Goal: Feedback & Contribution: Submit feedback/report problem

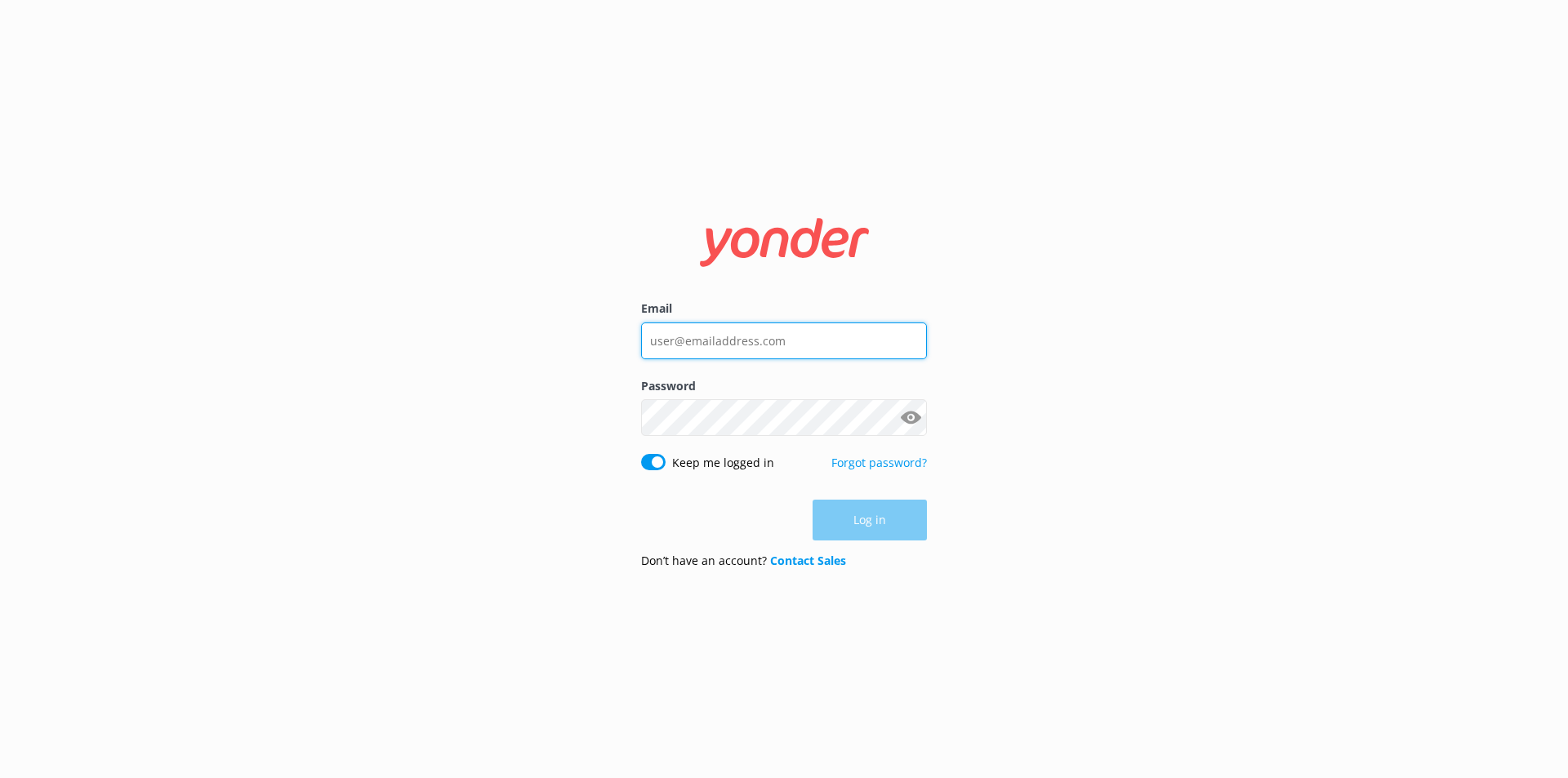
type input "[EMAIL_ADDRESS][DOMAIN_NAME]"
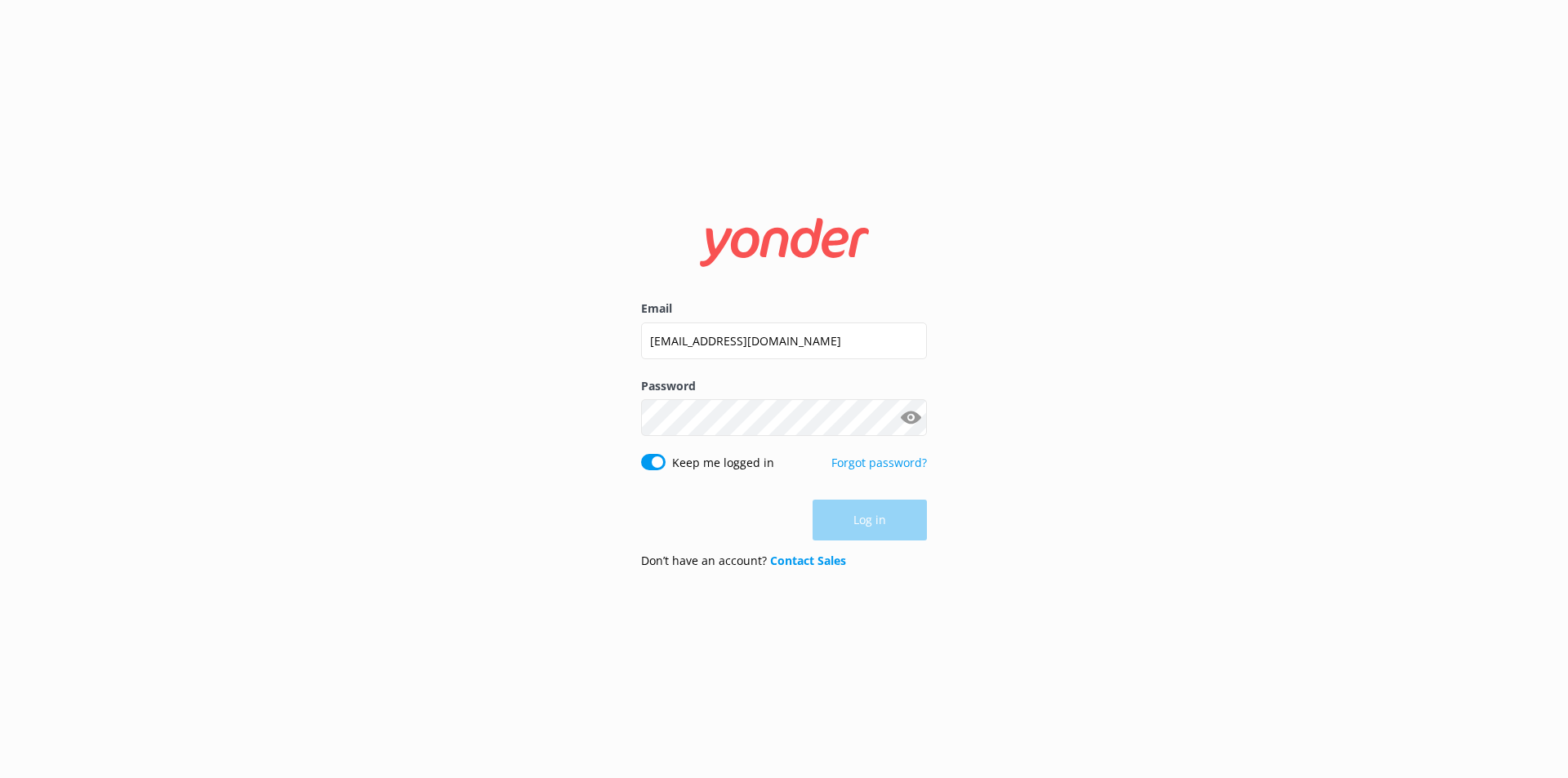
click at [860, 522] on div "Log in" at bounding box center [784, 520] width 286 height 41
click at [860, 522] on button "Log in" at bounding box center [870, 521] width 114 height 41
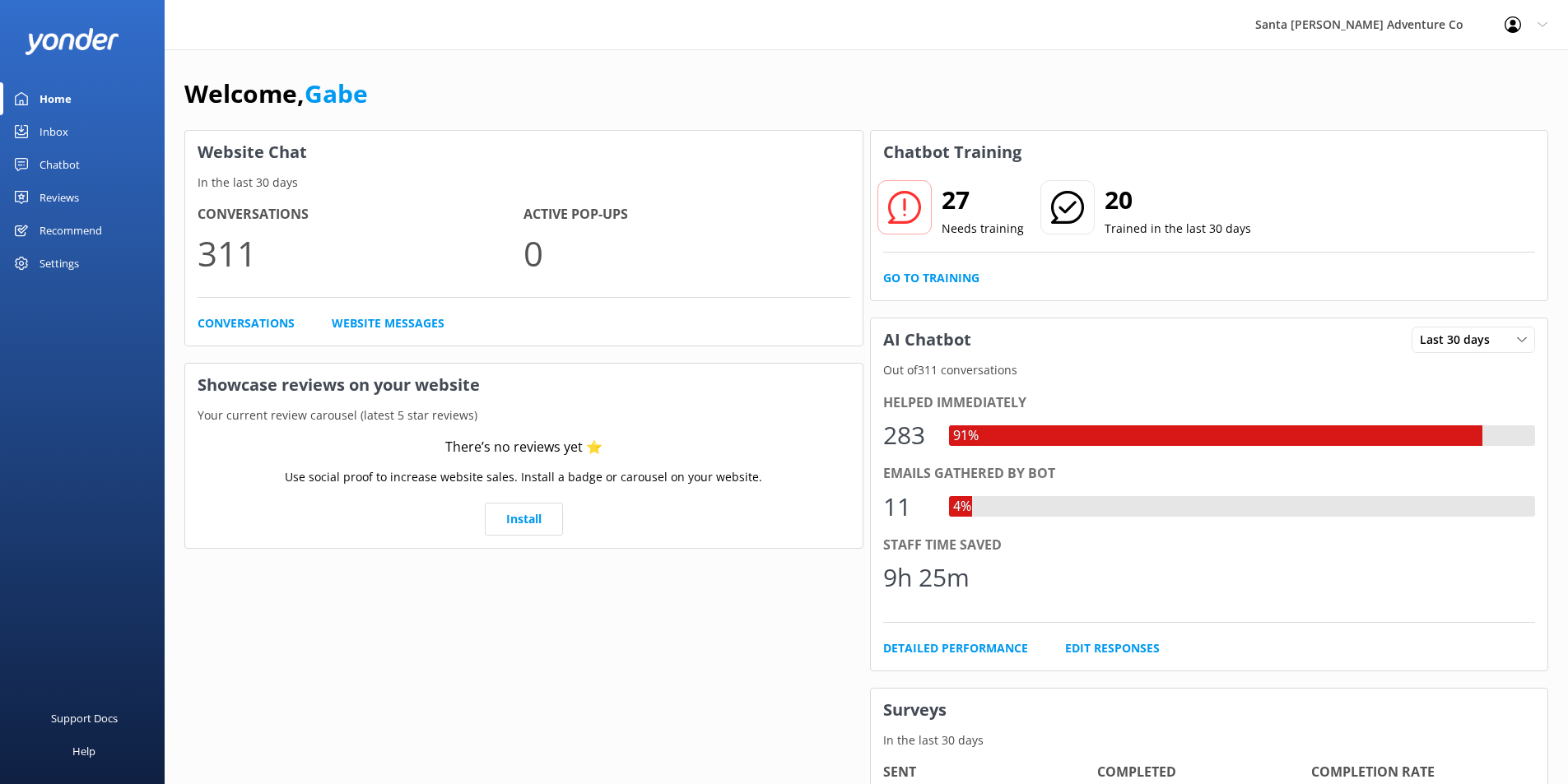
click at [76, 163] on div "Chatbot" at bounding box center [59, 165] width 40 height 33
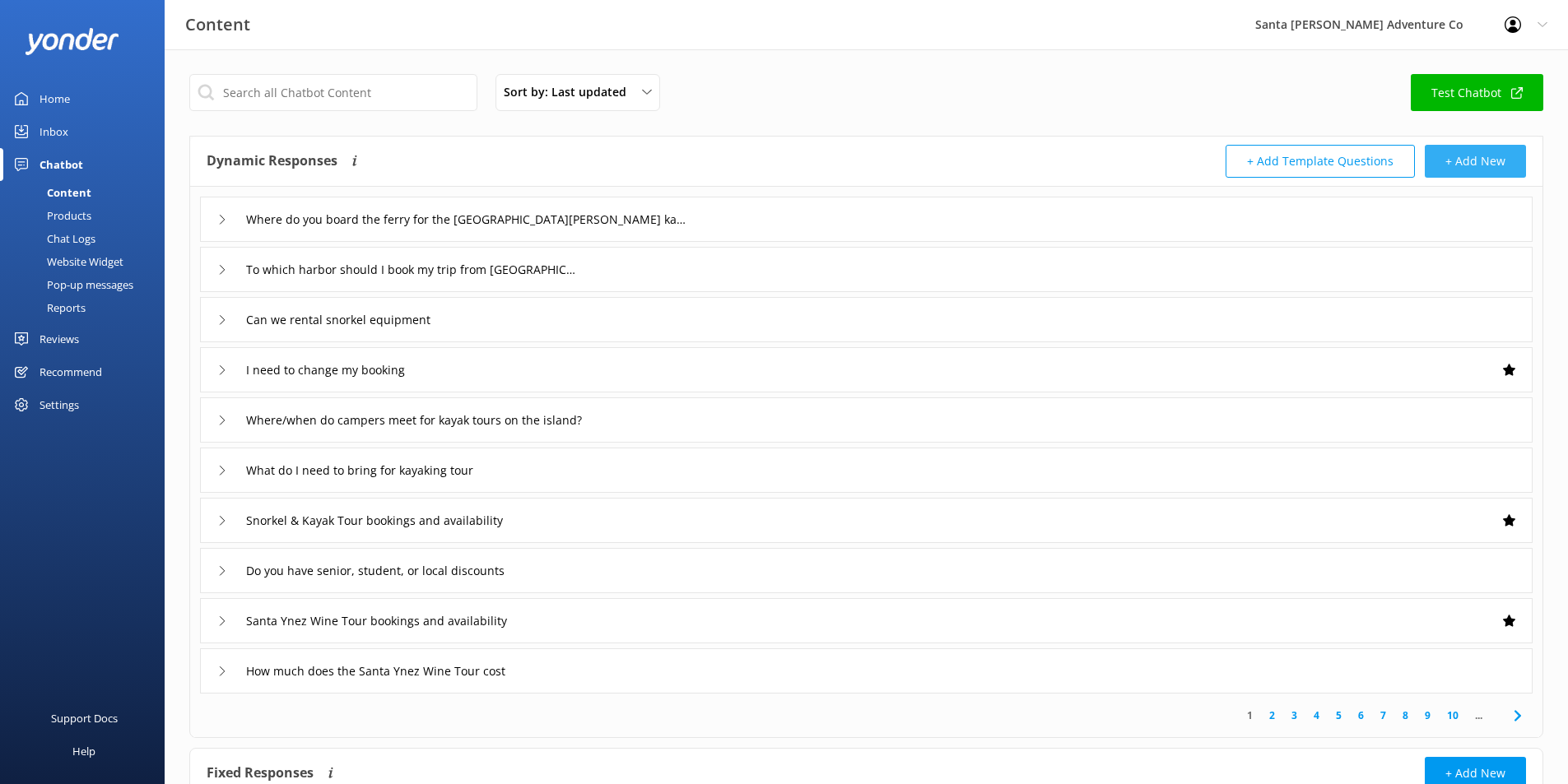
click at [1444, 156] on button "+ Add New" at bounding box center [1475, 161] width 102 height 33
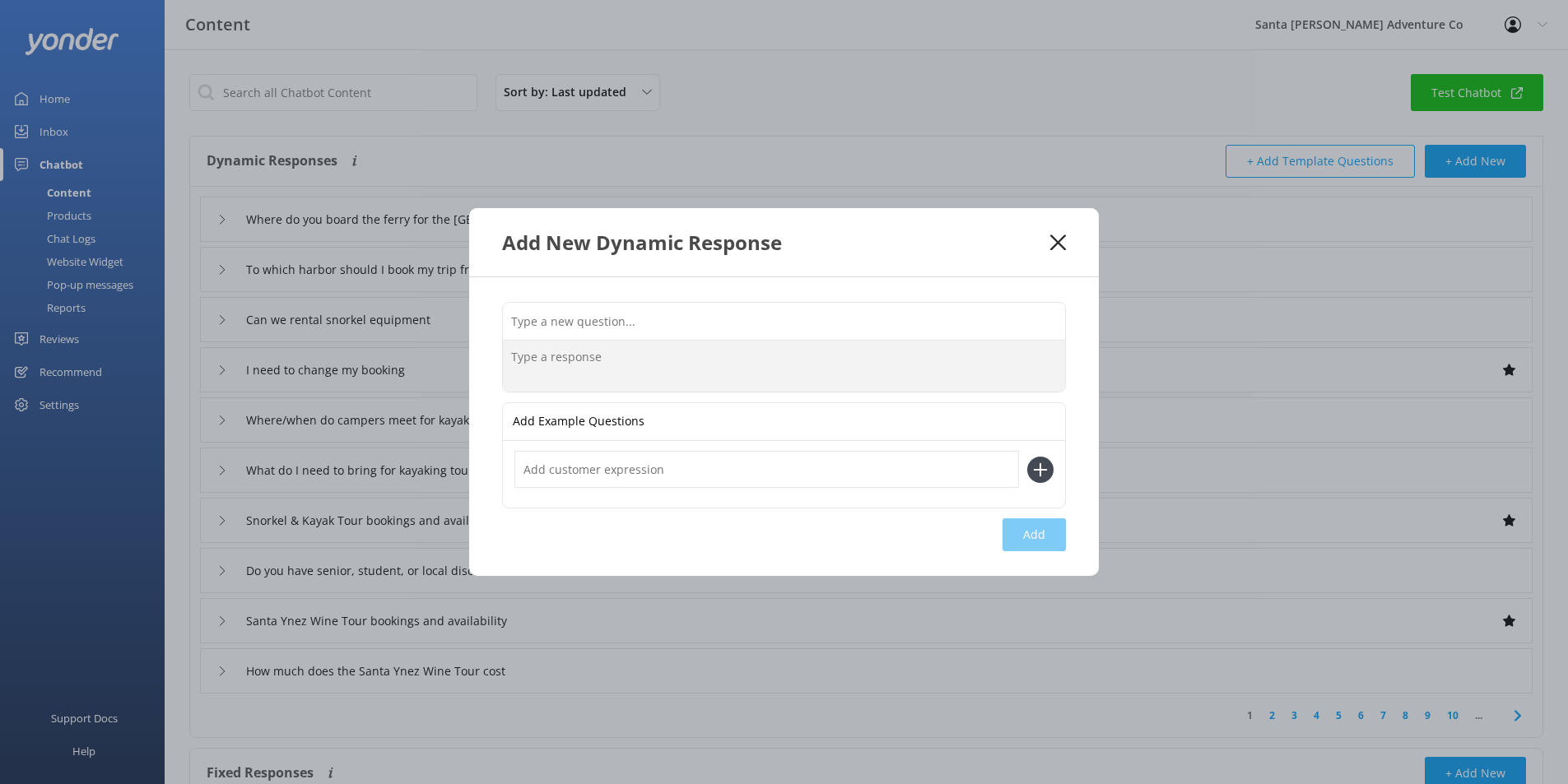
click at [648, 362] on textarea at bounding box center [784, 366] width 562 height 51
paste textarea "Do you allow freediving on your snorkeling tours? Our snorkeling tours are desi…"
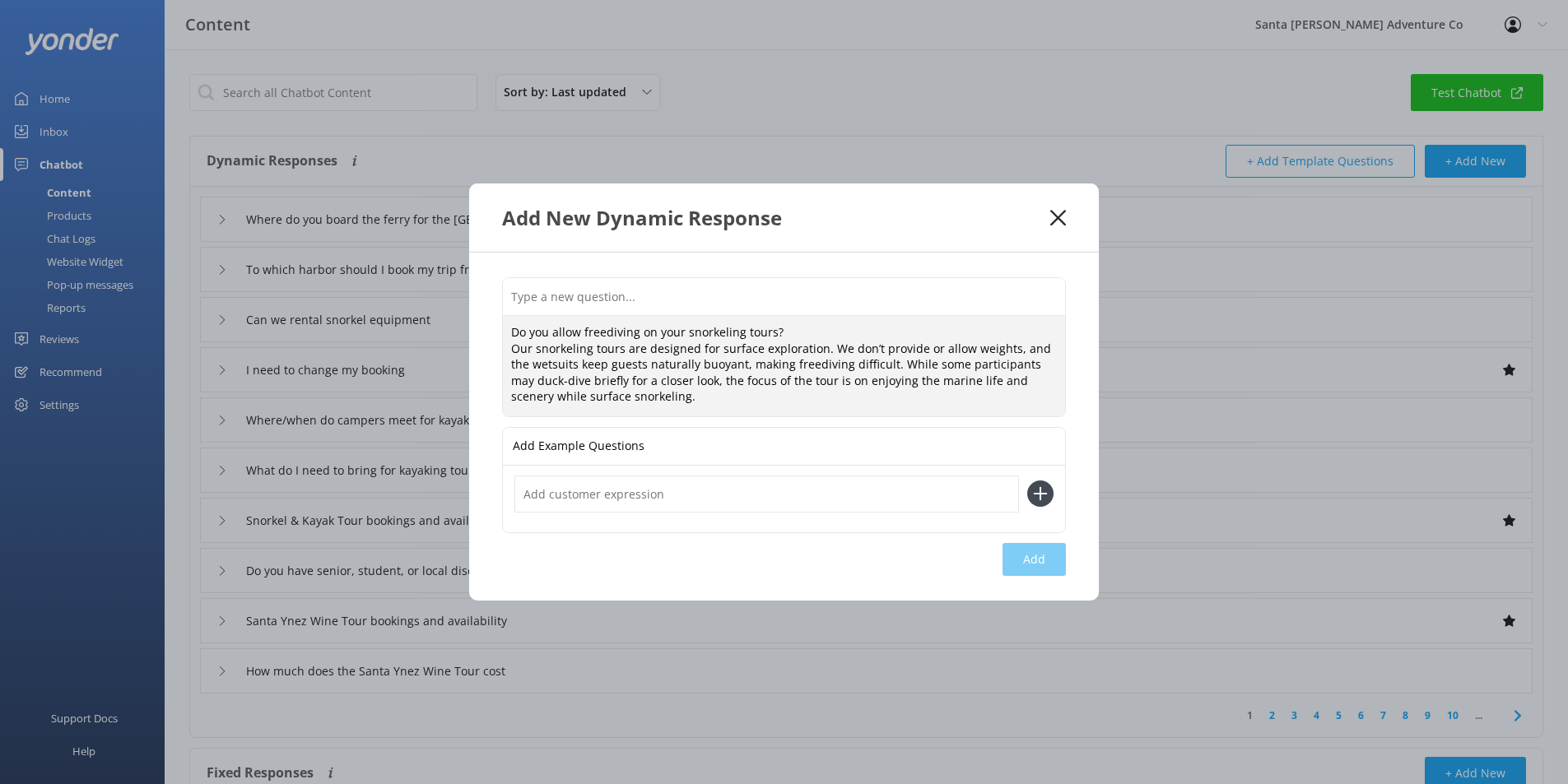
drag, startPoint x: 795, startPoint y: 334, endPoint x: 495, endPoint y: 330, distance: 300.0
click at [495, 330] on div "Do you allow freediving on your snorkeling tours? Our snorkeling tours are desi…" at bounding box center [784, 426] width 630 height 348
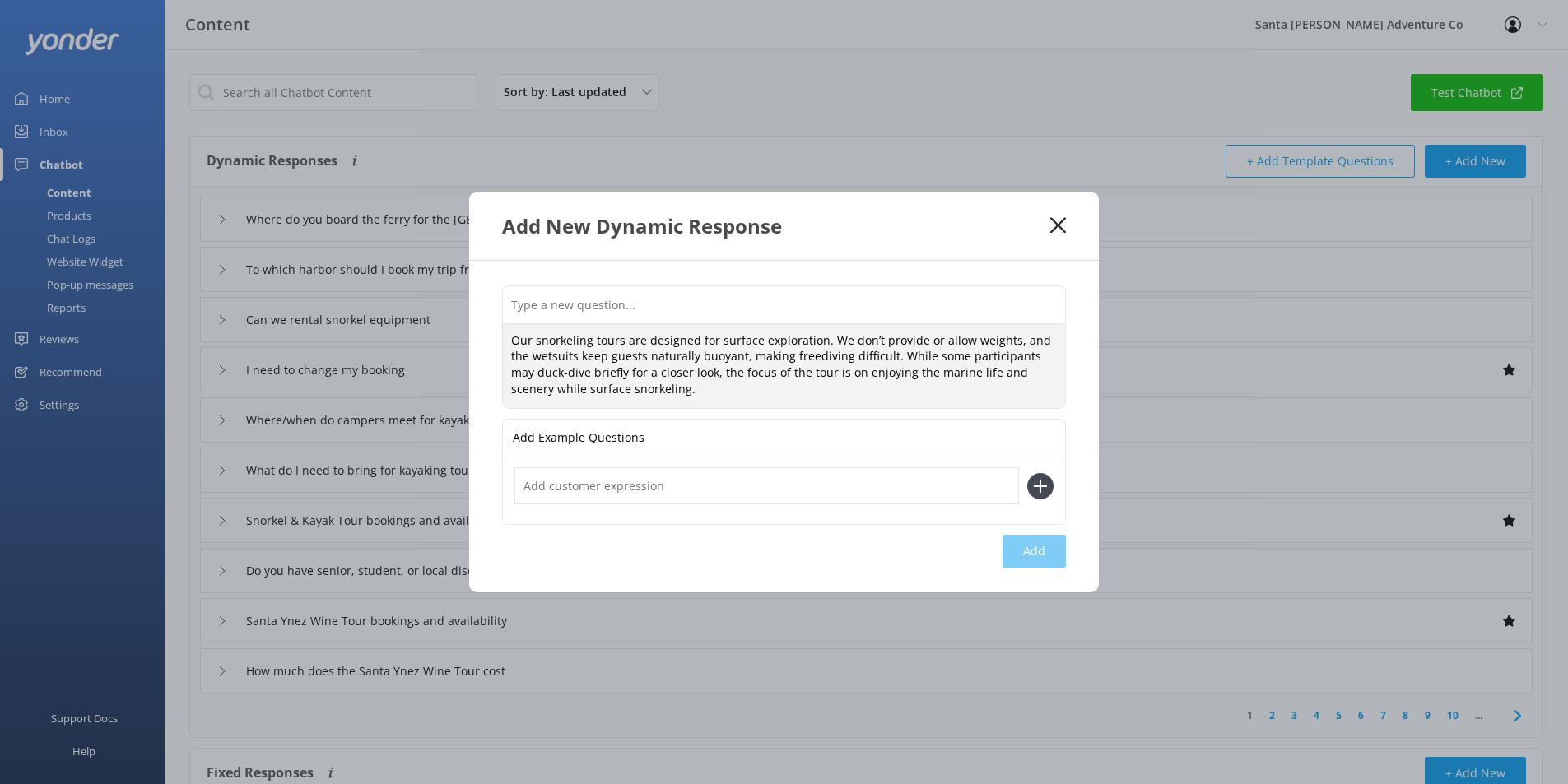
type textarea "Our snorkeling tours are designed for surface exploration. We don’t provide or …"
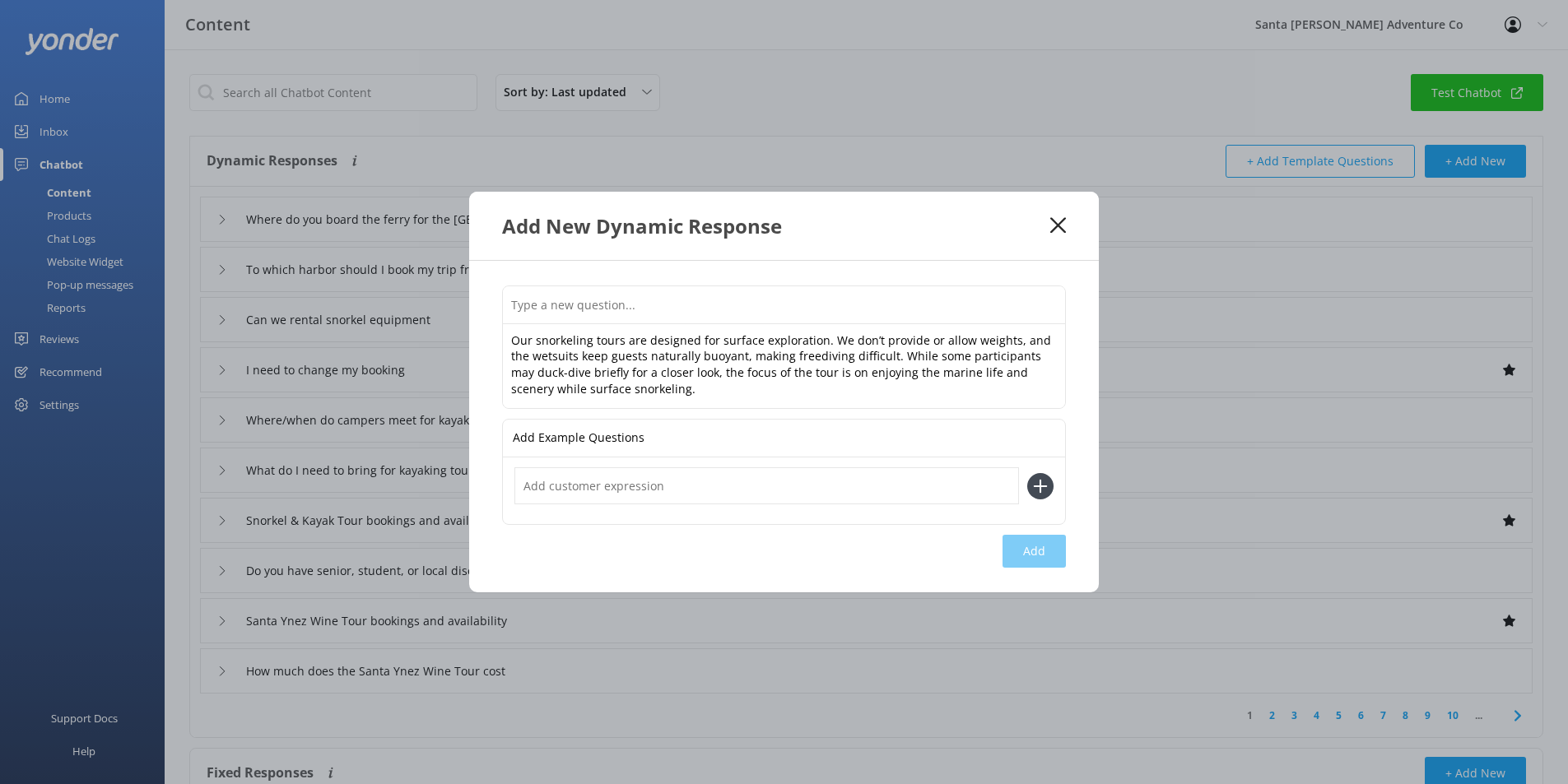
click at [573, 297] on input "text" at bounding box center [784, 304] width 562 height 37
paste input "Do you allow freediving on your snorkeling tours?"
type input "Do you allow freediving on your snorkeling tours?"
click at [865, 479] on input "text" at bounding box center [766, 486] width 505 height 37
type input "Do you provide weights for snorkeling?"
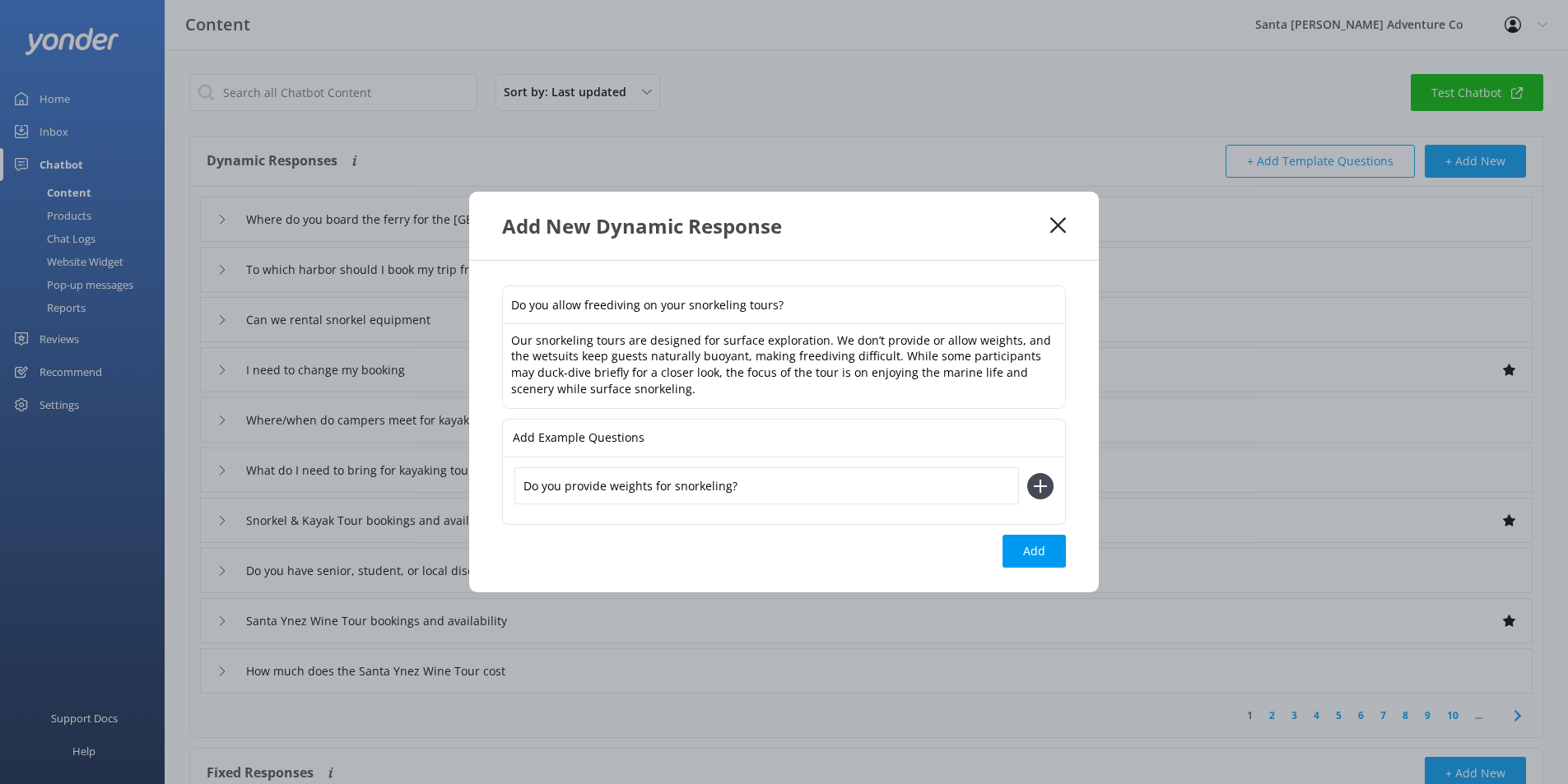
click at [1038, 486] on use at bounding box center [1041, 486] width 14 height 14
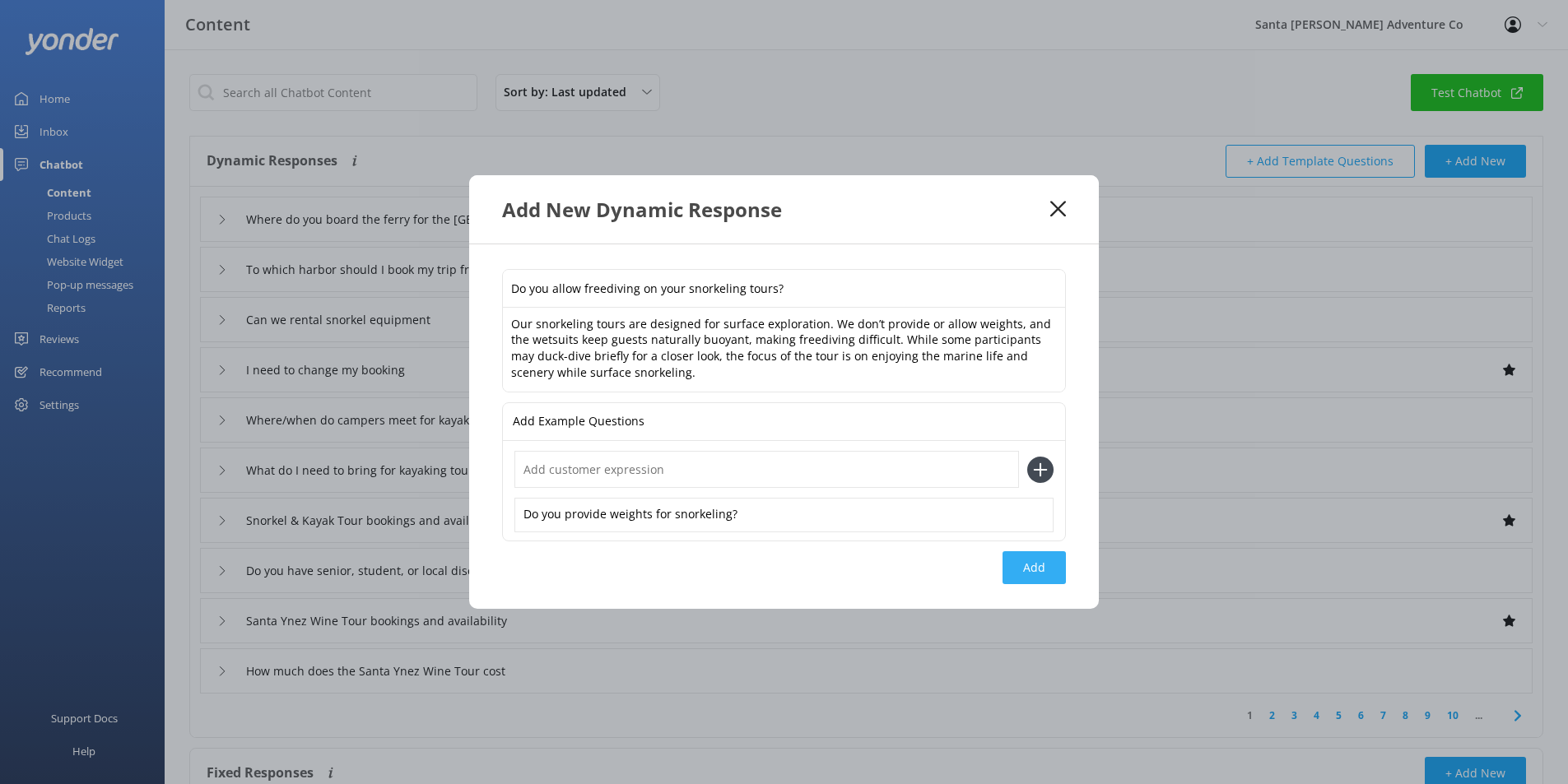
click at [1061, 566] on button "Add" at bounding box center [1035, 567] width 63 height 33
type input "Do you allow freediving on your snorkeling tours?"
type input "Where do you board the ferry for the [GEOGRAPHIC_DATA][PERSON_NAME] kayak tours?"
type input "To which harbor should I book my trip from [GEOGRAPHIC_DATA]"
type input "Can we rental snorkel equipment"
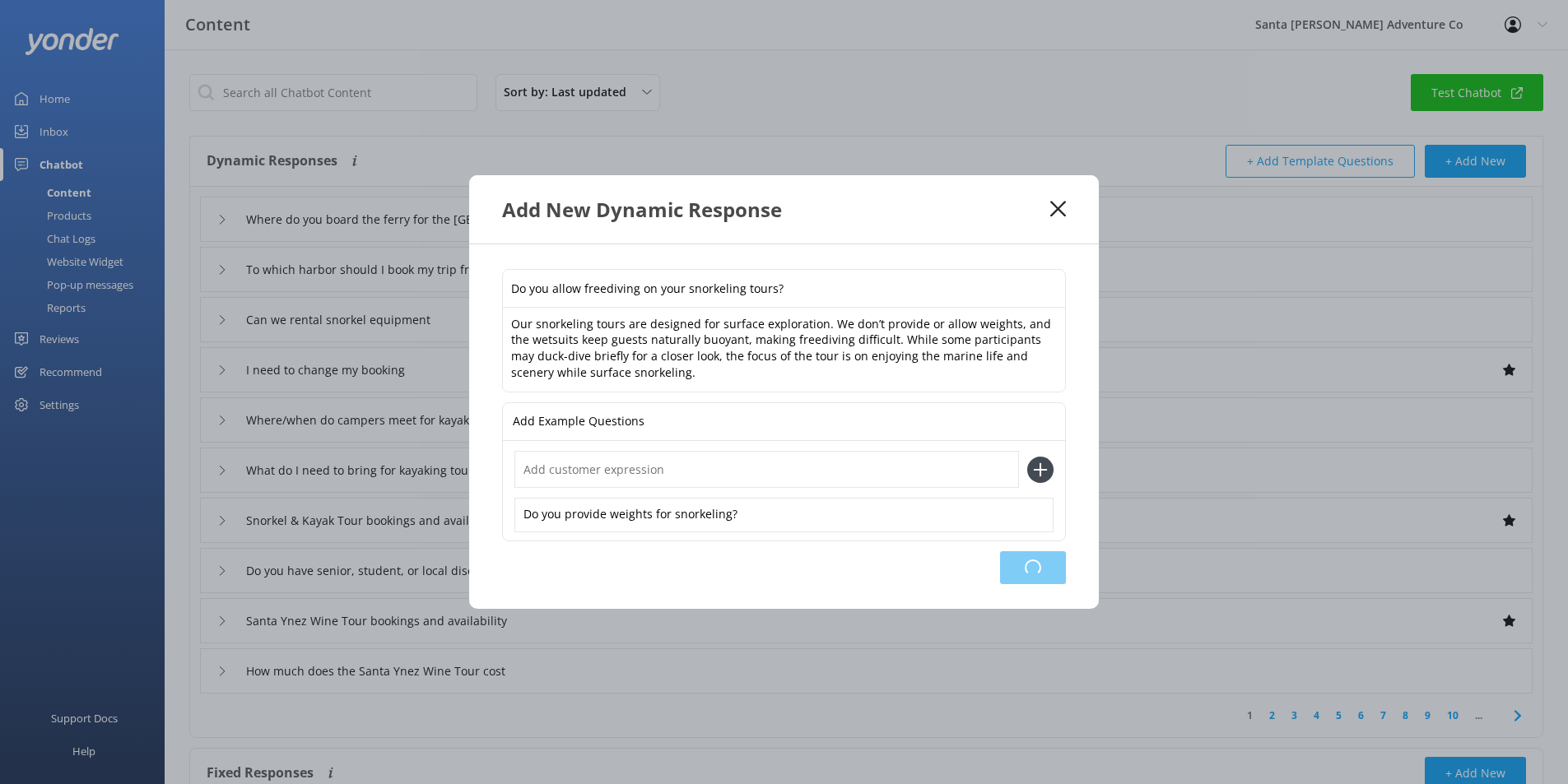
type input "I need to change my booking"
type input "Where/when do campers meet for kayak tours on the island?"
type input "What do I need to bring for kayaking tour"
type input "Snorkel & Kayak Tour bookings and availability"
type input "Do you have senior, student, or local discounts"
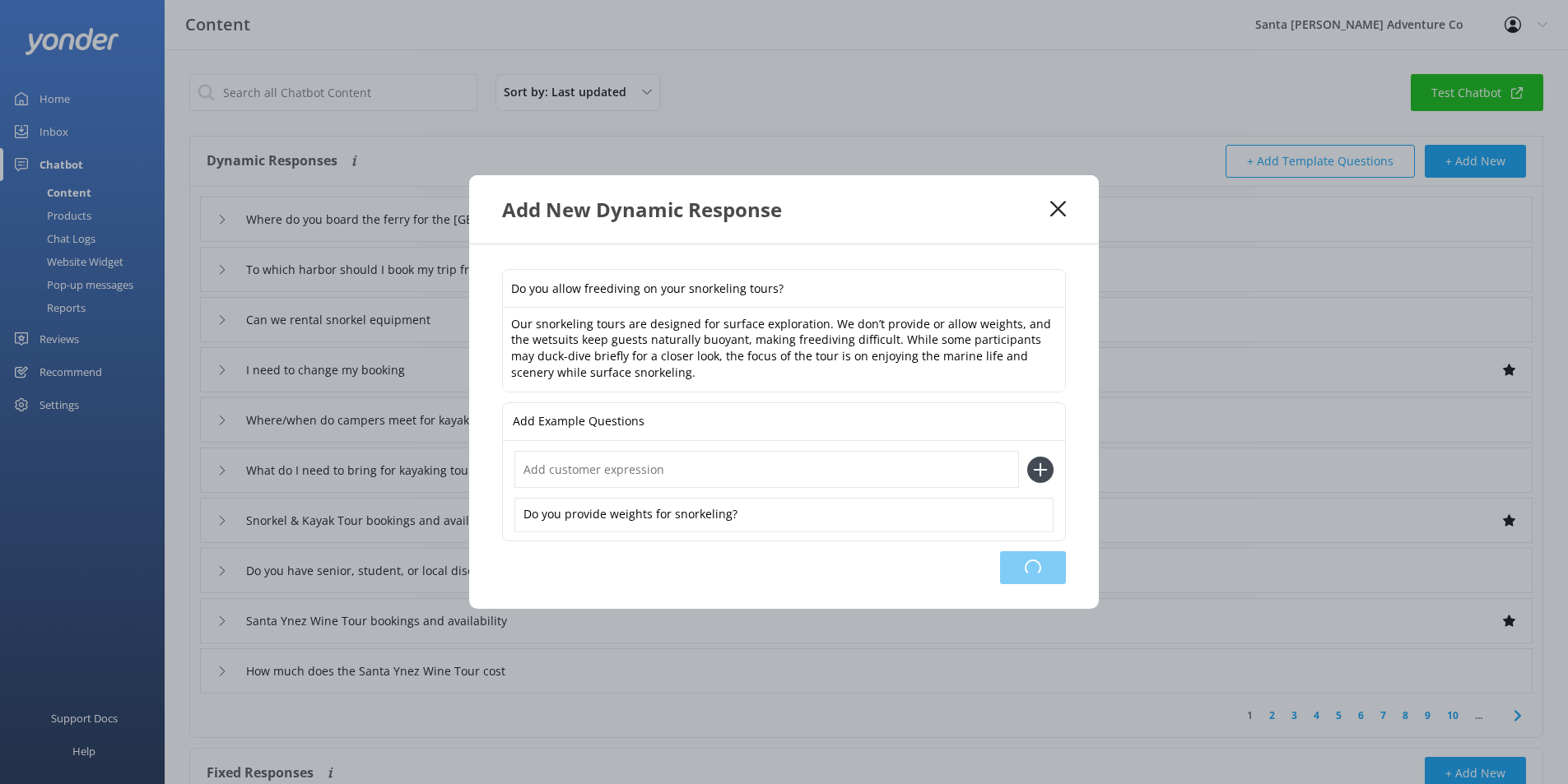
type input "Santa Ynez Wine Tour bookings and availability"
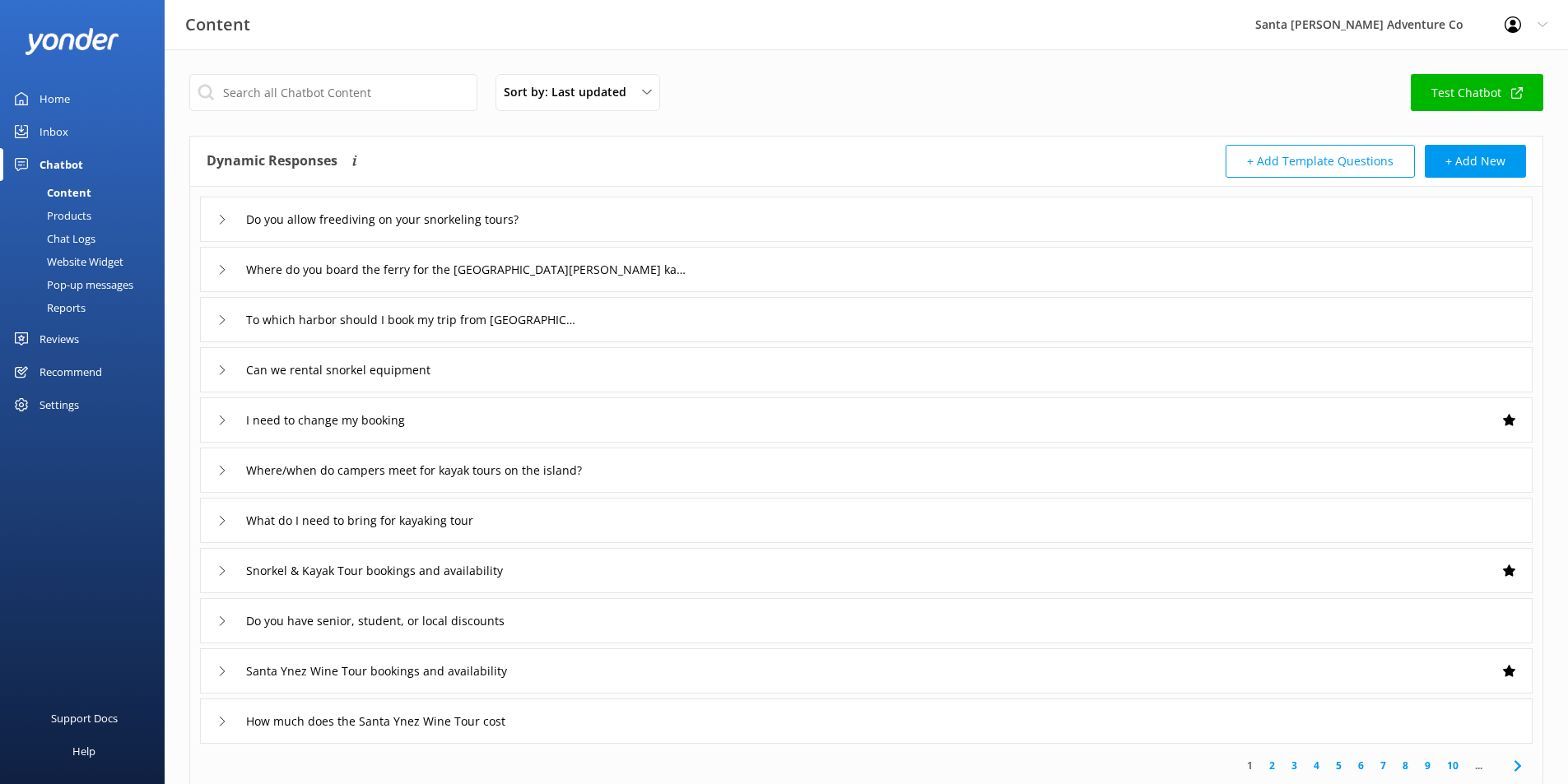
click at [1473, 95] on link "Test Chatbot" at bounding box center [1476, 92] width 132 height 37
click at [63, 116] on div "Inbox" at bounding box center [54, 131] width 29 height 33
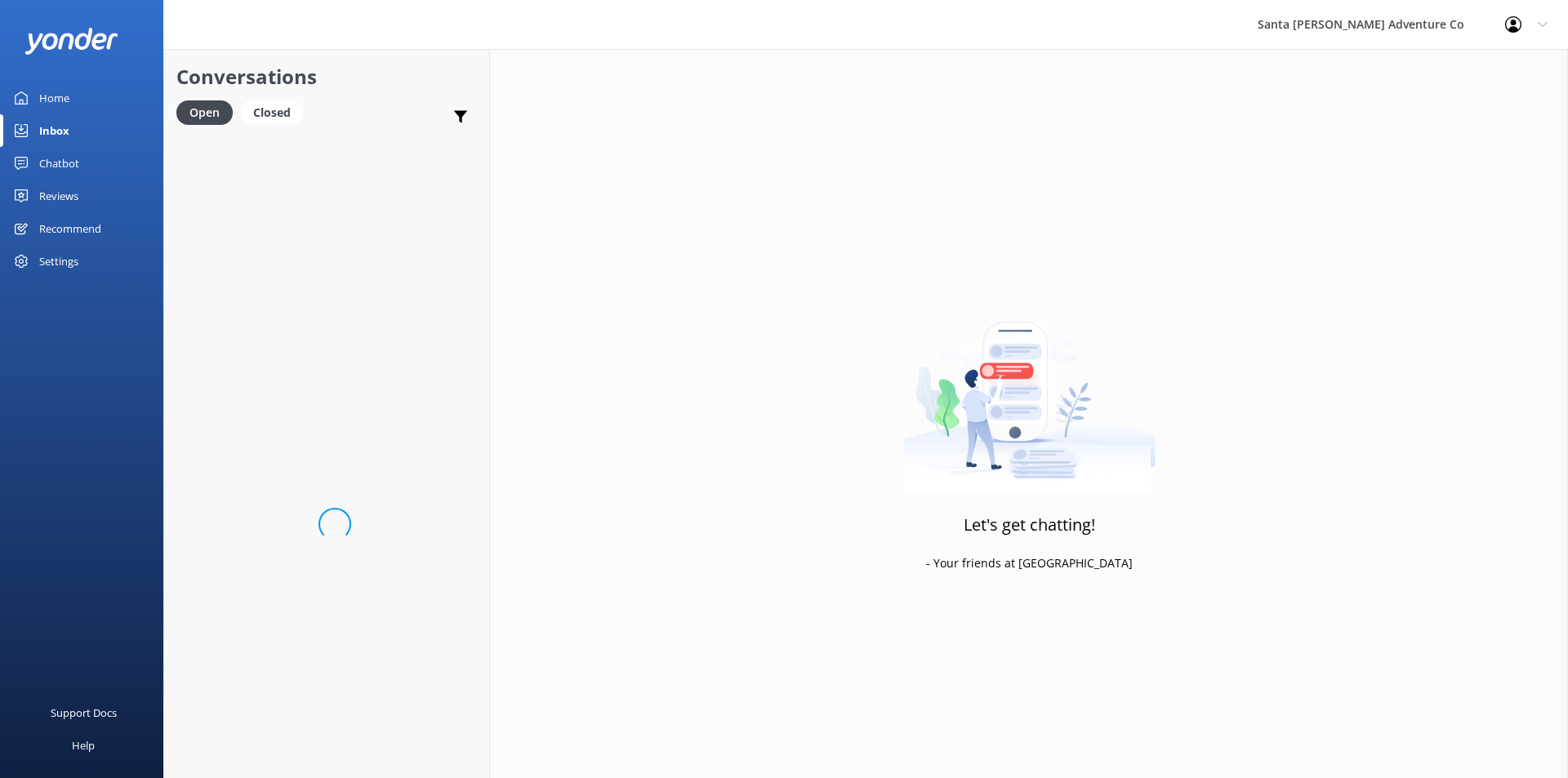
click at [62, 104] on div "Home" at bounding box center [54, 98] width 30 height 33
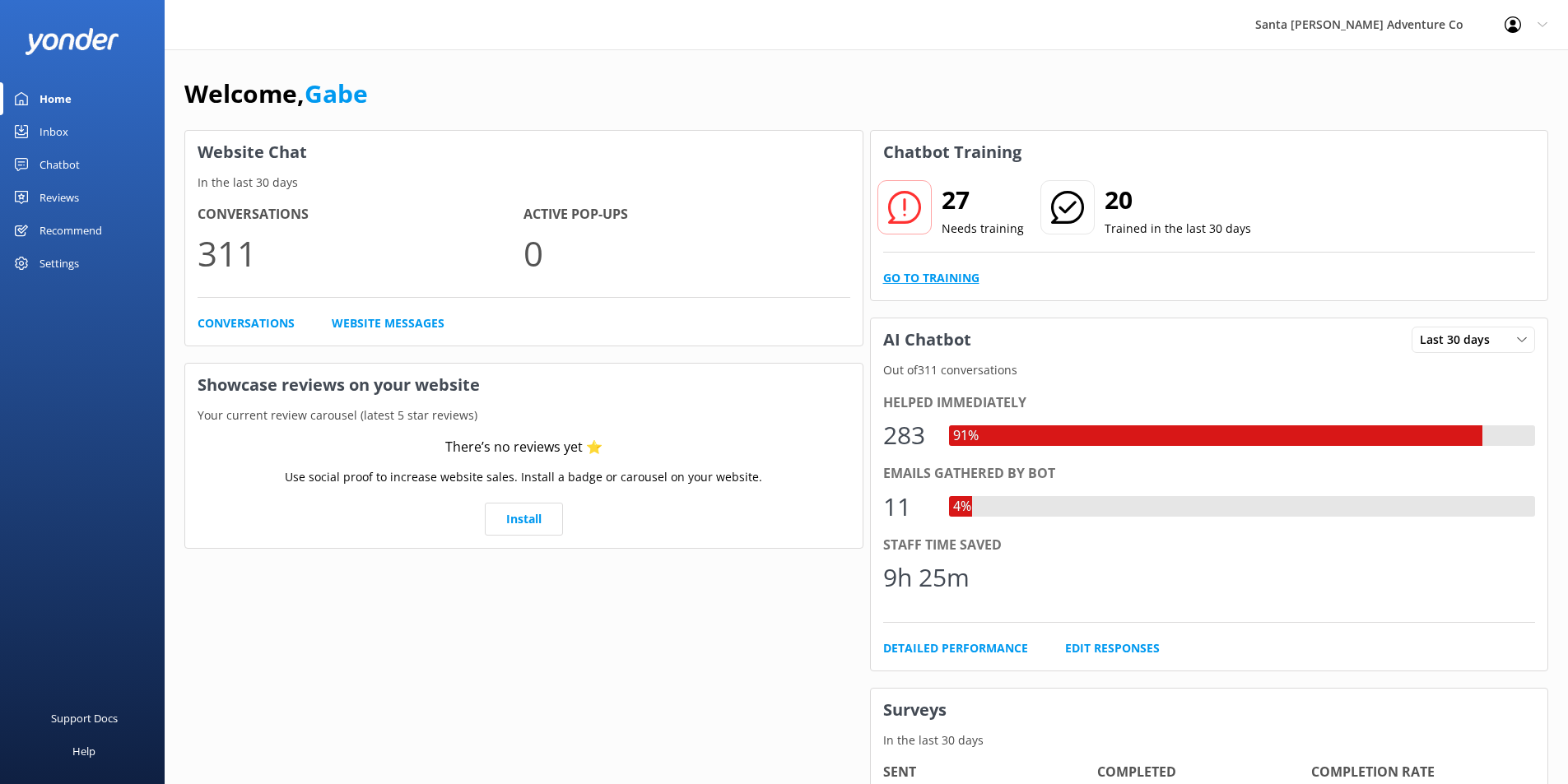
click at [936, 275] on link "Go to Training" at bounding box center [931, 278] width 96 height 18
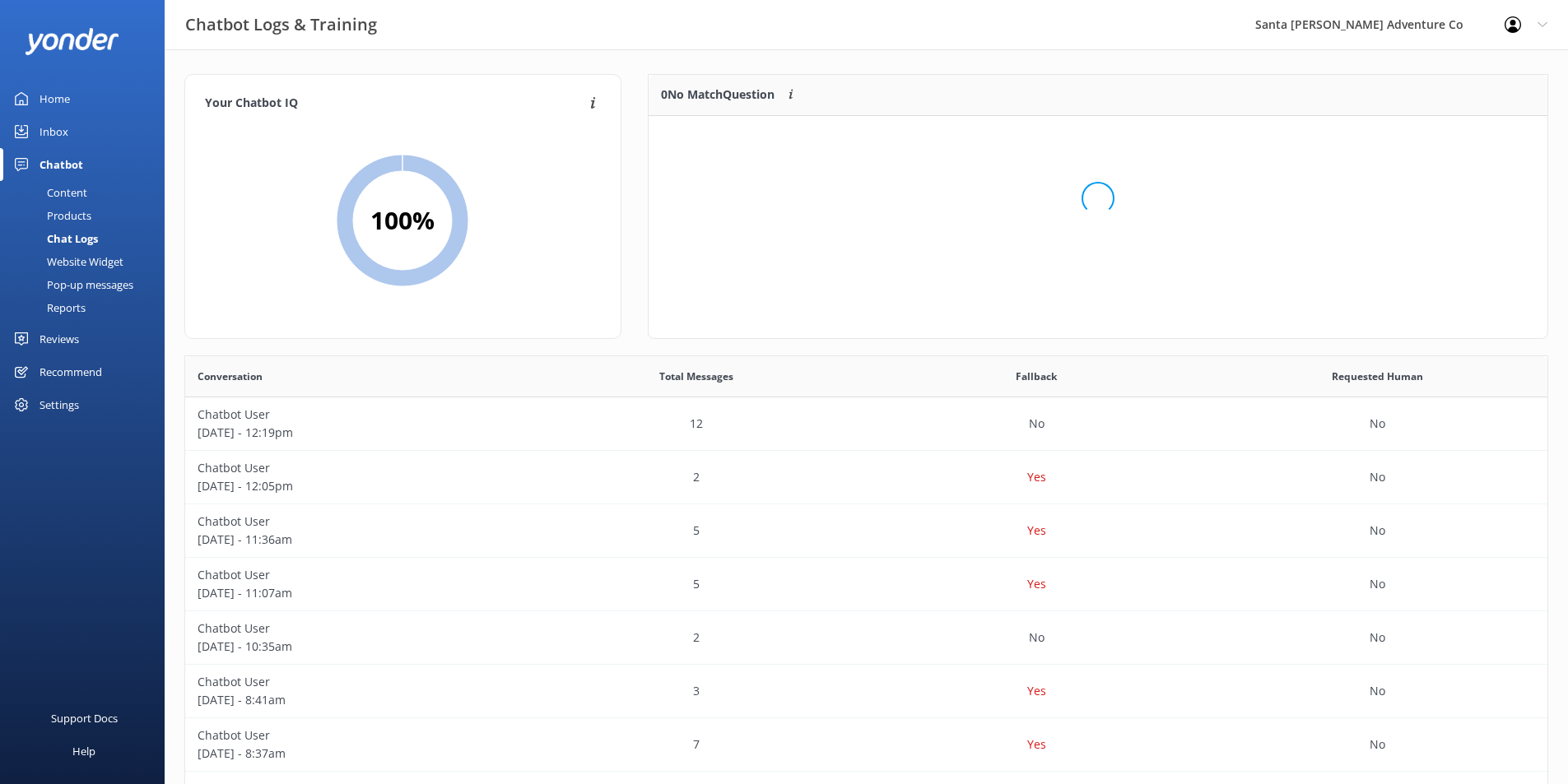
scroll to position [13, 13]
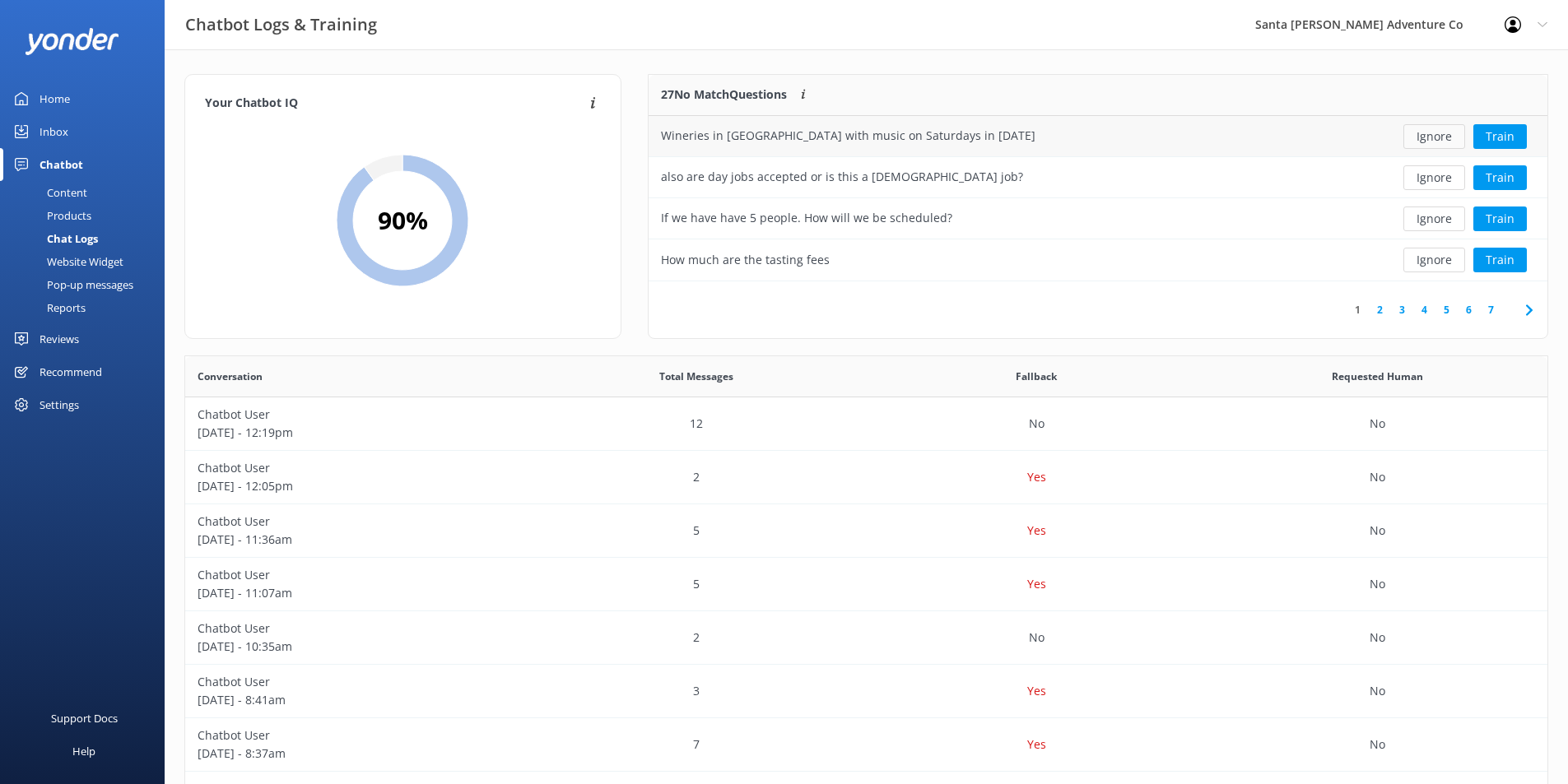
click at [1411, 137] on button "Ignore" at bounding box center [1434, 136] width 62 height 24
click at [77, 194] on div "Content" at bounding box center [49, 192] width 77 height 23
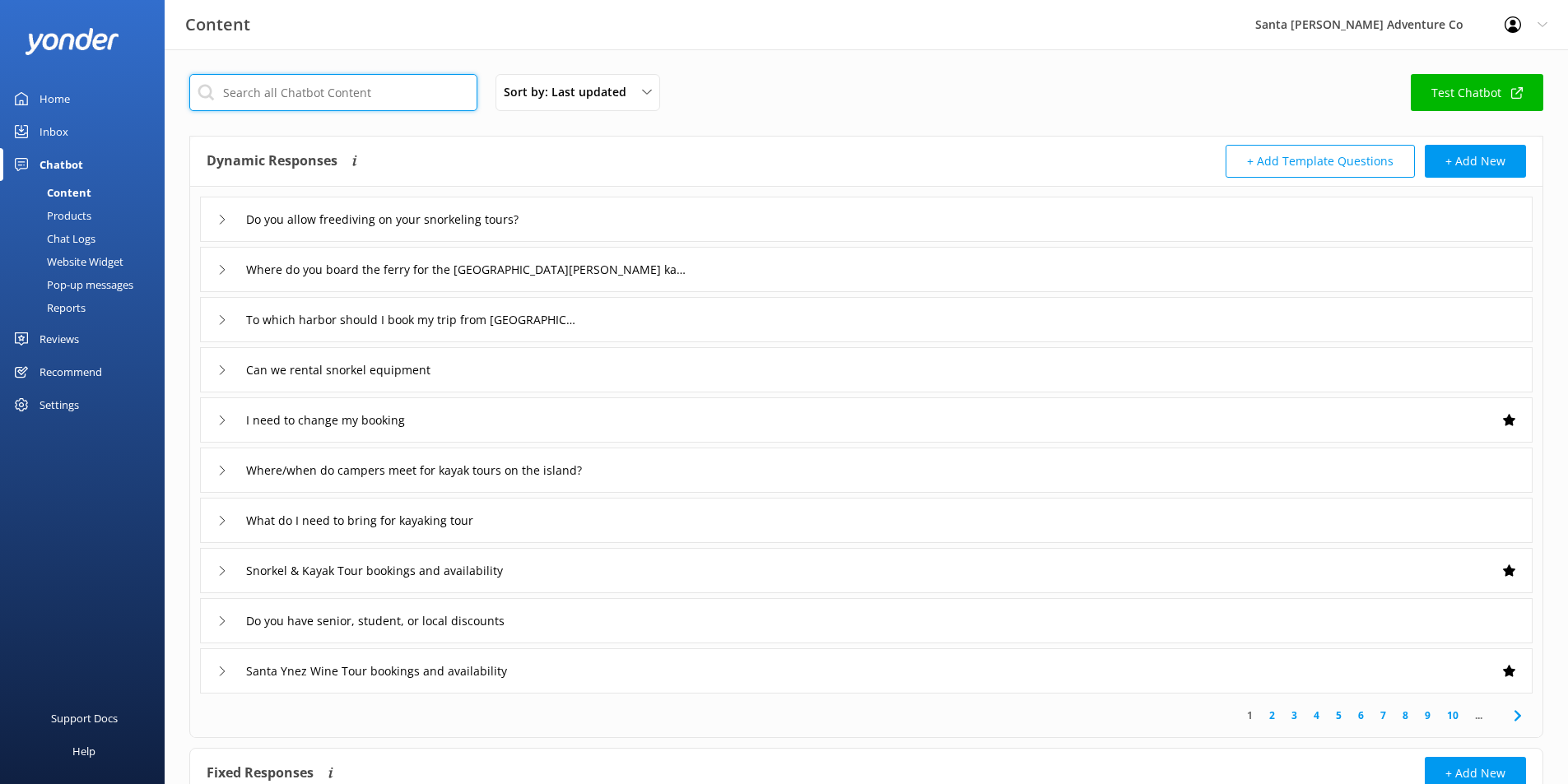
click at [394, 96] on input "text" at bounding box center [333, 92] width 288 height 37
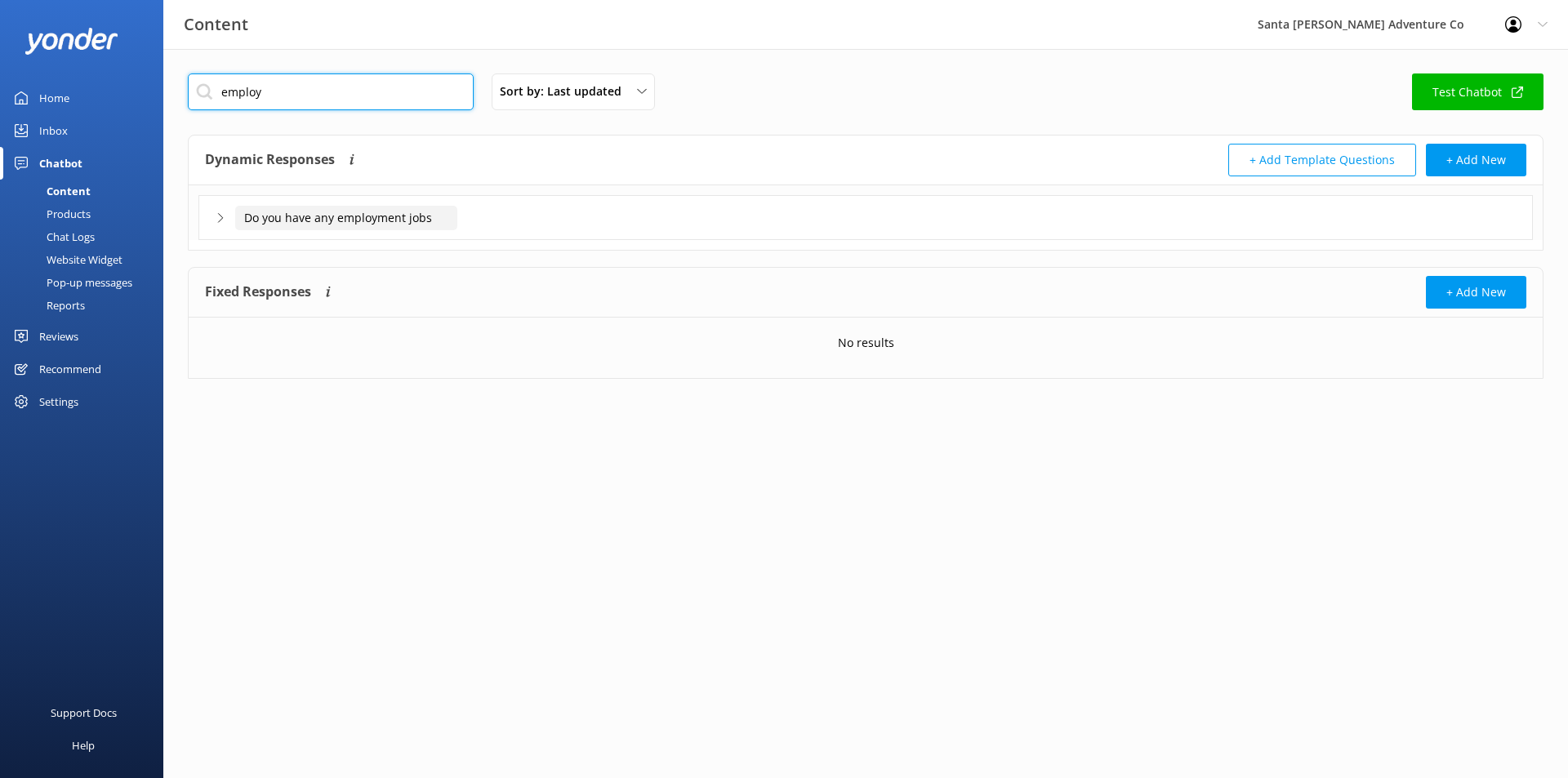
type input "employ"
click at [456, 211] on input "Do you have any employment jobs" at bounding box center [346, 218] width 222 height 24
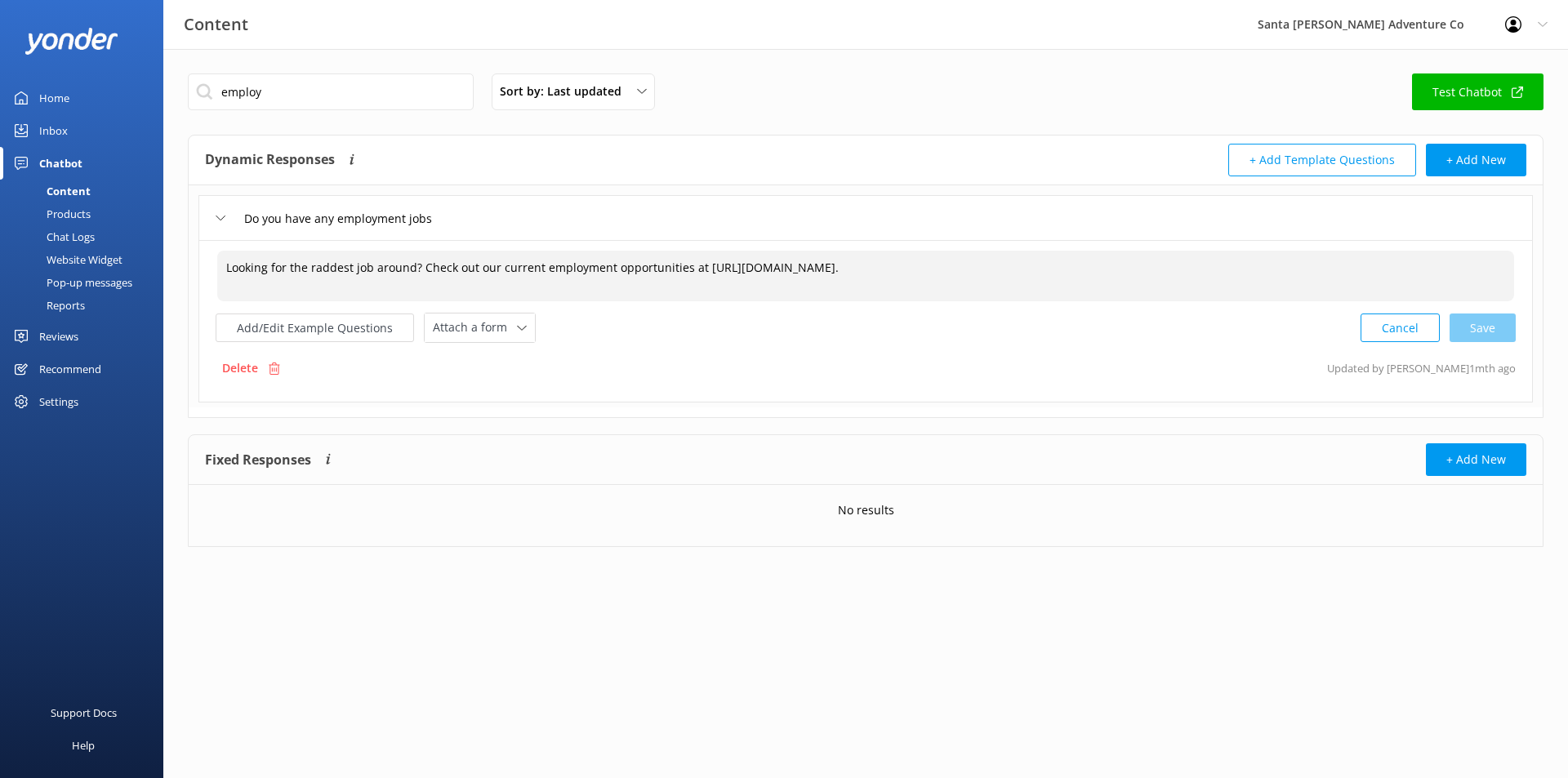
click at [545, 268] on textarea "Looking for the raddest job around? Check out our current employment opportunit…" at bounding box center [865, 276] width 1297 height 51
click at [1089, 232] on div "Do you have any employment jobs" at bounding box center [865, 218] width 1334 height 45
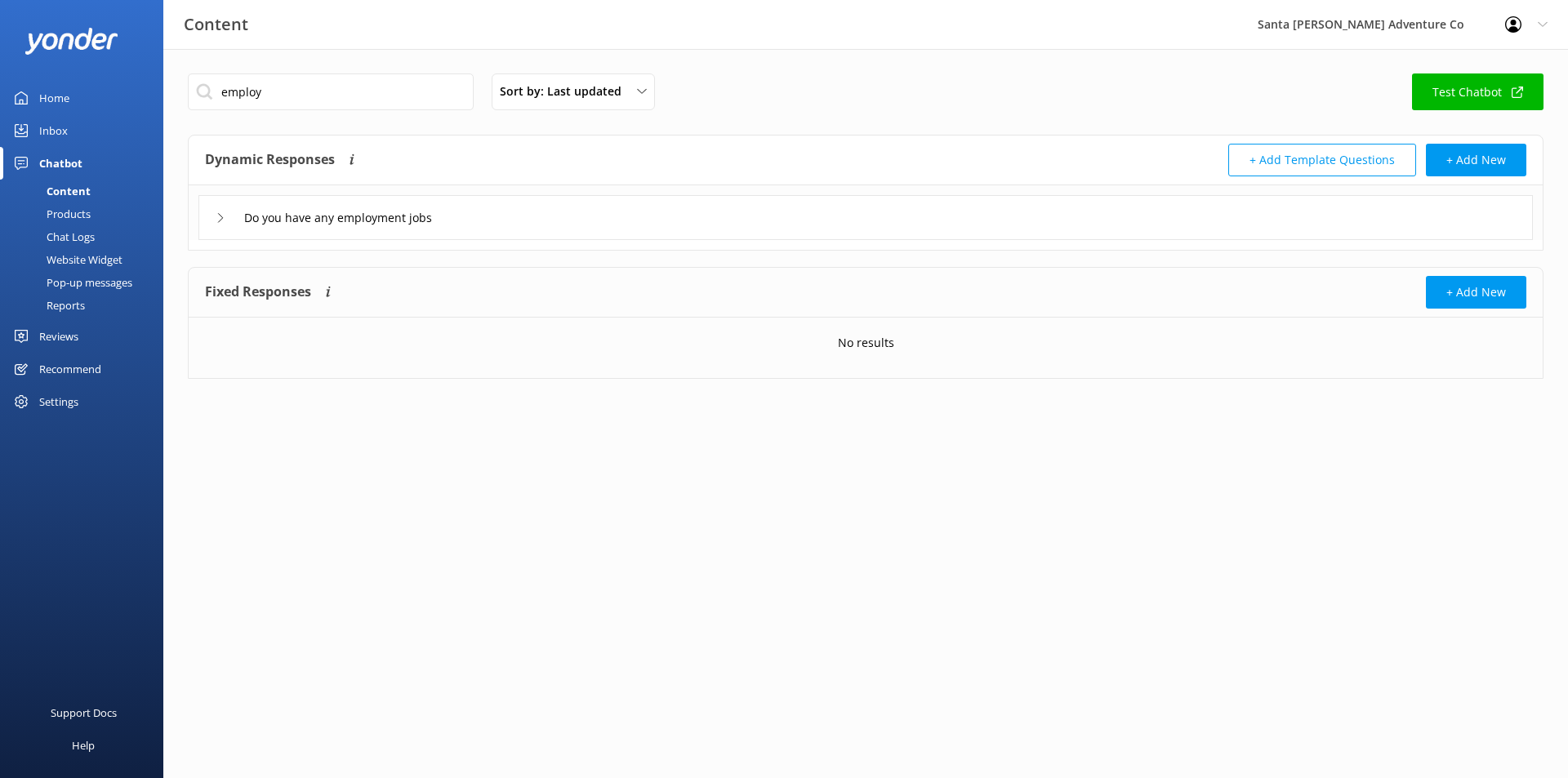
click at [1007, 236] on div "Do you have any employment jobs" at bounding box center [865, 218] width 1334 height 45
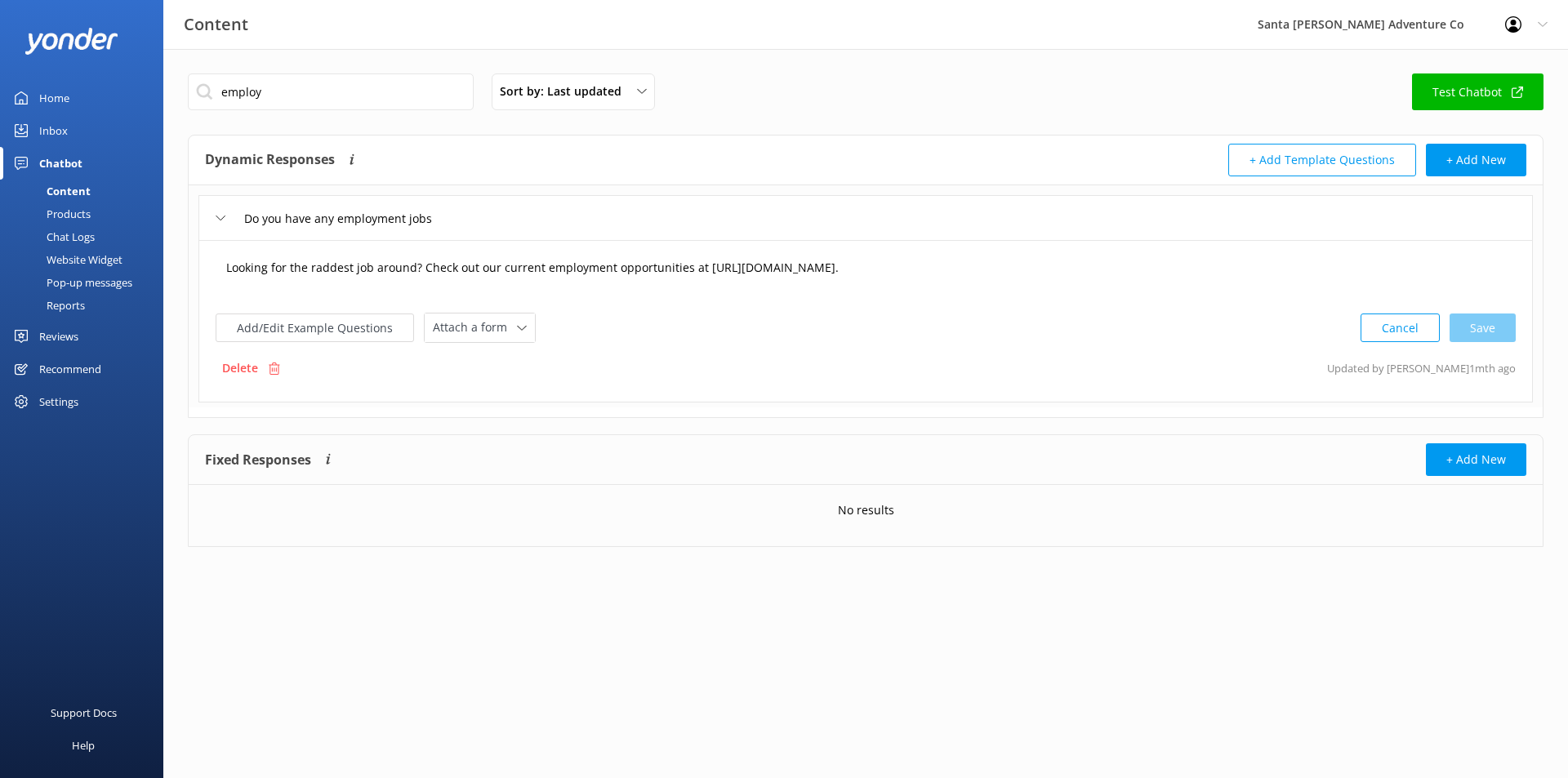
click at [979, 282] on textarea "Looking for the raddest job around? Check out our current employment opportunit…" at bounding box center [865, 276] width 1297 height 51
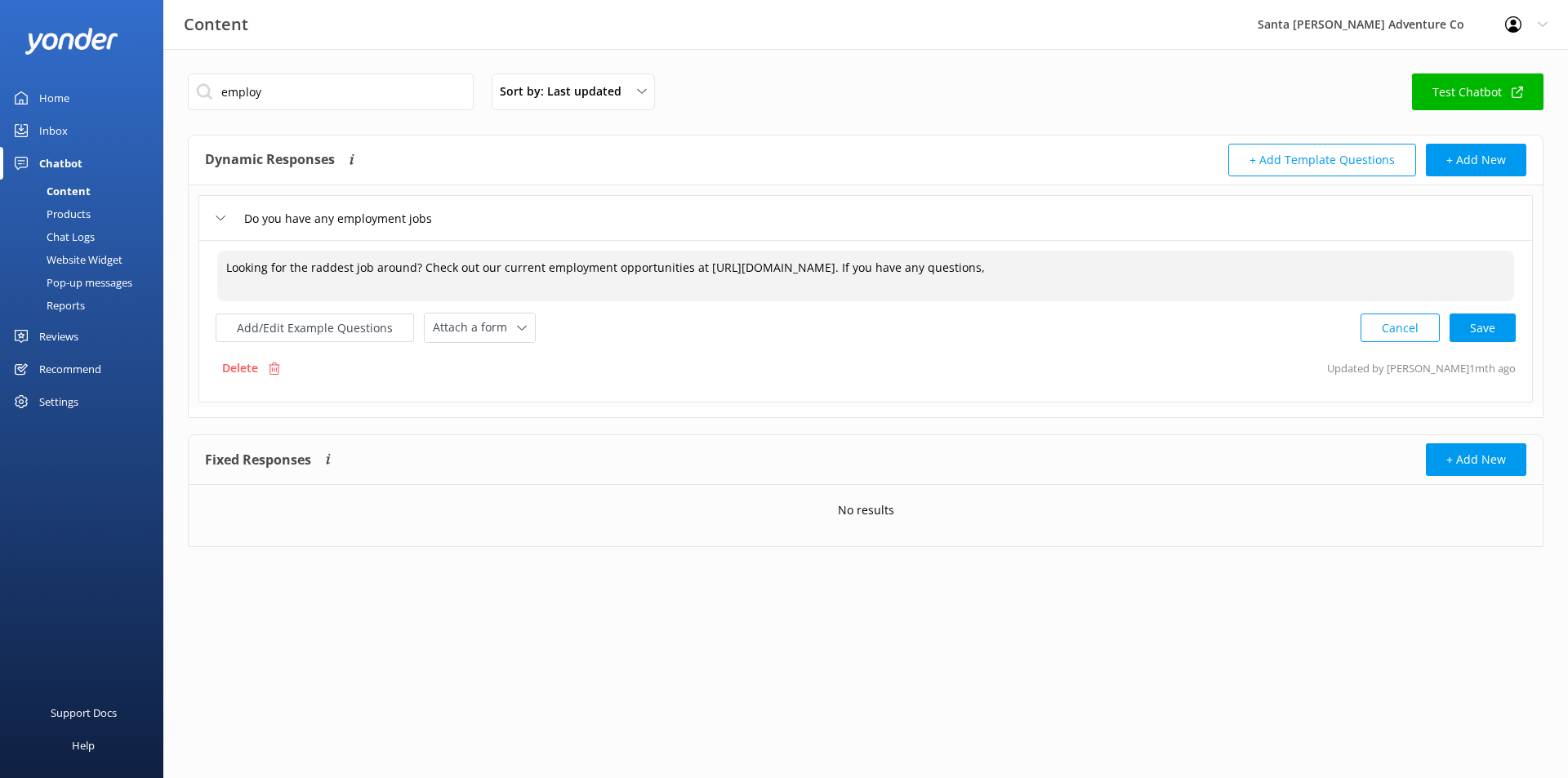
drag, startPoint x: 701, startPoint y: 265, endPoint x: 947, endPoint y: 264, distance: 246.0
click at [947, 264] on textarea "Looking for the raddest job around? Check out our current employment opportunit…" at bounding box center [865, 276] width 1297 height 51
drag, startPoint x: 983, startPoint y: 276, endPoint x: 1247, endPoint y: 268, distance: 264.1
click at [983, 276] on textarea "Looking for the raddest job around? Check out our current employment opportunit…" at bounding box center [865, 276] width 1297 height 51
click at [1258, 266] on textarea "Looking for the raddest job around? Check out our current employment opportunit…" at bounding box center [865, 276] width 1297 height 51
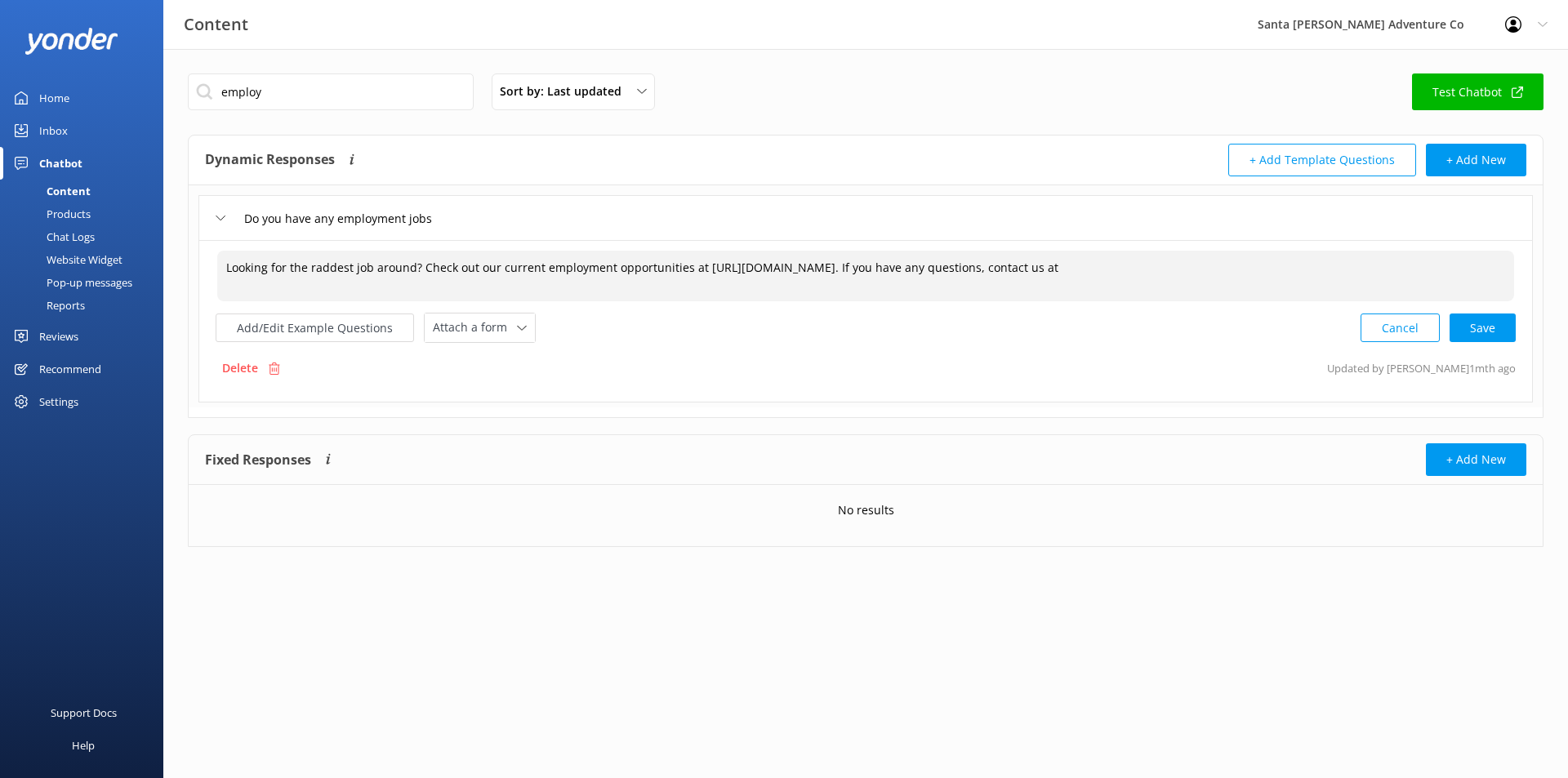
paste textarea "[EMAIL_ADDRESS][DOMAIN_NAME]"
type textarea "Looking for the raddest job around? Check out our current employment opportunit…"
click at [1159, 264] on textarea "Looking for the raddest job around? Check out our current employment opportunit…" at bounding box center [865, 276] width 1297 height 51
click at [1481, 325] on div "Cancel Loading.." at bounding box center [1438, 327] width 154 height 30
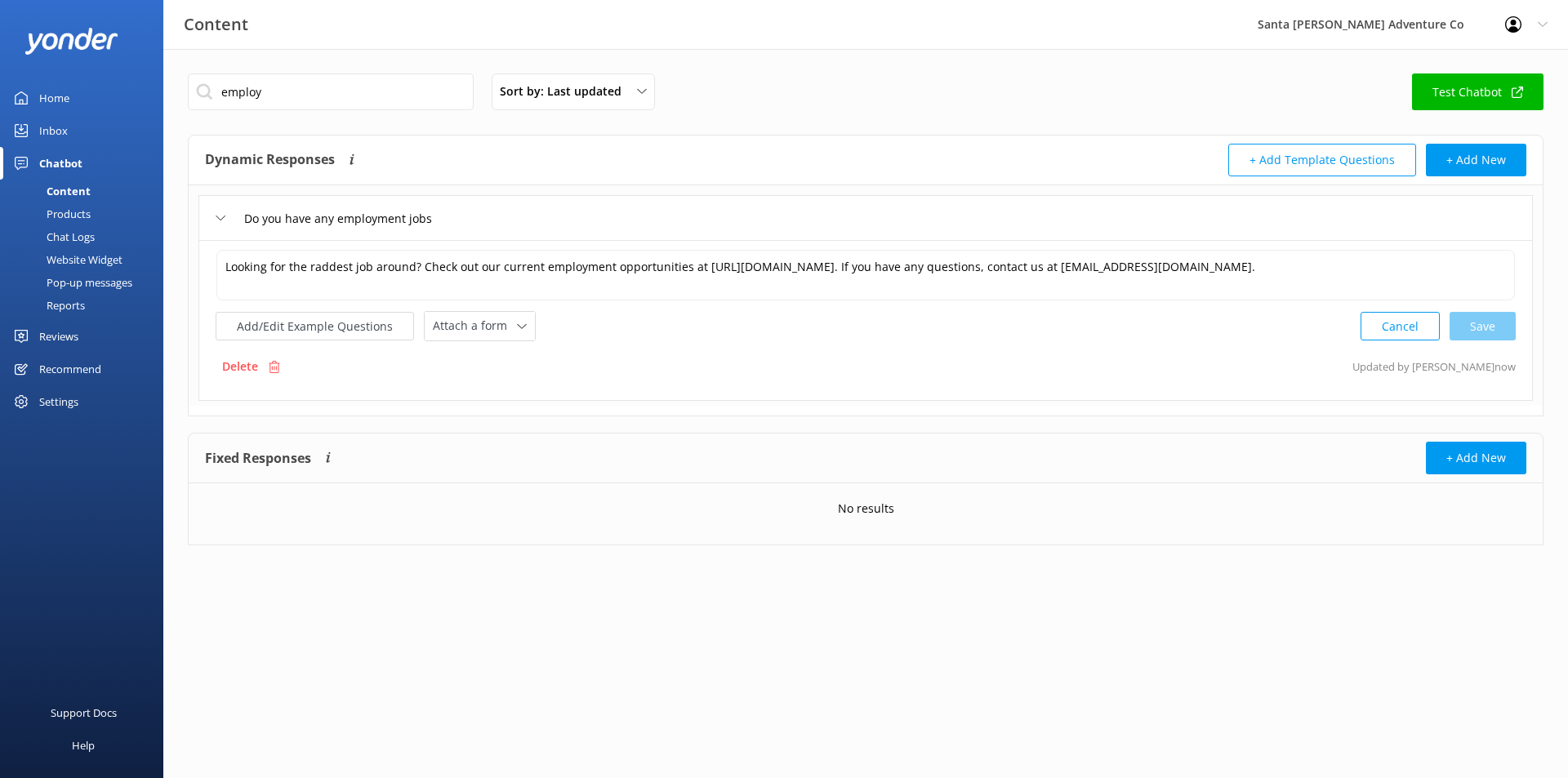
click at [84, 240] on div "Chat Logs" at bounding box center [52, 237] width 85 height 23
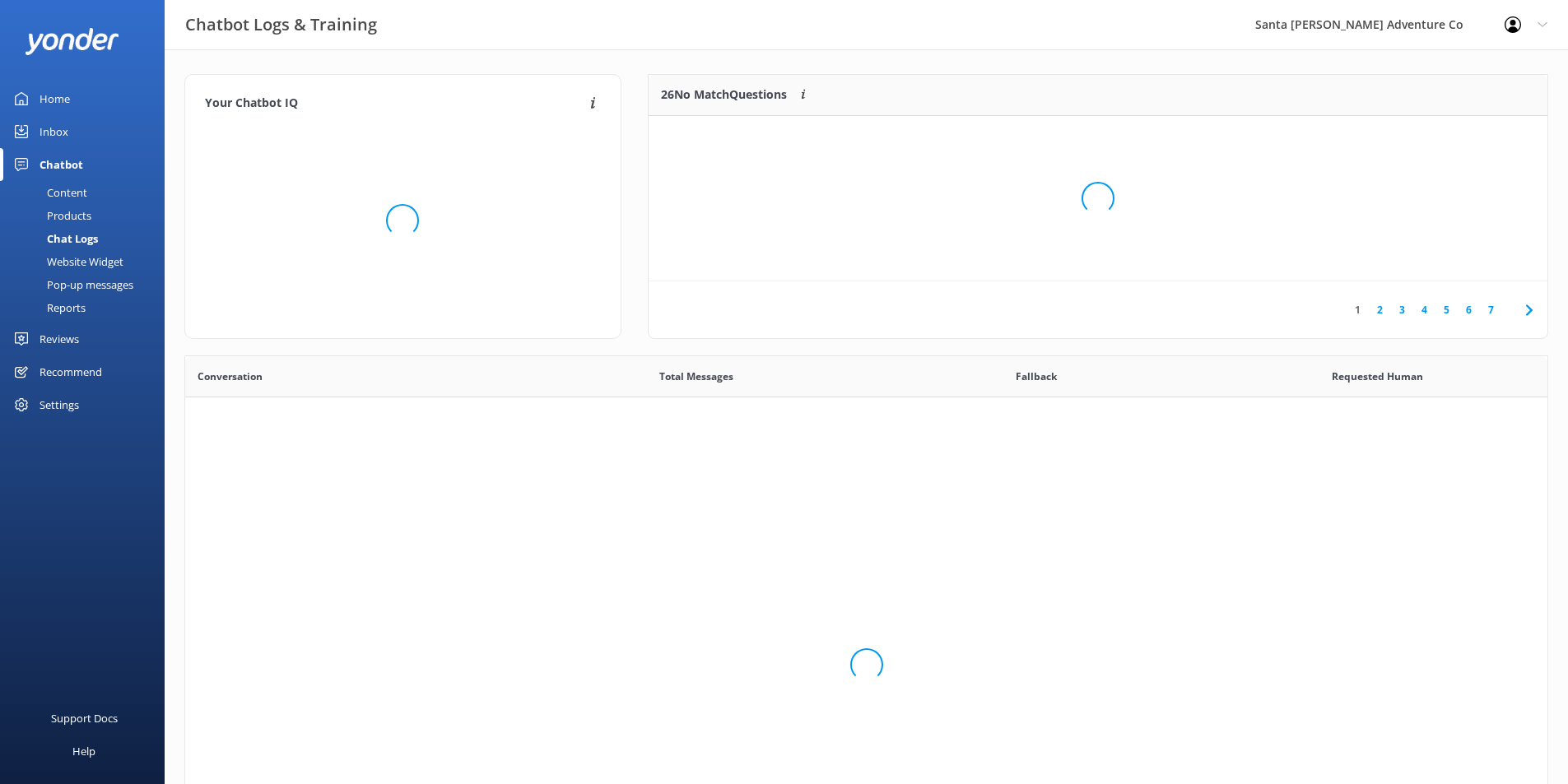
scroll to position [565, 1350]
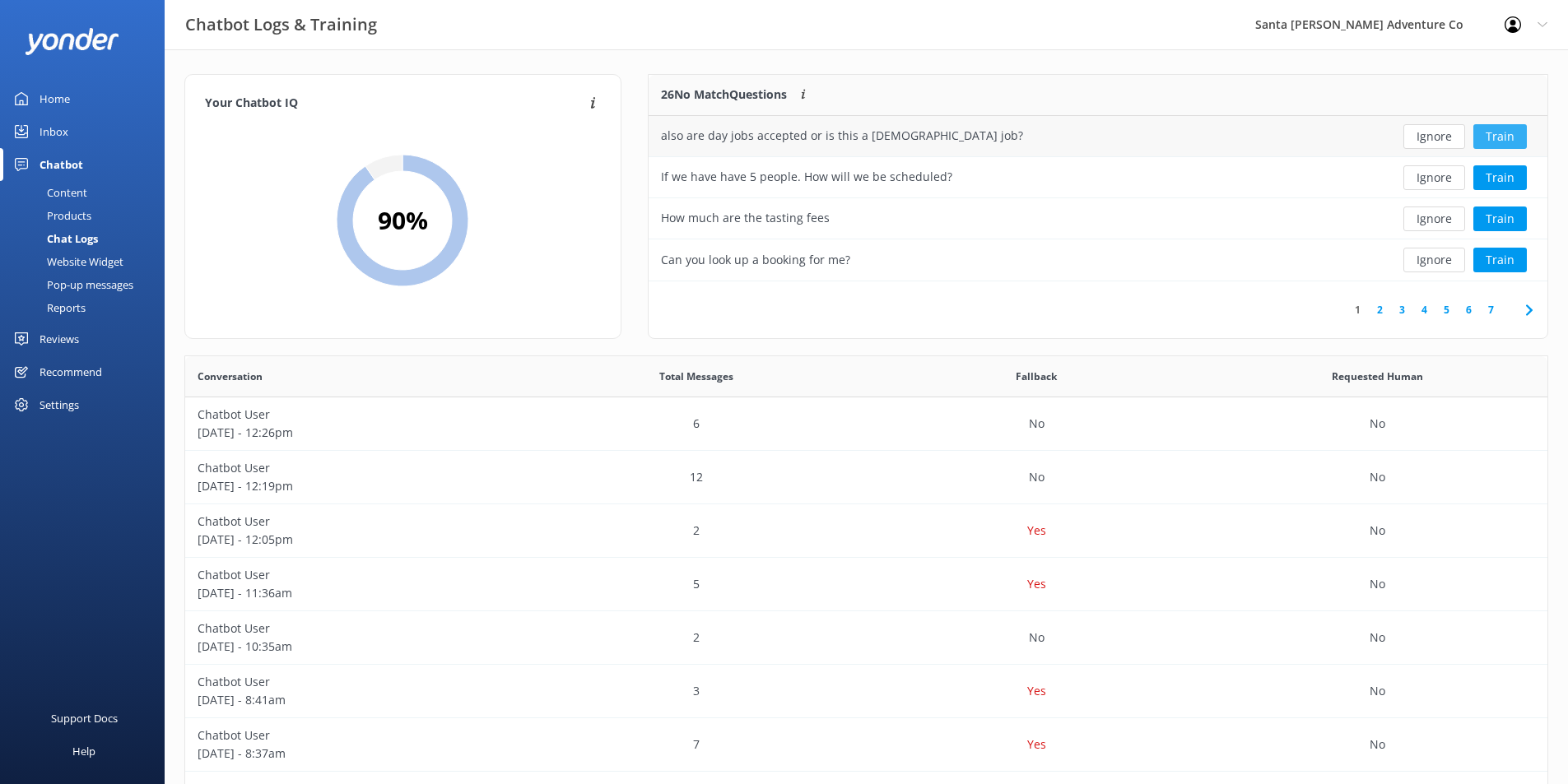
click at [1505, 138] on button "Train" at bounding box center [1500, 136] width 53 height 24
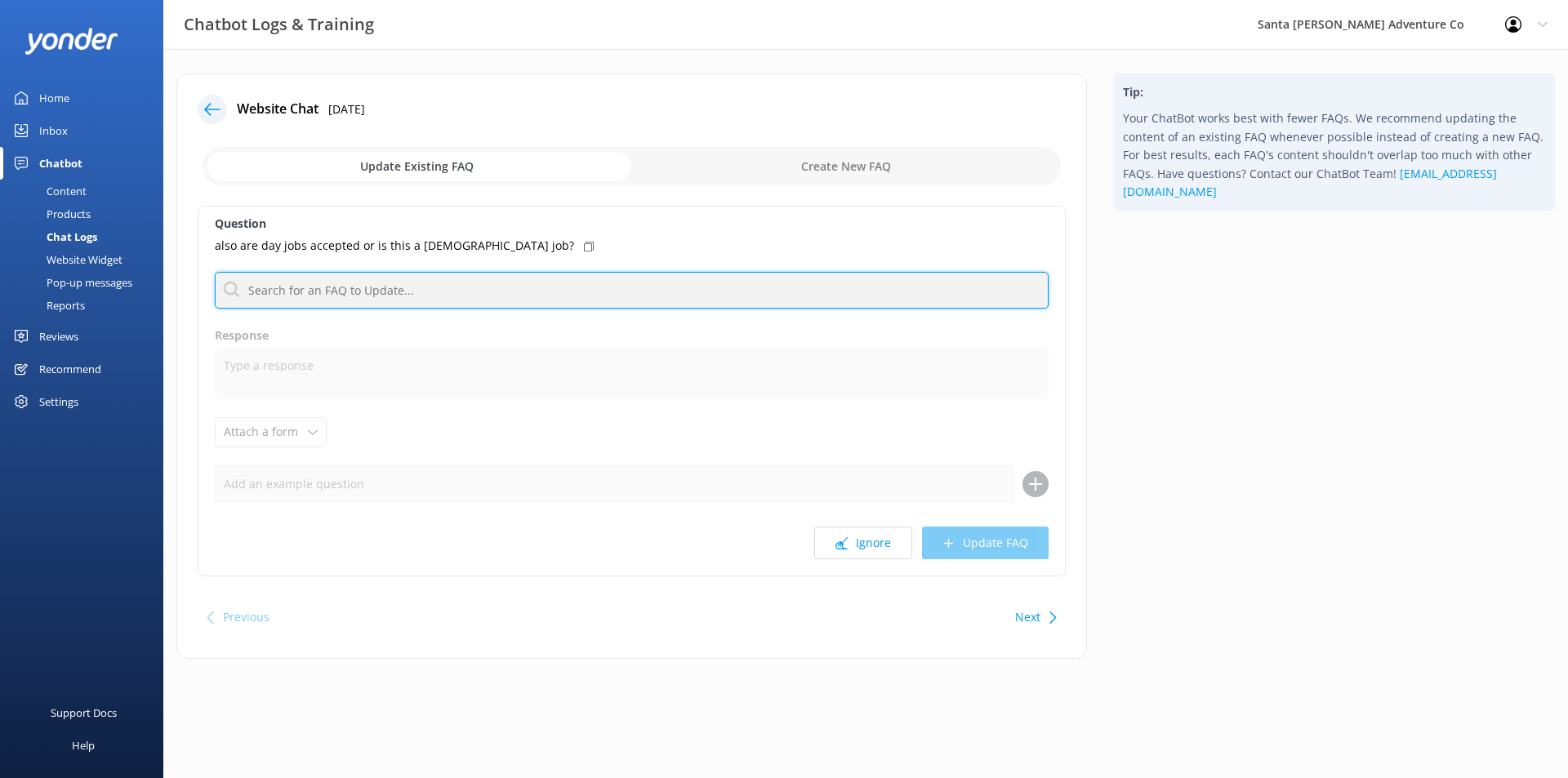
click at [369, 299] on input "text" at bounding box center [632, 290] width 834 height 37
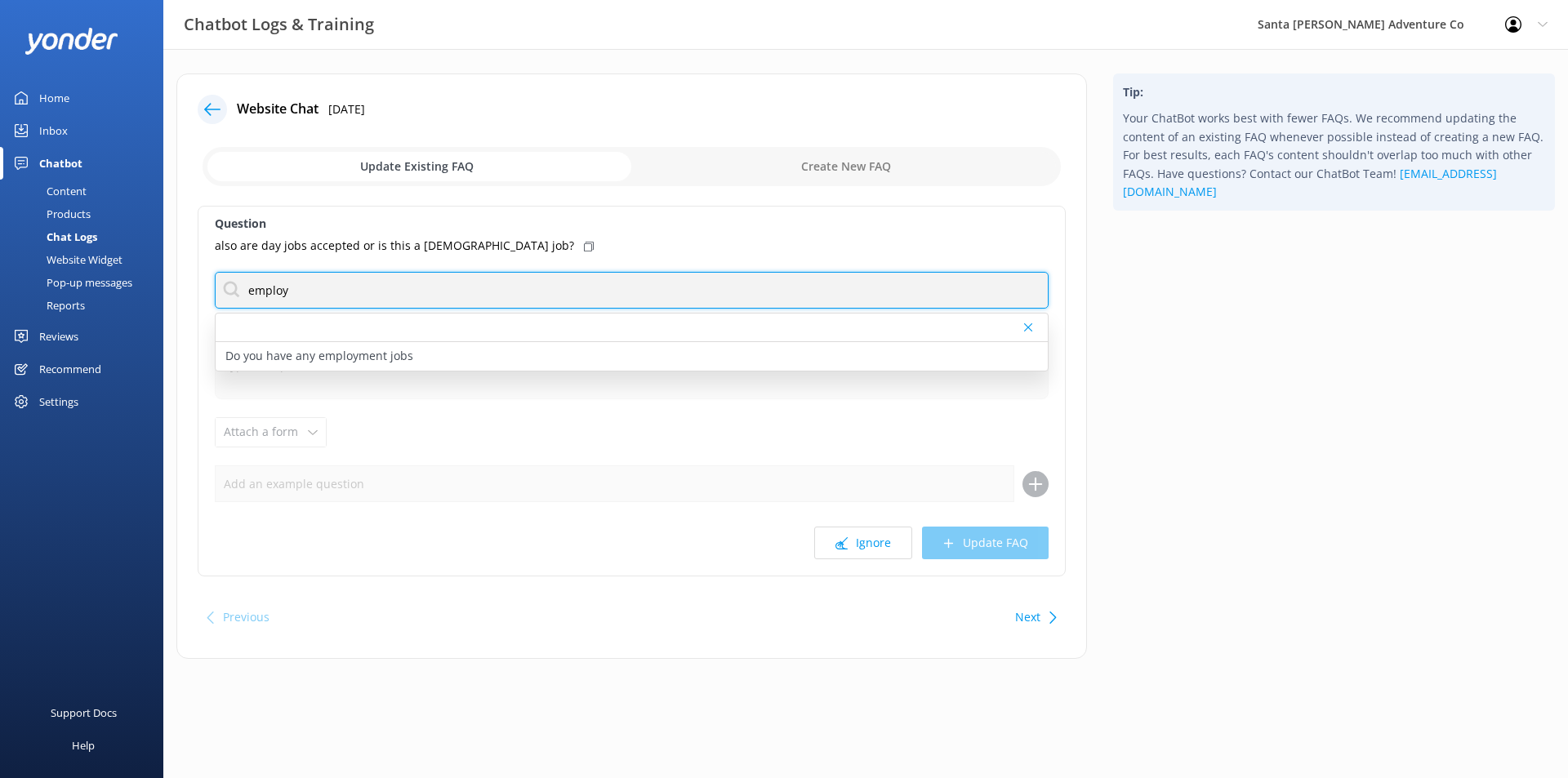
type input "employ"
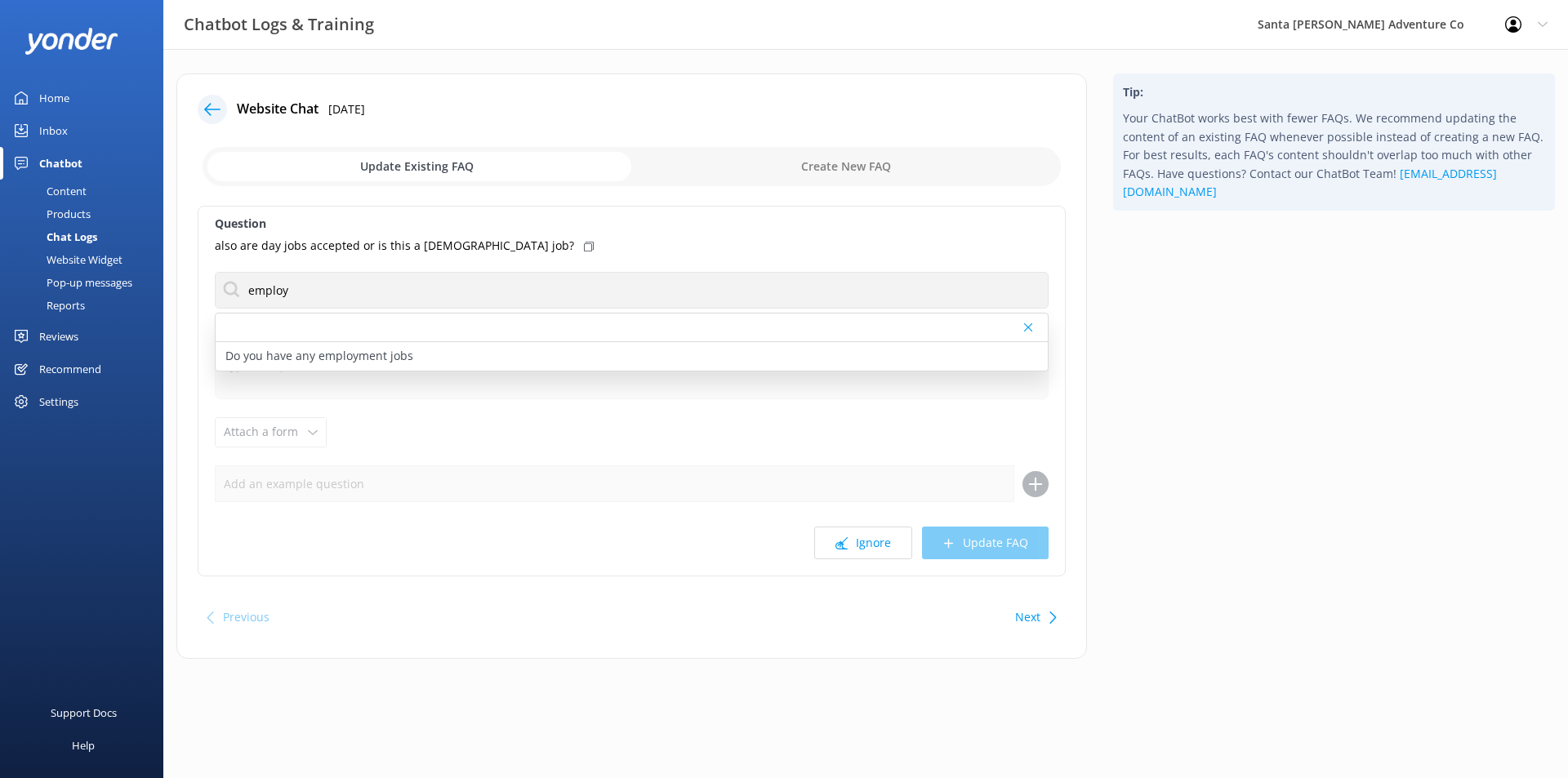
click at [384, 353] on p "Do you have any employment jobs" at bounding box center [319, 356] width 187 height 18
type textarea "Looking for the raddest job around? Check out our current employment opportunit…"
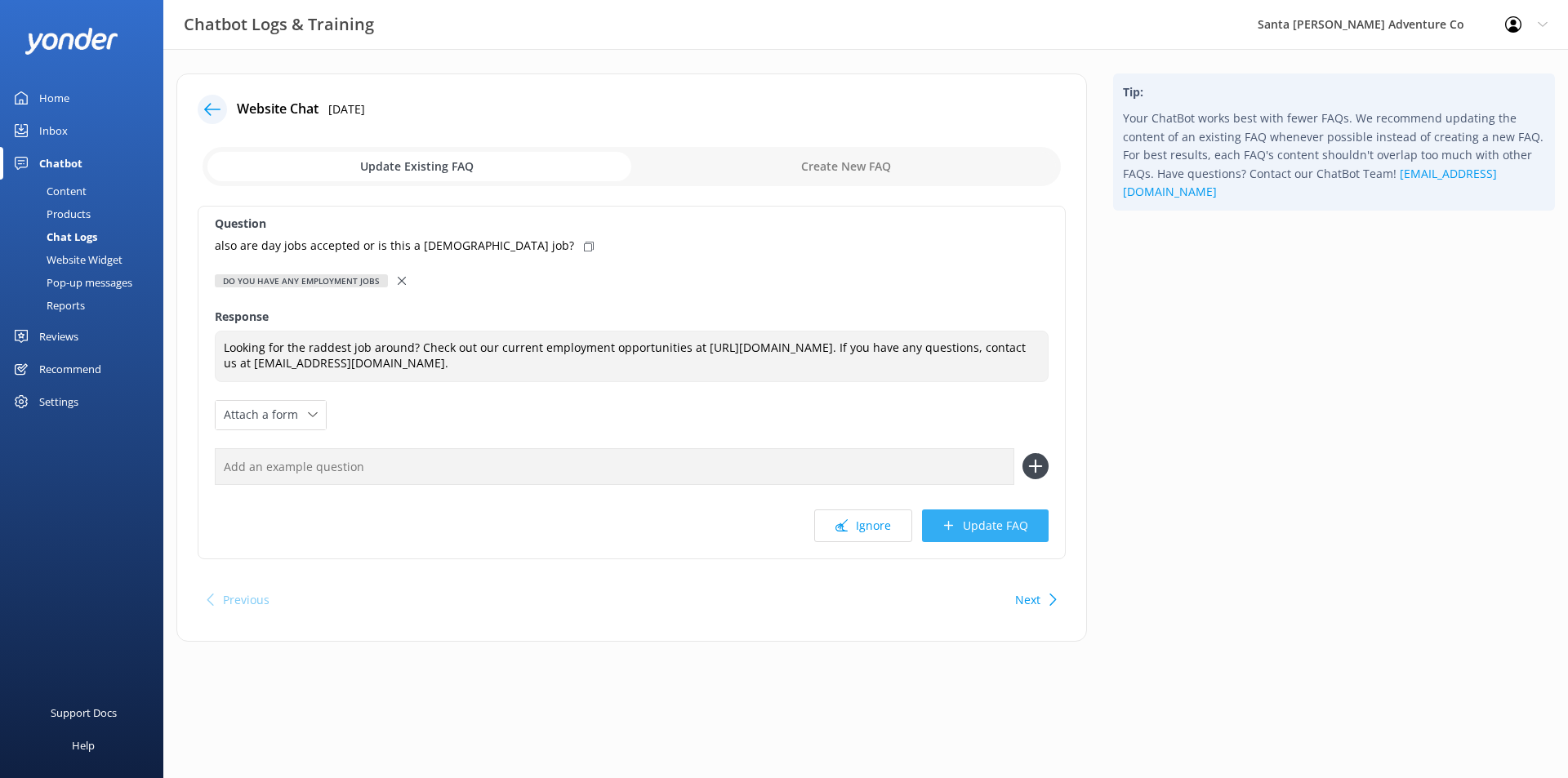
click at [1022, 518] on button "Update FAQ" at bounding box center [985, 526] width 127 height 33
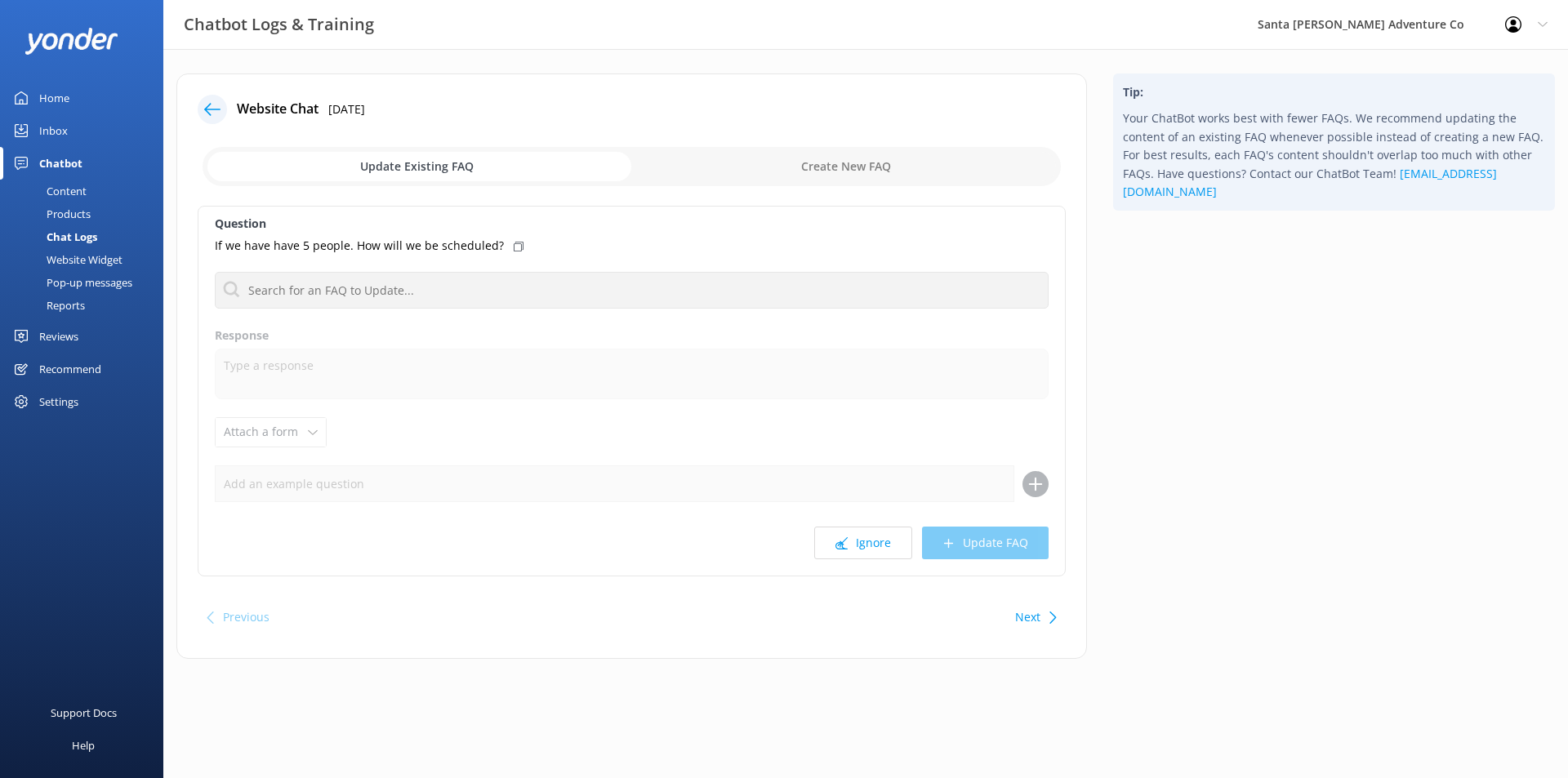
click at [77, 238] on div "Chat Logs" at bounding box center [54, 237] width 87 height 23
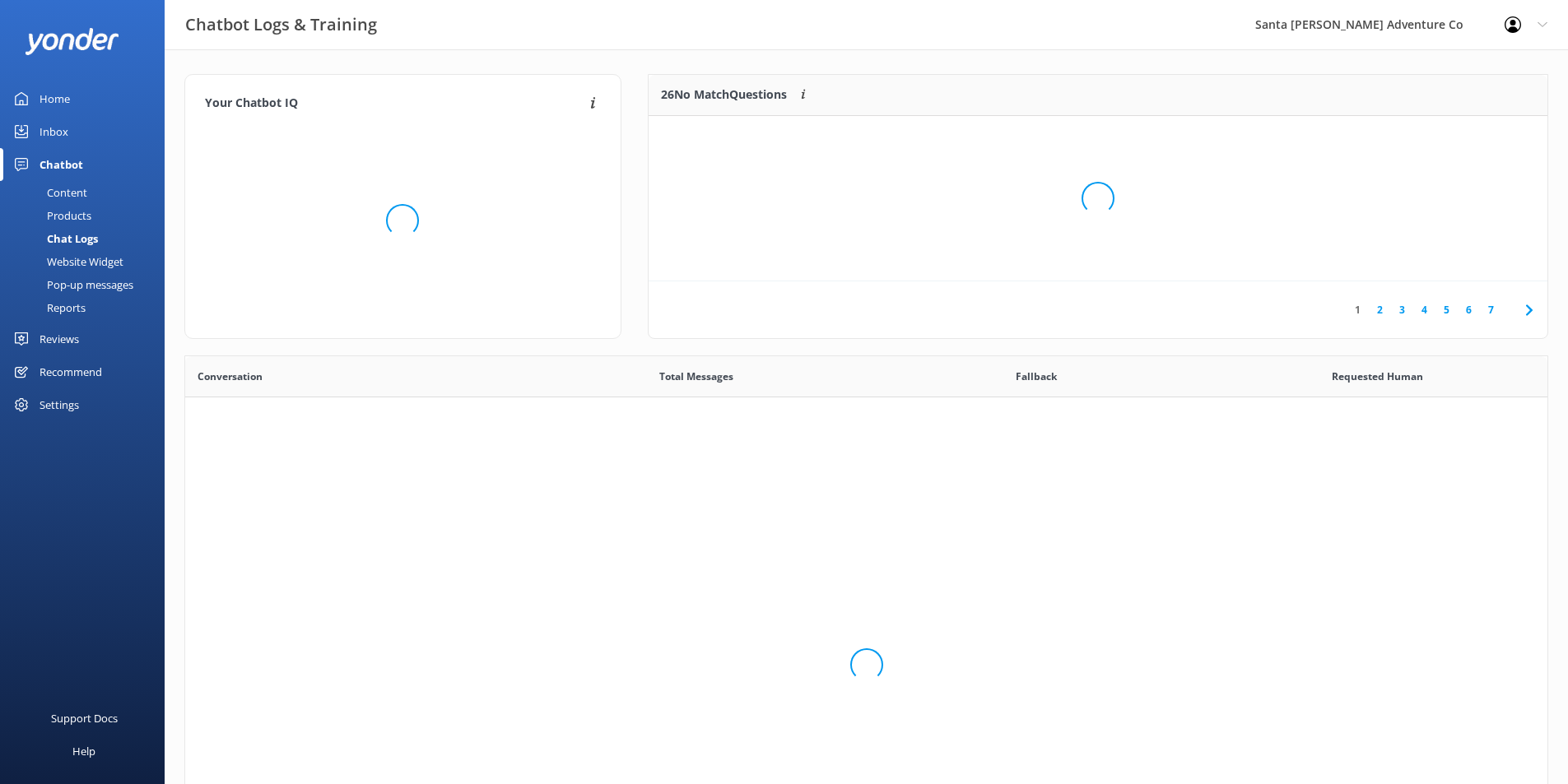
scroll to position [565, 1350]
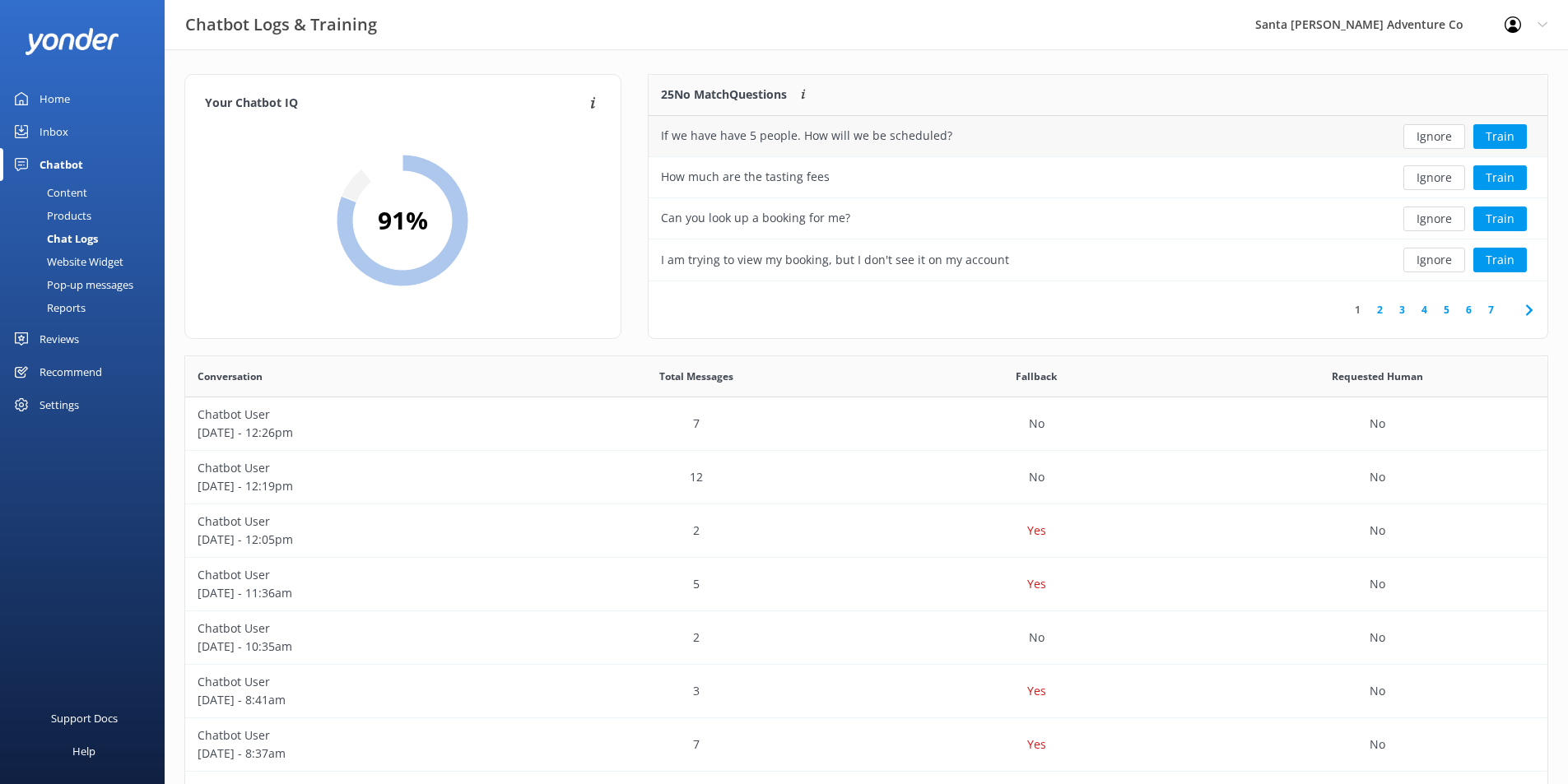
click at [1091, 129] on div "If we have have 5 people. How will we be scheduled?" at bounding box center [1007, 137] width 716 height 41
click at [752, 134] on div "If we have have 5 people. How will we be scheduled?" at bounding box center [807, 136] width 291 height 18
click at [761, 131] on div "If we have have 5 people. How will we be scheduled?" at bounding box center [807, 136] width 291 height 18
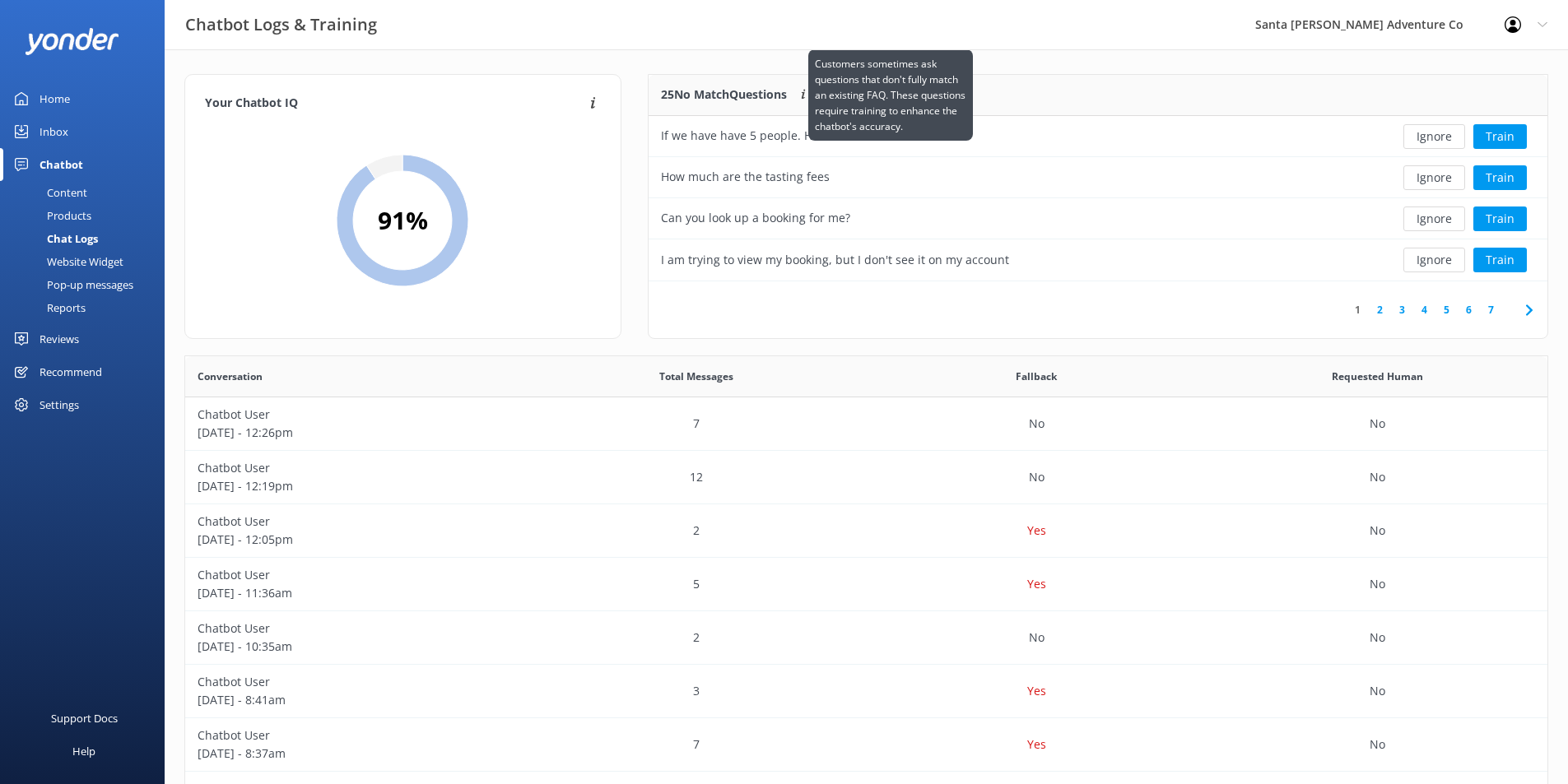
click at [808, 91] on icon at bounding box center [803, 95] width 13 height 13
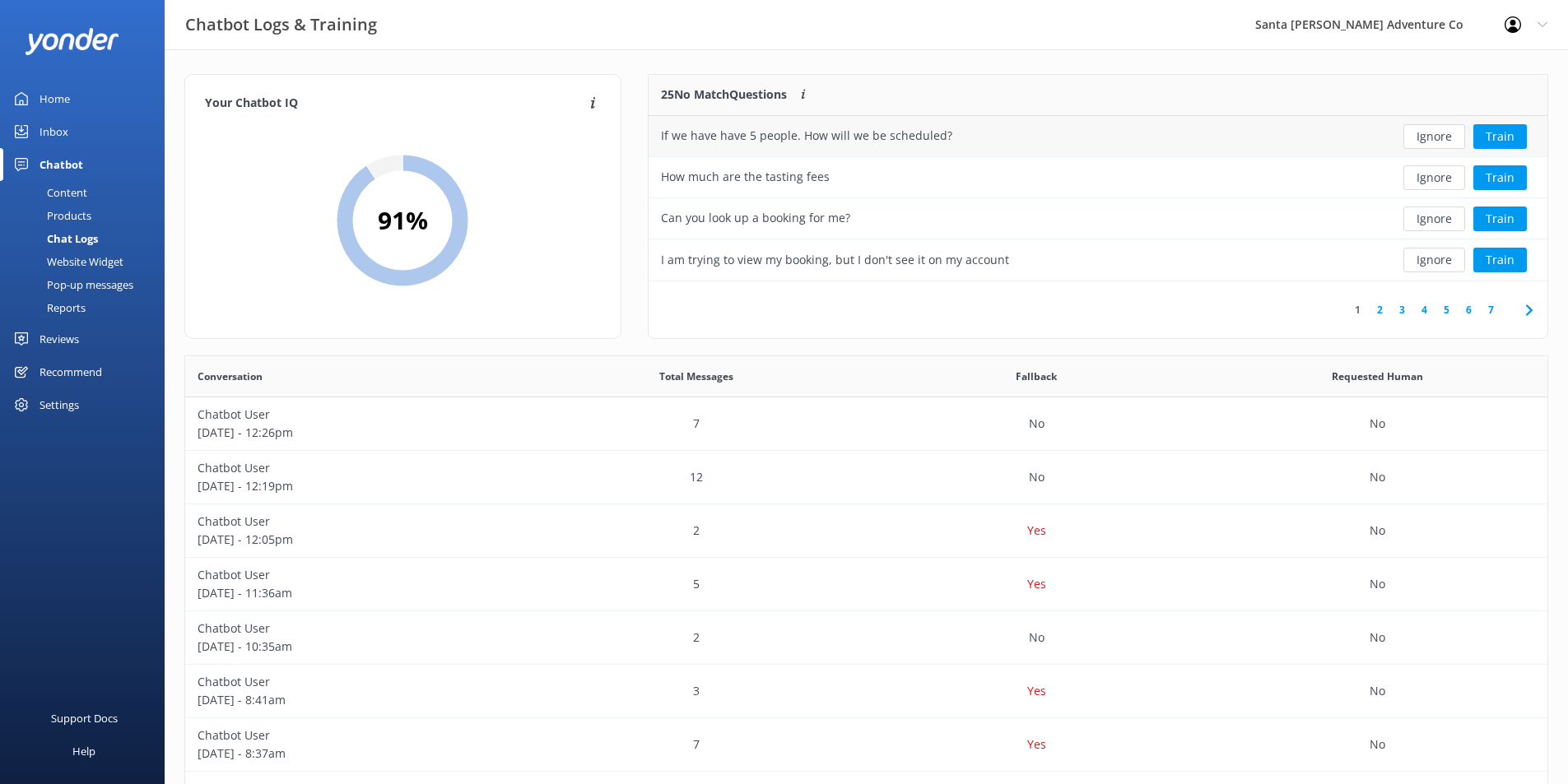
click at [790, 124] on div "If we have have 5 people. How will we be scheduled?" at bounding box center [1007, 137] width 716 height 41
click at [1275, 150] on div "If we have have 5 people. How will we be scheduled?" at bounding box center [1007, 137] width 716 height 41
click at [1497, 126] on button "Train" at bounding box center [1500, 136] width 53 height 24
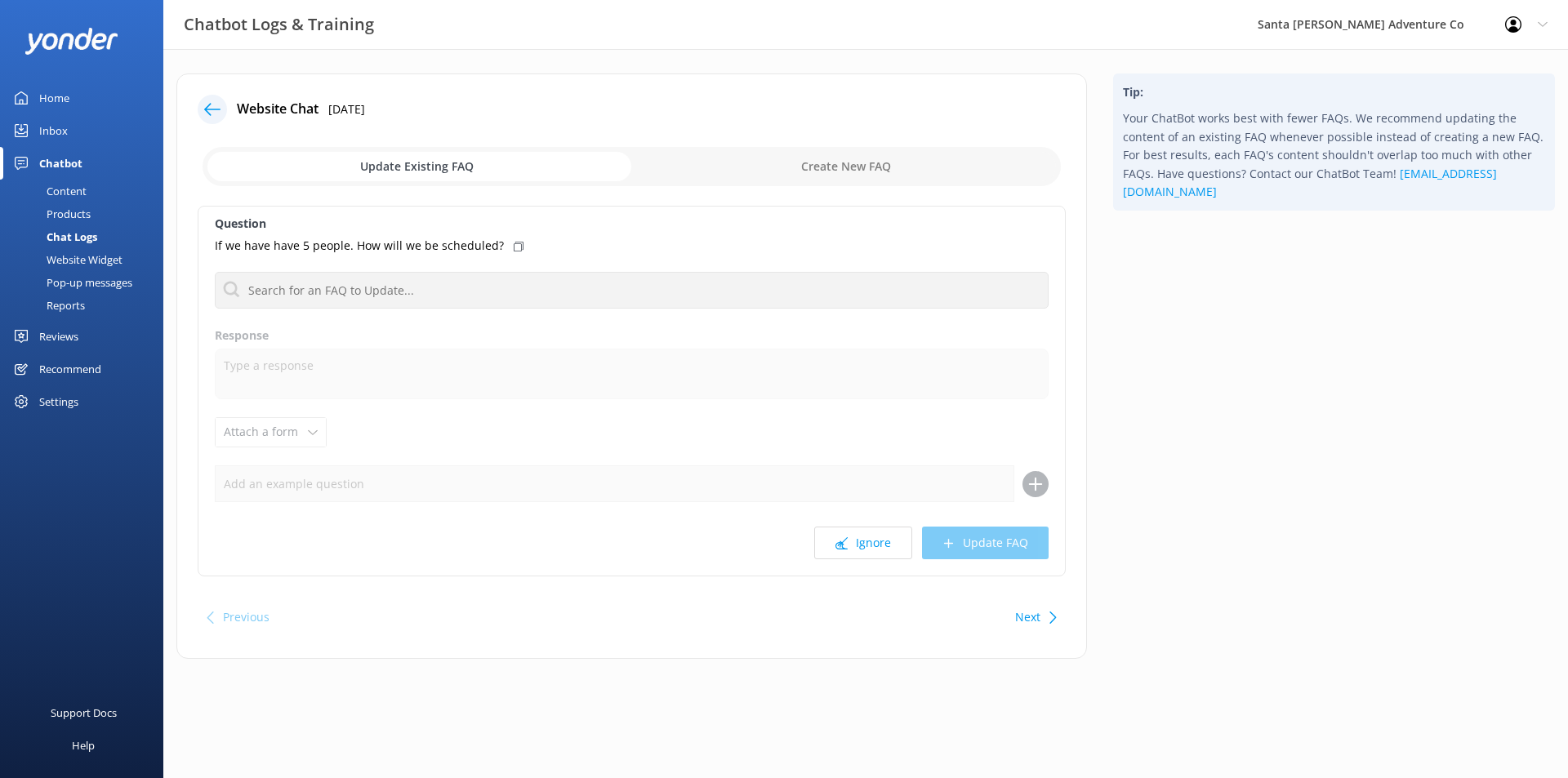
click at [212, 120] on div at bounding box center [212, 109] width 29 height 29
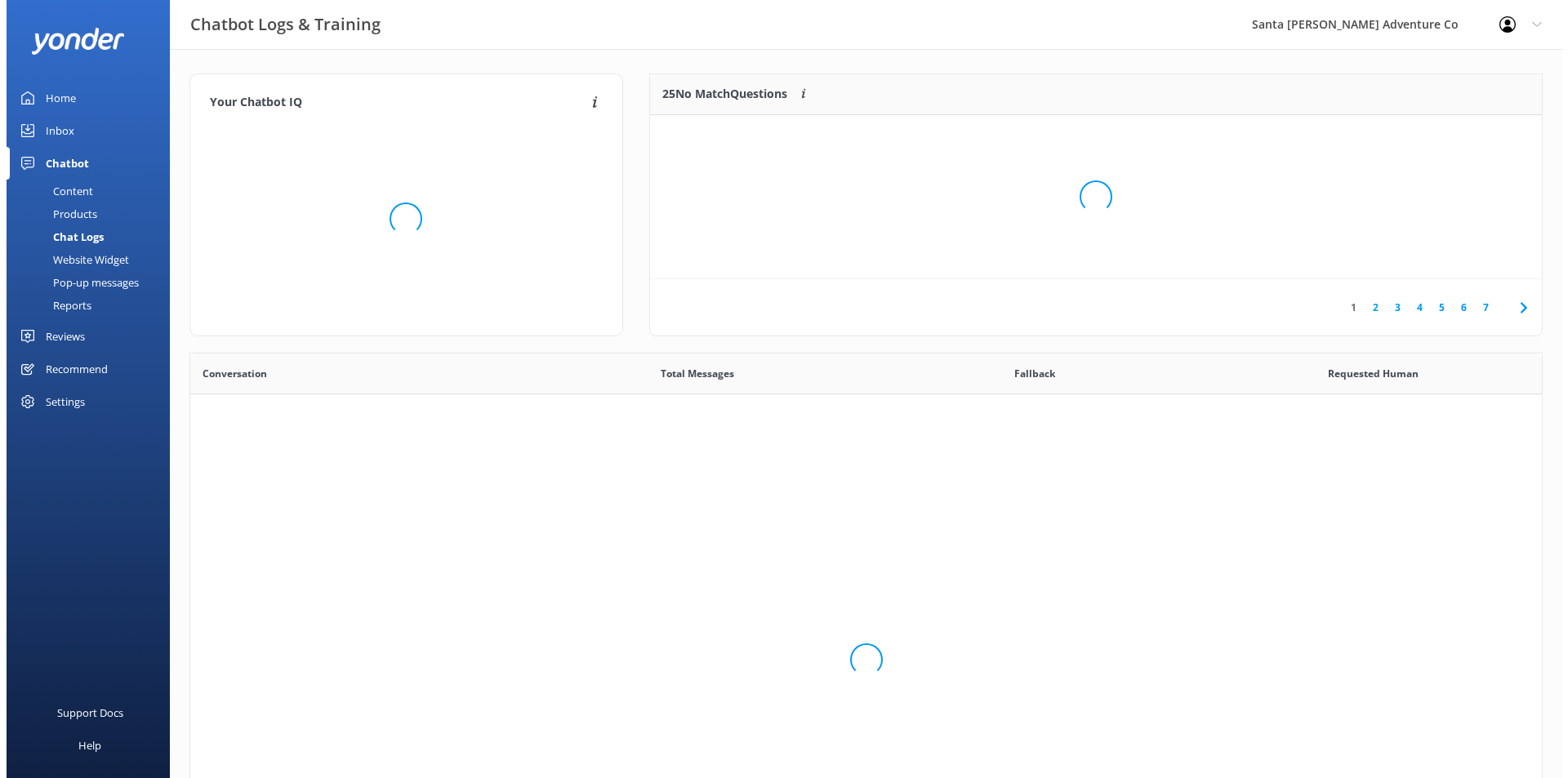
scroll to position [560, 1340]
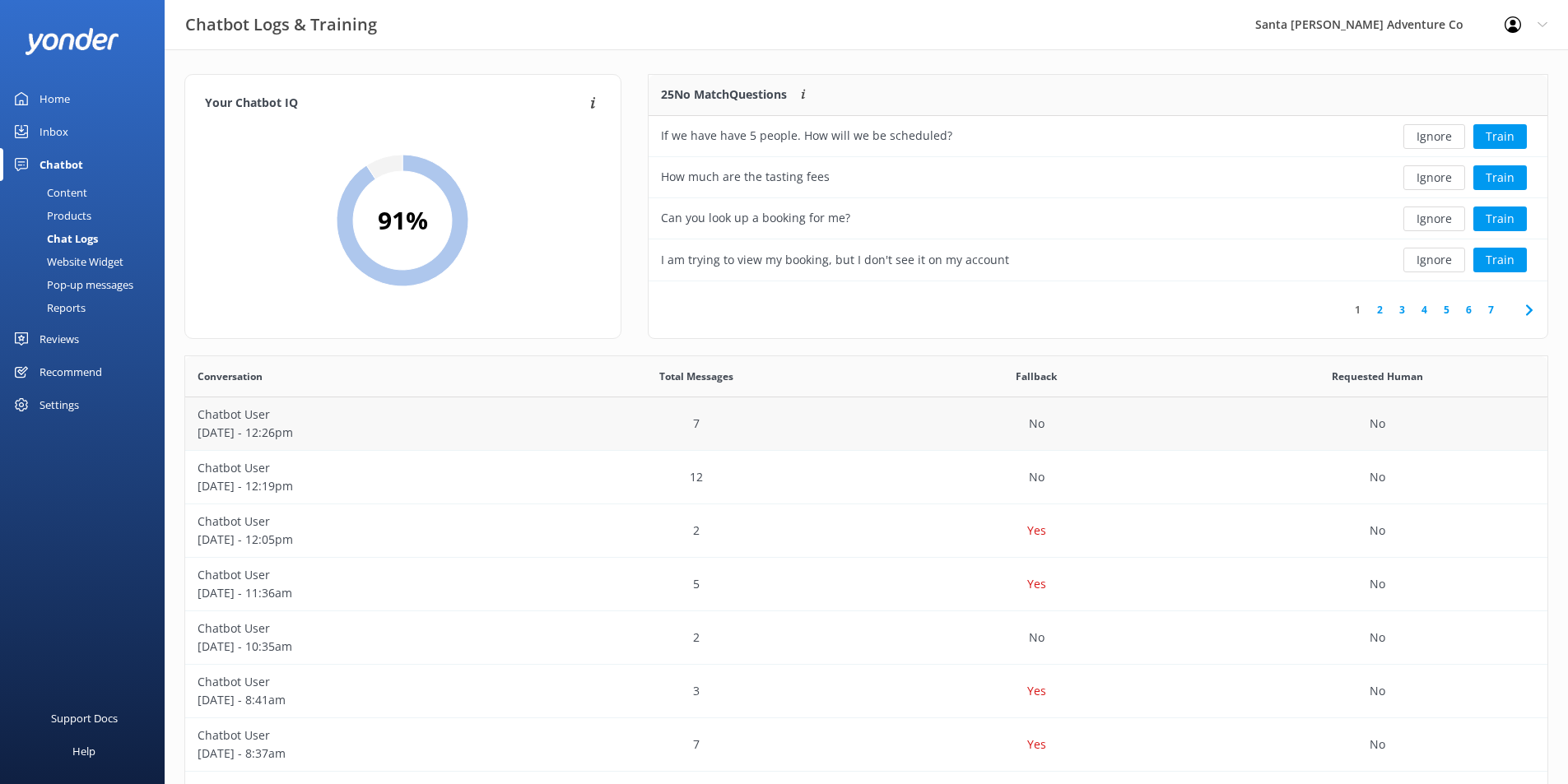
click at [456, 432] on p "[DATE] - 12:26pm" at bounding box center [355, 432] width 316 height 18
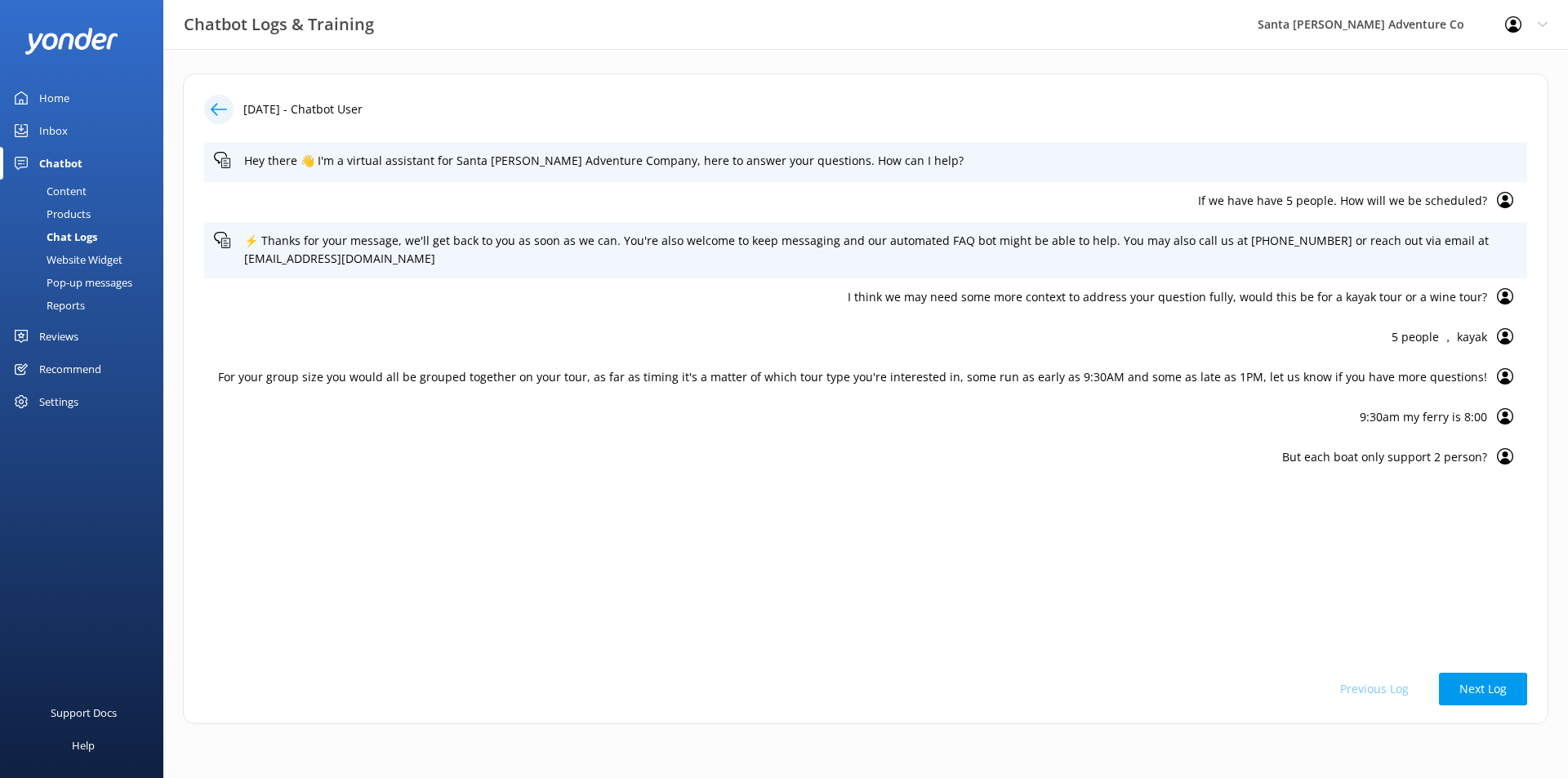
click at [75, 237] on div "Chat Logs" at bounding box center [54, 237] width 87 height 23
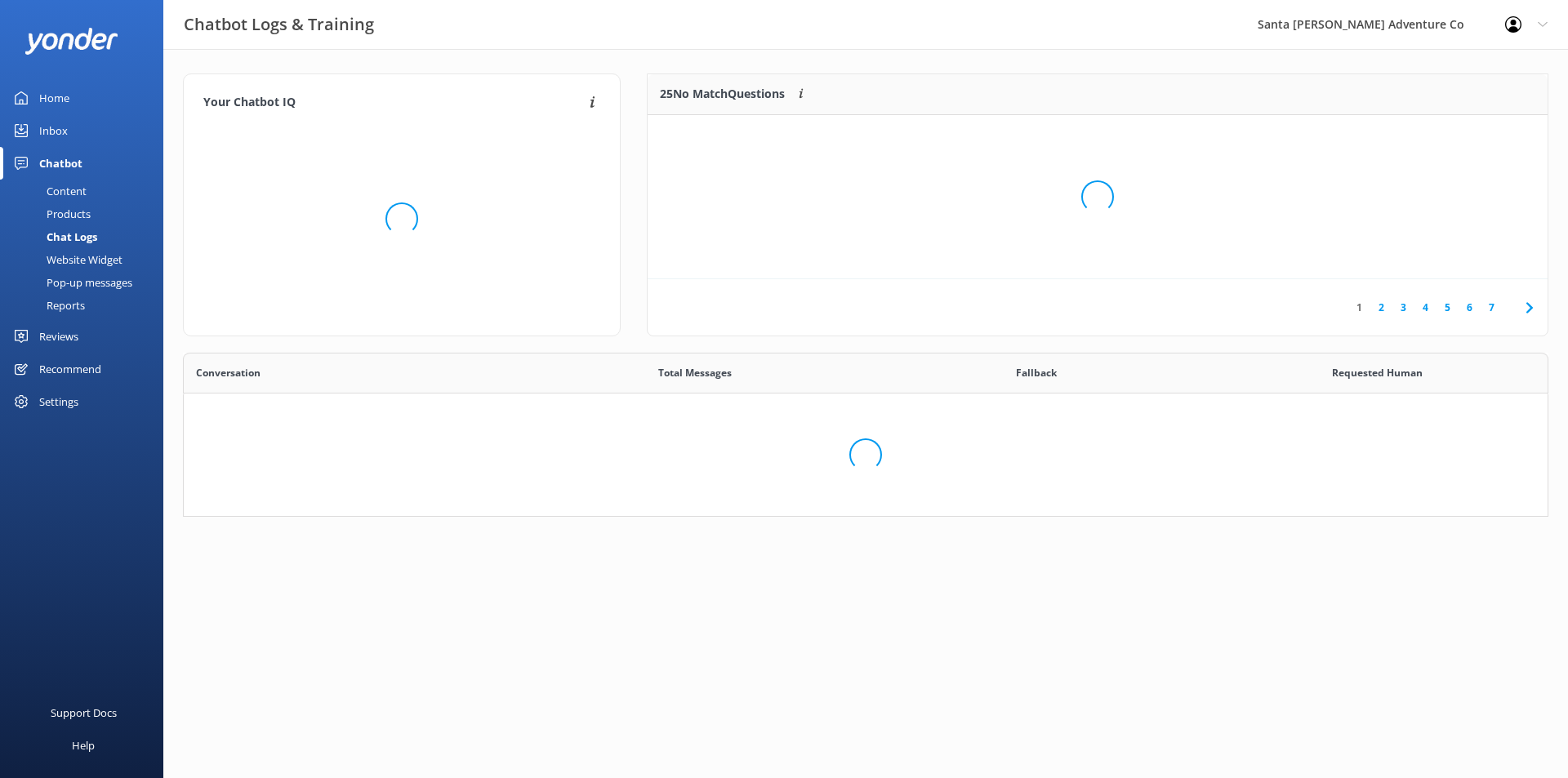
scroll to position [193, 880]
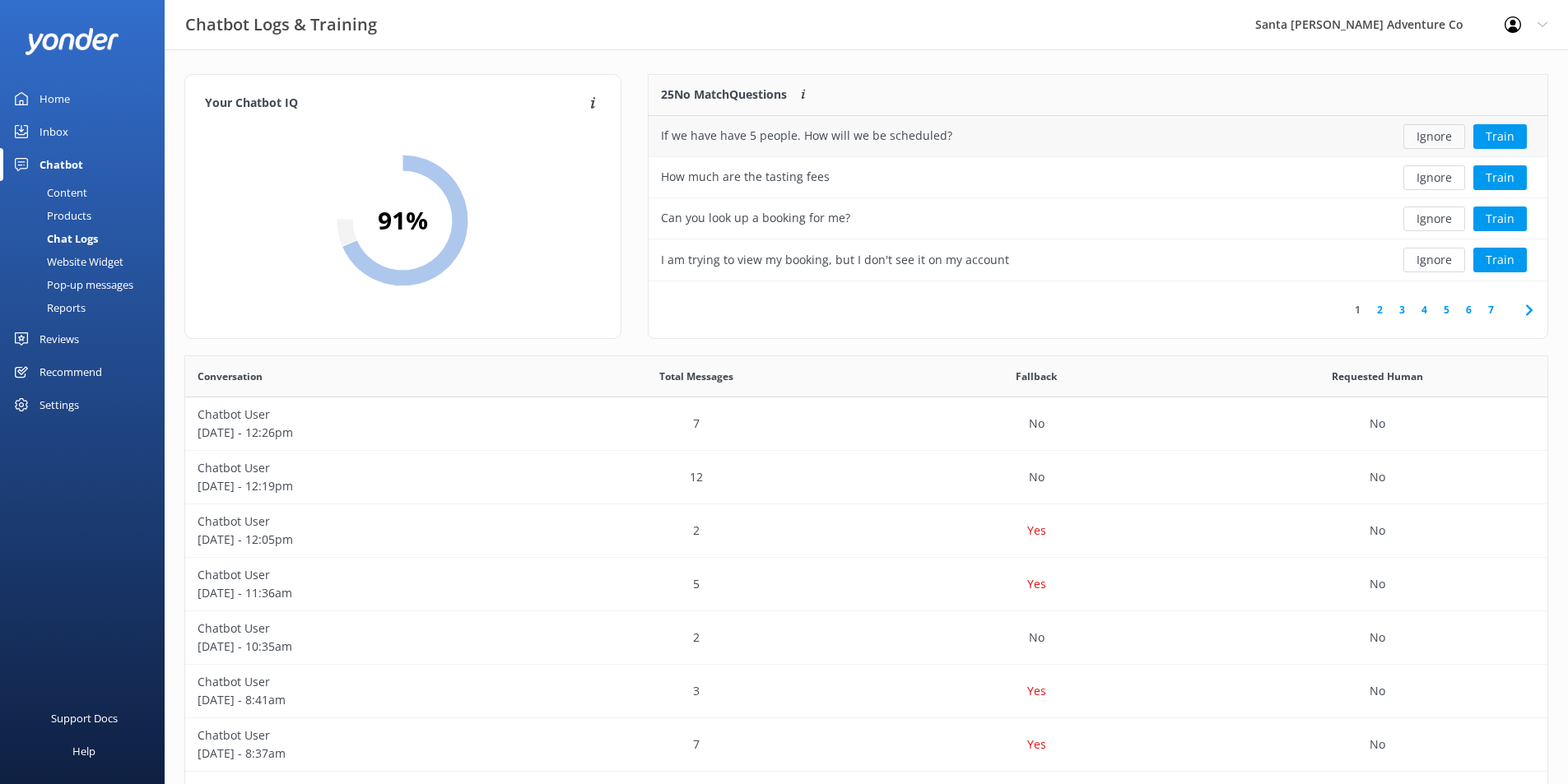
click at [1424, 137] on button "Ignore" at bounding box center [1434, 136] width 62 height 24
click at [1095, 146] on div "How much are the tasting fees" at bounding box center [1007, 137] width 716 height 41
click at [1489, 131] on button "Train" at bounding box center [1500, 136] width 53 height 24
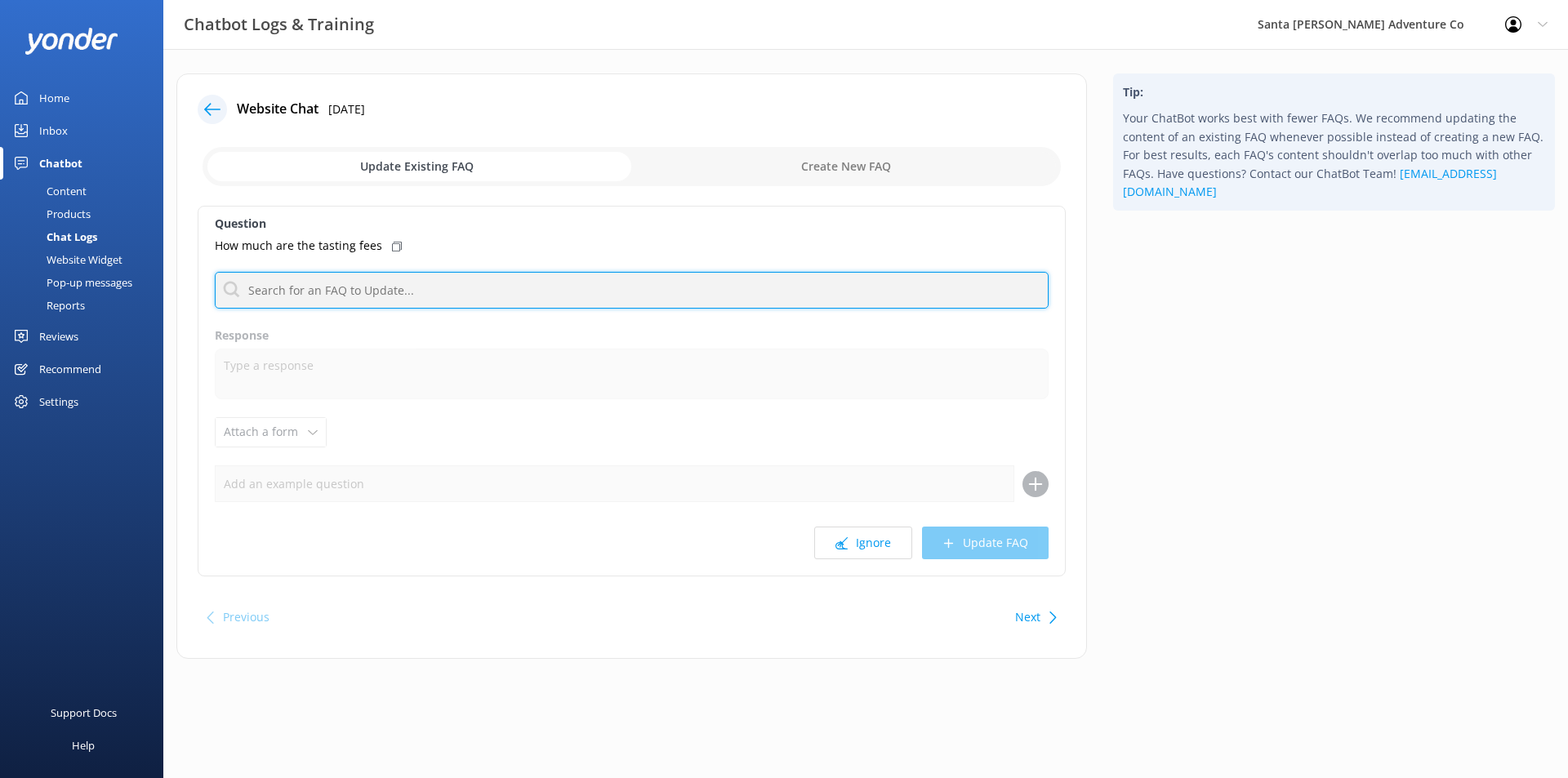
click at [389, 284] on input "text" at bounding box center [632, 290] width 834 height 37
type input "t"
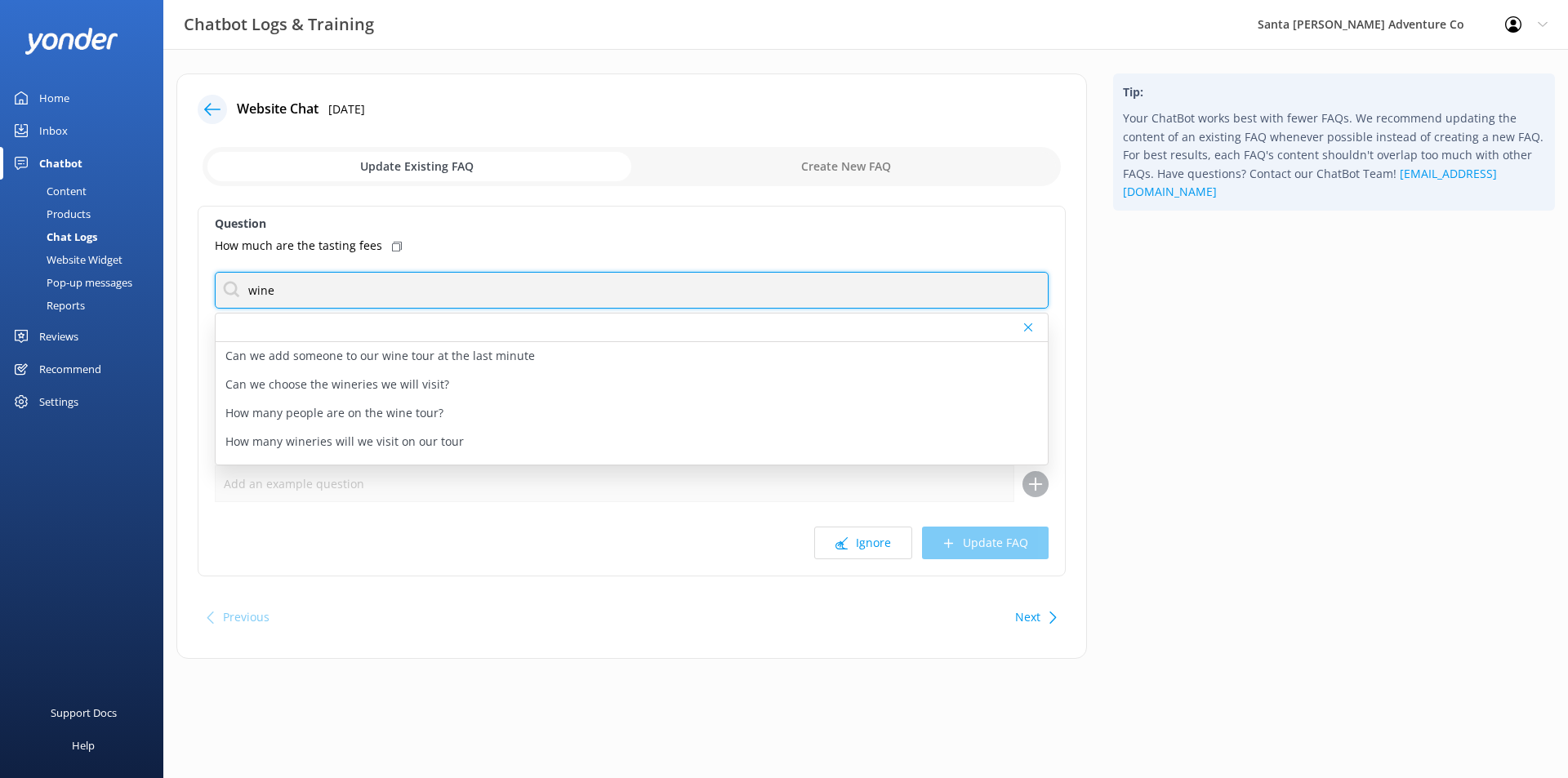
type input "wine"
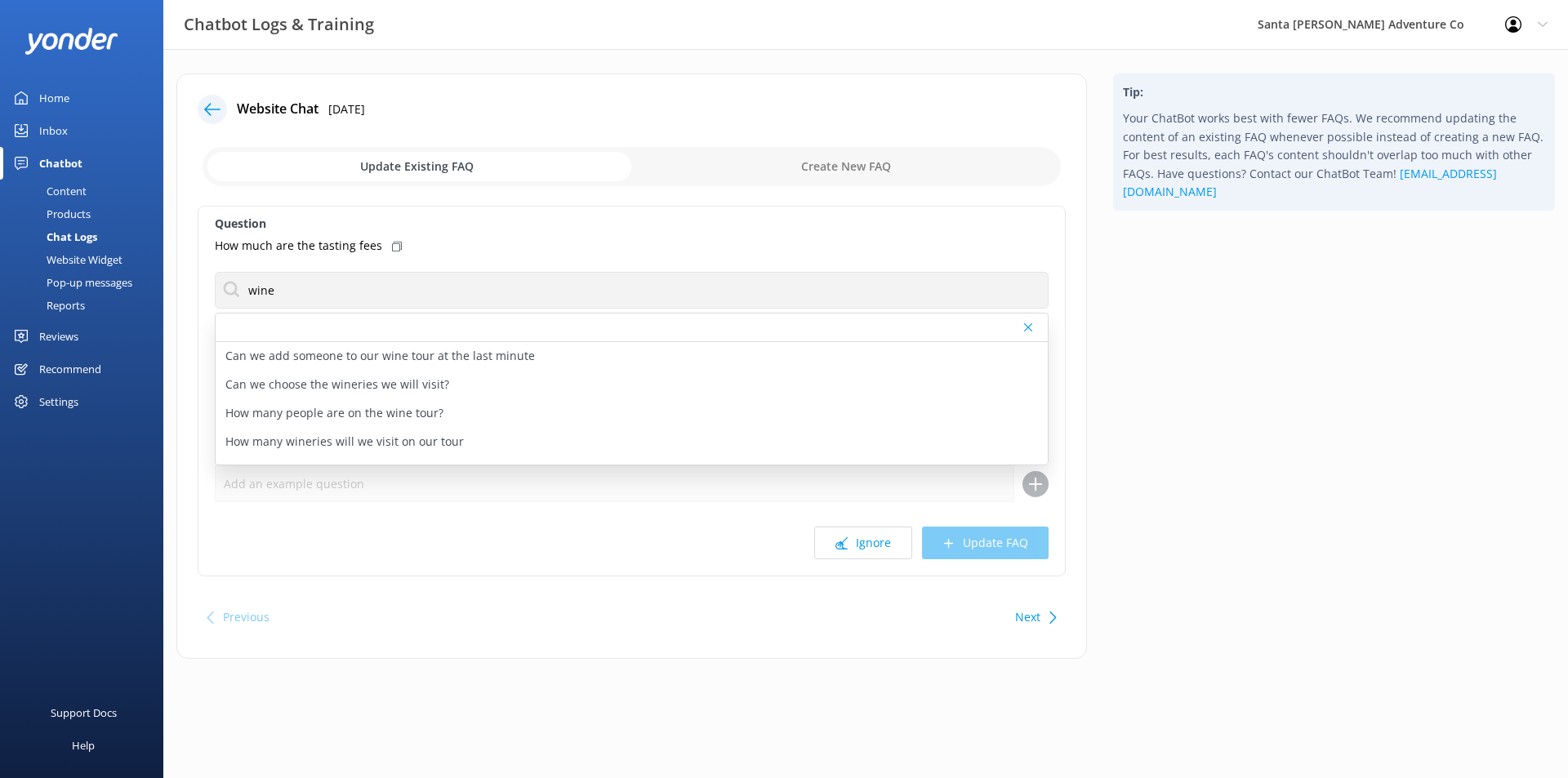
click at [543, 236] on div "How much are the tasting fees" at bounding box center [632, 245] width 834 height 18
click at [413, 237] on div "How much are the tasting fees" at bounding box center [632, 245] width 834 height 18
click at [392, 245] on icon at bounding box center [396, 246] width 10 height 10
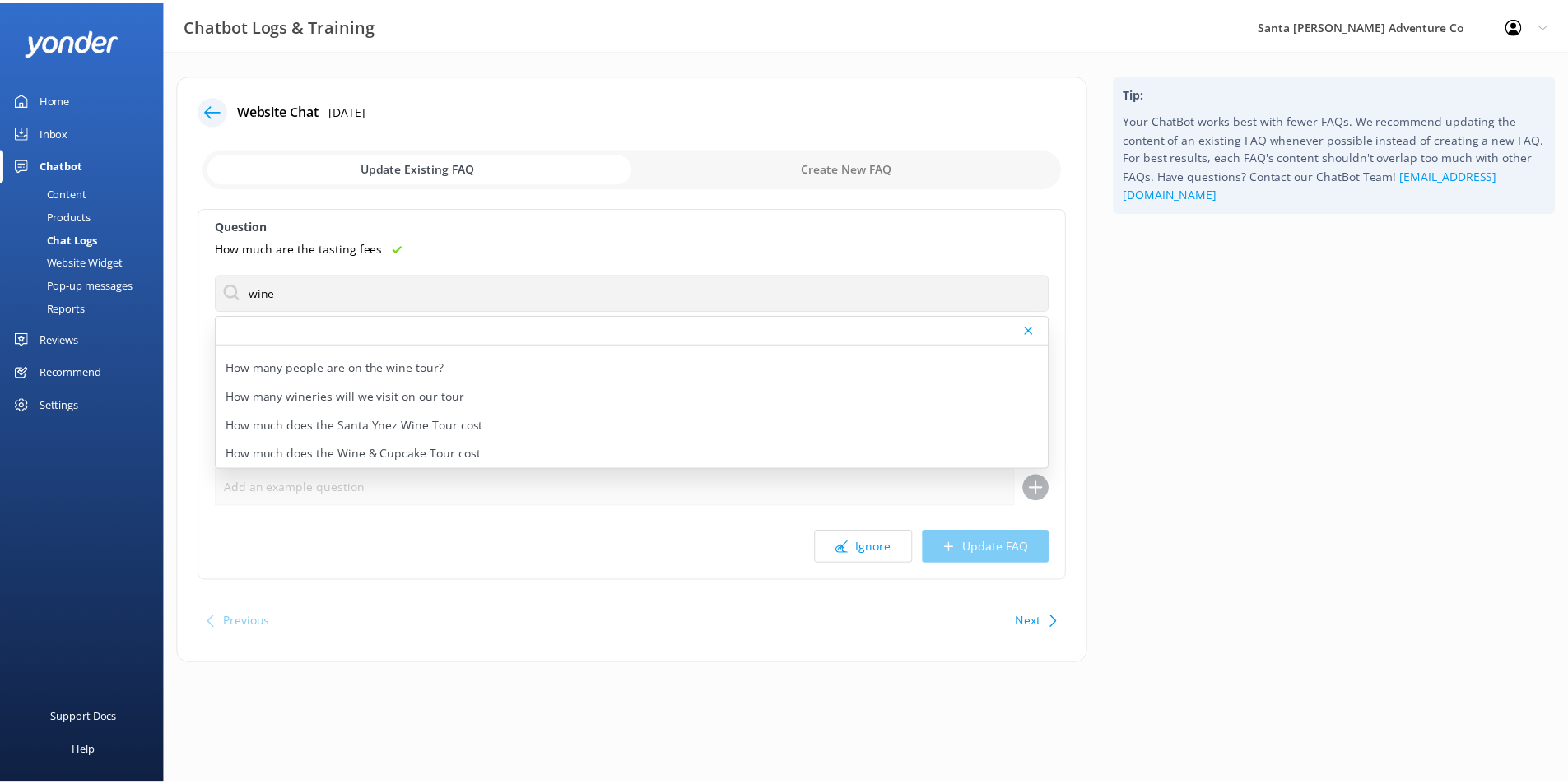
scroll to position [85, 0]
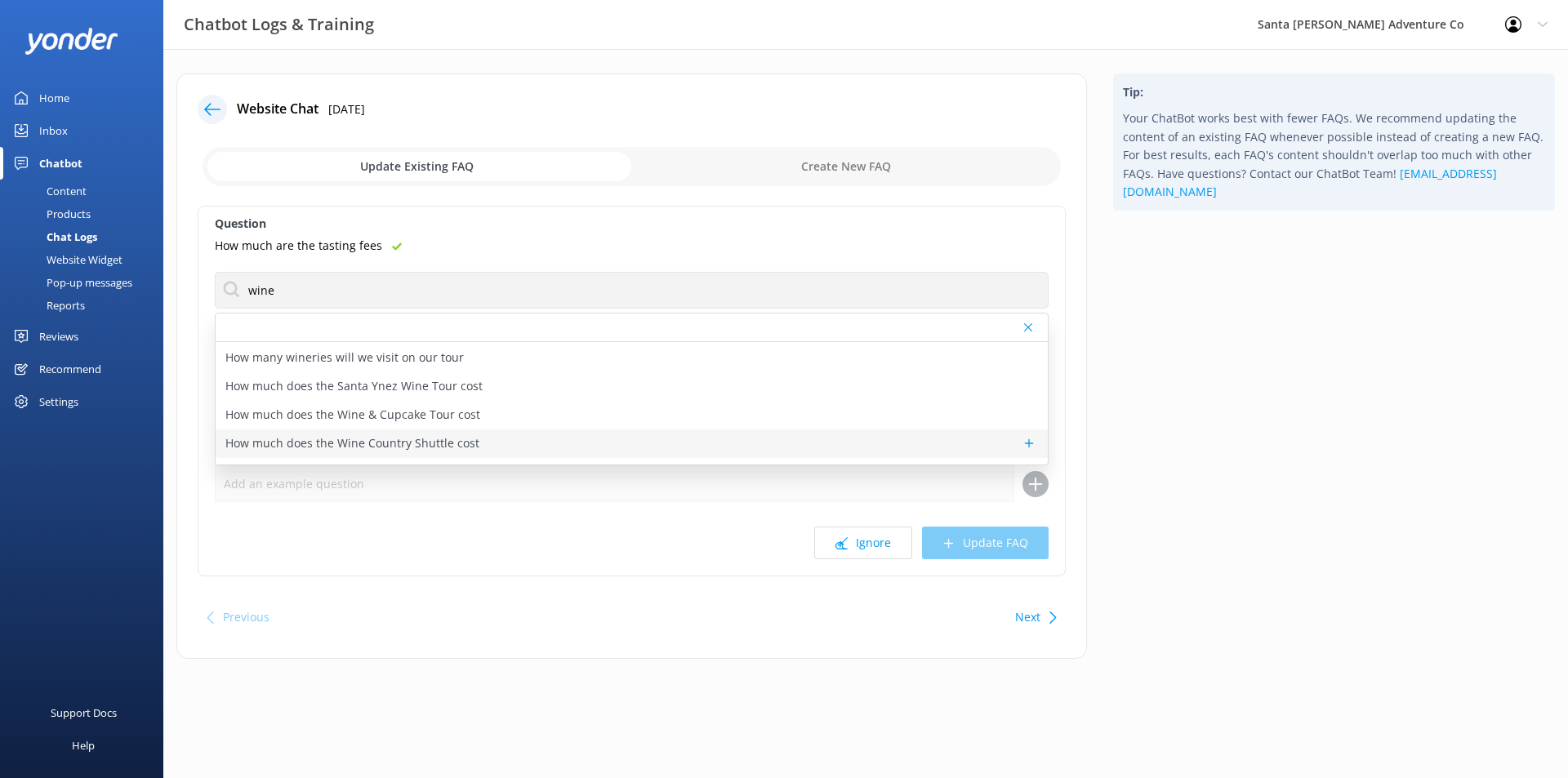
click at [736, 435] on div "How much does the Wine Country Shuttle cost" at bounding box center [632, 443] width 832 height 29
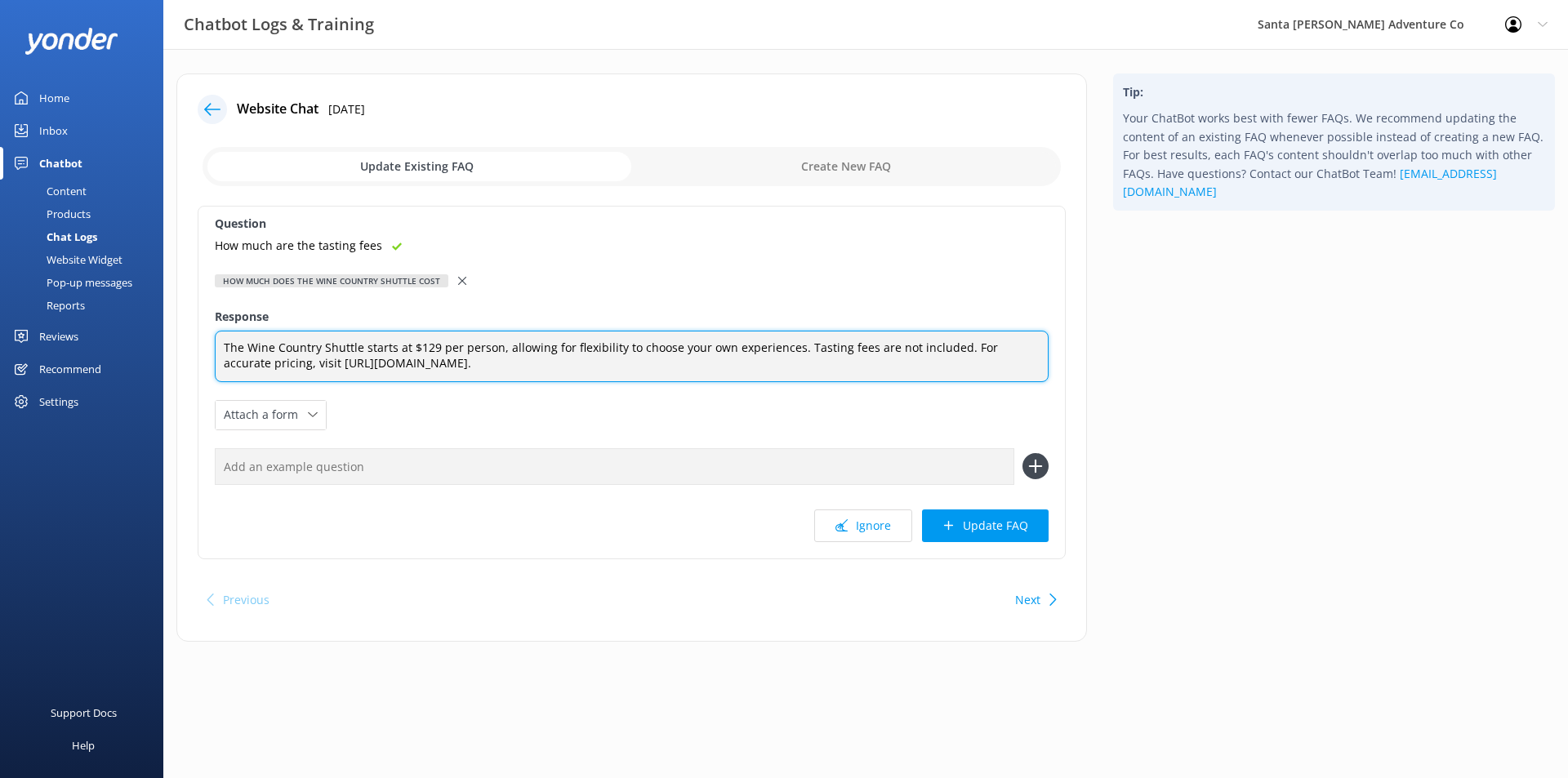
drag, startPoint x: 290, startPoint y: 360, endPoint x: 564, endPoint y: 368, distance: 274.1
click at [564, 368] on textarea "The Wine Country Shuttle starts at $129 per person, allowing for flexibility to…" at bounding box center [632, 357] width 834 height 52
click at [956, 360] on textarea "The Wine Country Shuttle starts at $129 per person, allowing for flexibility to…" at bounding box center [632, 357] width 834 height 52
click at [949, 351] on textarea "The Wine Country Shuttle starts at $129 per person, allowing for flexibility to…" at bounding box center [632, 357] width 834 height 52
click at [345, 363] on textarea "The Wine Country Shuttle starts at $129 per person, allowing for flexibility to…" at bounding box center [632, 357] width 834 height 52
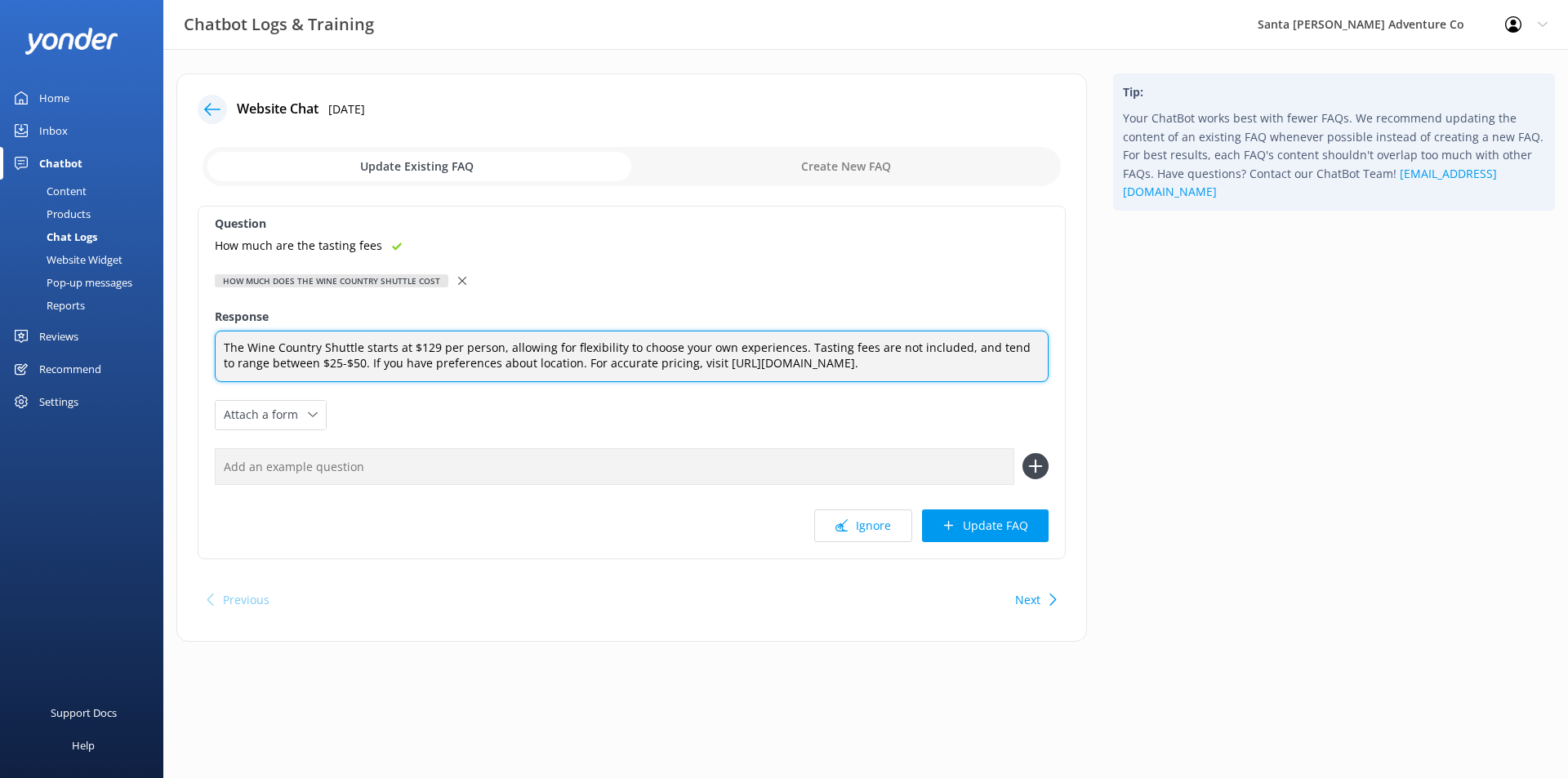
click at [349, 362] on textarea "The Wine Country Shuttle starts at $129 per person, allowing for flexibility to…" at bounding box center [632, 357] width 834 height 52
click at [968, 347] on textarea "The Wine Country Shuttle starts at $129 per person, allowing for flexibility to…" at bounding box center [632, 357] width 834 height 52
click at [350, 360] on textarea "The Wine Country Shuttle starts at $129 per person, allowing for flexibility to…" at bounding box center [632, 357] width 834 height 52
click at [645, 361] on textarea "The Wine Country Shuttle starts at $129 per person, allowing for flexibility to…" at bounding box center [632, 357] width 834 height 52
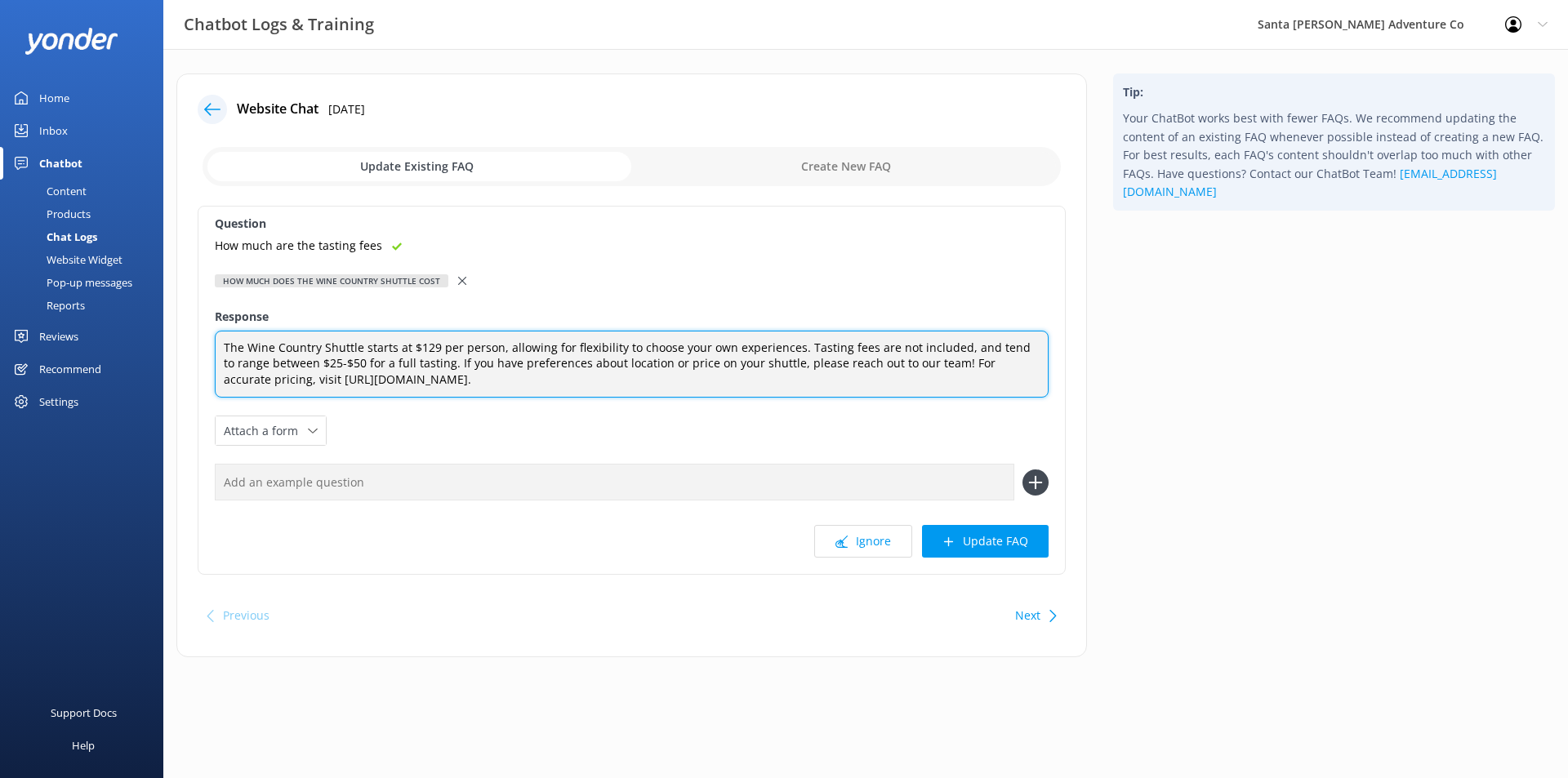
click at [660, 379] on textarea "The Wine Country Shuttle starts at $129 per person, allowing for flexibility to…" at bounding box center [632, 365] width 834 height 68
type textarea "The Wine Country Shuttle starts at $129 per person, allowing for flexibility to…"
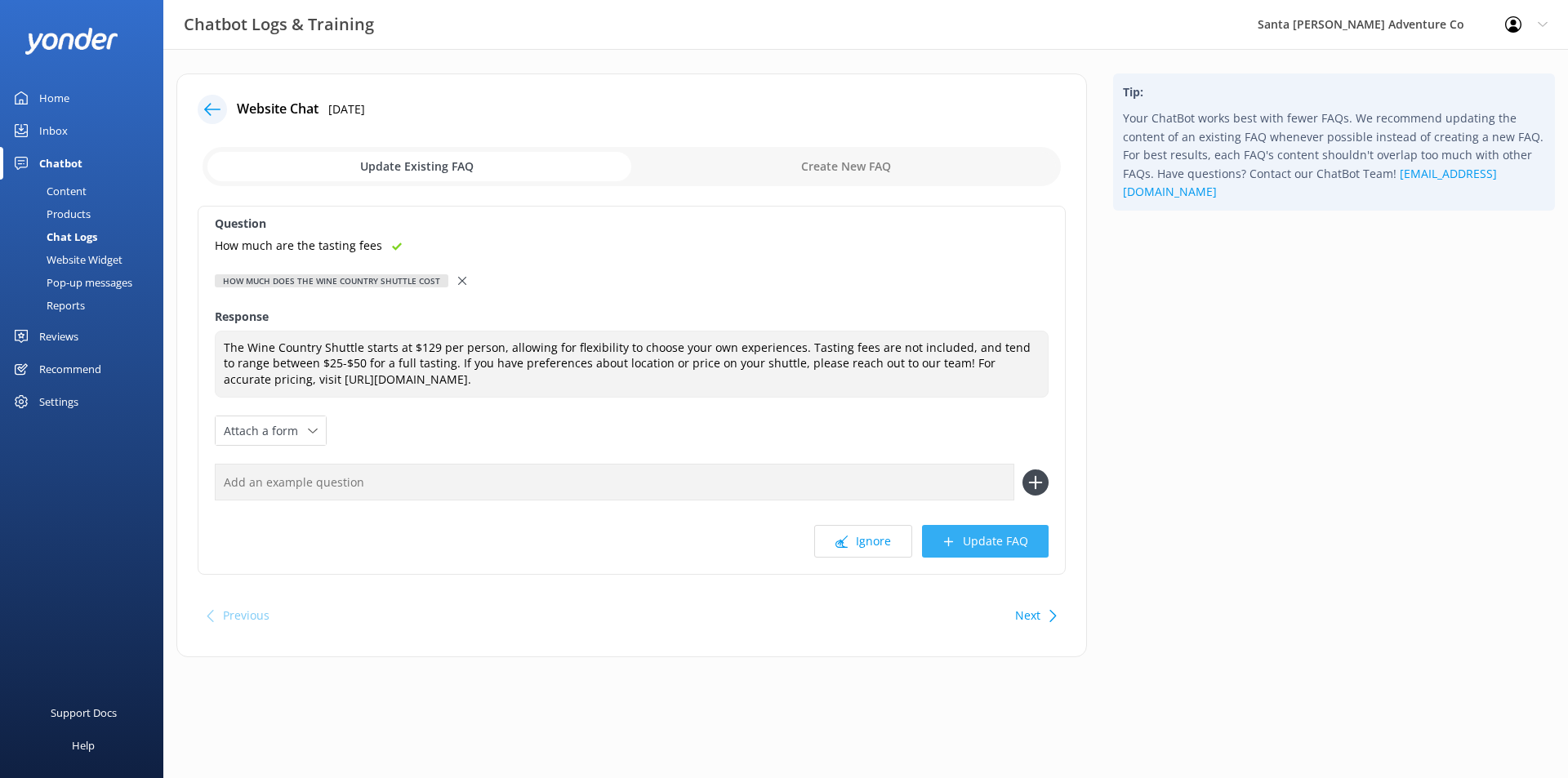
click at [985, 540] on button "Update FAQ" at bounding box center [985, 541] width 127 height 33
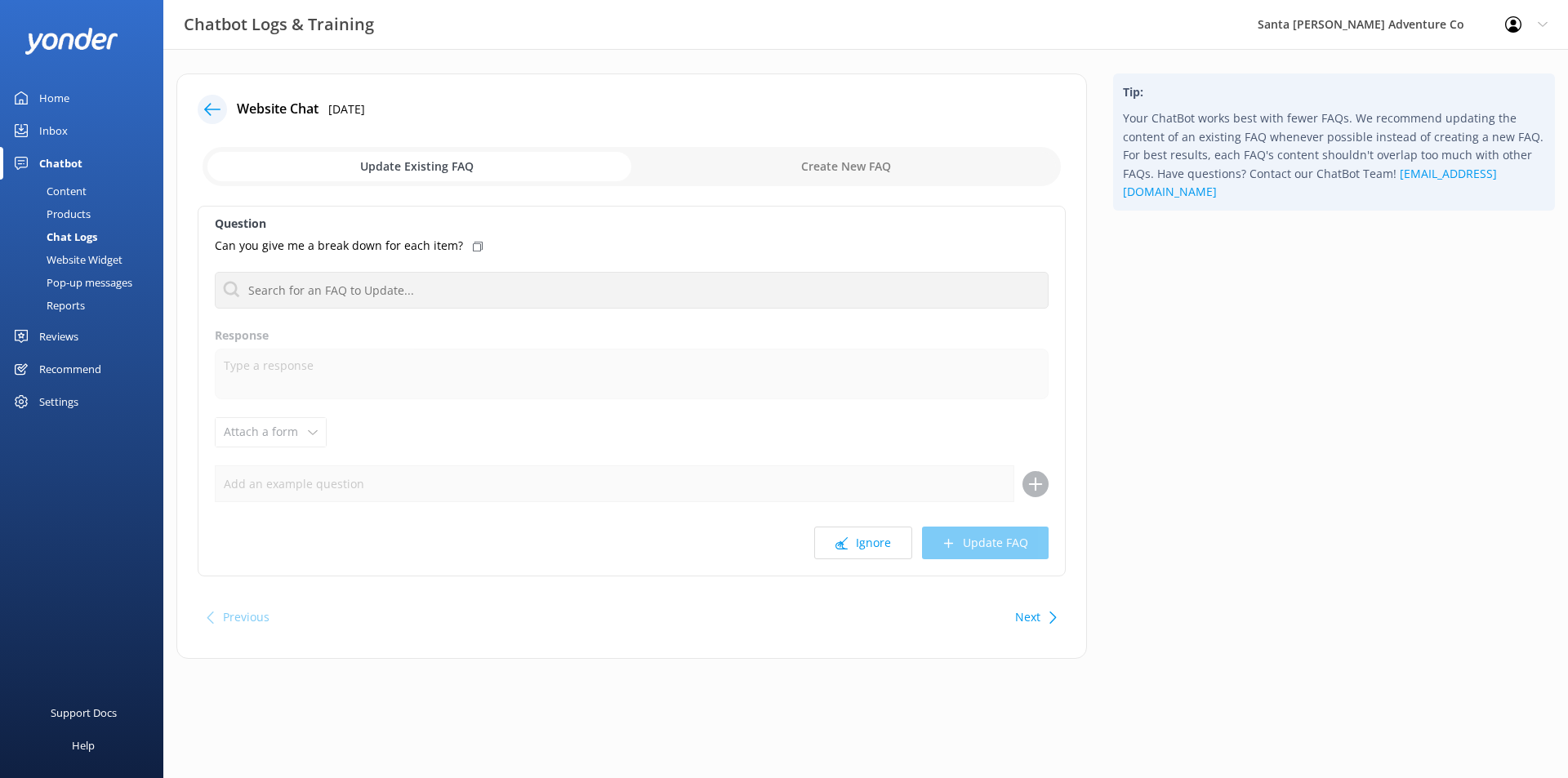
click at [72, 238] on div "Chat Logs" at bounding box center [54, 237] width 87 height 23
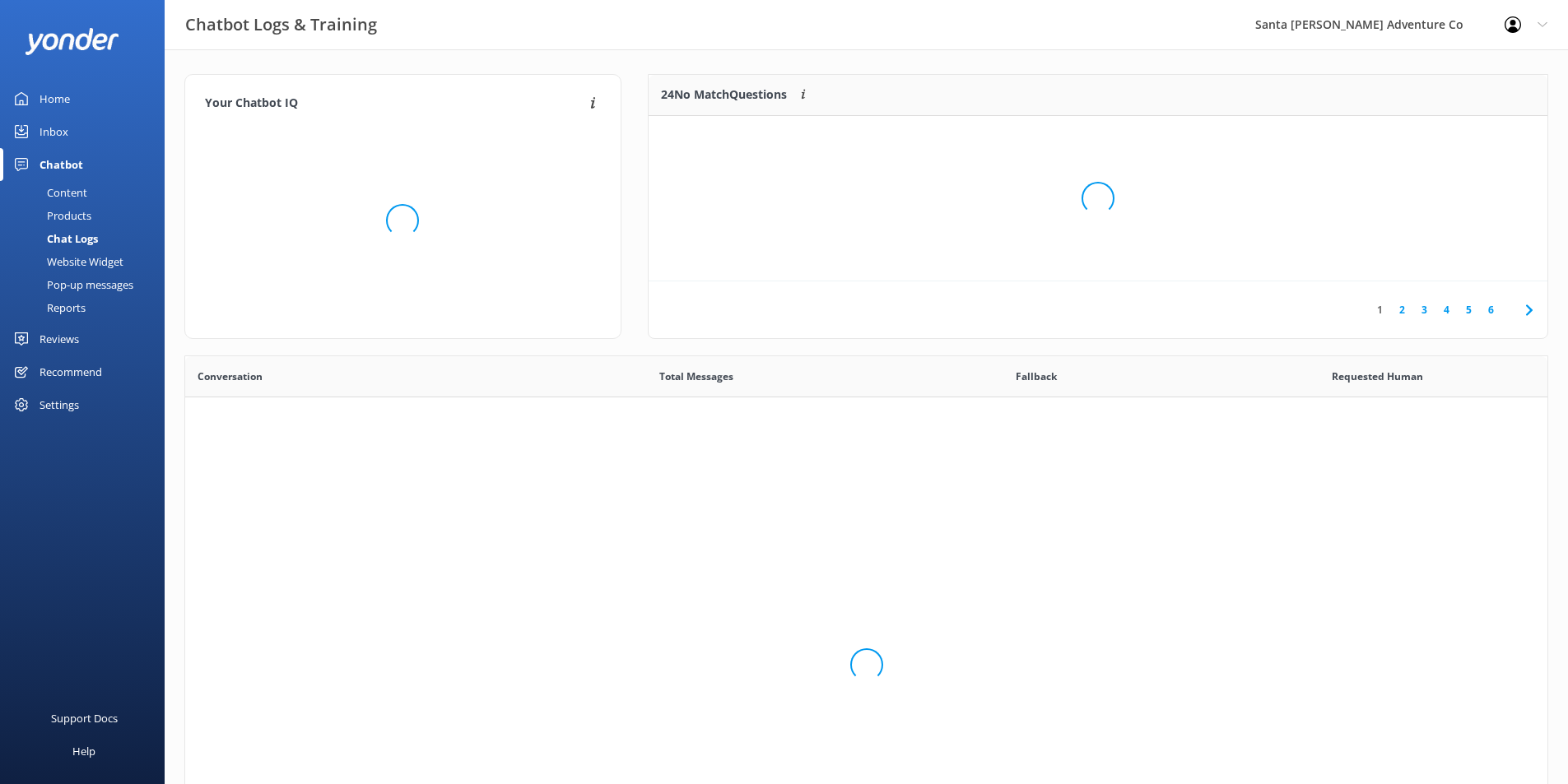
scroll to position [565, 1350]
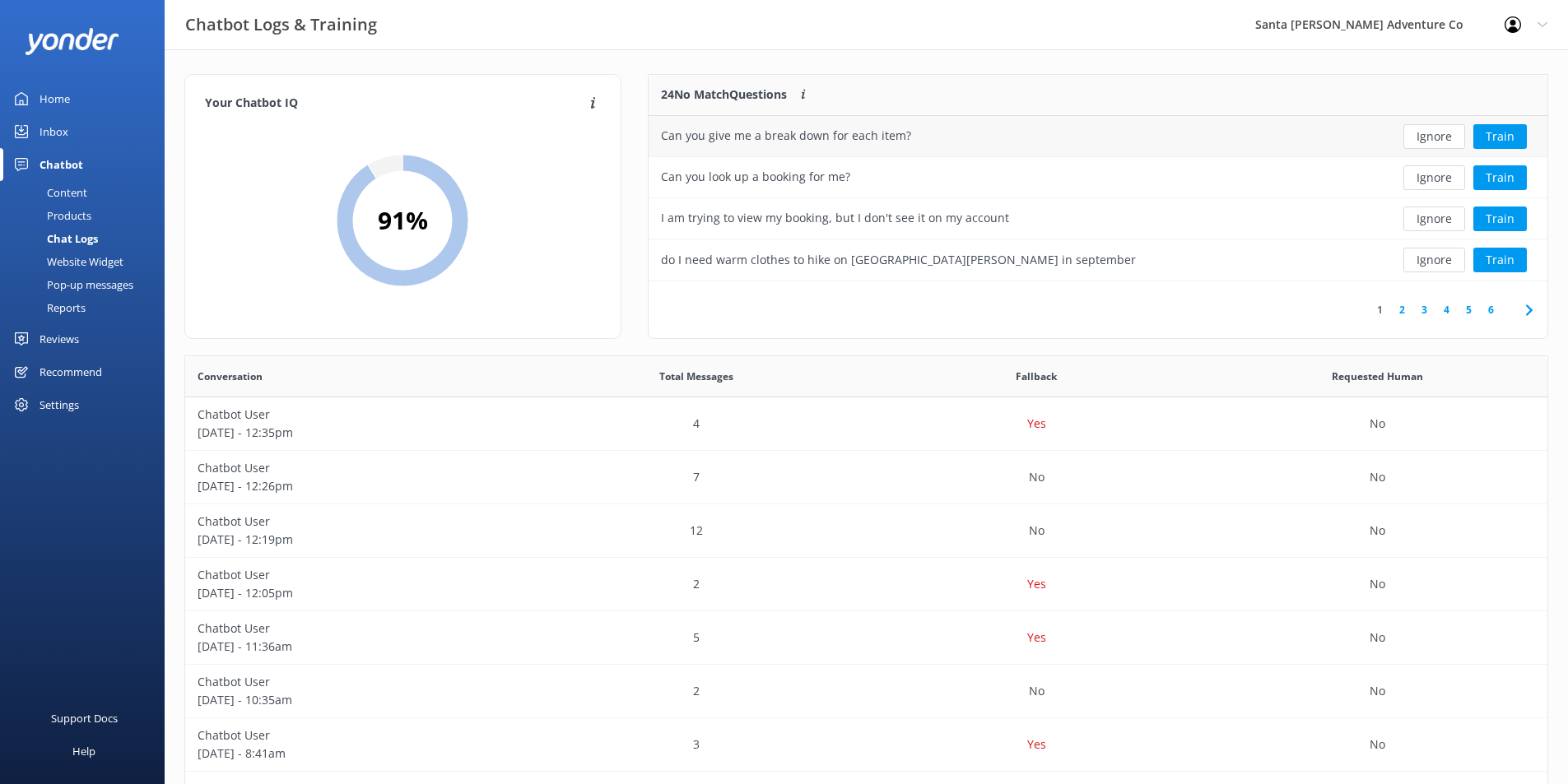
click at [1011, 129] on div "Can you give me a break down for each item?" at bounding box center [1007, 137] width 716 height 41
click at [1519, 142] on button "Train" at bounding box center [1500, 136] width 53 height 24
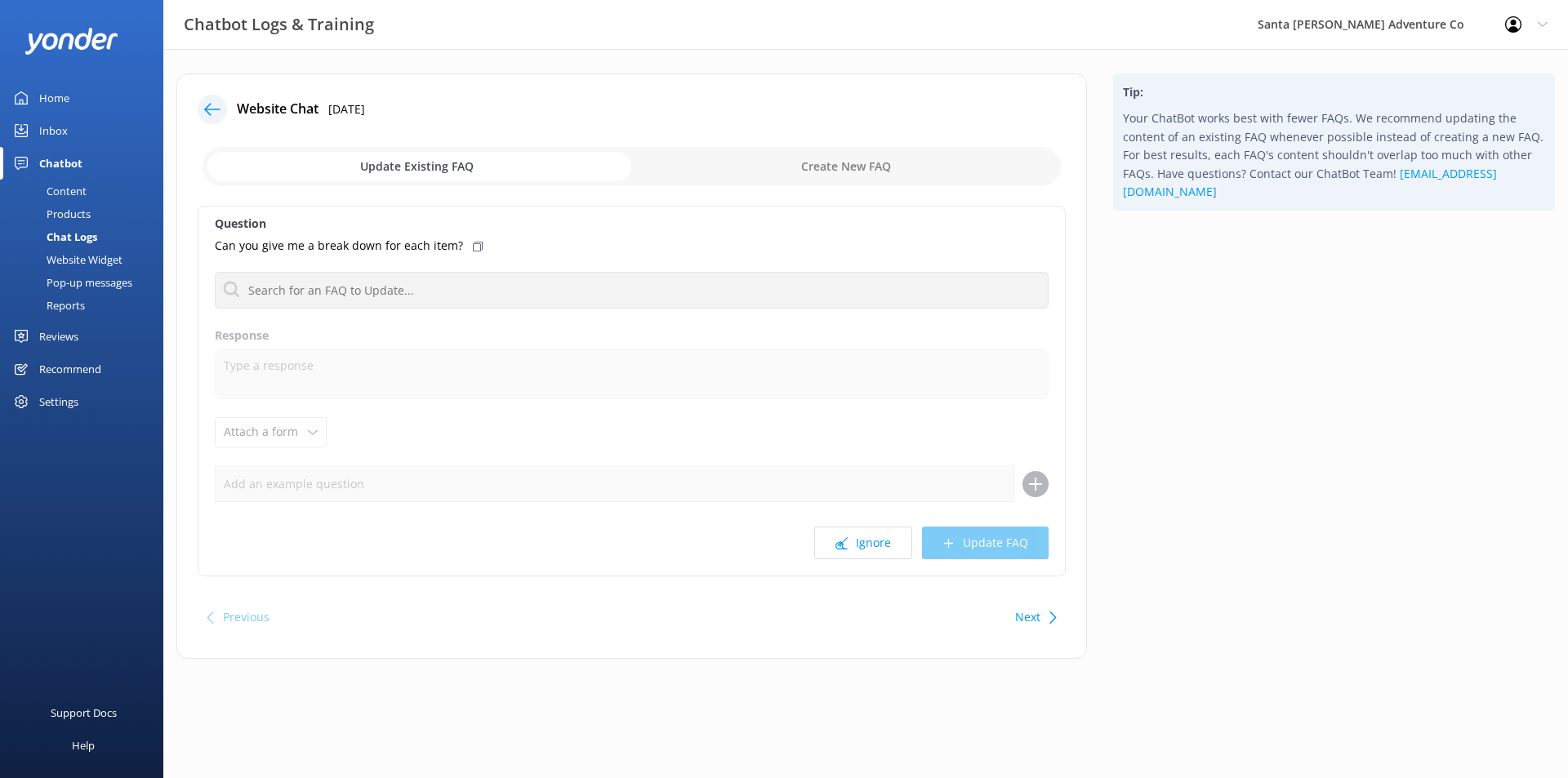
click at [82, 235] on div "Chat Logs" at bounding box center [54, 237] width 87 height 23
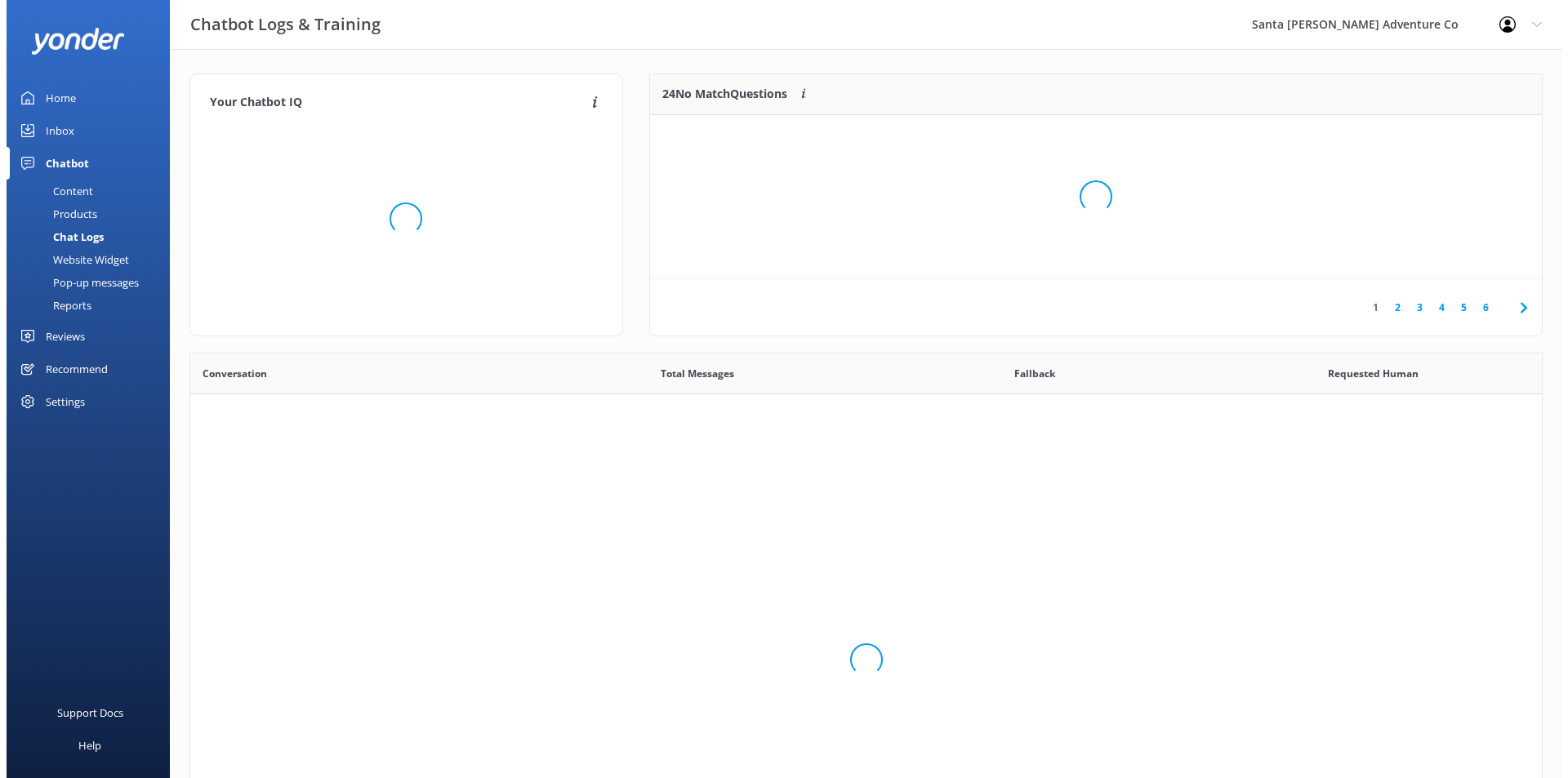
scroll to position [560, 1340]
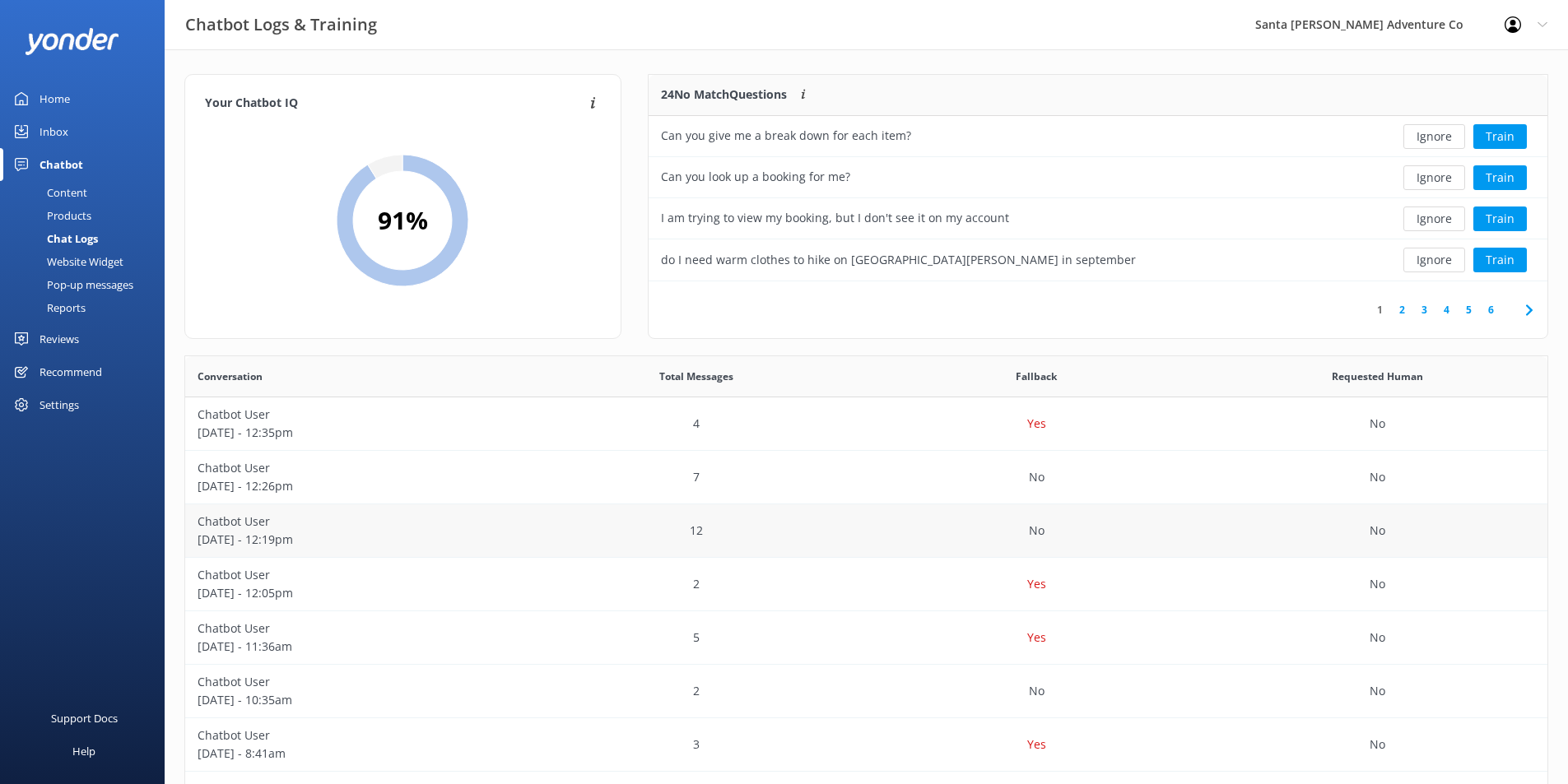
click at [318, 528] on p "Chatbot User" at bounding box center [355, 521] width 316 height 18
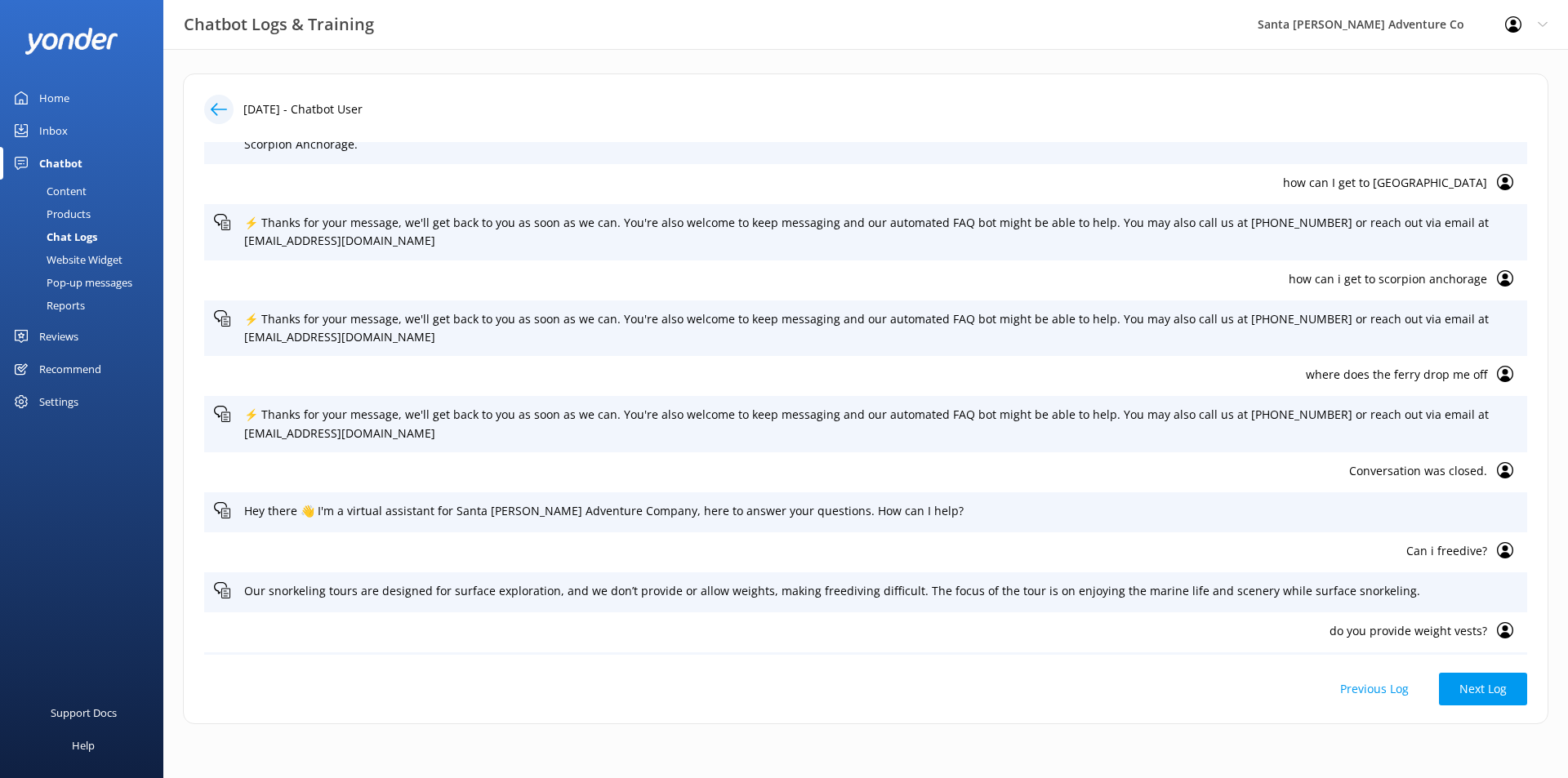
scroll to position [136, 0]
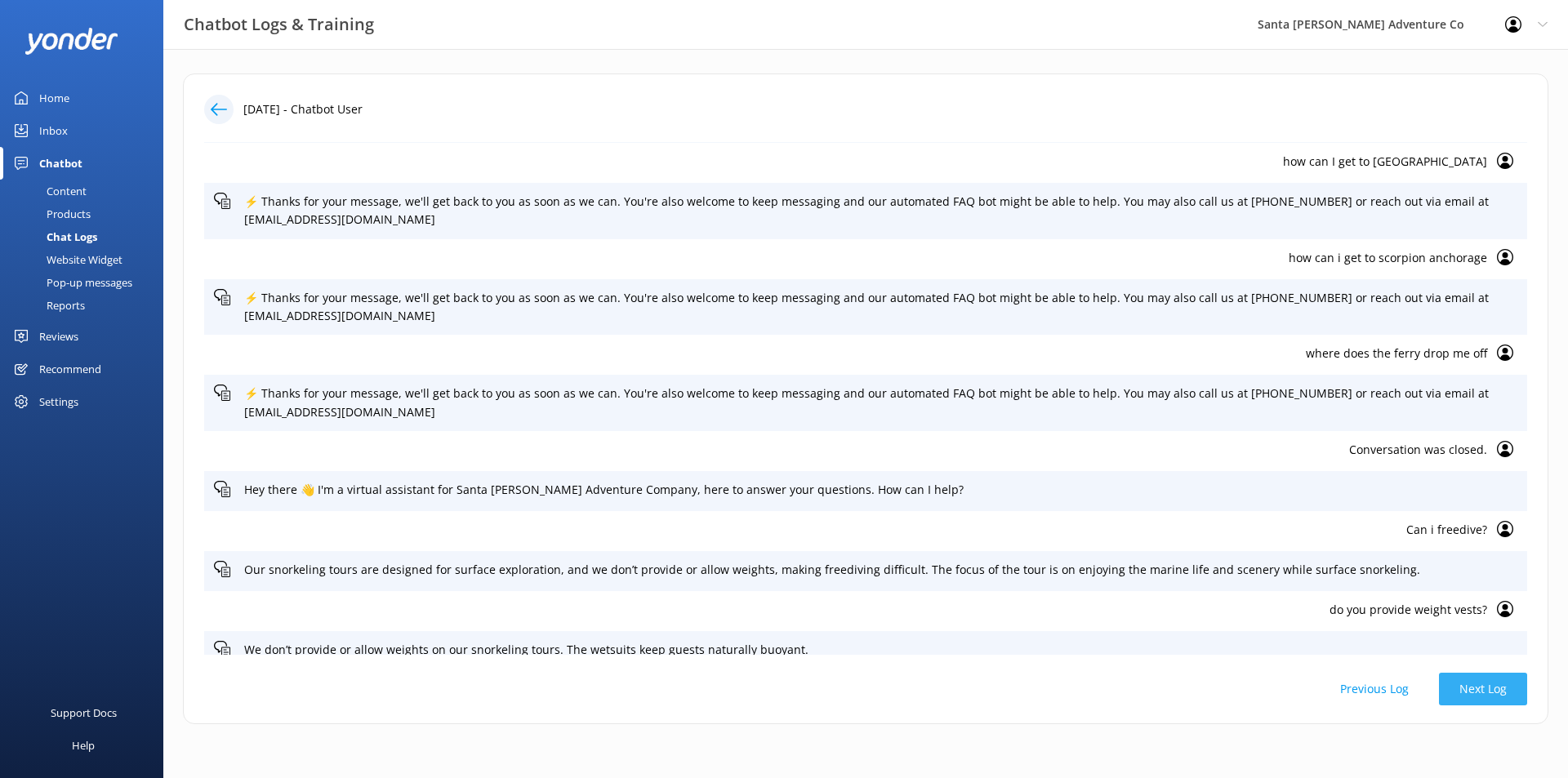
click at [1476, 696] on button "Next Log" at bounding box center [1482, 689] width 88 height 33
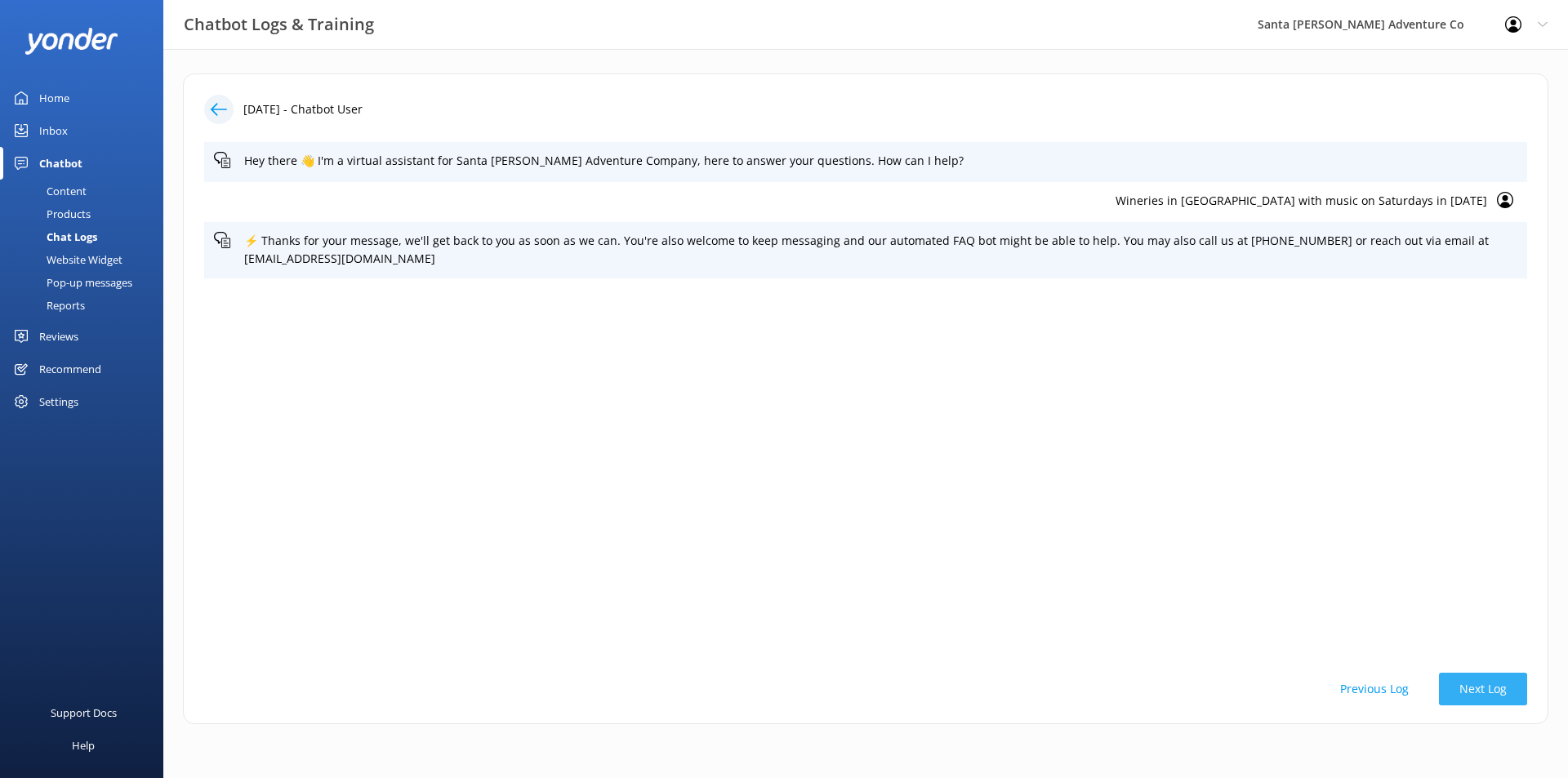
click at [1476, 696] on button "Next Log" at bounding box center [1482, 689] width 88 height 33
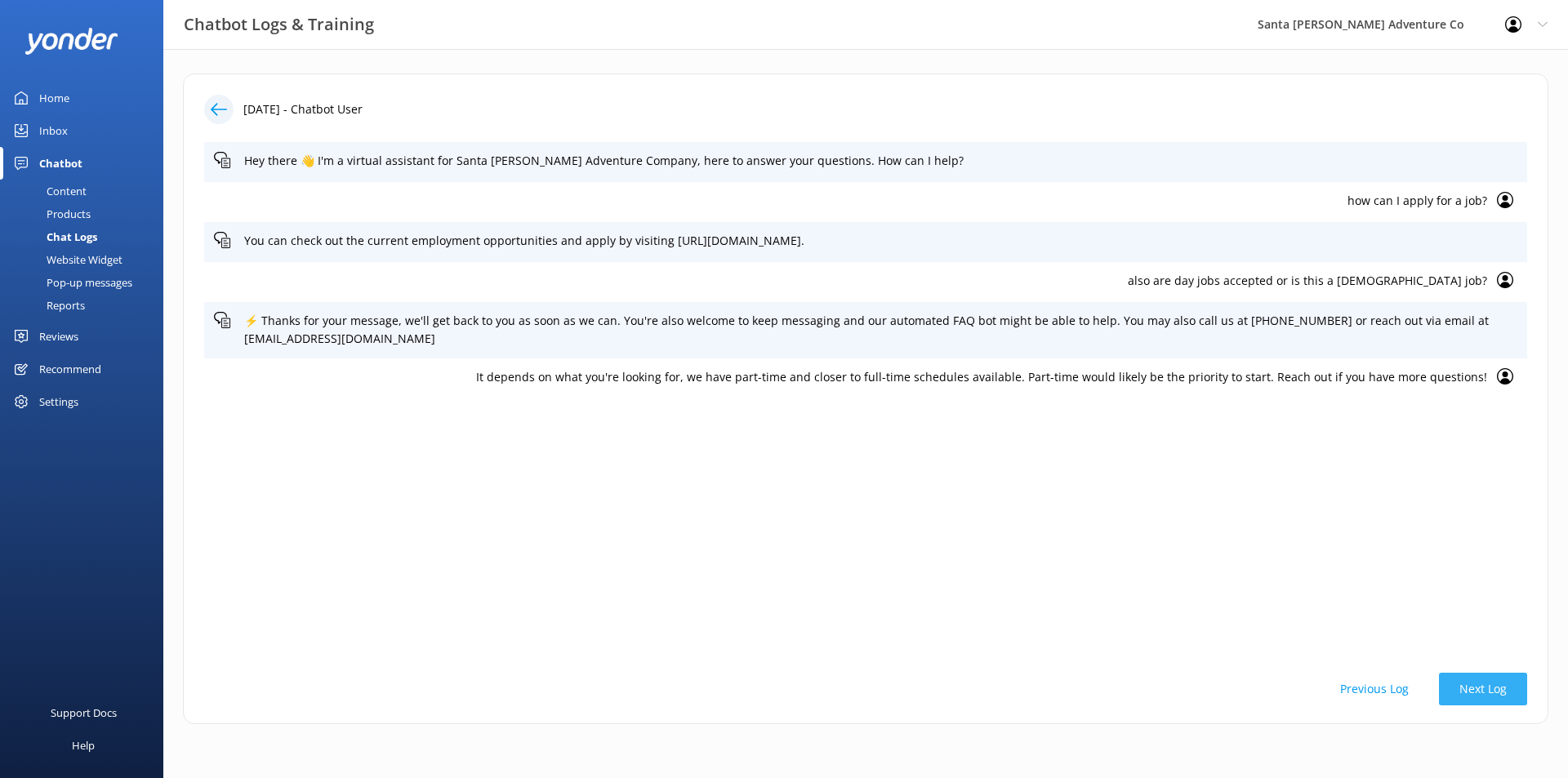
click at [1471, 694] on button "Next Log" at bounding box center [1482, 689] width 88 height 33
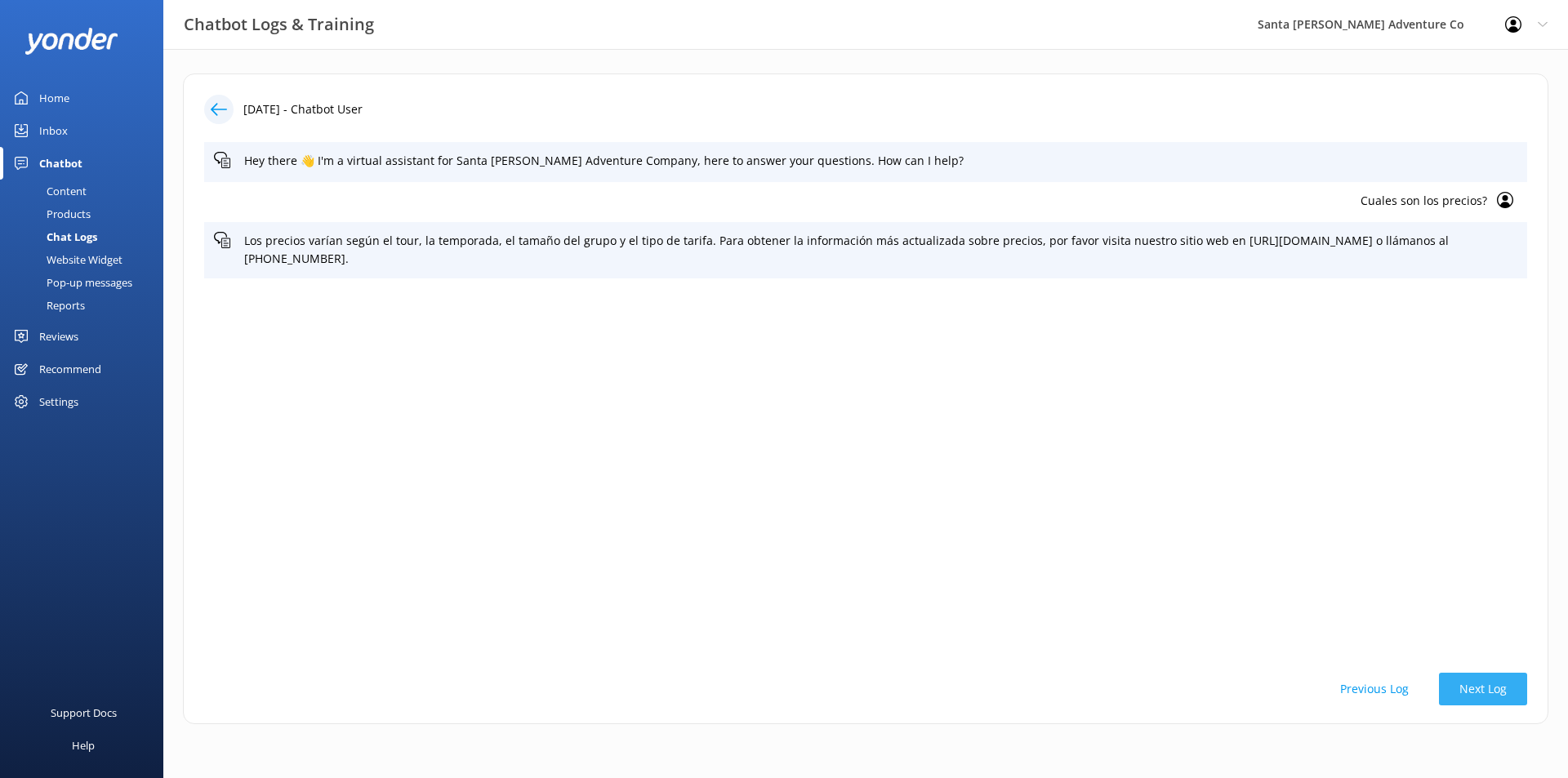
click at [1471, 694] on button "Next Log" at bounding box center [1482, 689] width 88 height 33
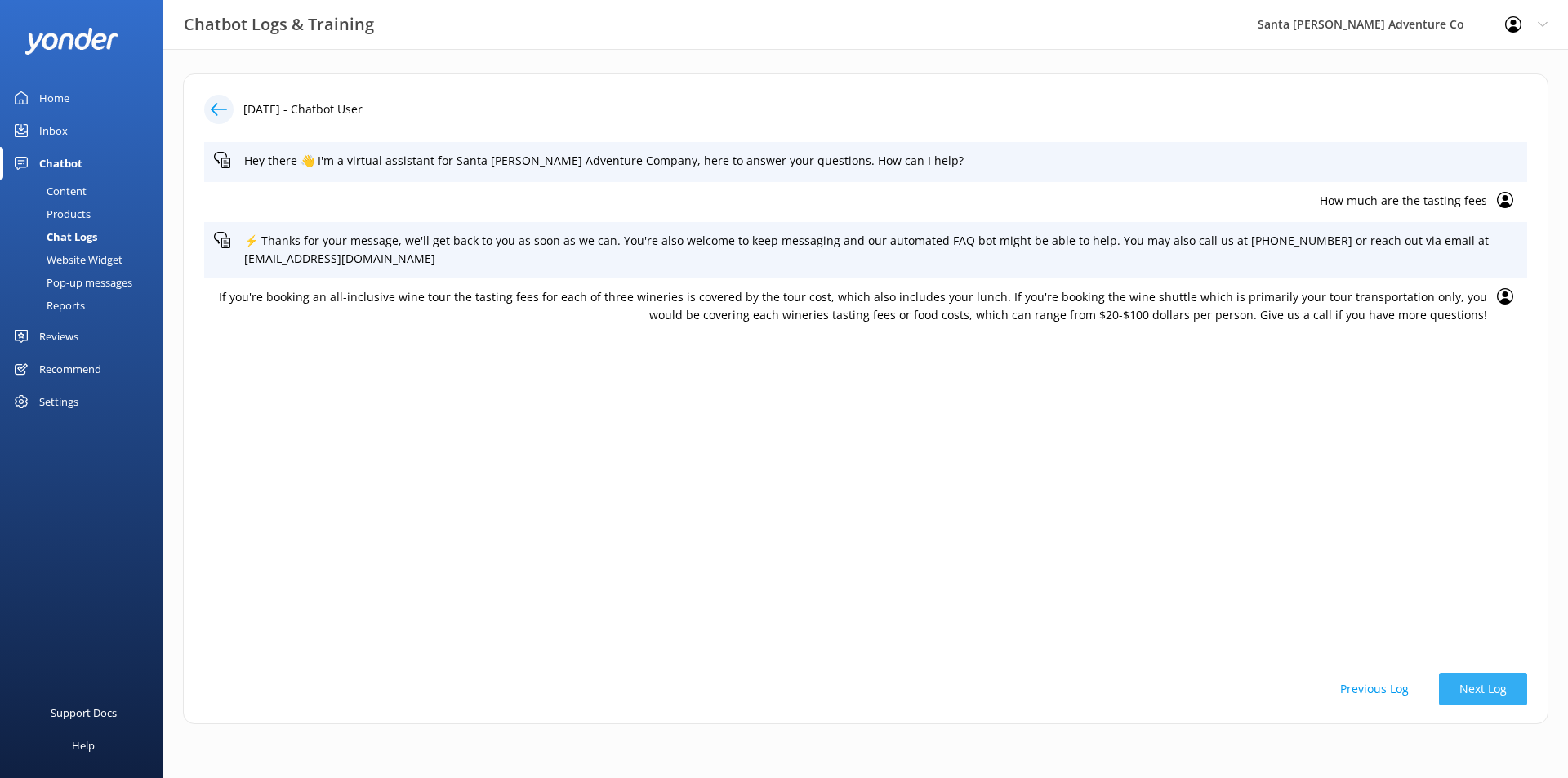
click at [1471, 694] on button "Next Log" at bounding box center [1482, 689] width 88 height 33
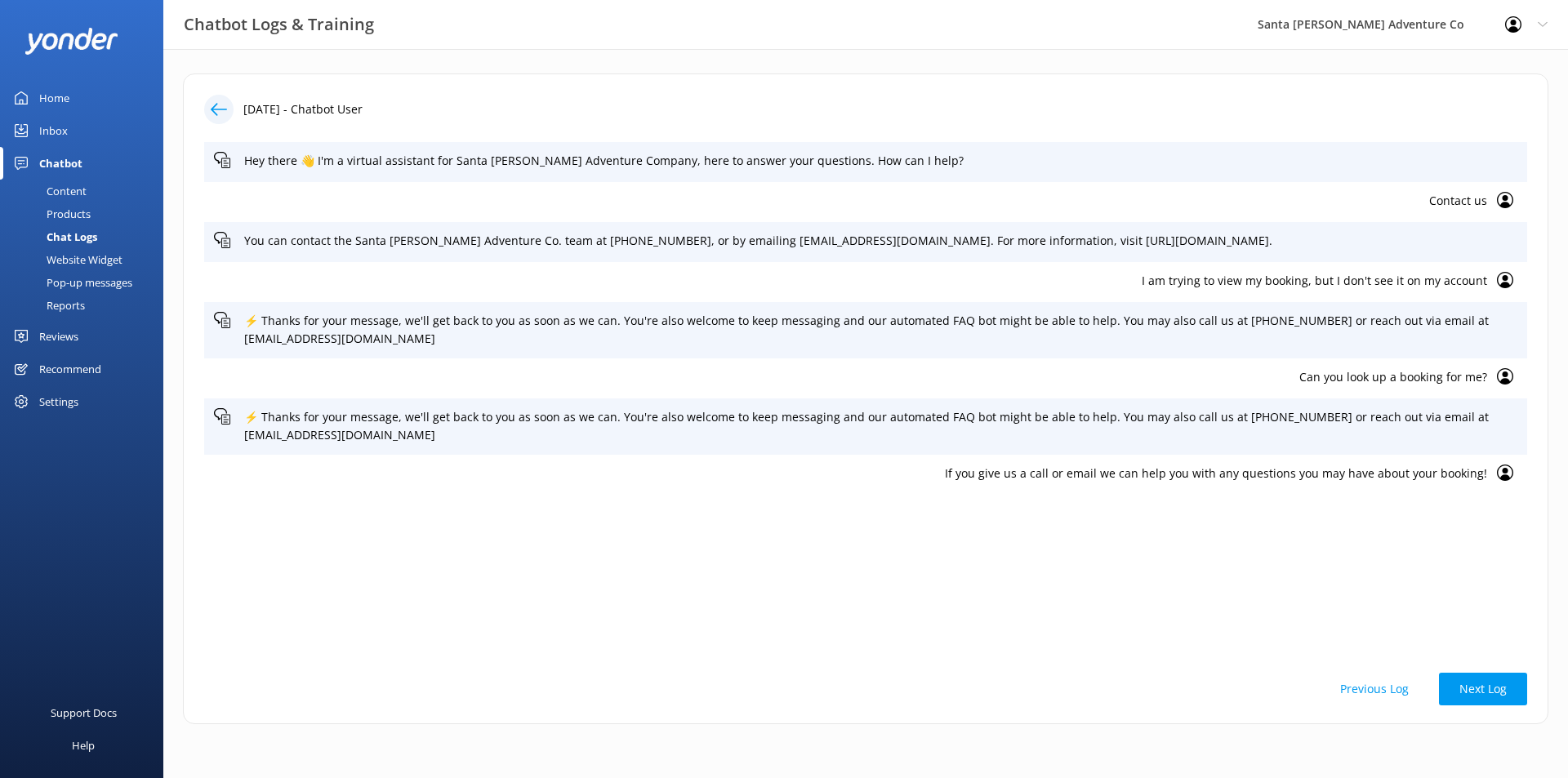
click at [70, 233] on div "Chat Logs" at bounding box center [54, 237] width 87 height 23
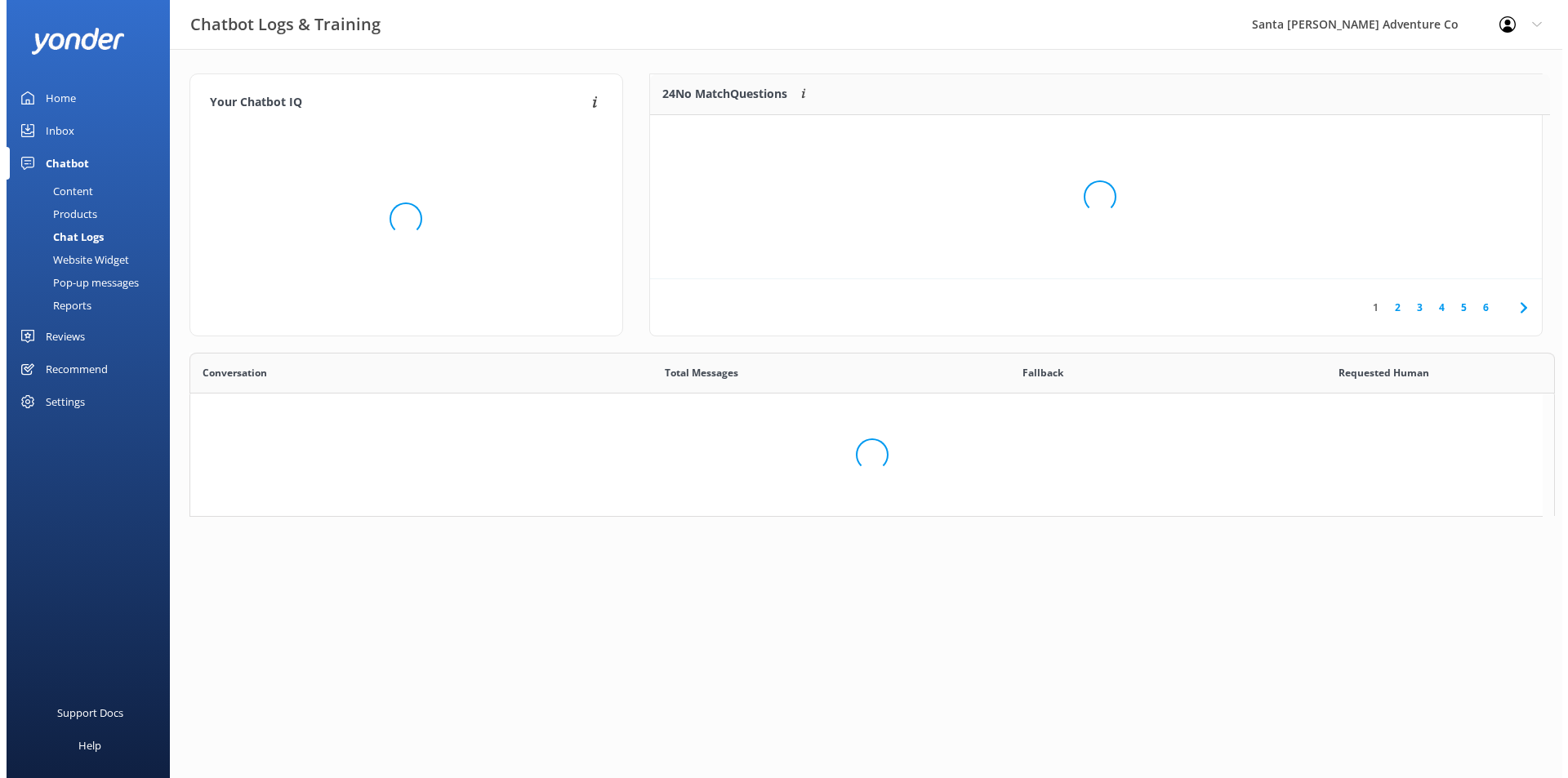
scroll to position [193, 880]
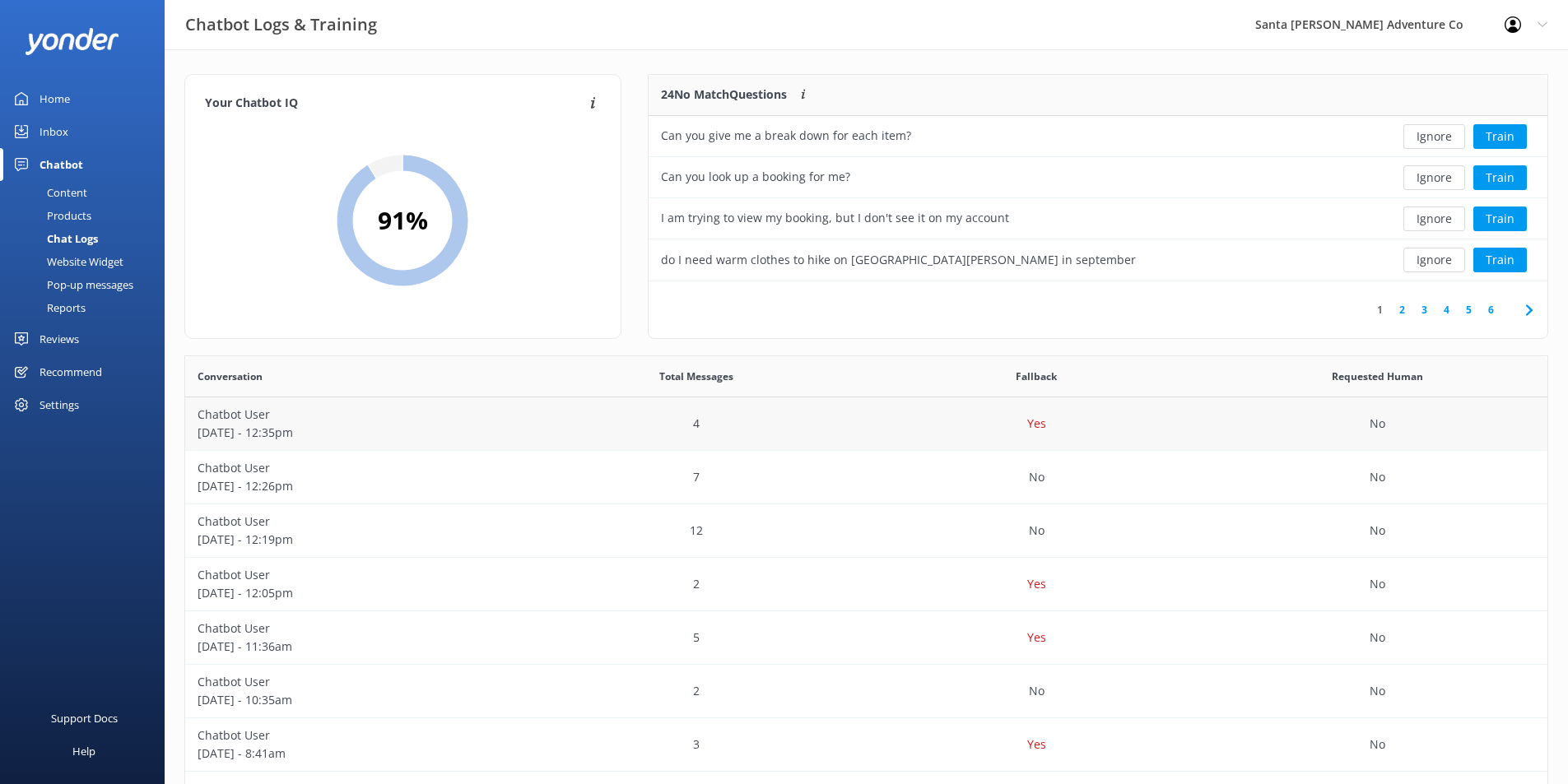
click at [368, 417] on p "Chatbot User" at bounding box center [355, 414] width 316 height 18
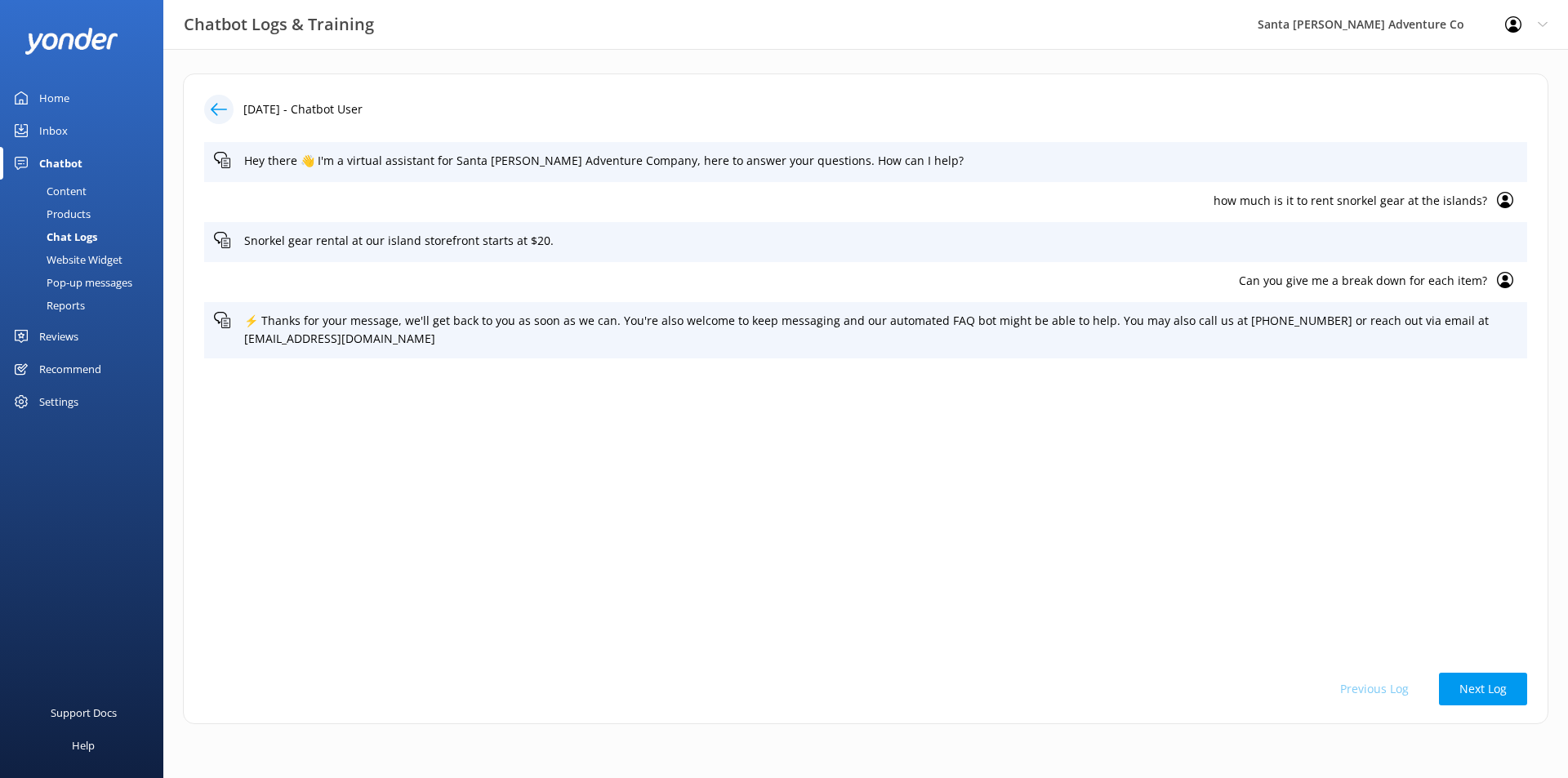
click at [83, 236] on div "Chat Logs" at bounding box center [54, 237] width 87 height 23
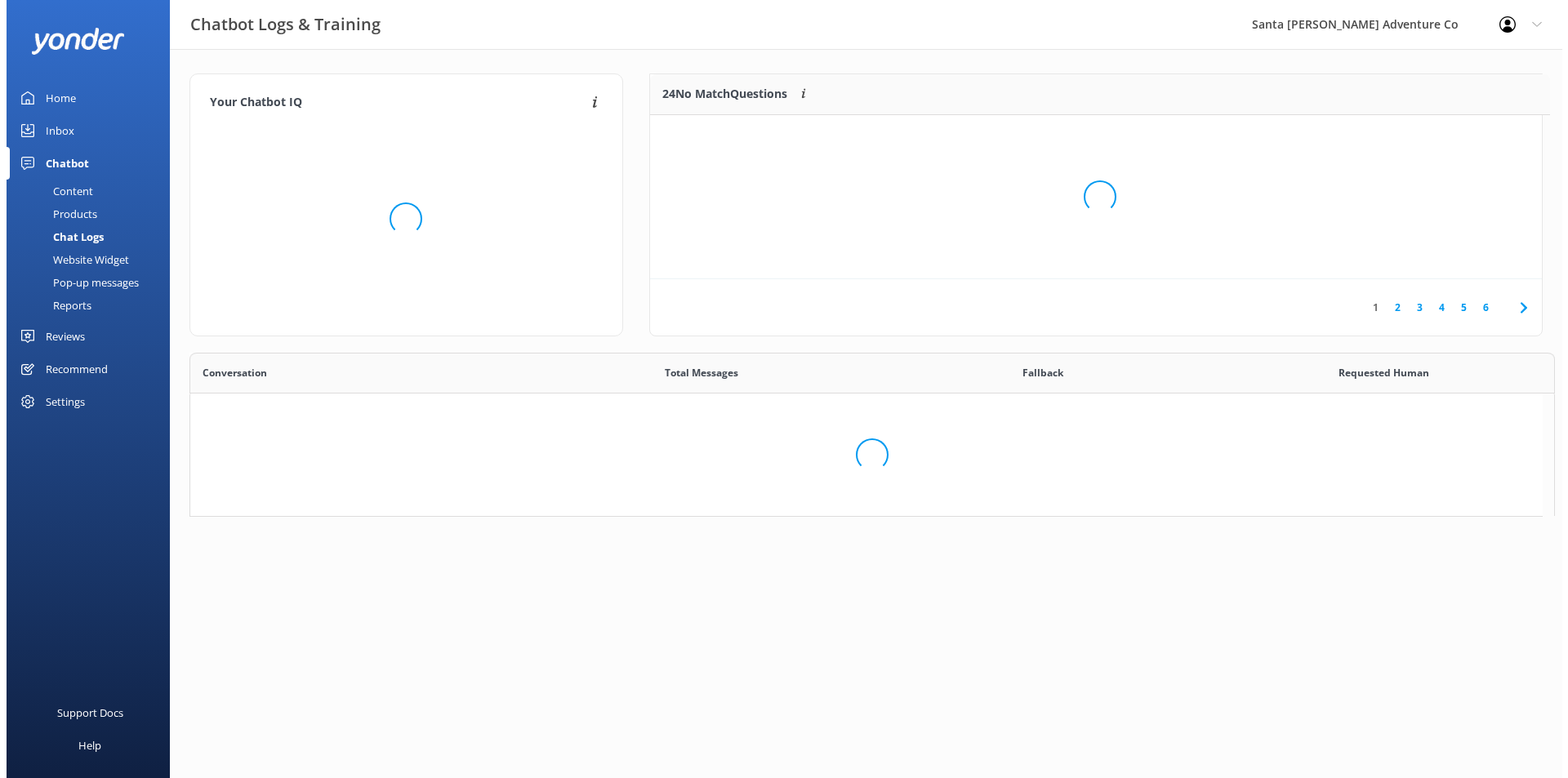
scroll to position [193, 880]
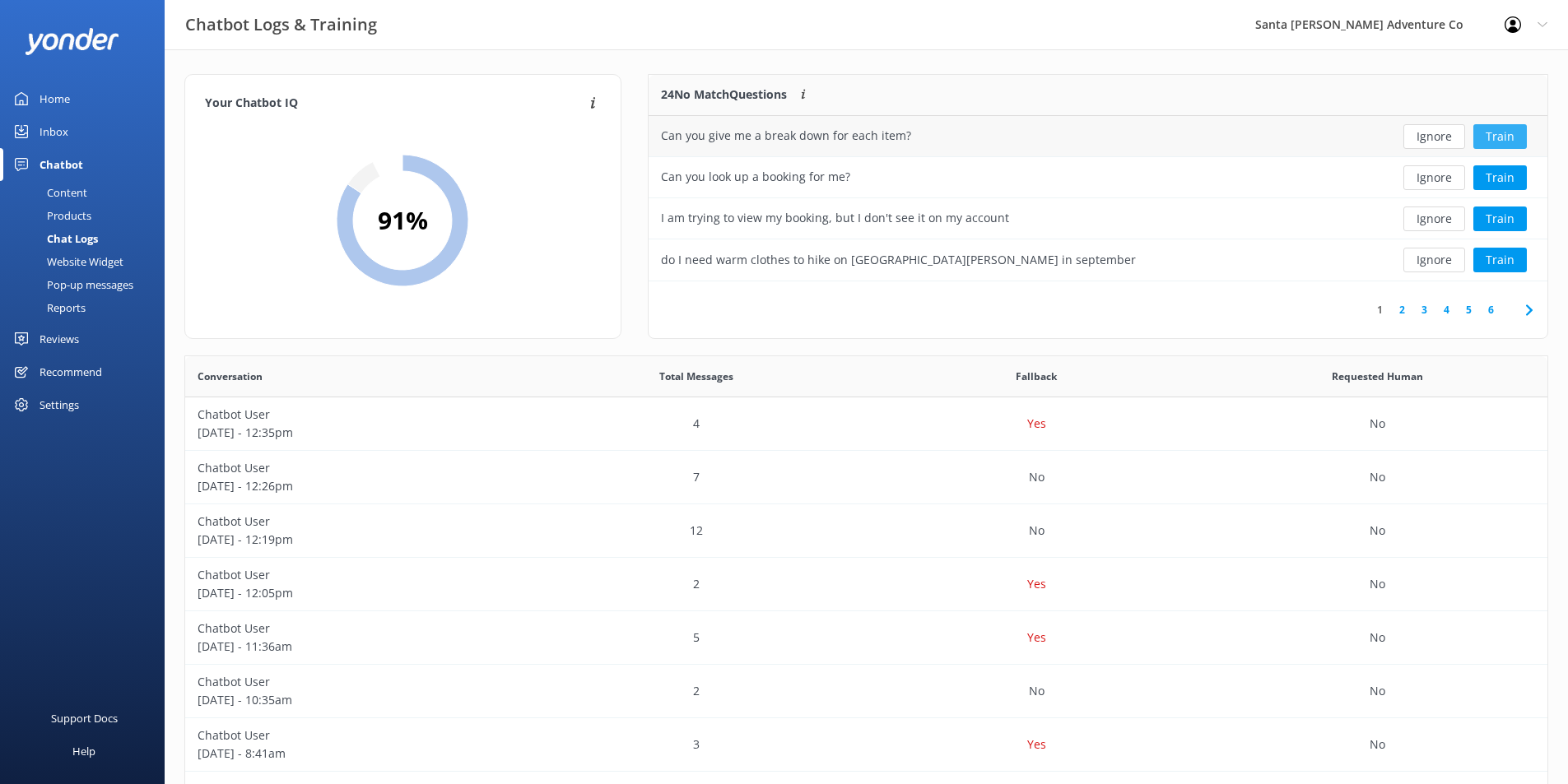
click at [1486, 140] on button "Train" at bounding box center [1500, 136] width 53 height 24
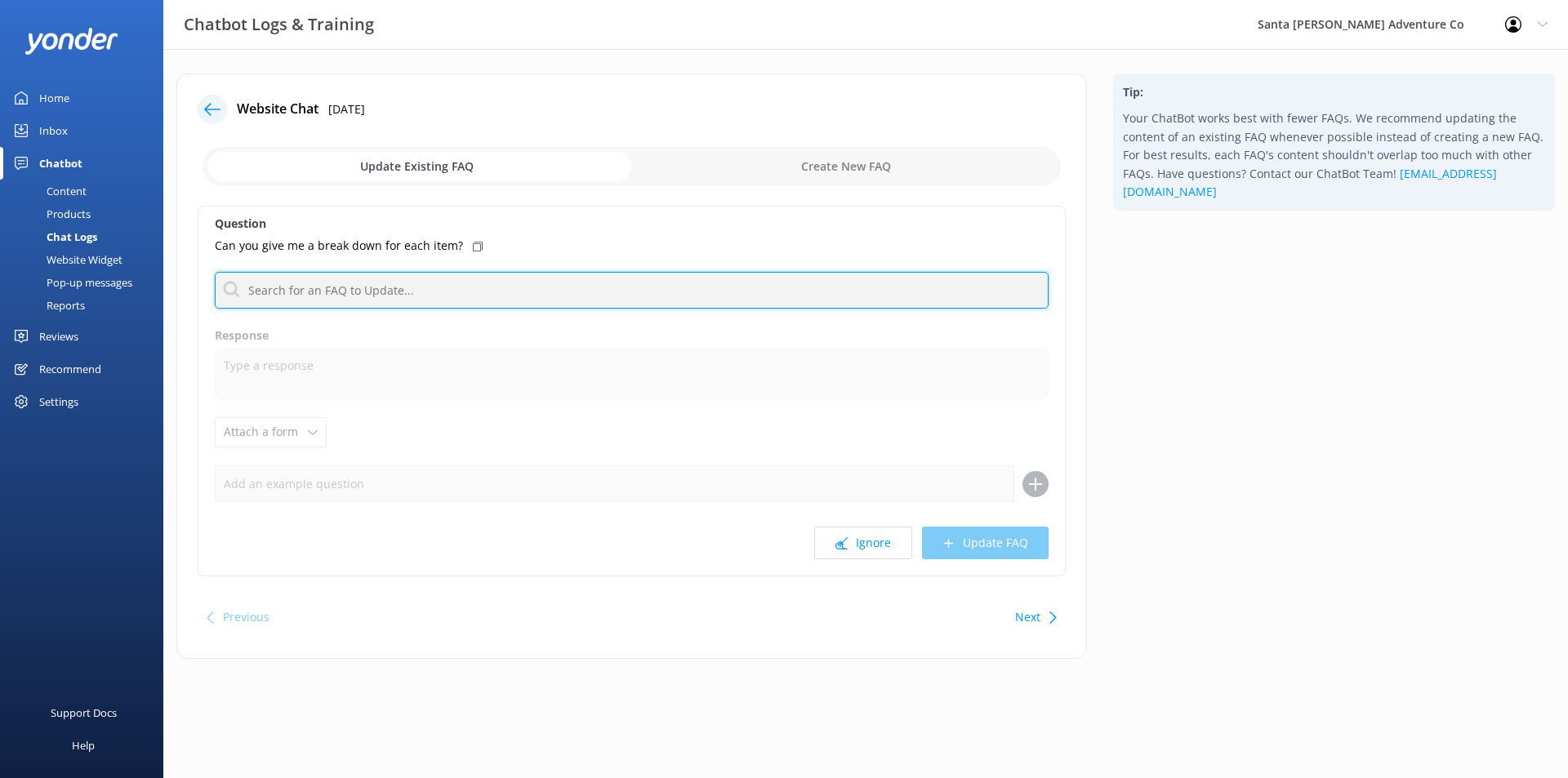
click at [431, 302] on input "text" at bounding box center [632, 290] width 834 height 37
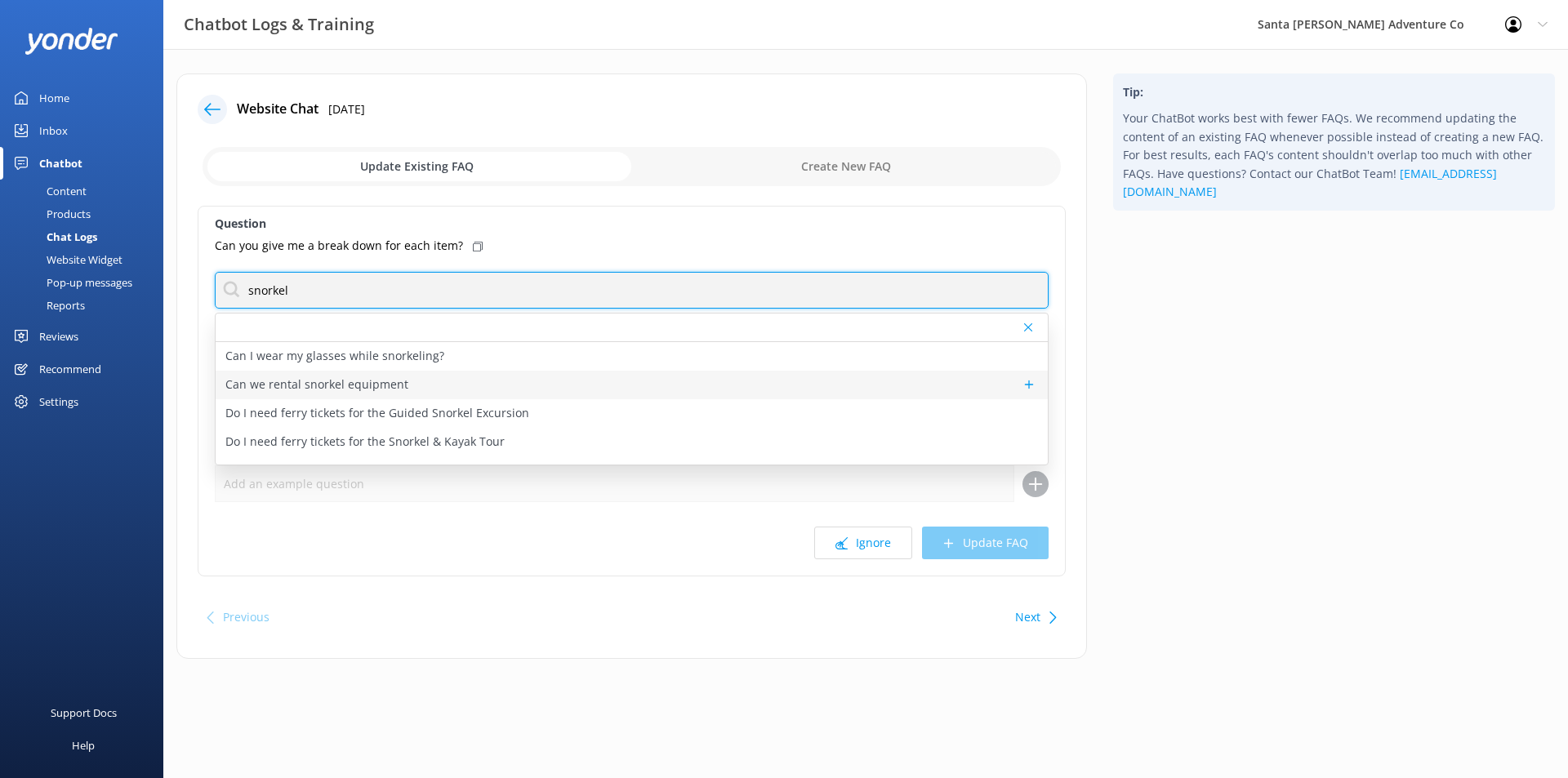
type input "snorkel"
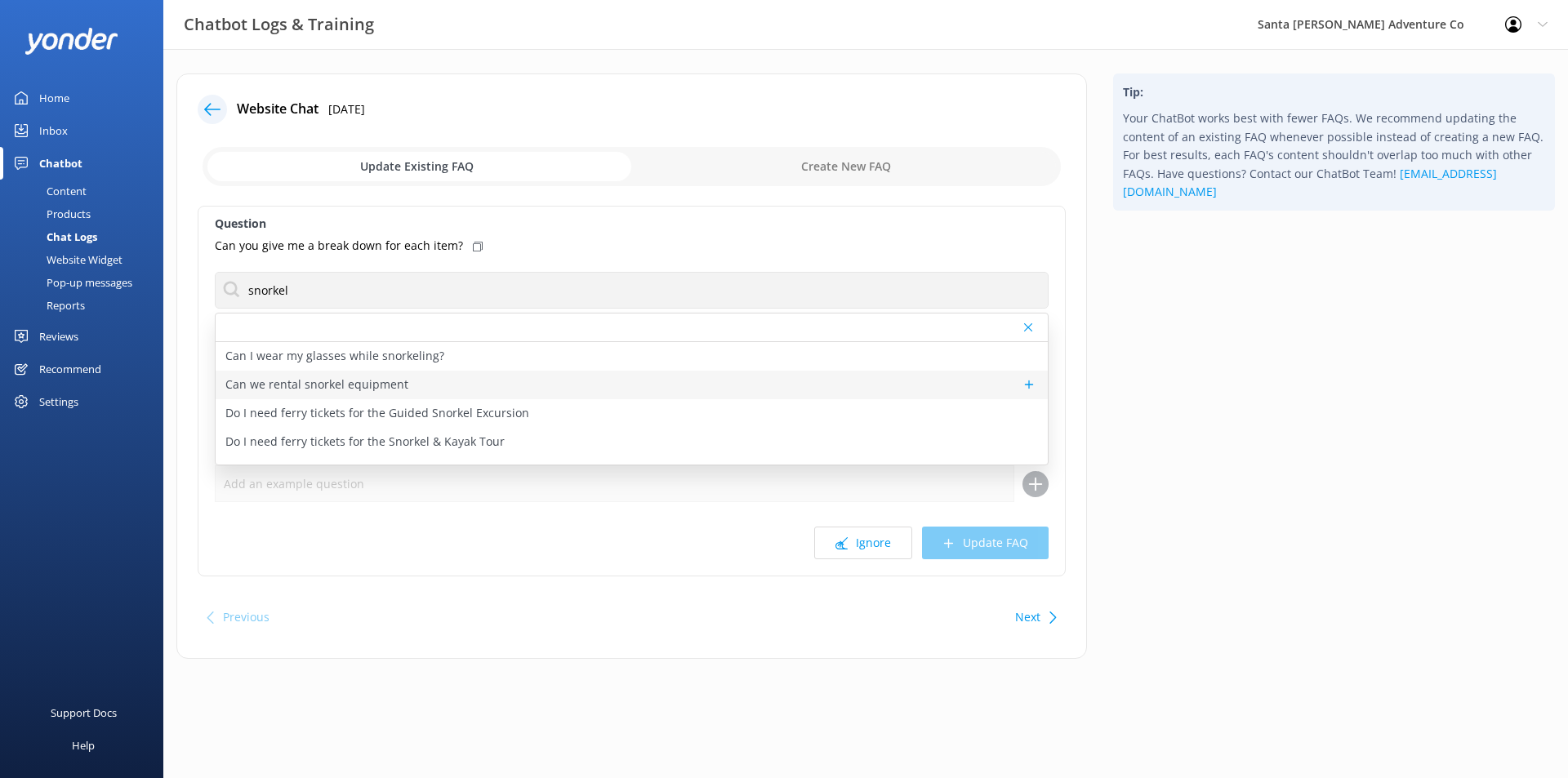
click at [692, 388] on div "Can we rental snorkel equipment" at bounding box center [632, 385] width 832 height 29
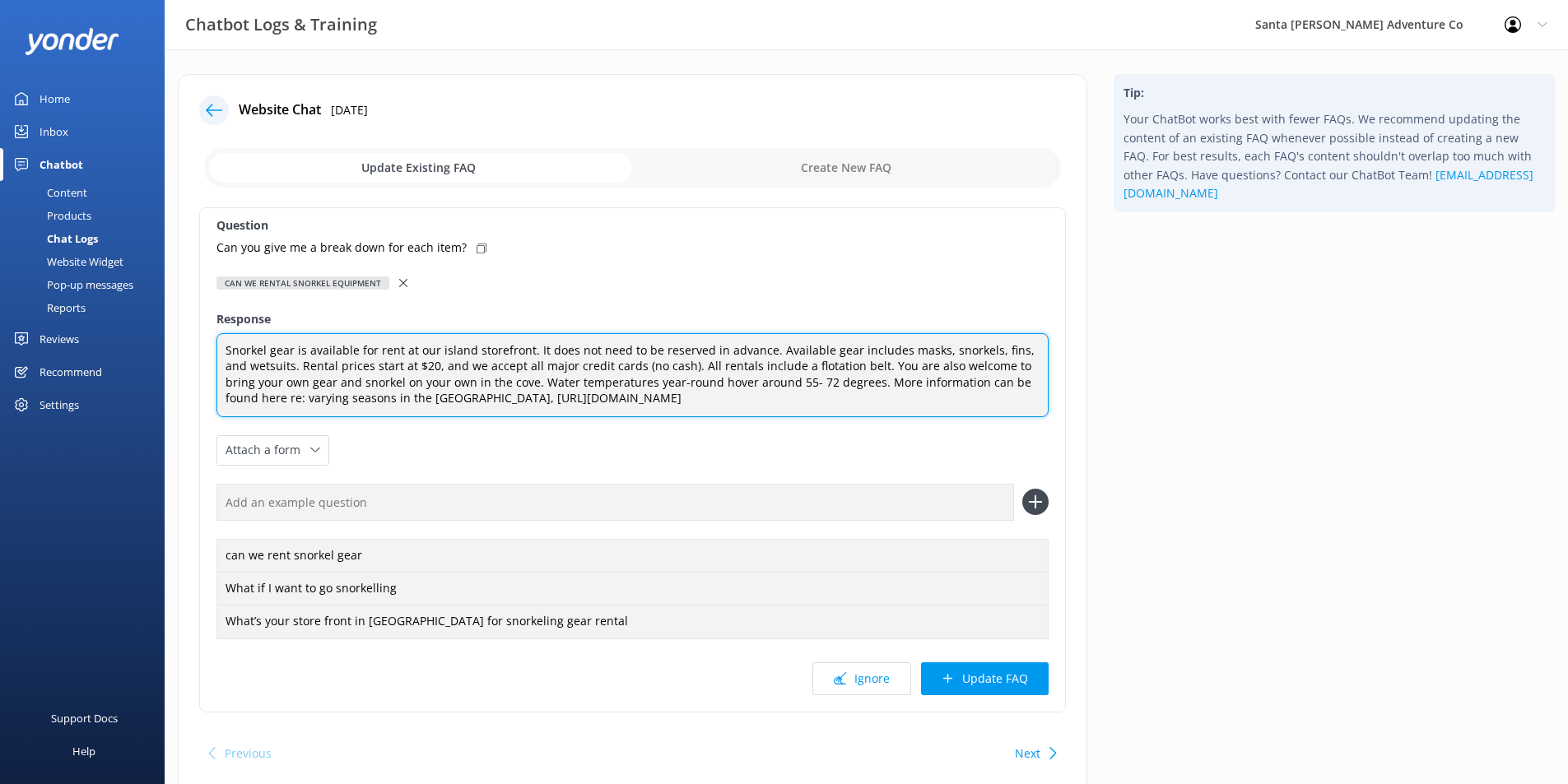
click at [713, 379] on textarea "Snorkel gear is available for rent at our island storefront. It does not need t…" at bounding box center [632, 375] width 832 height 84
click at [675, 357] on textarea "Snorkel gear is available for rent at our island storefront. It does not need t…" at bounding box center [632, 375] width 832 height 84
click at [678, 365] on textarea "Snorkel gear is available for rent at our island storefront. It does not need t…" at bounding box center [632, 375] width 832 height 84
click at [667, 369] on textarea "Snorkel gear is available for rent at our island storefront. It does not need t…" at bounding box center [632, 375] width 832 height 84
click at [833, 396] on textarea "Snorkel gear is available for rent at our island storefront. It does not need t…" at bounding box center [632, 375] width 832 height 84
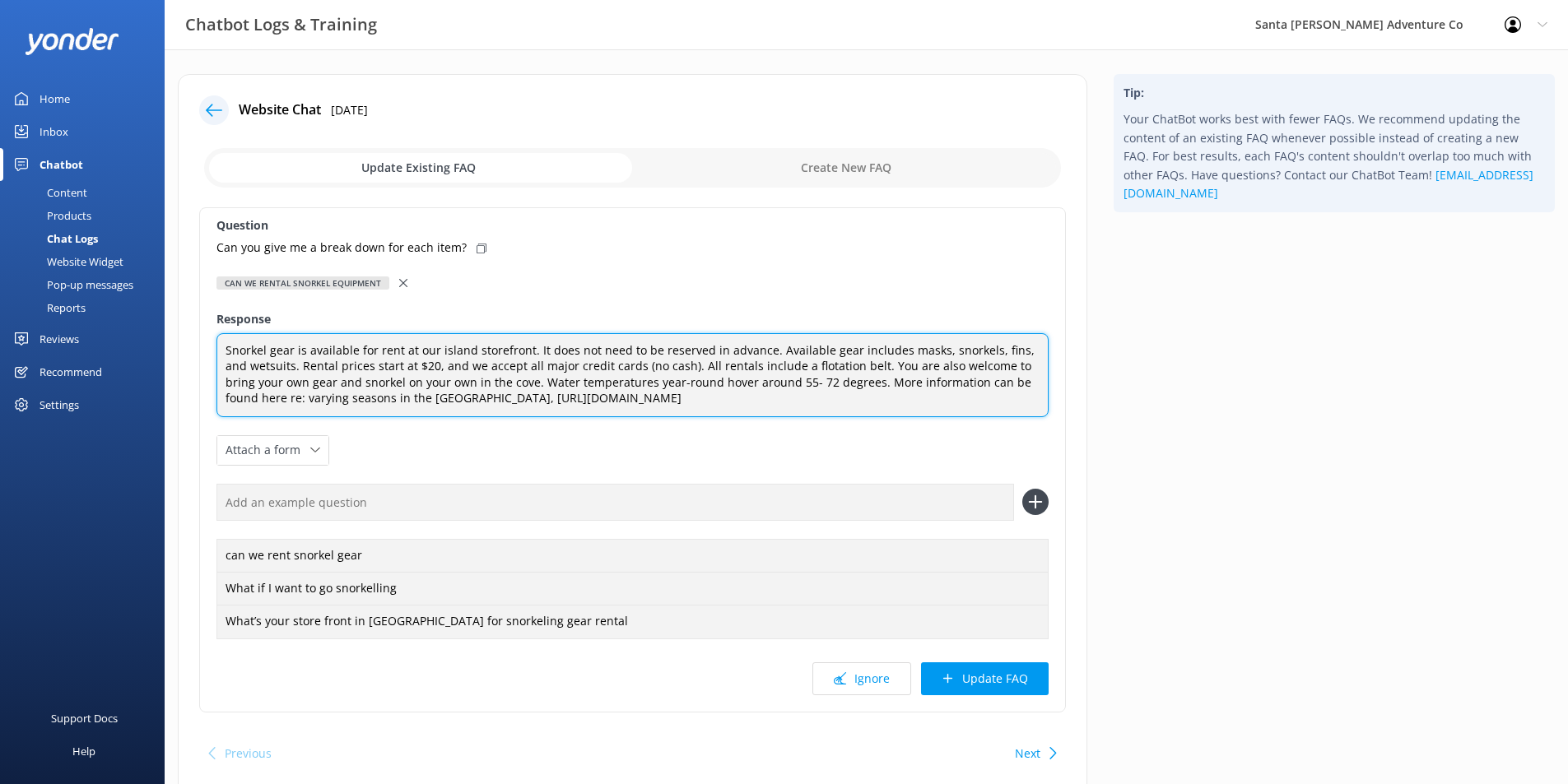
click at [659, 365] on textarea "Snorkel gear is available for rent at our island storefront. It does not need t…" at bounding box center [632, 375] width 832 height 84
paste textarea "[URL][DOMAIN_NAME]"
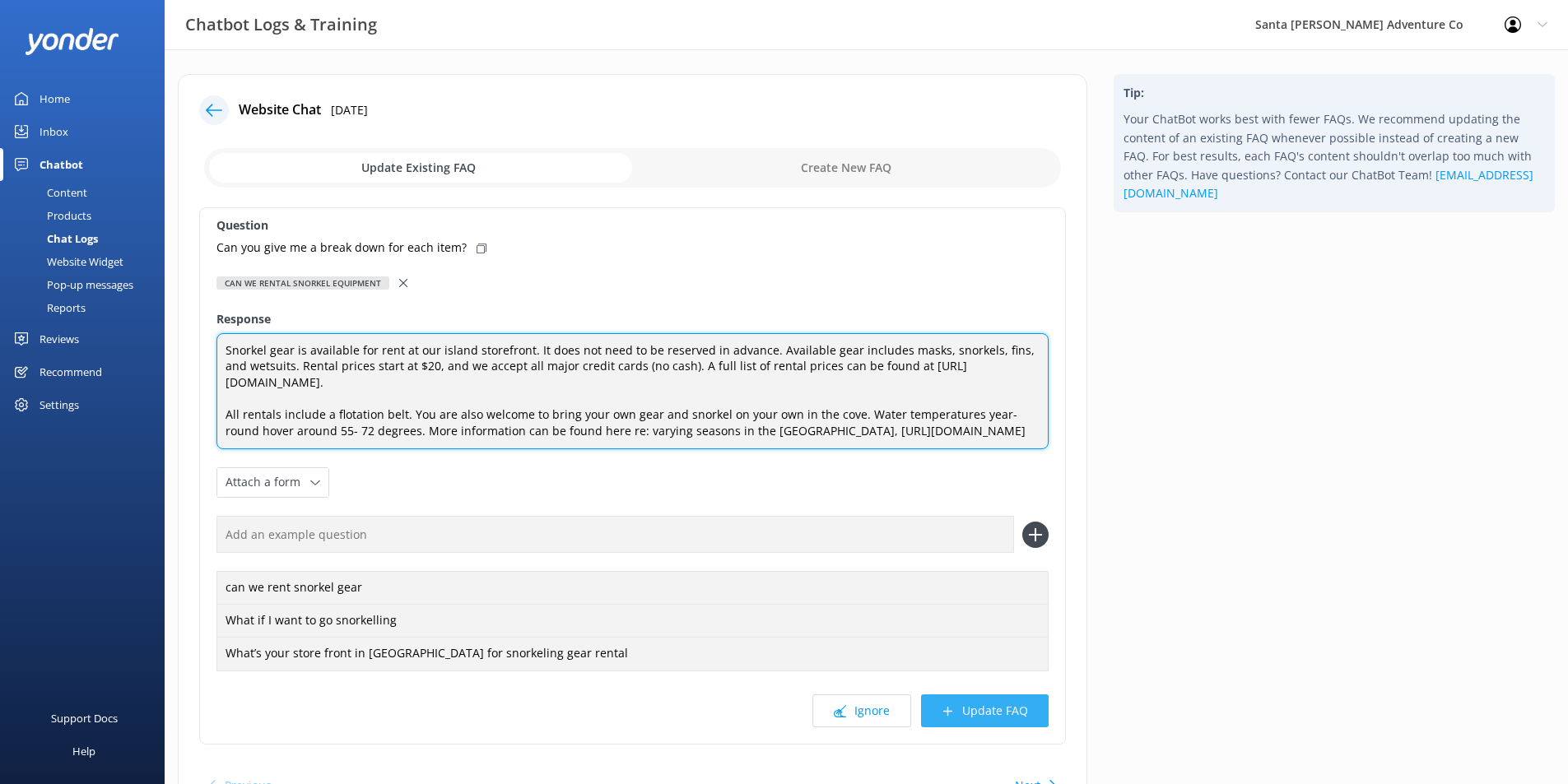
type textarea "Snorkel gear is available for rent at our island storefront. It does not need t…"
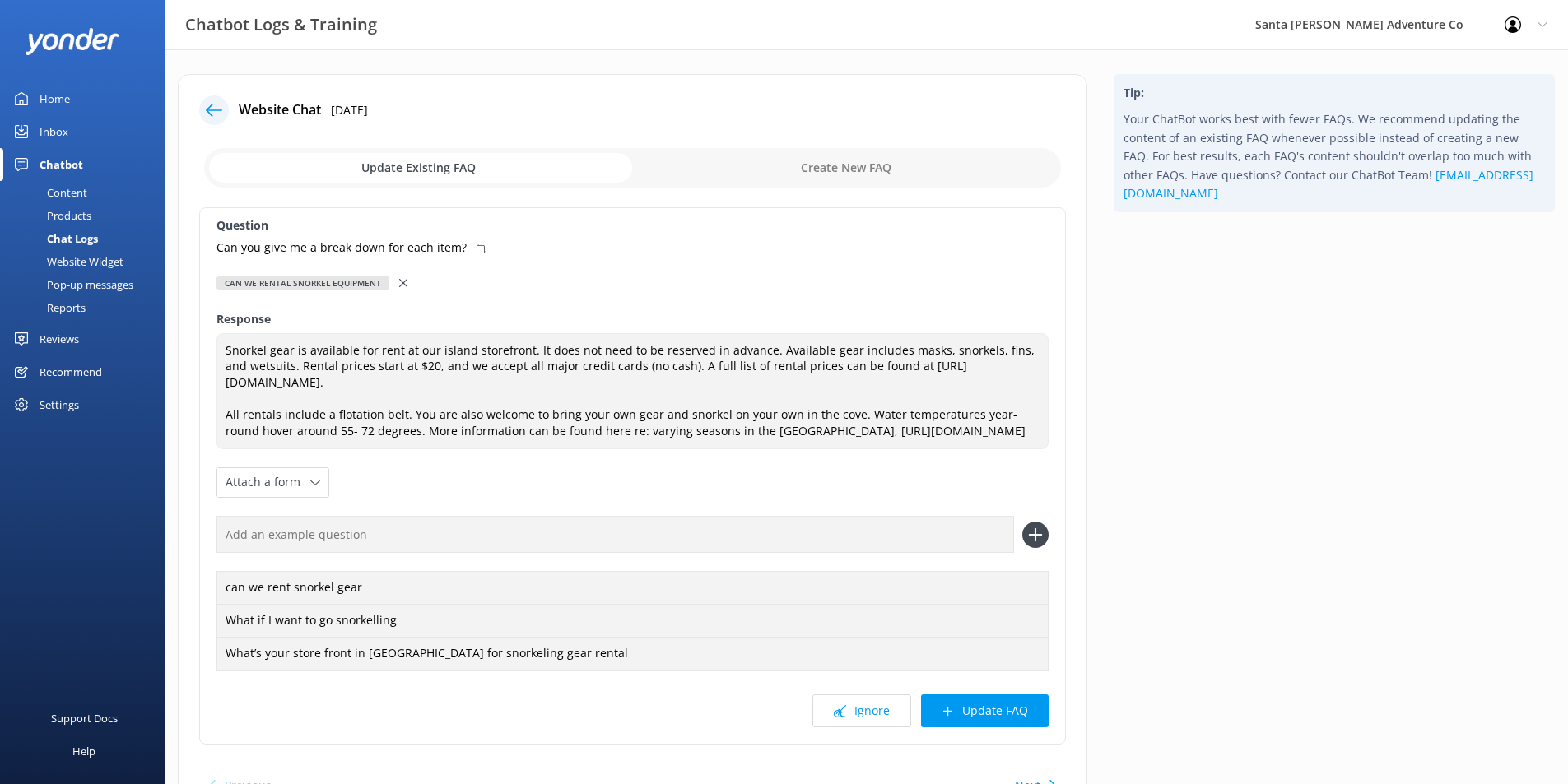
drag, startPoint x: 1009, startPoint y: 729, endPoint x: 674, endPoint y: 246, distance: 587.8
click at [711, 256] on div "Question Can you give me a break down for each item? Can we rental snorkel equi…" at bounding box center [632, 477] width 867 height 538
click at [448, 244] on p "Can you give me a break down for each item?" at bounding box center [342, 247] width 250 height 18
click at [302, 254] on p "Can you give me a break down for each item?" at bounding box center [342, 247] width 250 height 18
click at [298, 249] on p "Can you give me a break down for each item?" at bounding box center [342, 247] width 250 height 18
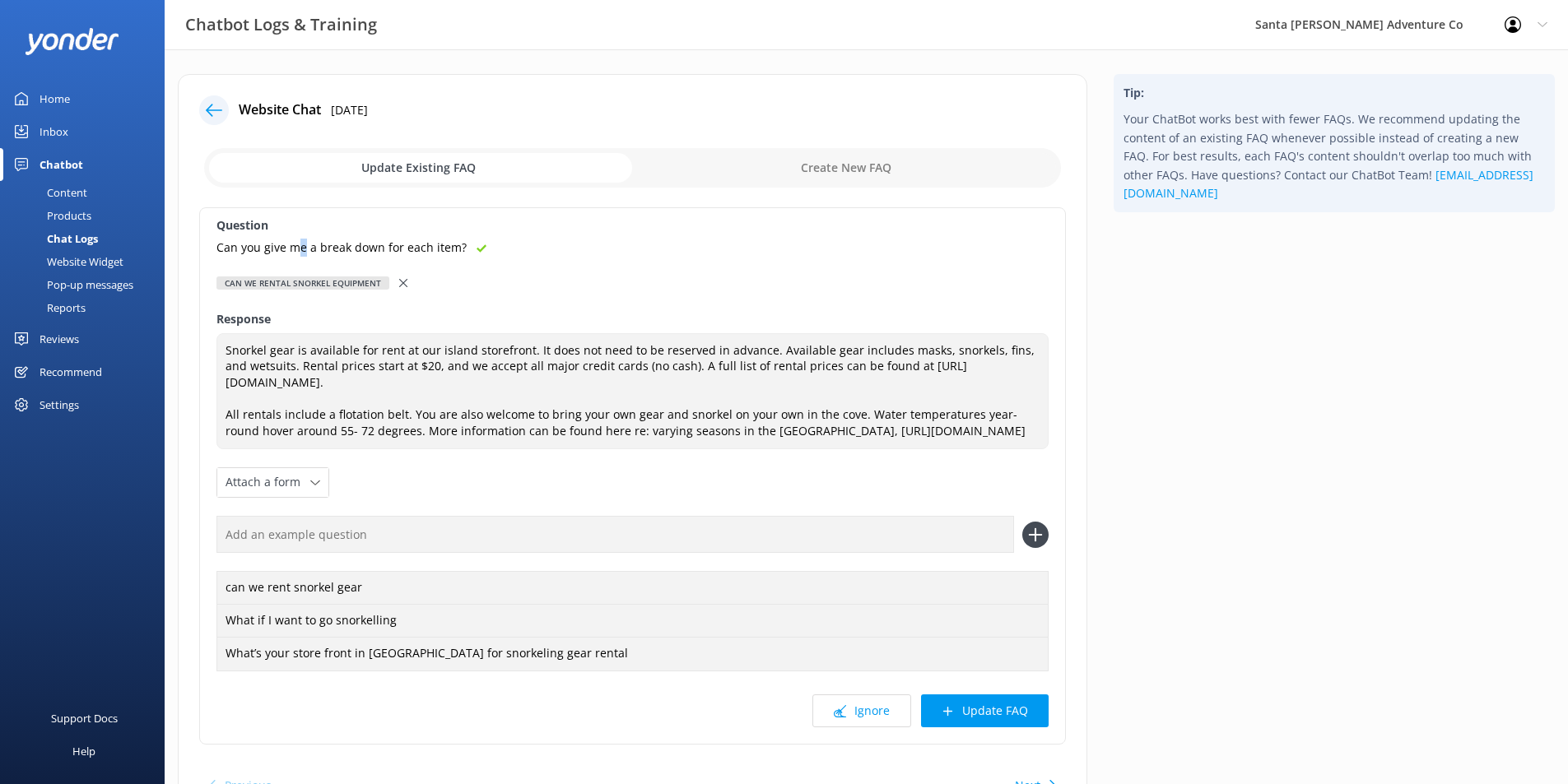
click at [298, 249] on p "Can you give me a break down for each item?" at bounding box center [342, 247] width 250 height 18
click at [994, 727] on button "Update FAQ" at bounding box center [985, 710] width 128 height 33
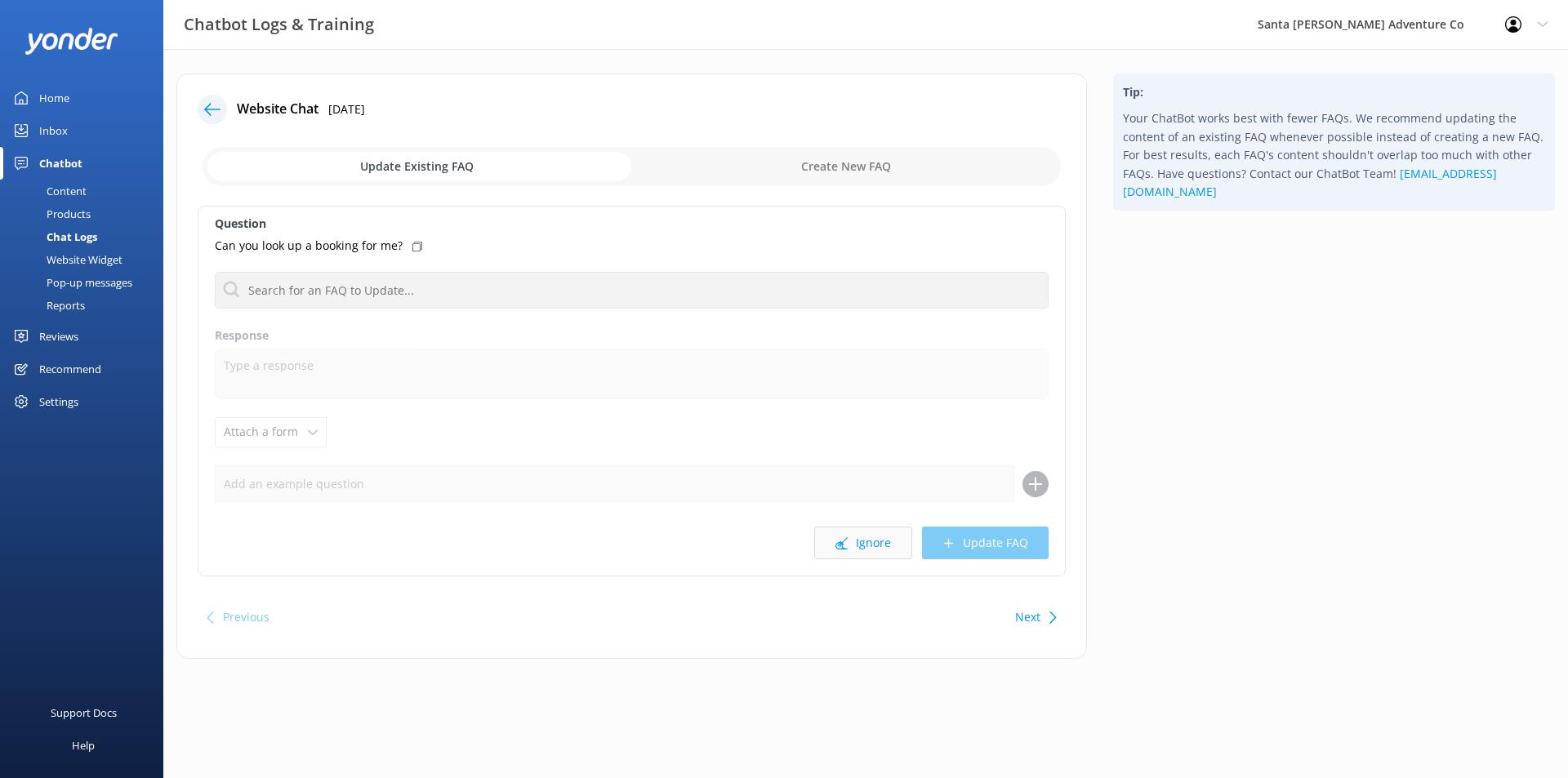
click at [849, 550] on button "Ignore" at bounding box center [863, 542] width 98 height 33
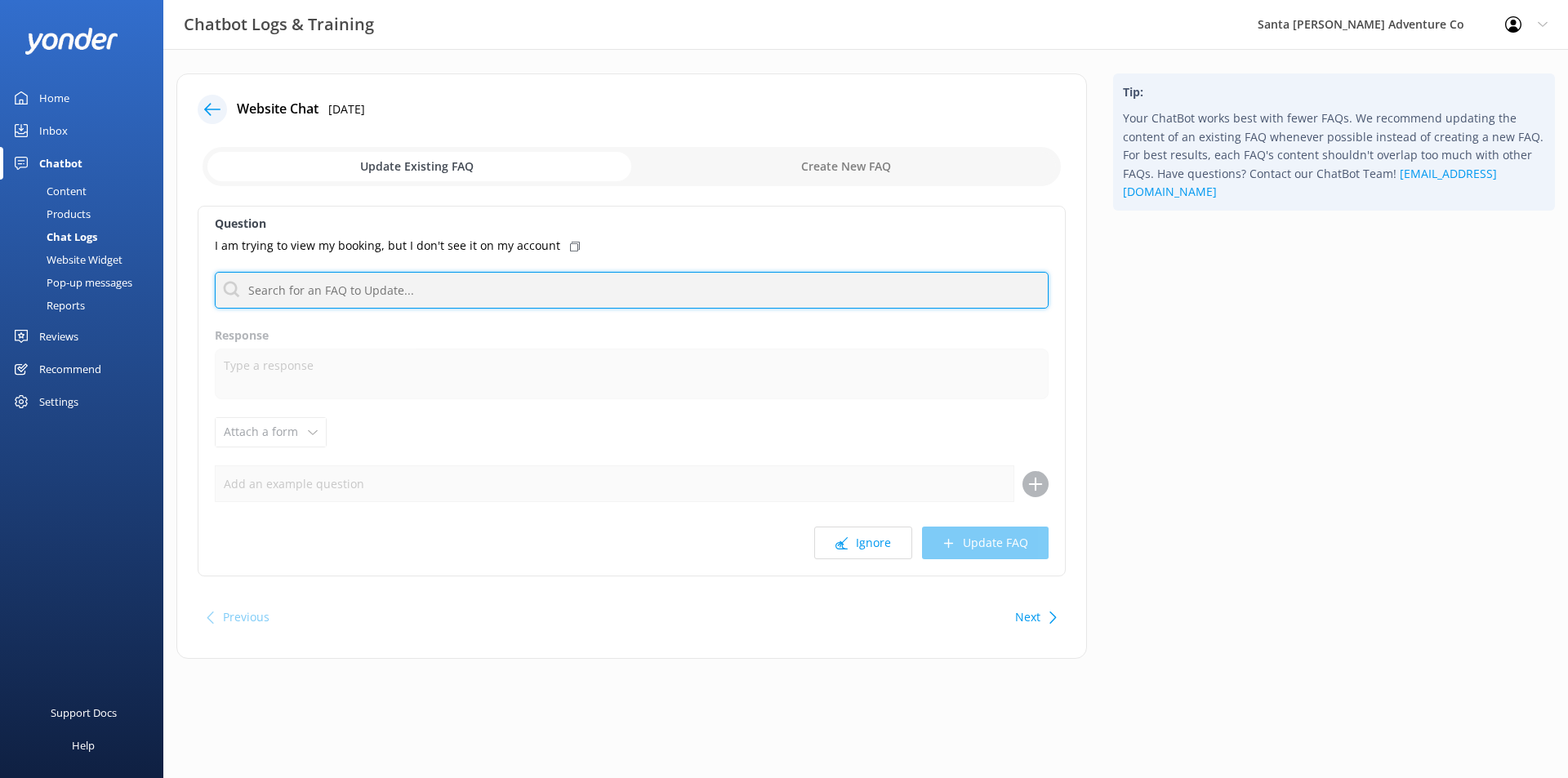
click at [389, 284] on input "text" at bounding box center [632, 290] width 834 height 37
type input "l"
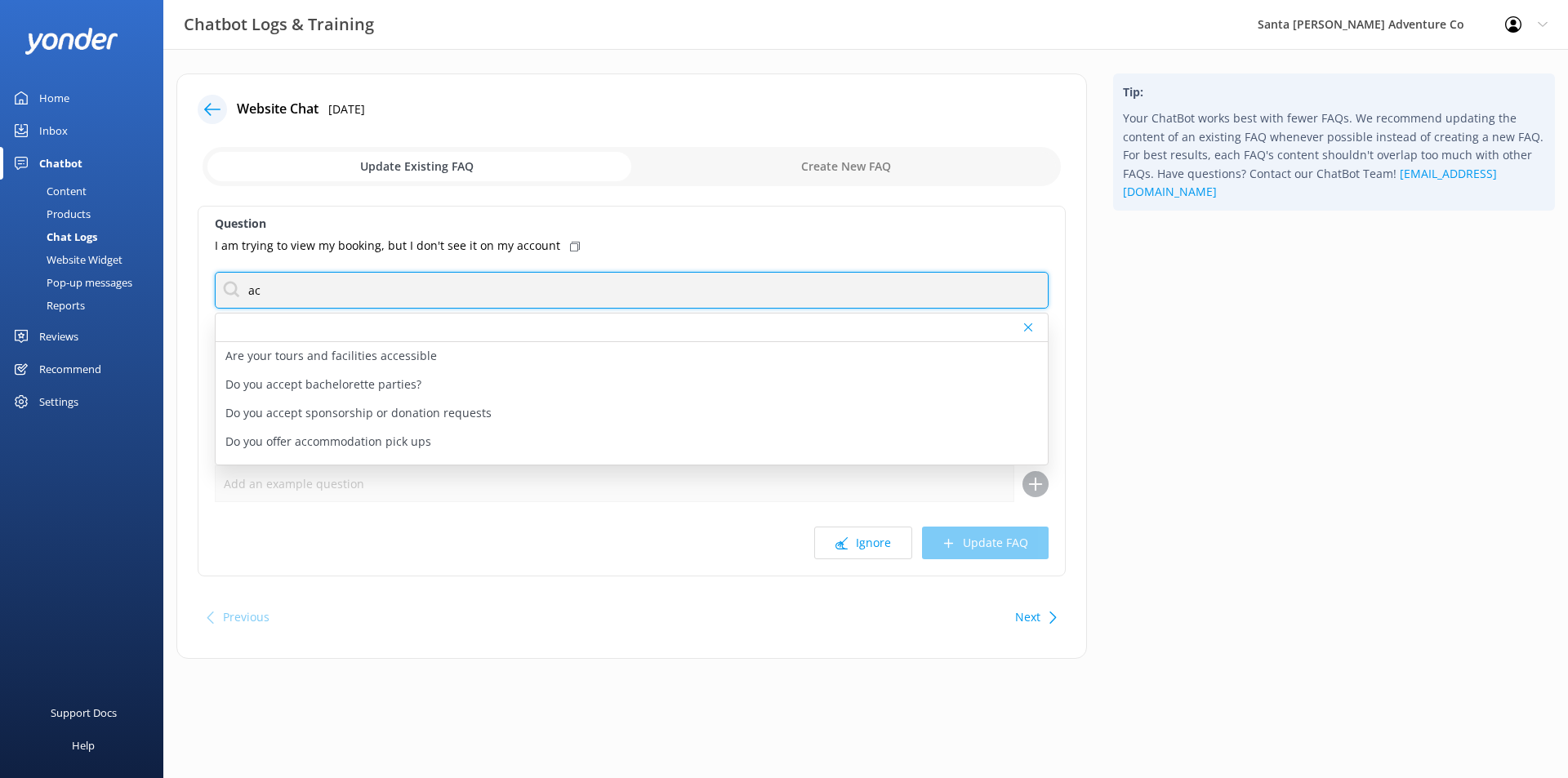
type input "a"
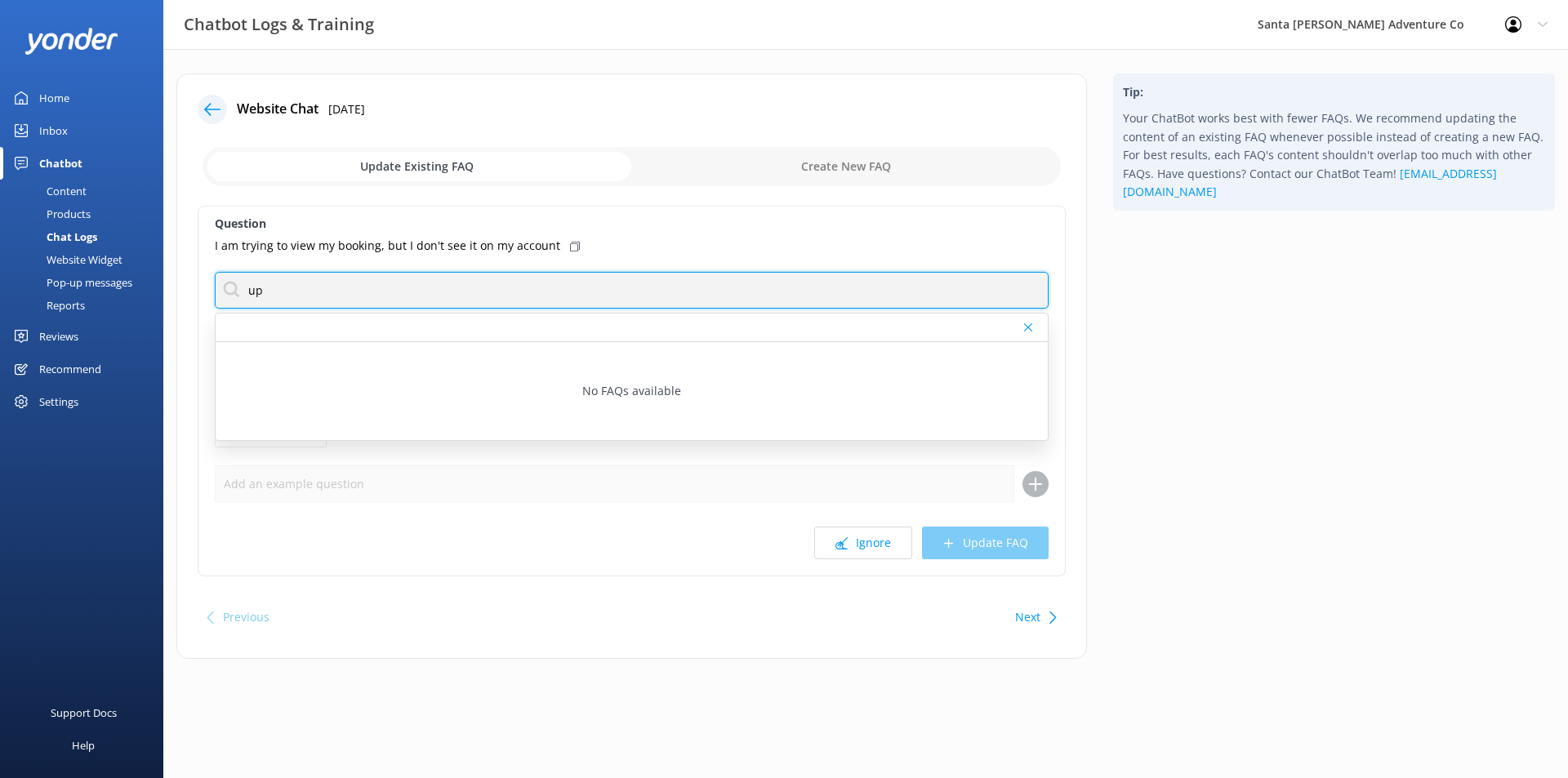
type input "u"
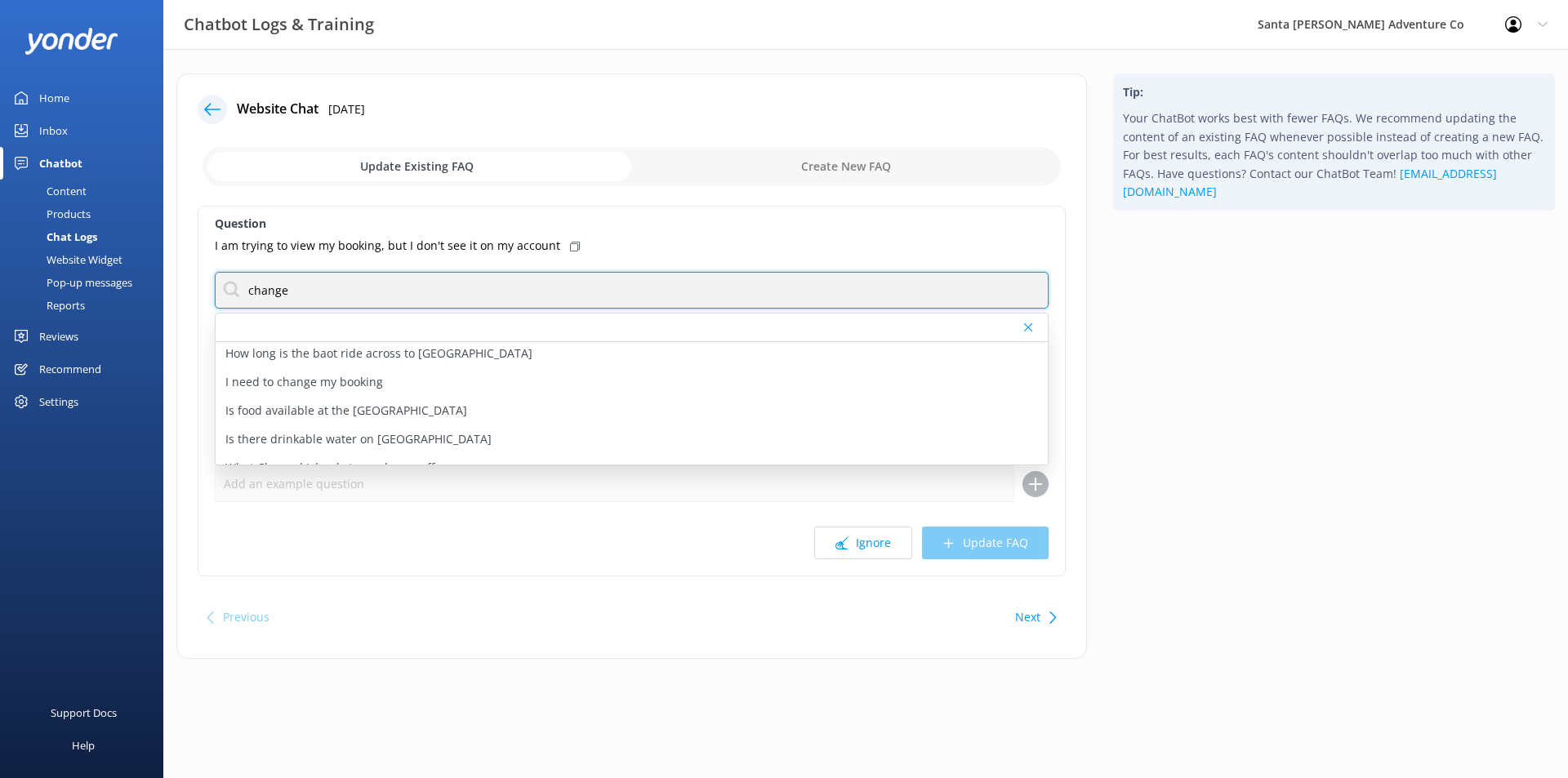
scroll to position [181, 0]
type input "change"
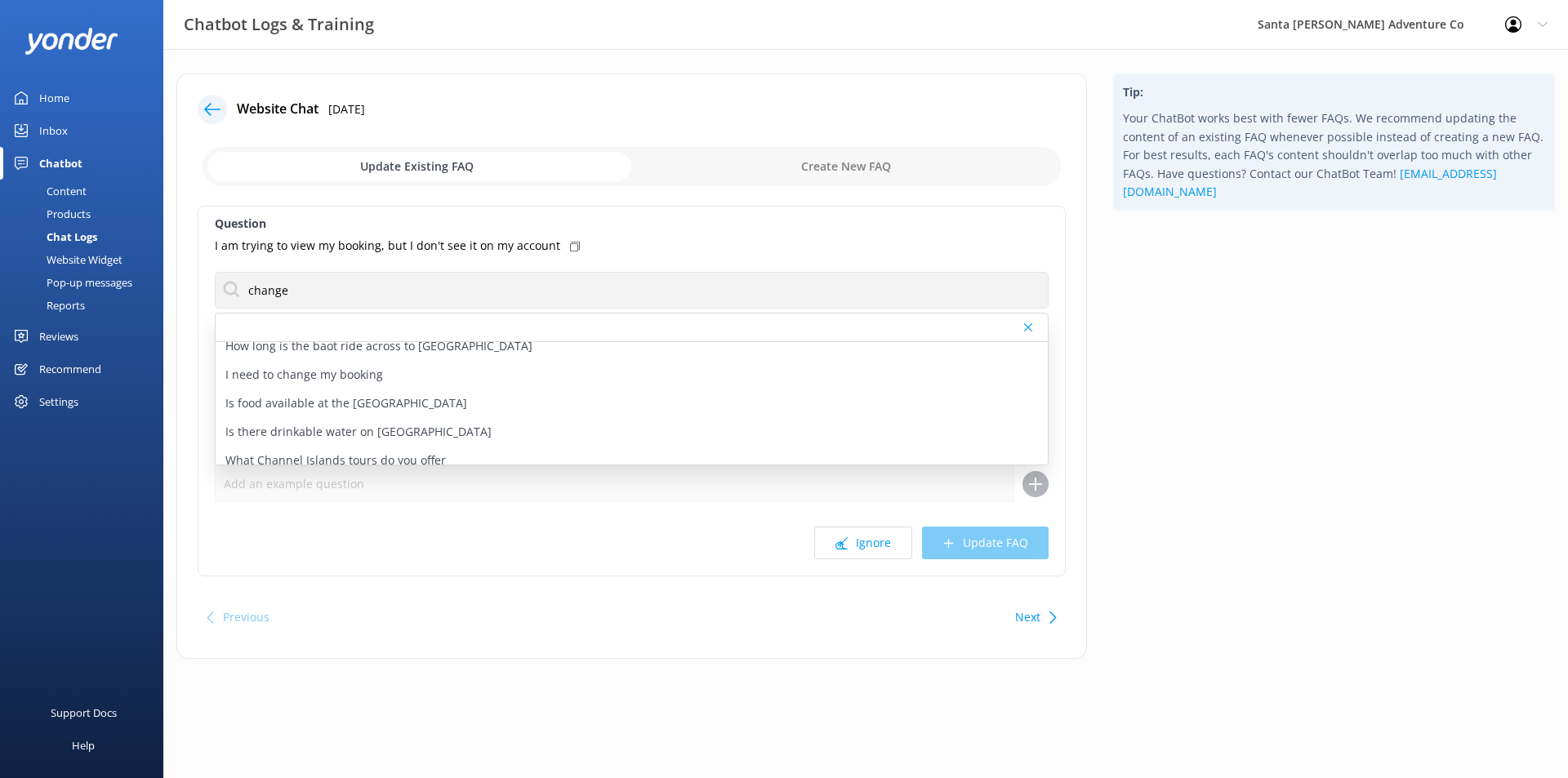
click at [577, 376] on div "I need to change my booking" at bounding box center [632, 375] width 832 height 29
type textarea "If you'd like to amend your reservation, please contact the Santa [PERSON_NAME]…"
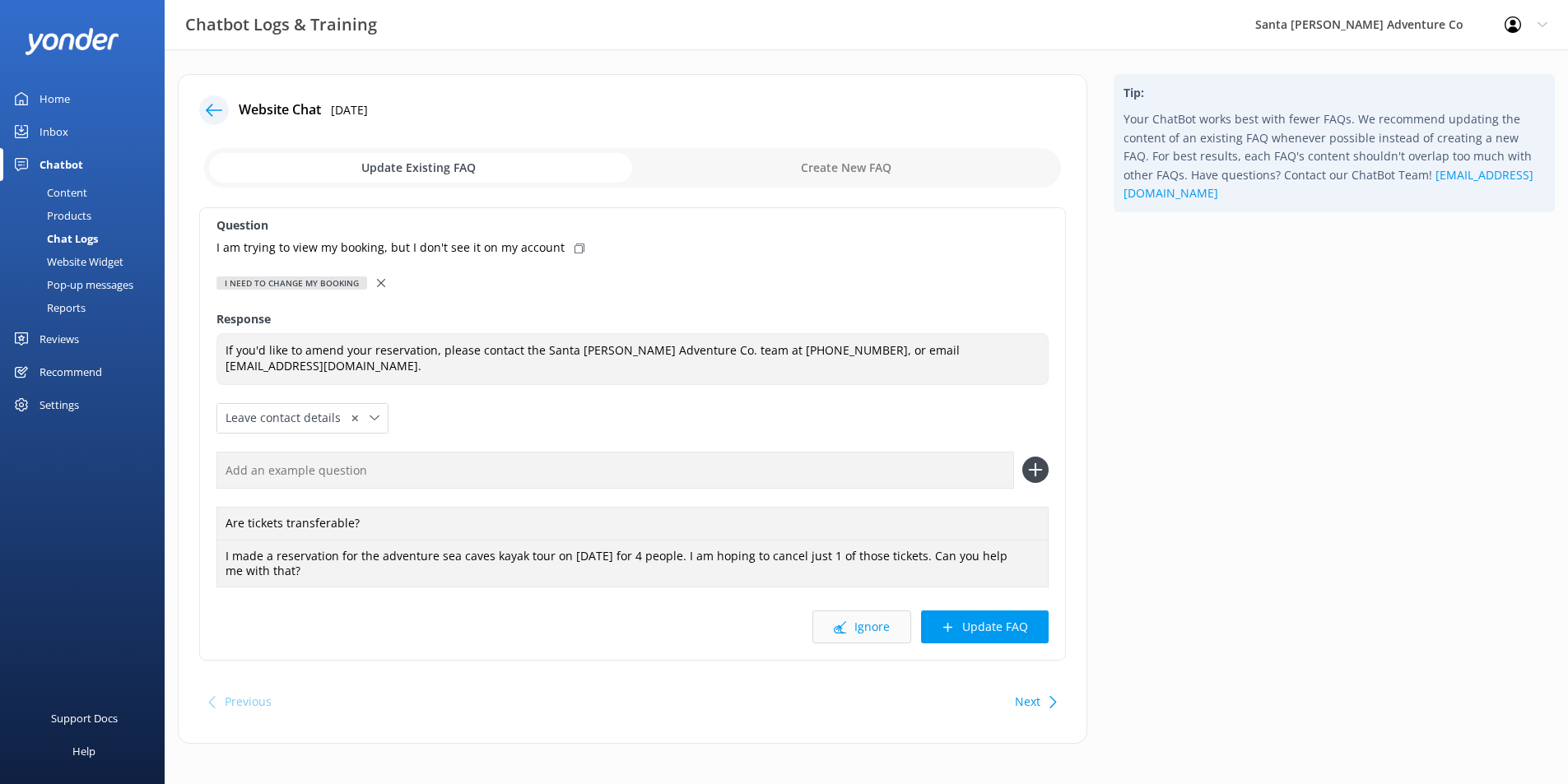
click at [865, 626] on button "Ignore" at bounding box center [862, 627] width 99 height 33
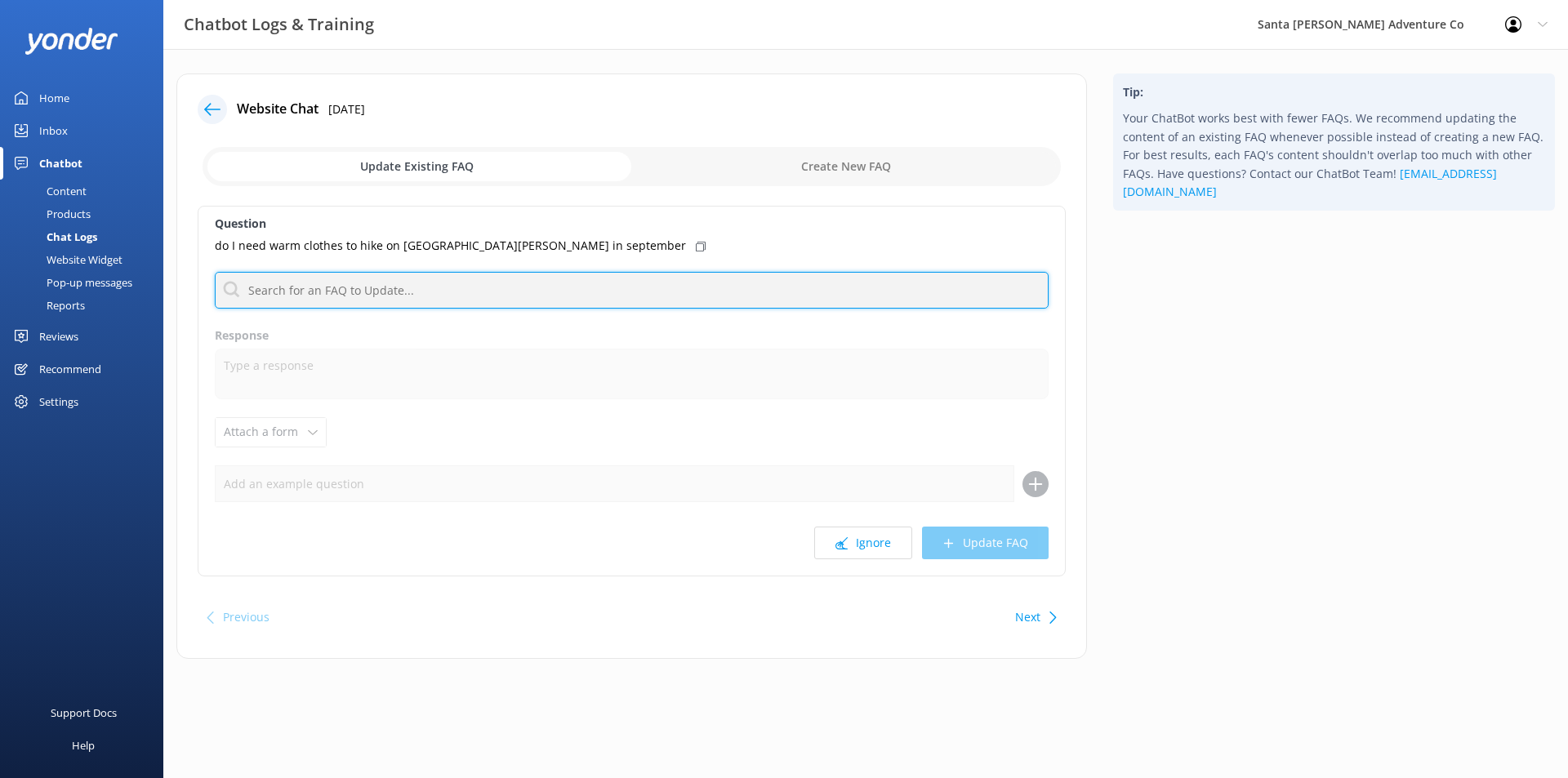
click at [457, 290] on input "text" at bounding box center [632, 290] width 834 height 37
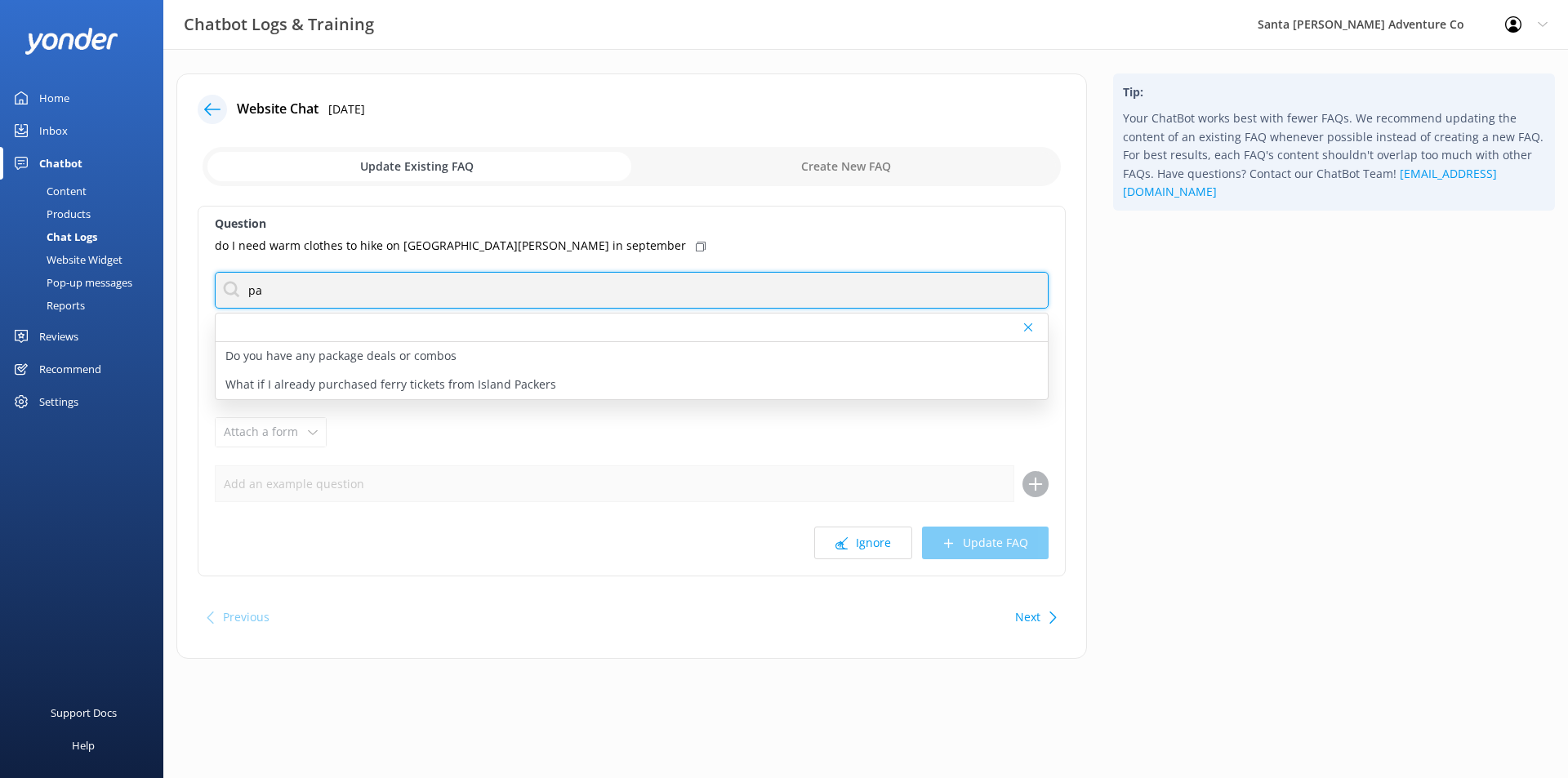
type input "p"
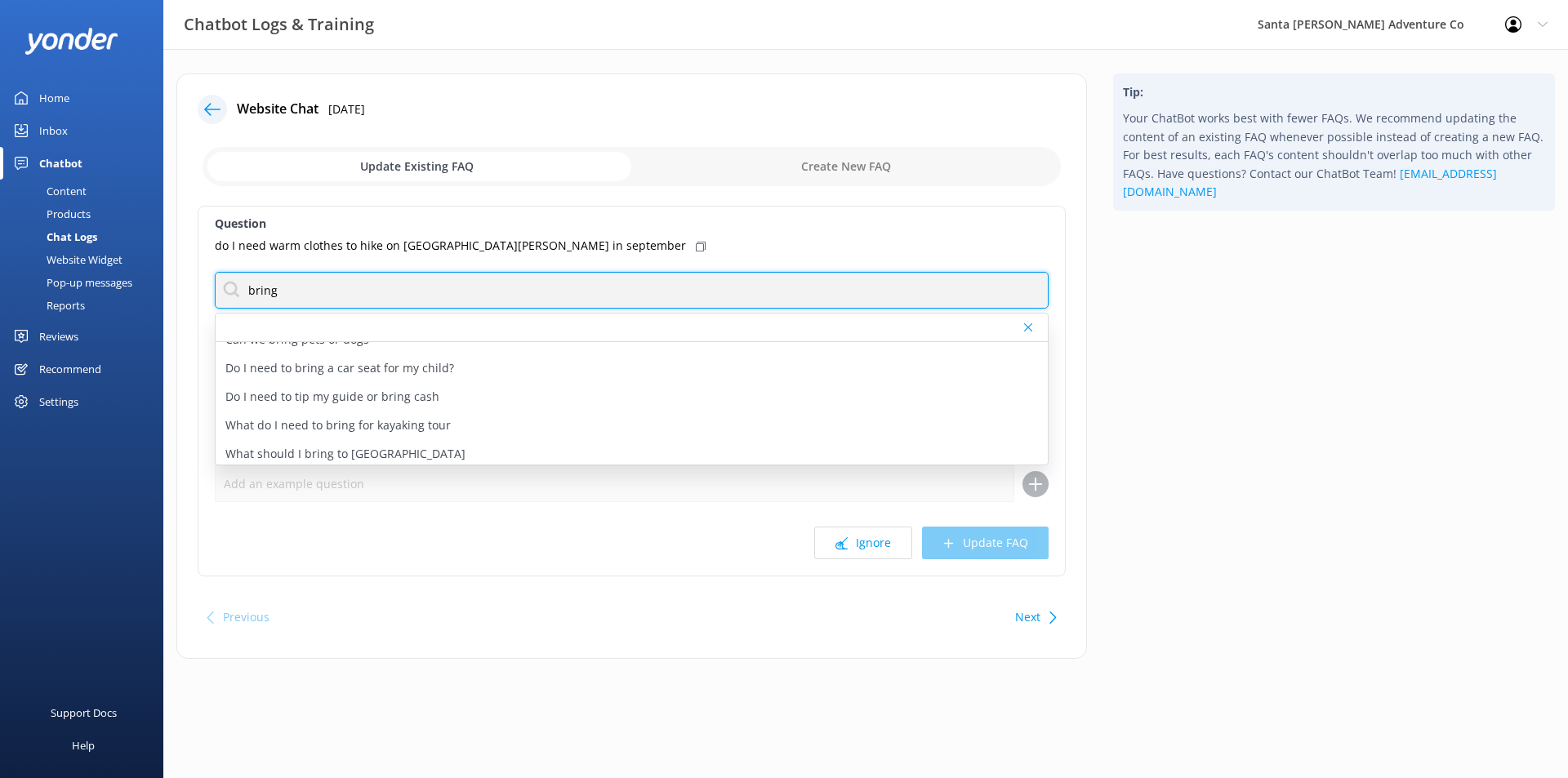
scroll to position [106, 0]
type input "bring"
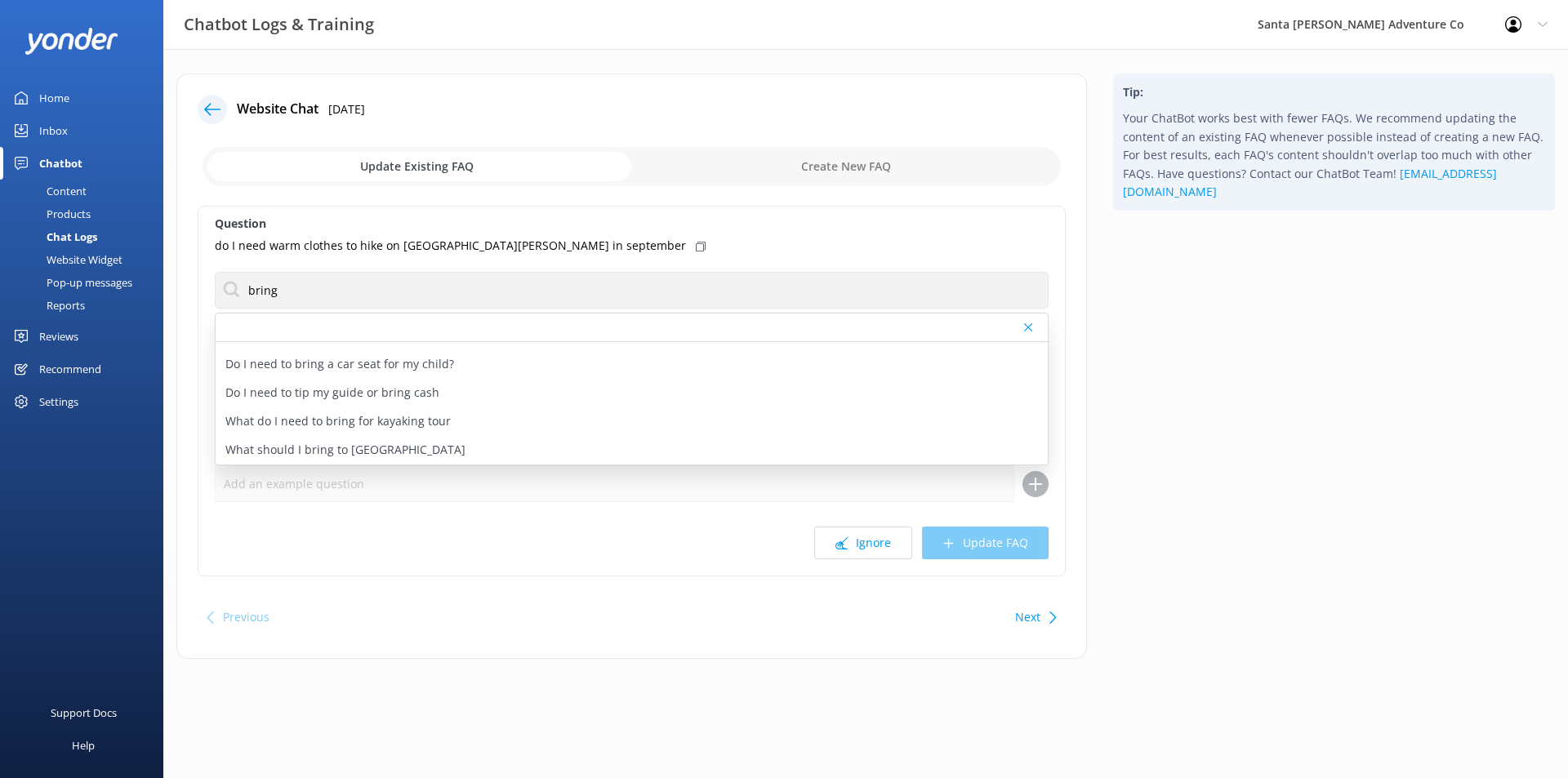
click at [526, 441] on div "What should I bring to [GEOGRAPHIC_DATA]" at bounding box center [632, 451] width 832 height 29
type textarea "[GEOGRAPHIC_DATA] is a remote destination. There are no services (medical, food…"
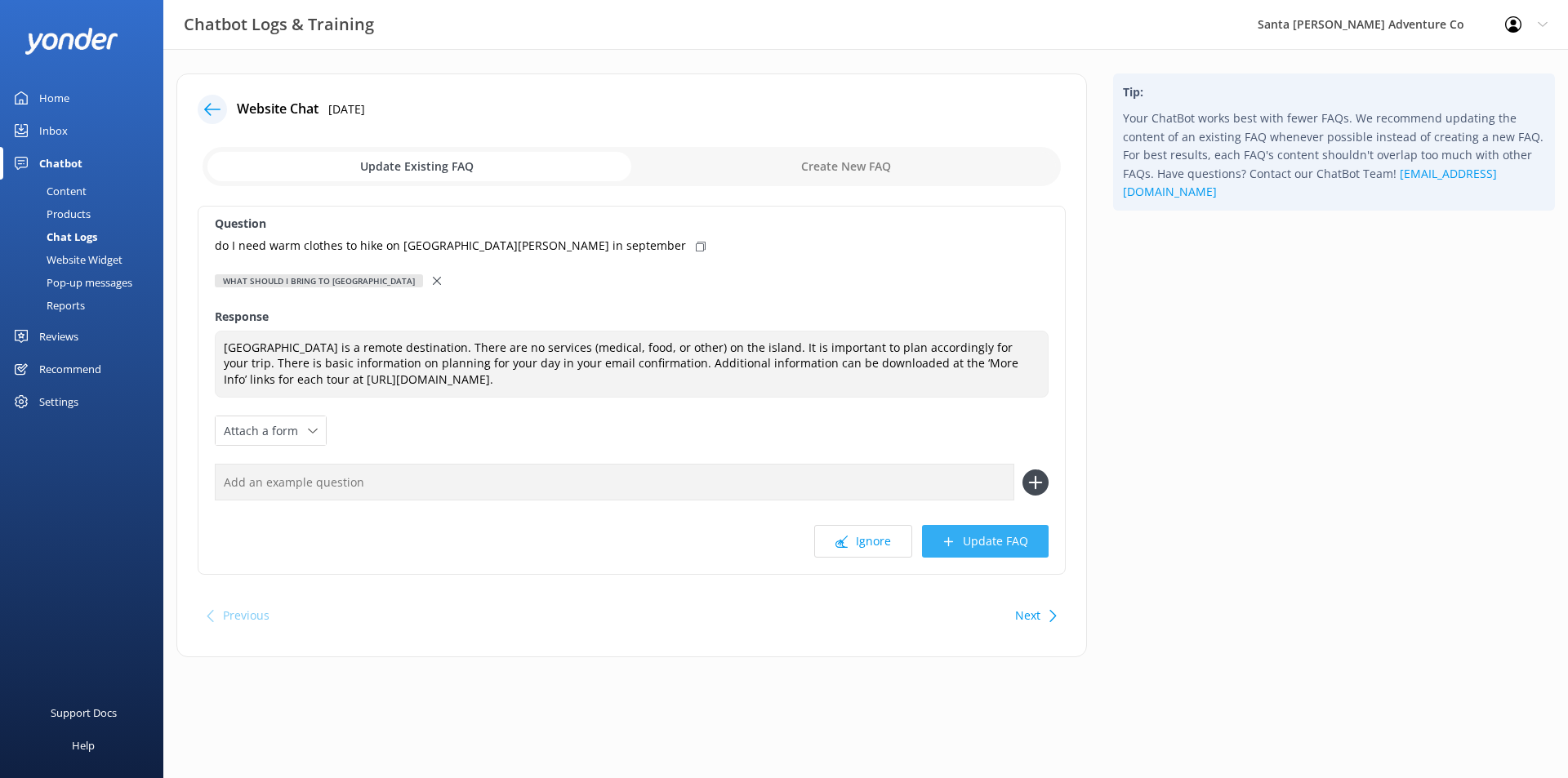
click at [1005, 545] on button "Update FAQ" at bounding box center [985, 541] width 127 height 33
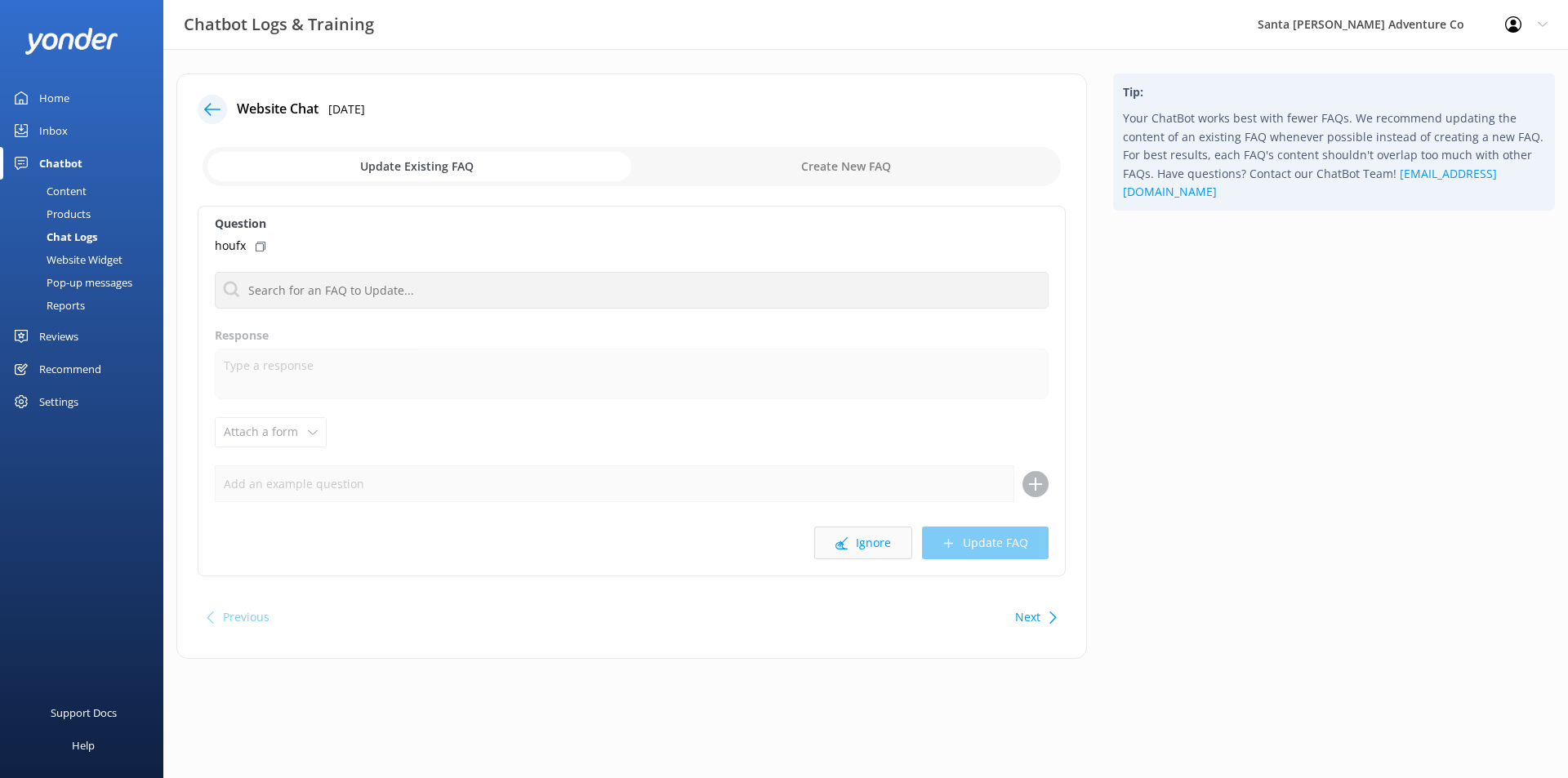
click at [870, 543] on button "Ignore" at bounding box center [863, 542] width 98 height 33
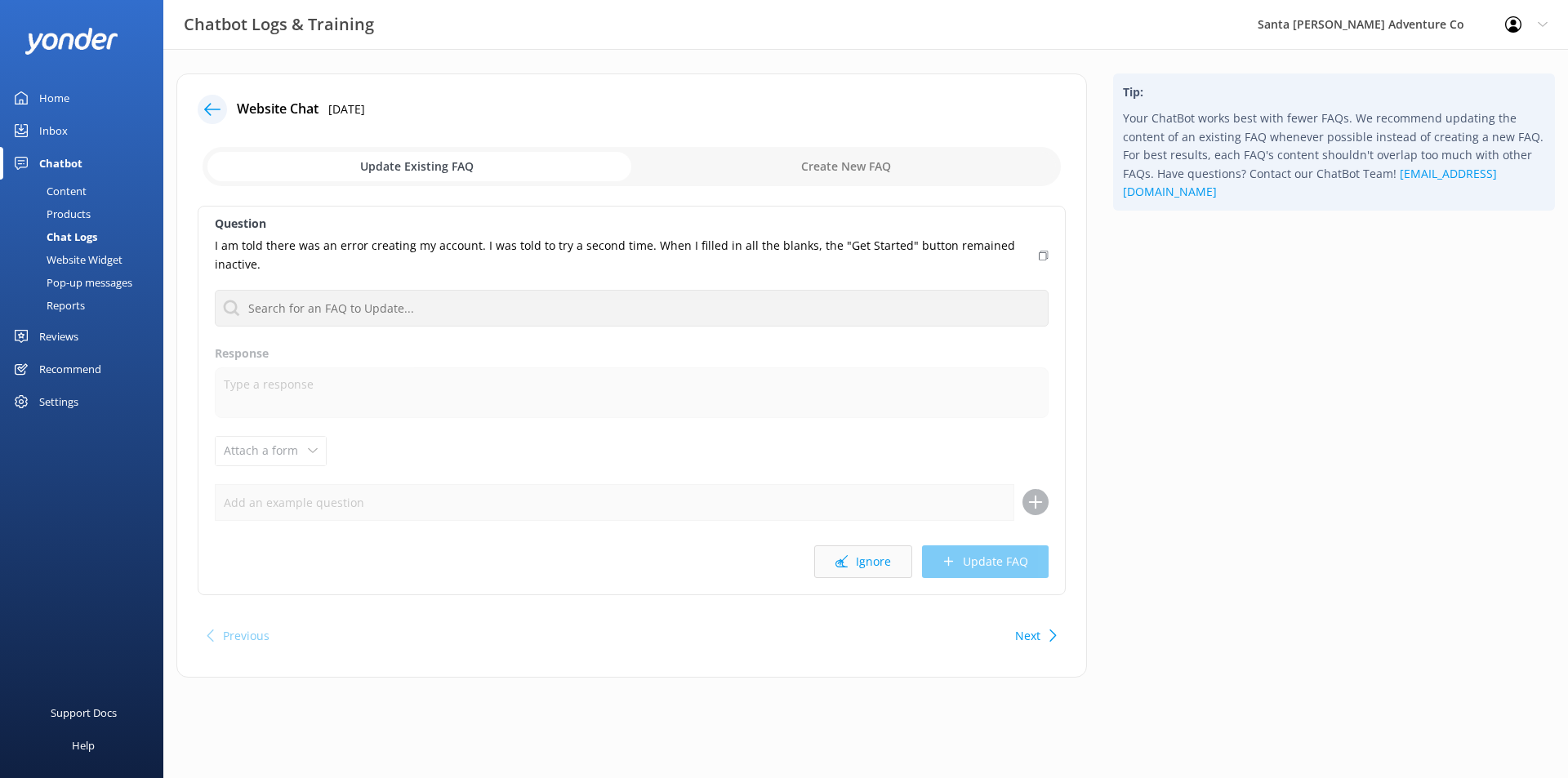
click at [865, 561] on button "Ignore" at bounding box center [863, 561] width 98 height 33
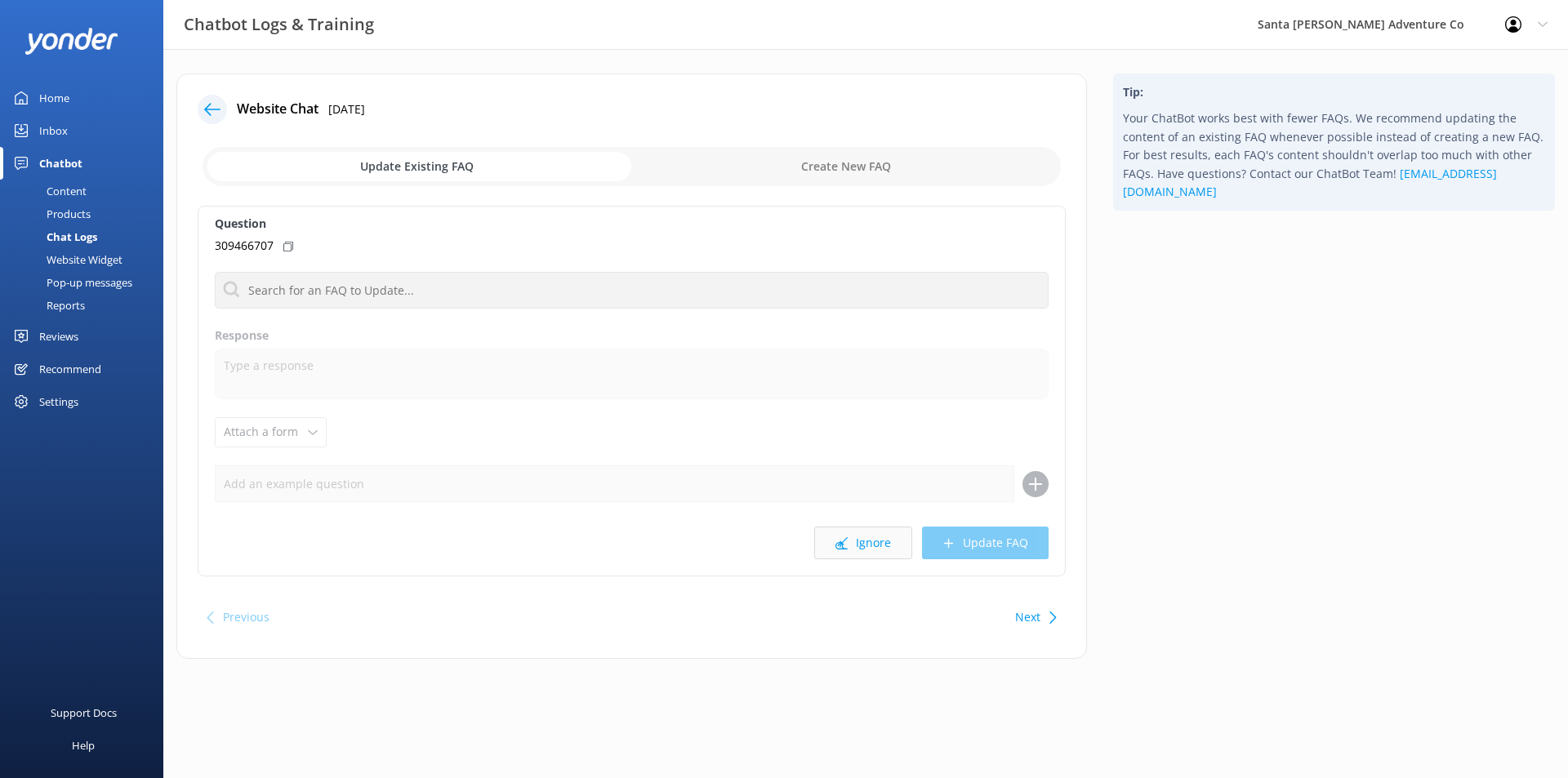
click at [883, 546] on button "Ignore" at bounding box center [863, 542] width 98 height 33
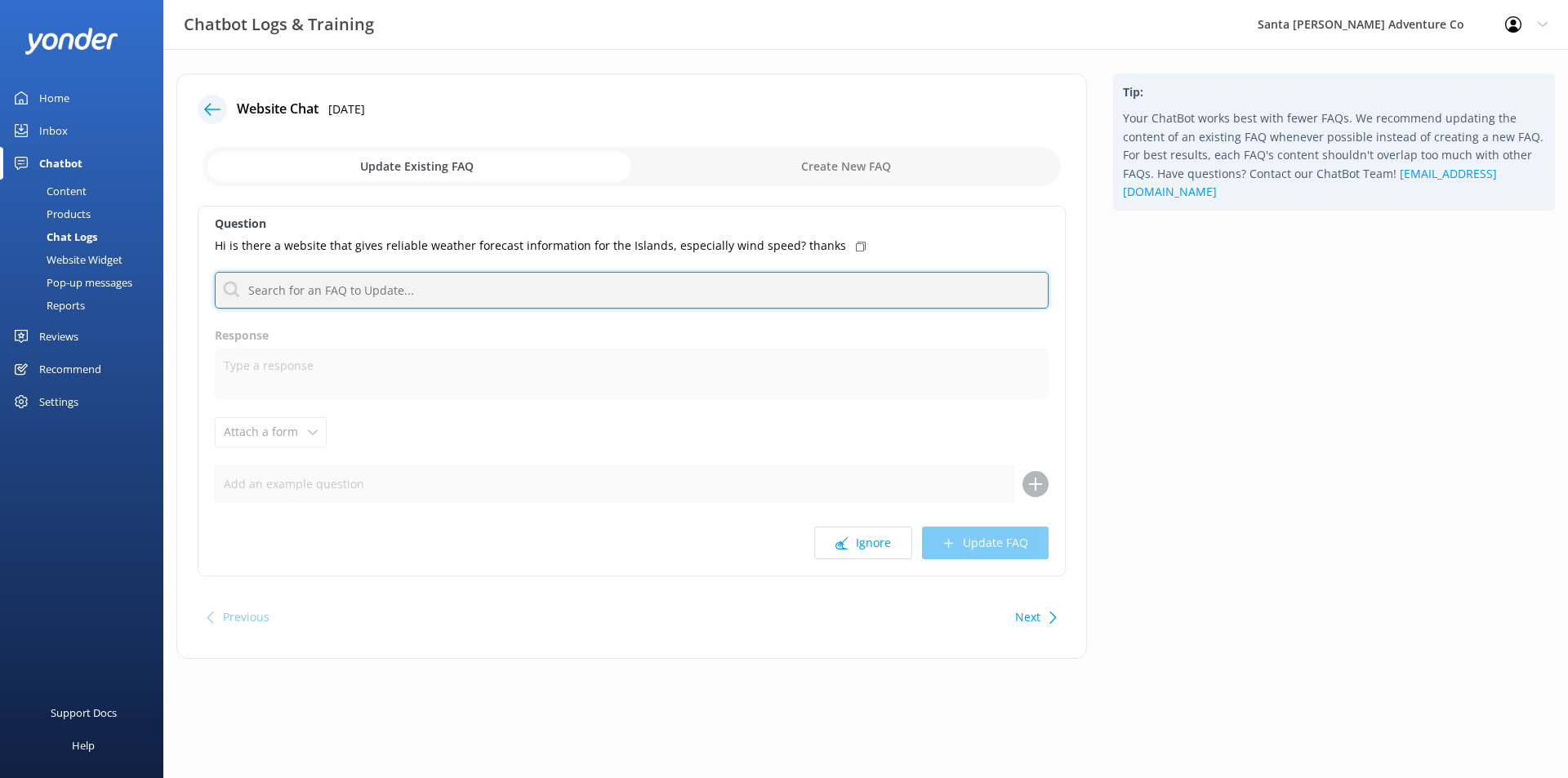
click at [793, 286] on input "text" at bounding box center [632, 290] width 834 height 37
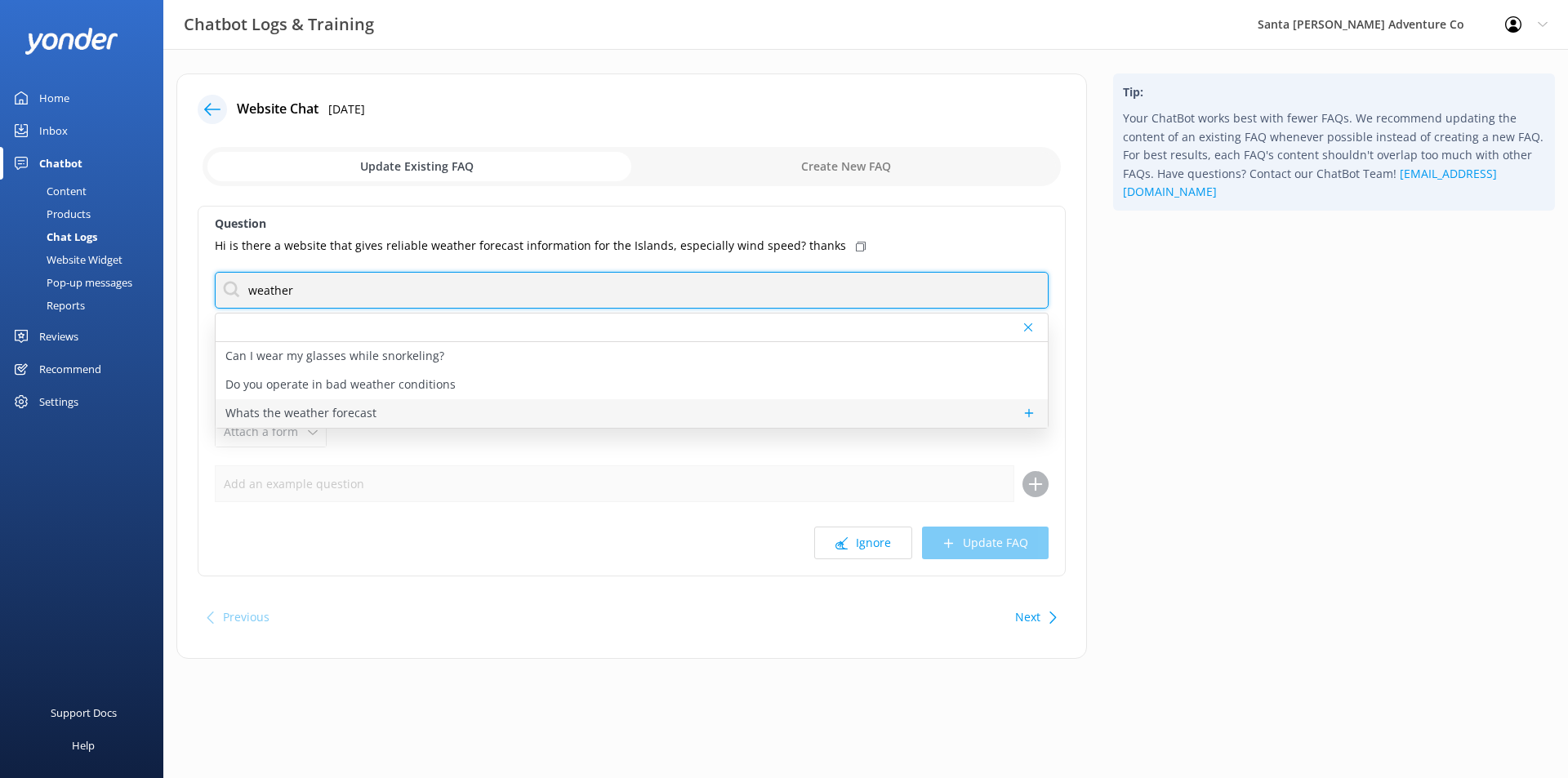
type input "weather"
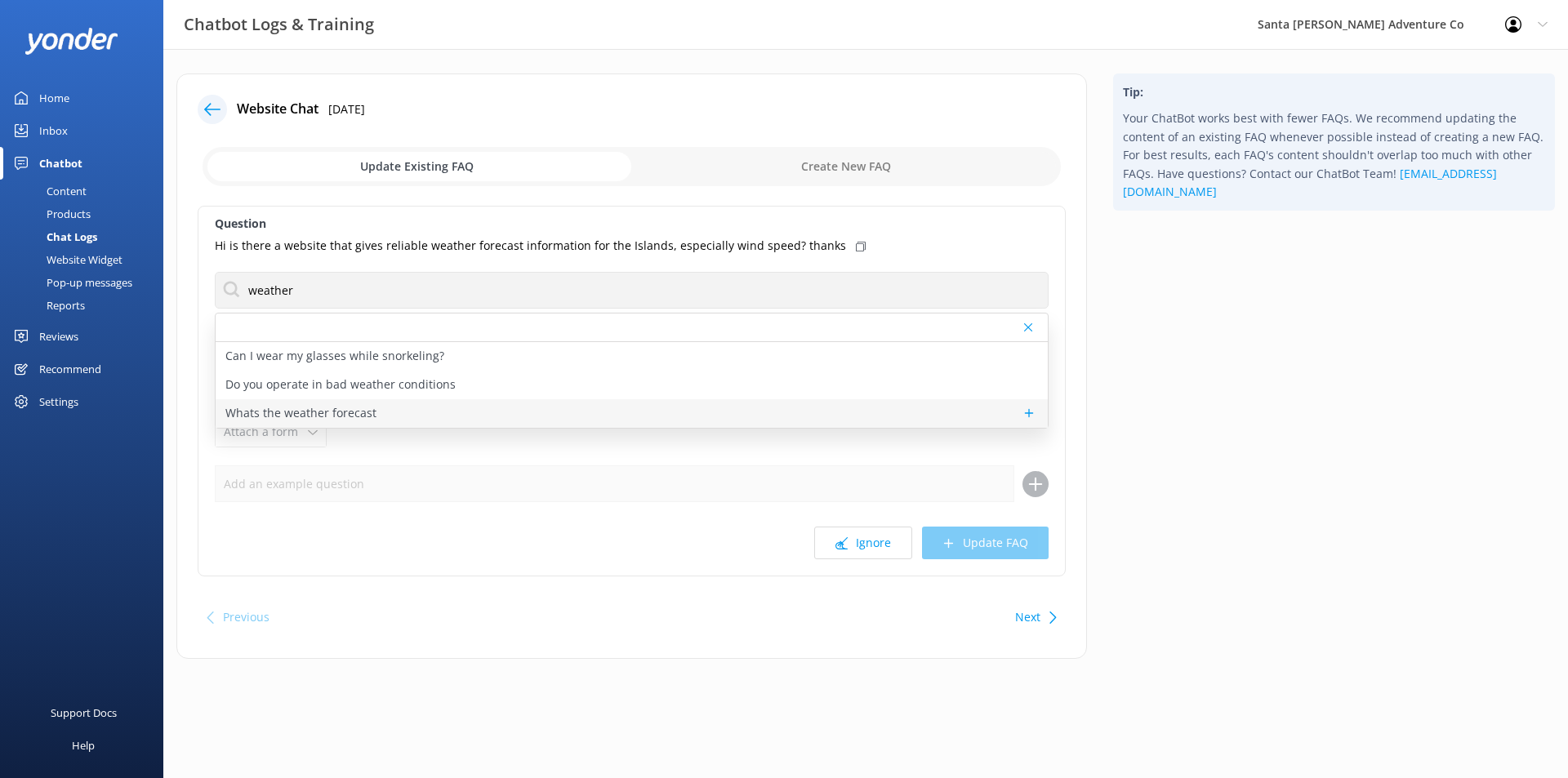
click at [535, 404] on div "Whats the weather forecast" at bounding box center [632, 413] width 832 height 29
type textarea "Santa [PERSON_NAME] enjoys 300 days of sunshine each year, with mild temperatur…"
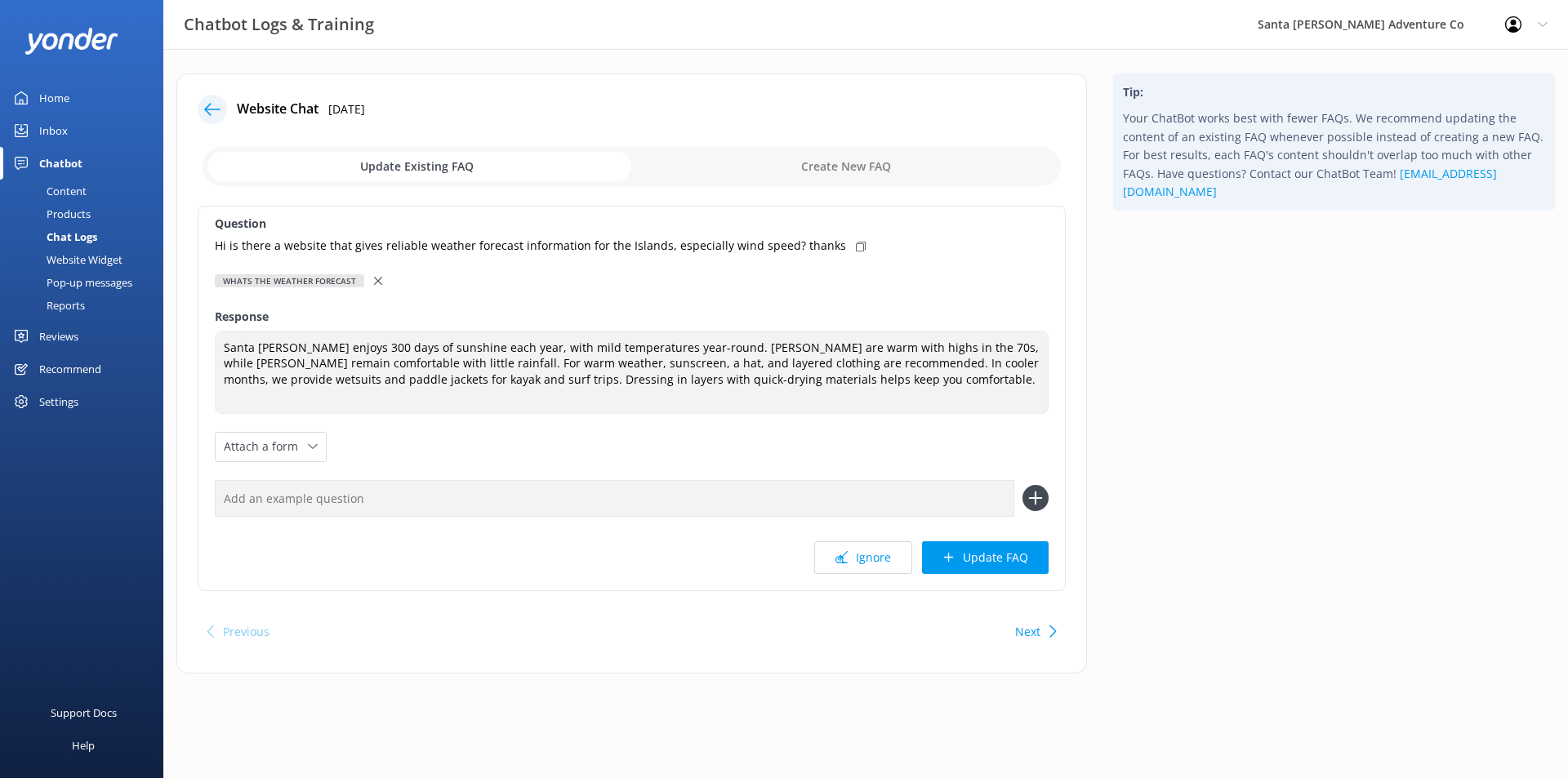
click at [374, 282] on icon at bounding box center [377, 280] width 8 height 8
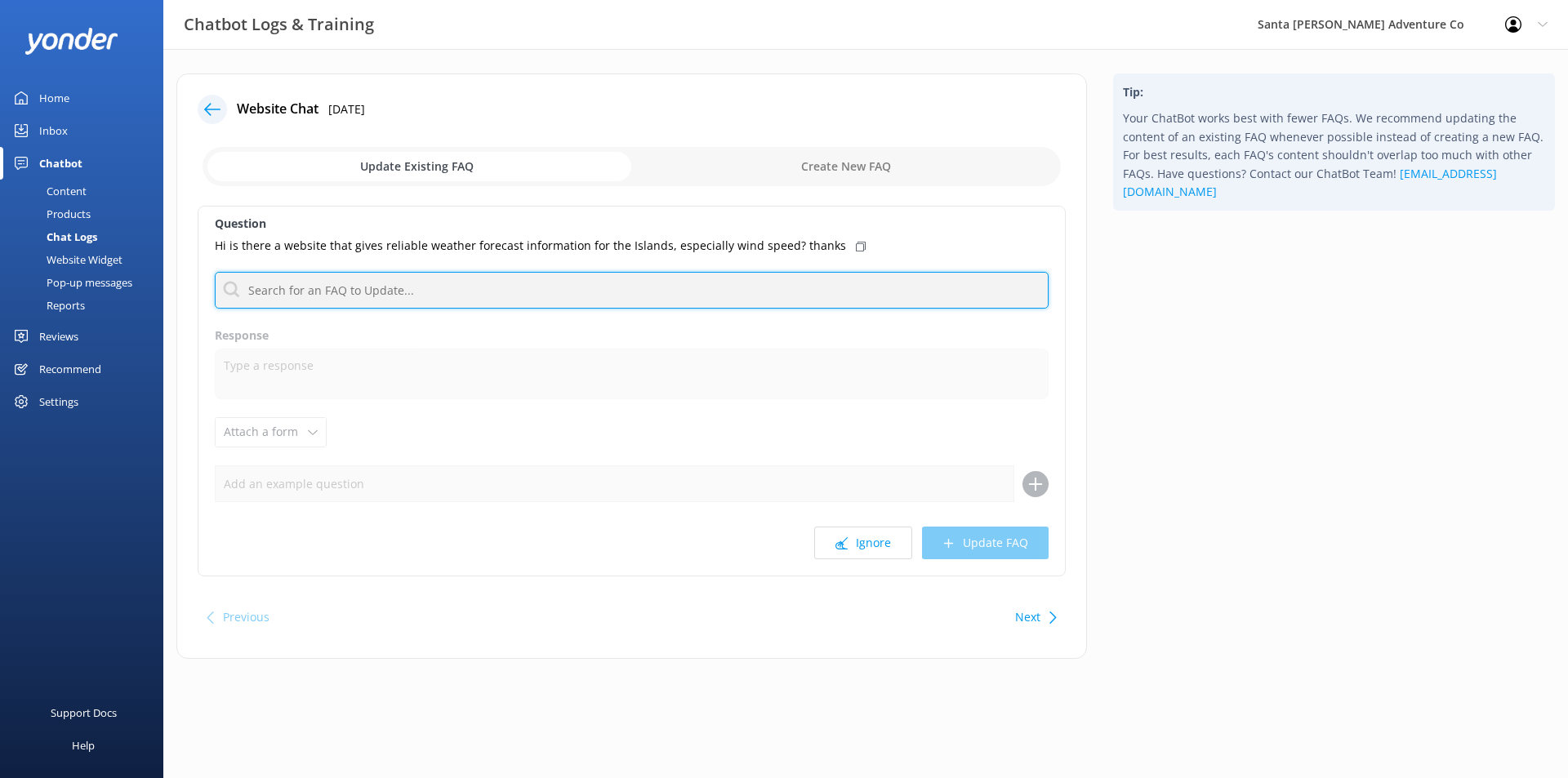
click at [370, 282] on input "text" at bounding box center [632, 290] width 834 height 37
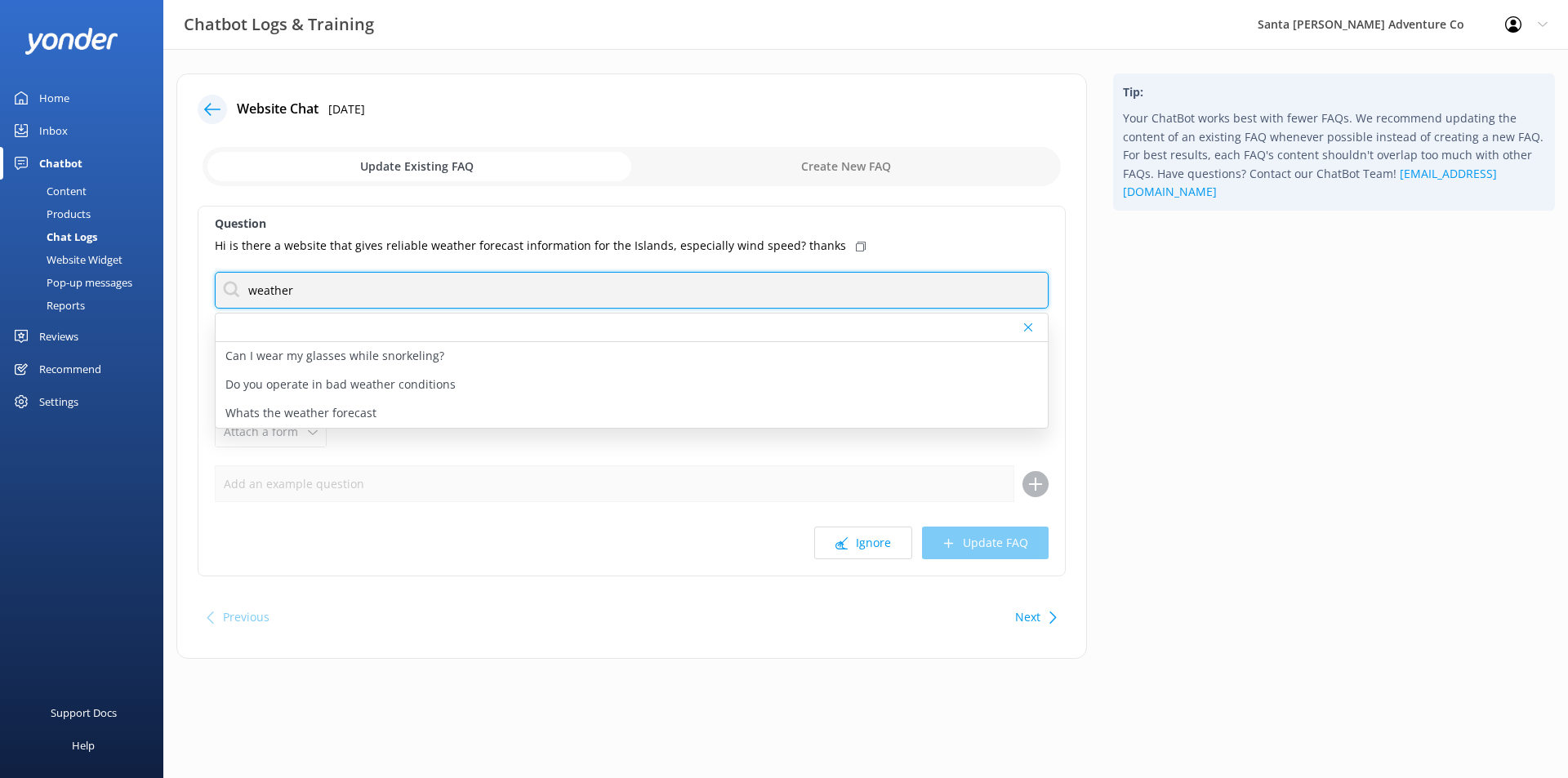
click at [358, 294] on input "weather" at bounding box center [632, 290] width 834 height 37
type input "weather"
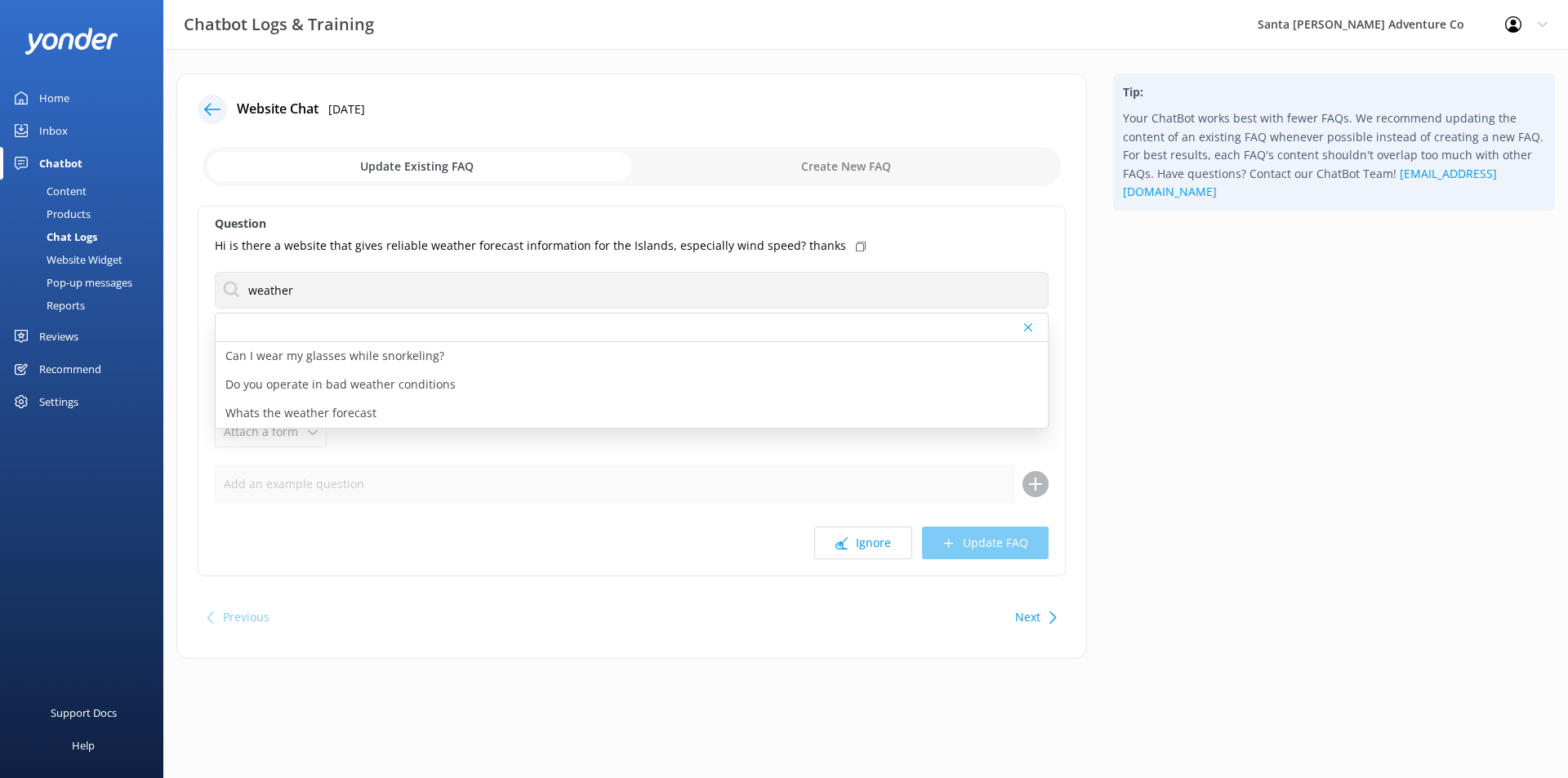
click at [1029, 327] on icon at bounding box center [1028, 327] width 8 height 10
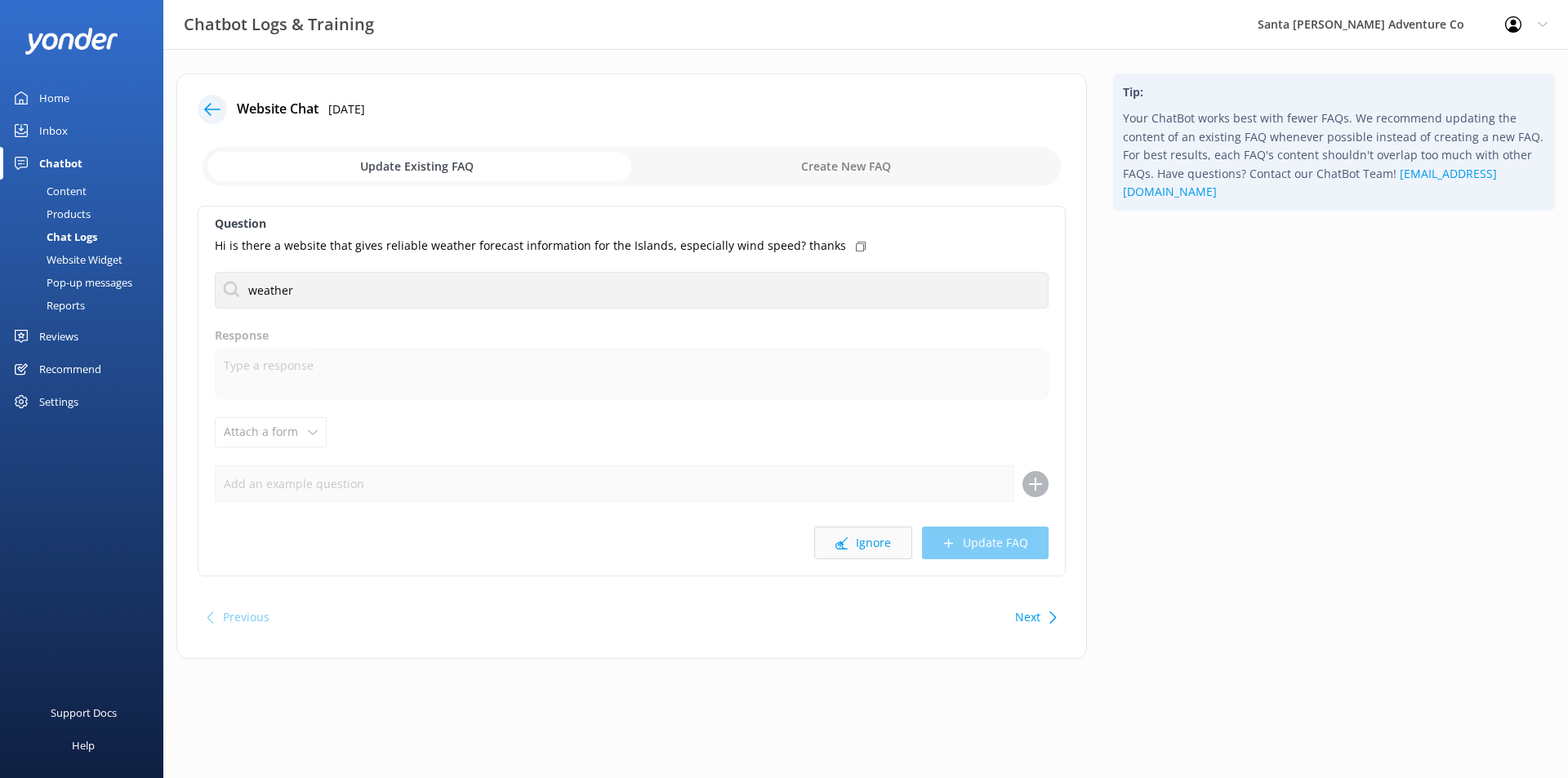
click at [860, 550] on button "Ignore" at bounding box center [863, 542] width 98 height 33
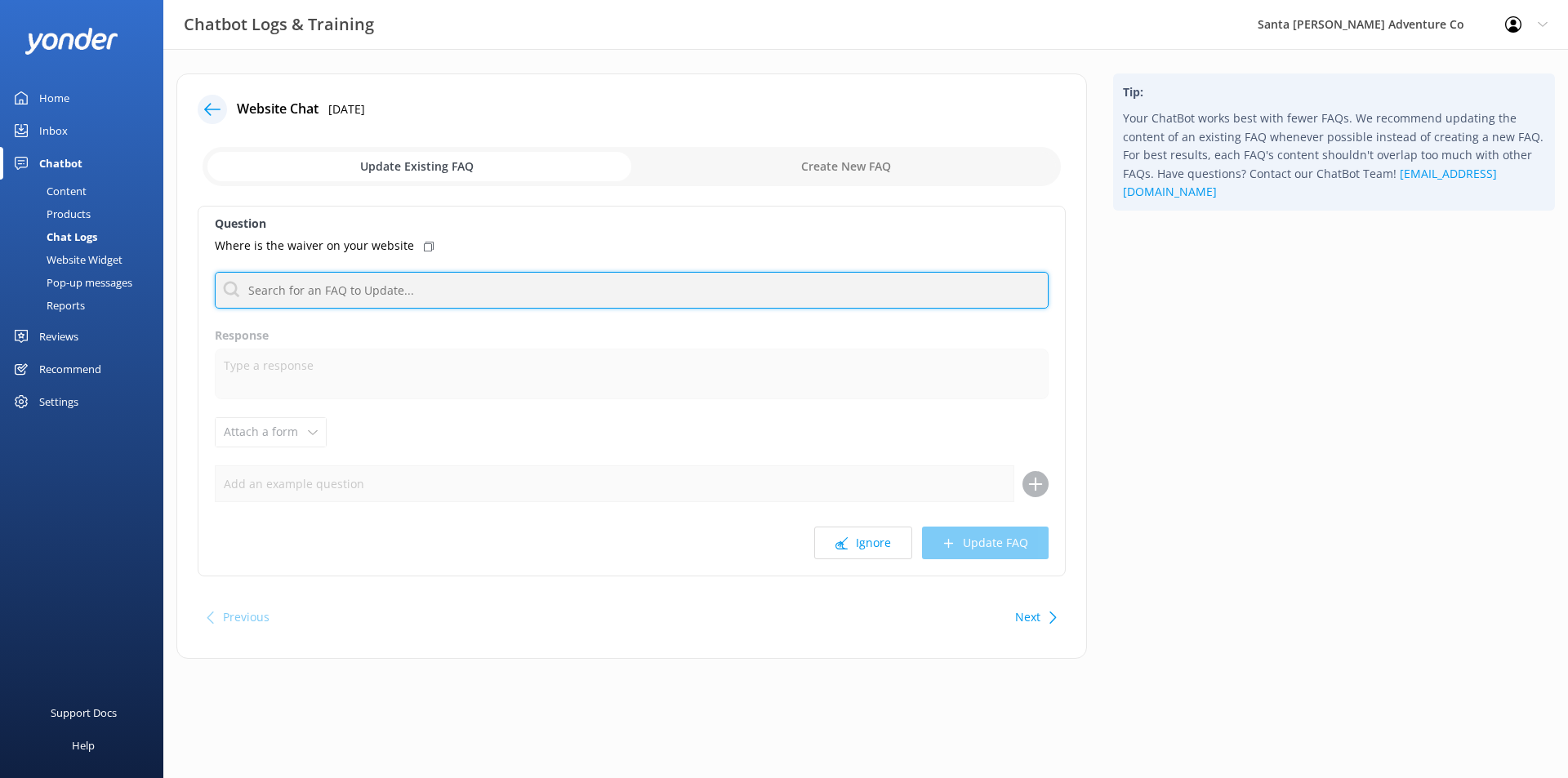
click at [428, 286] on input "text" at bounding box center [632, 290] width 834 height 37
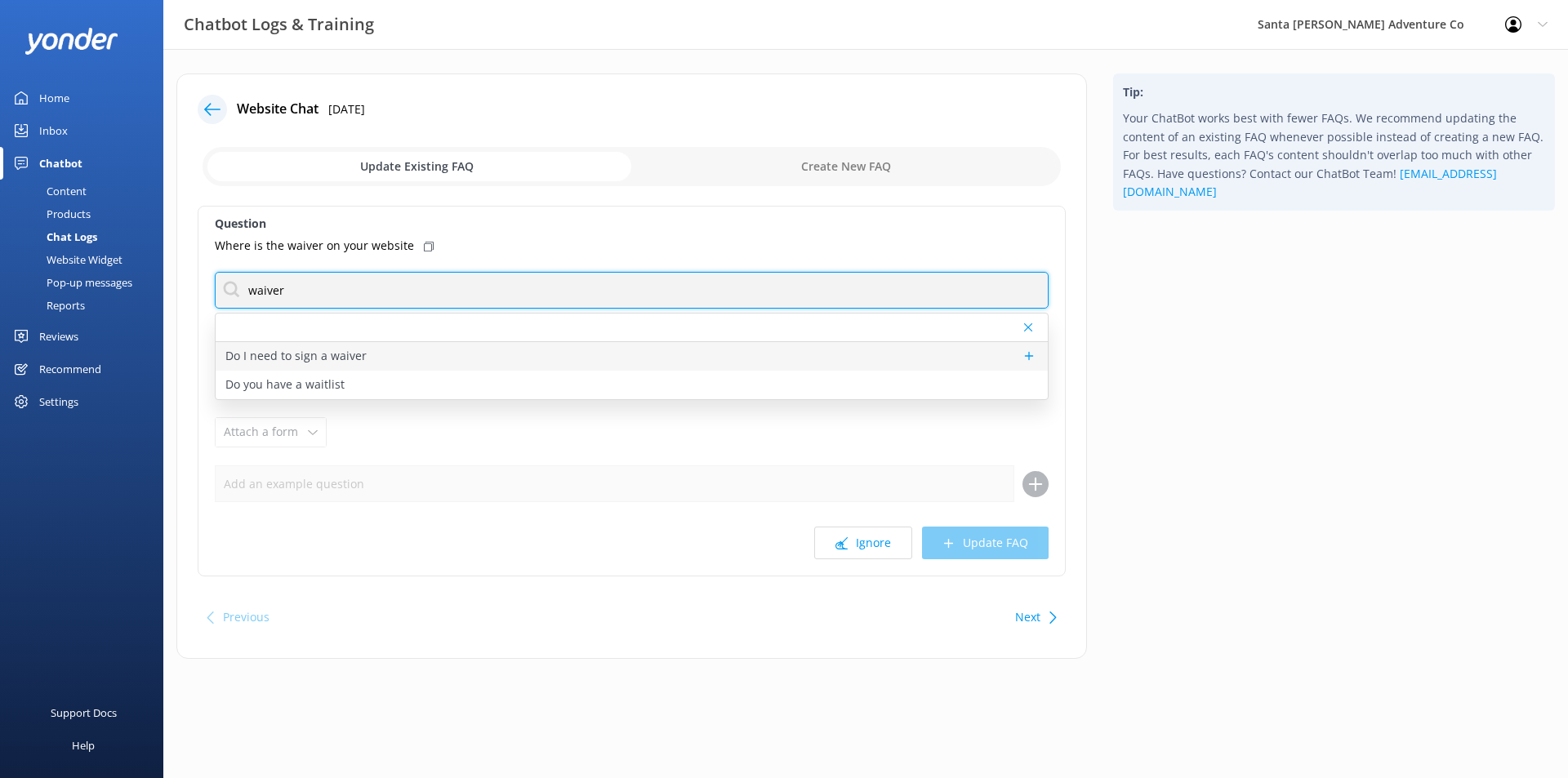
type input "waiver"
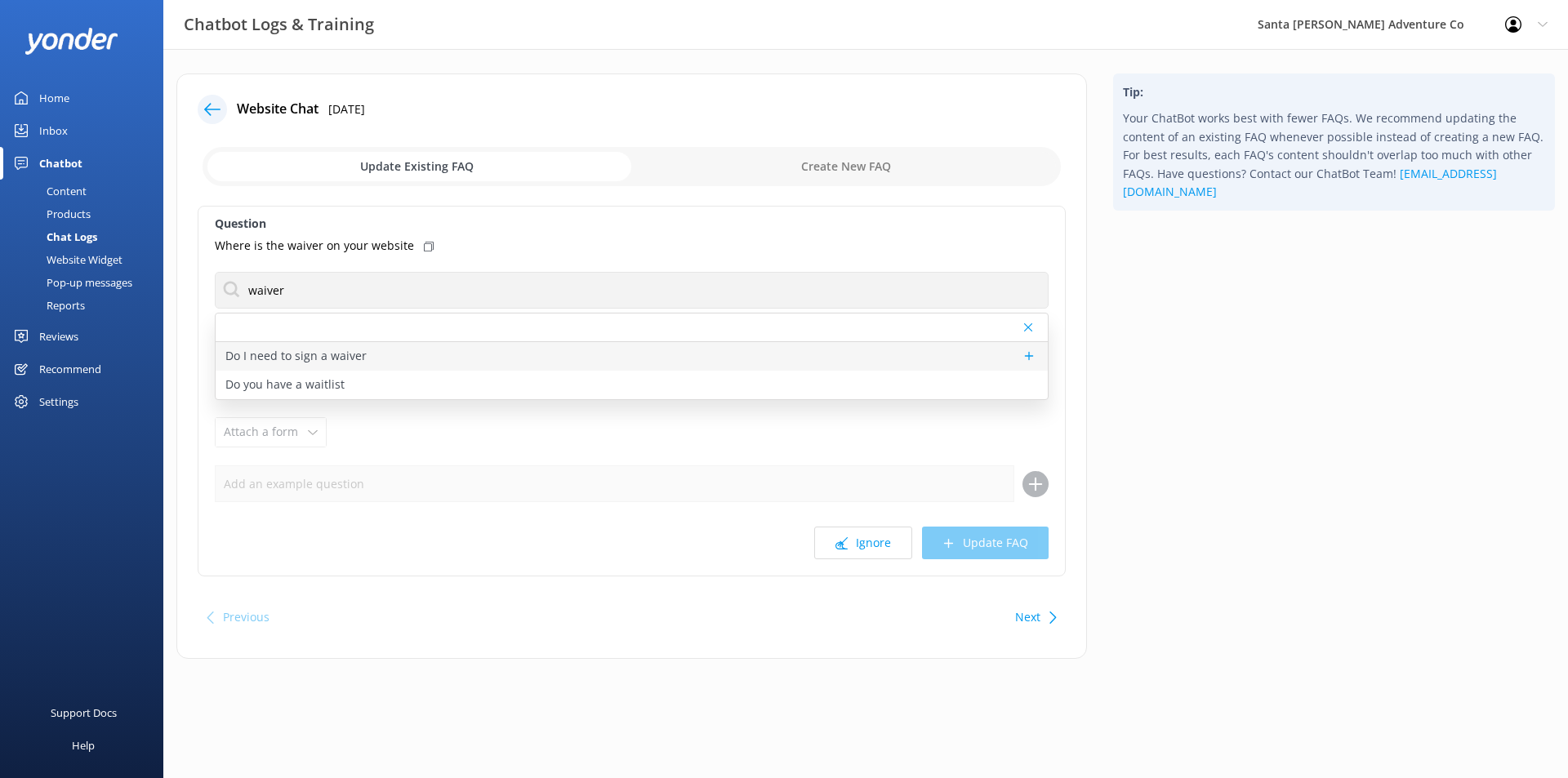
click at [627, 356] on div "Do I need to sign a waiver" at bounding box center [632, 356] width 832 height 29
type textarea "A Waiver or Acknowledgement of Risk form is required for all tours. You will re…"
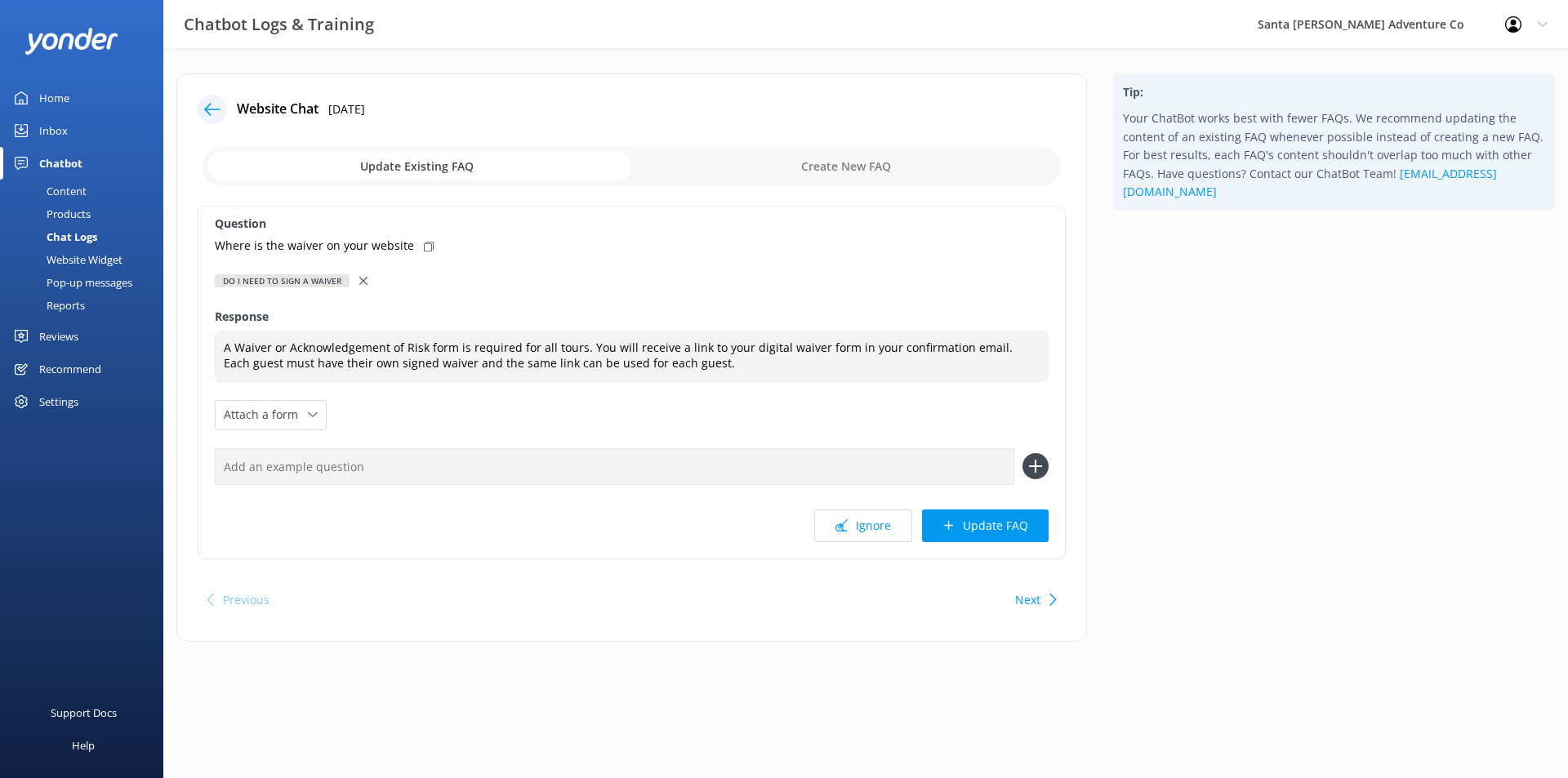
click at [986, 531] on button "Update FAQ" at bounding box center [985, 526] width 127 height 33
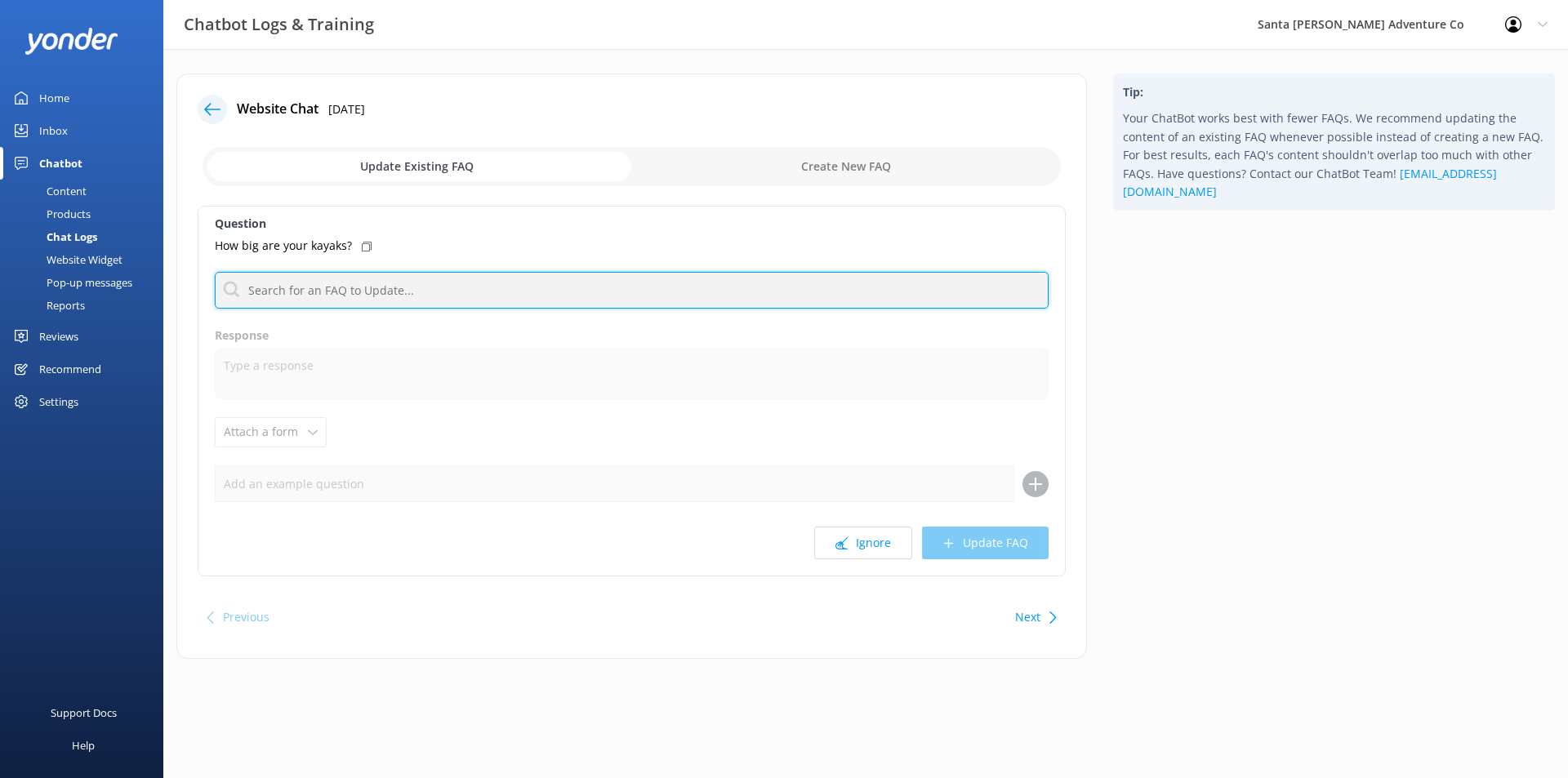
click at [337, 294] on input "text" at bounding box center [632, 290] width 834 height 37
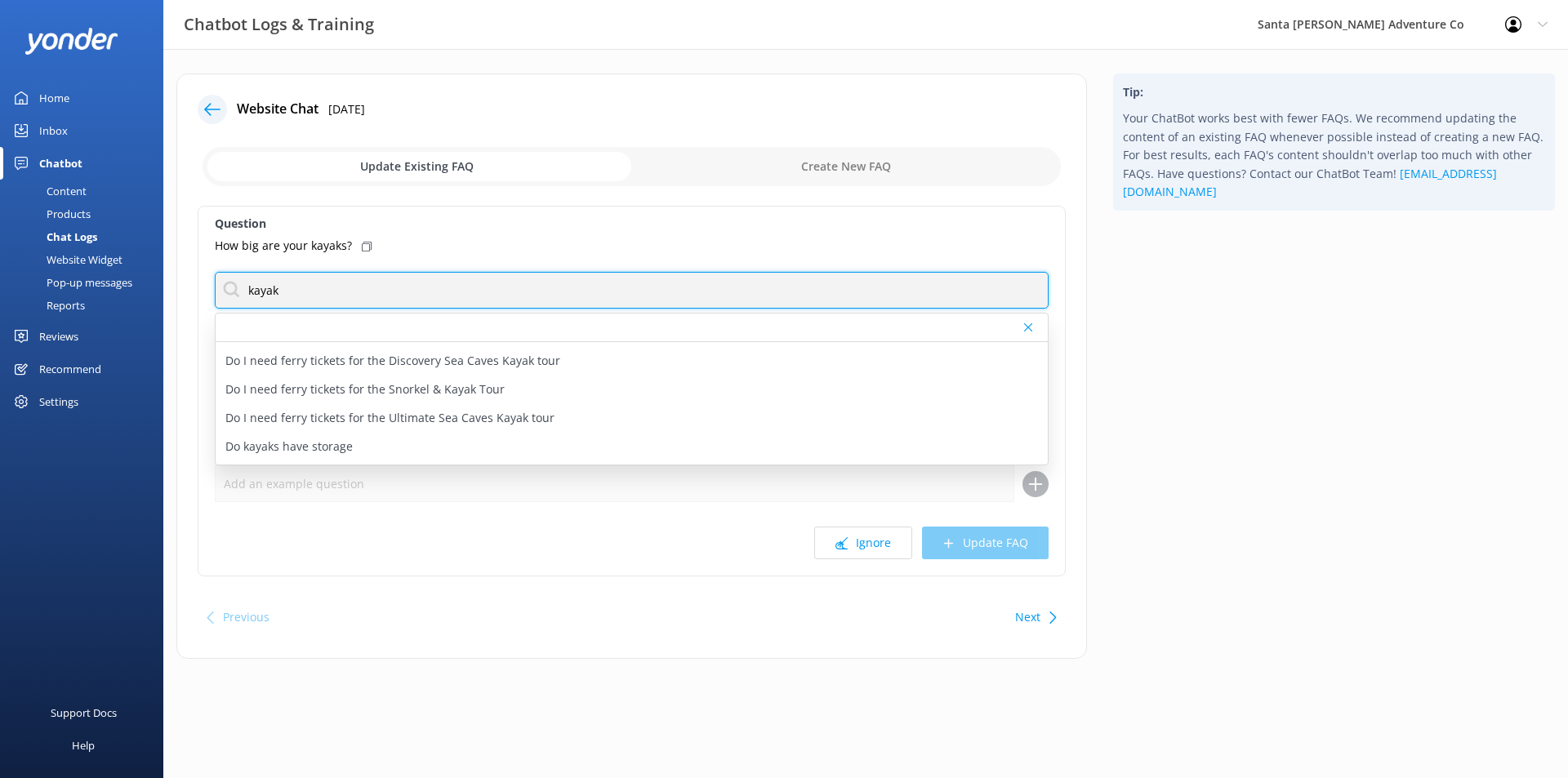
scroll to position [222, 0]
type input "kayak"
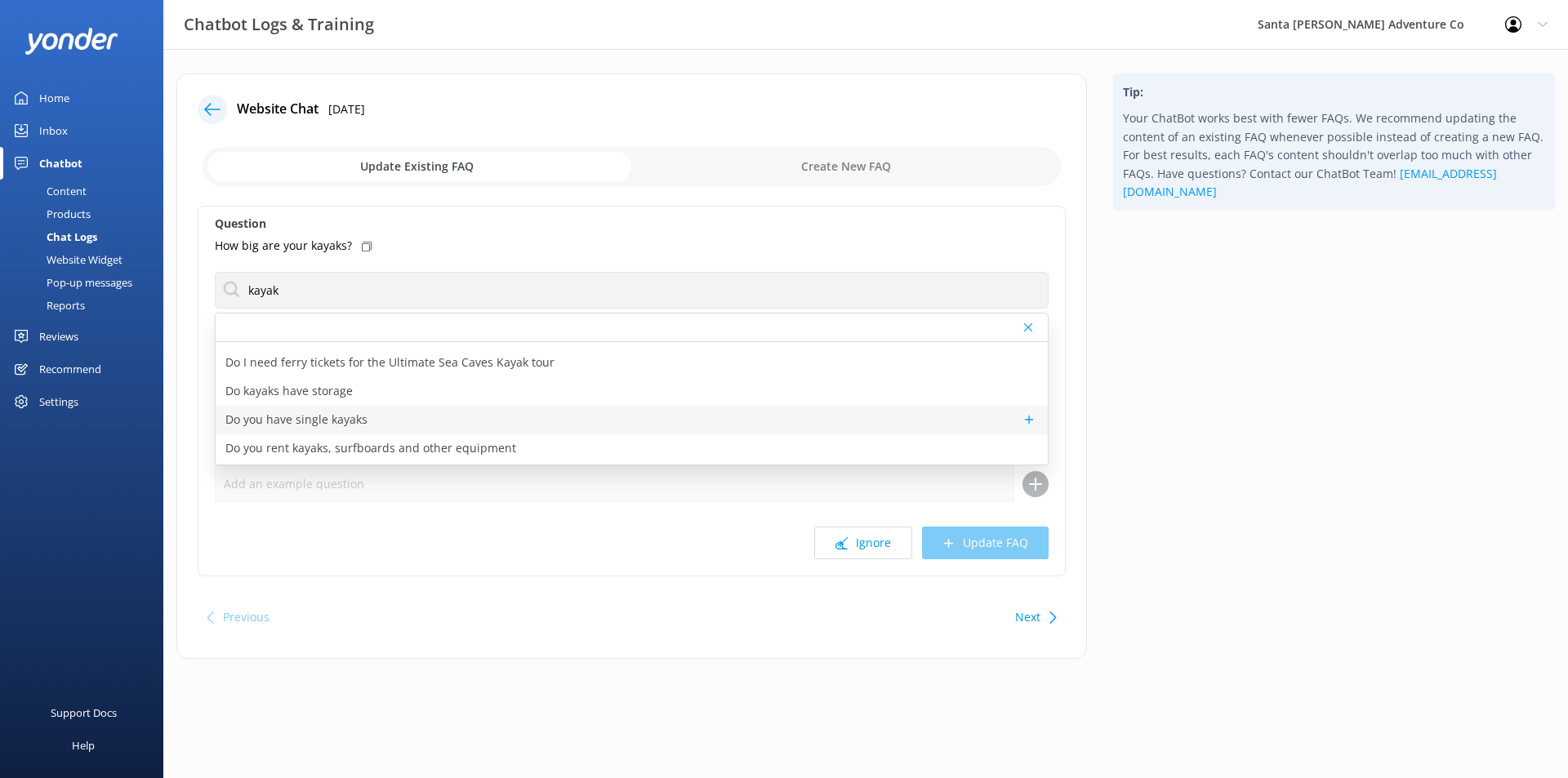
click at [765, 412] on div "Do you have single kayaks" at bounding box center [632, 420] width 832 height 29
type textarea "Single kayaks are available for solo travelers or odd-numbered parties. We don'…"
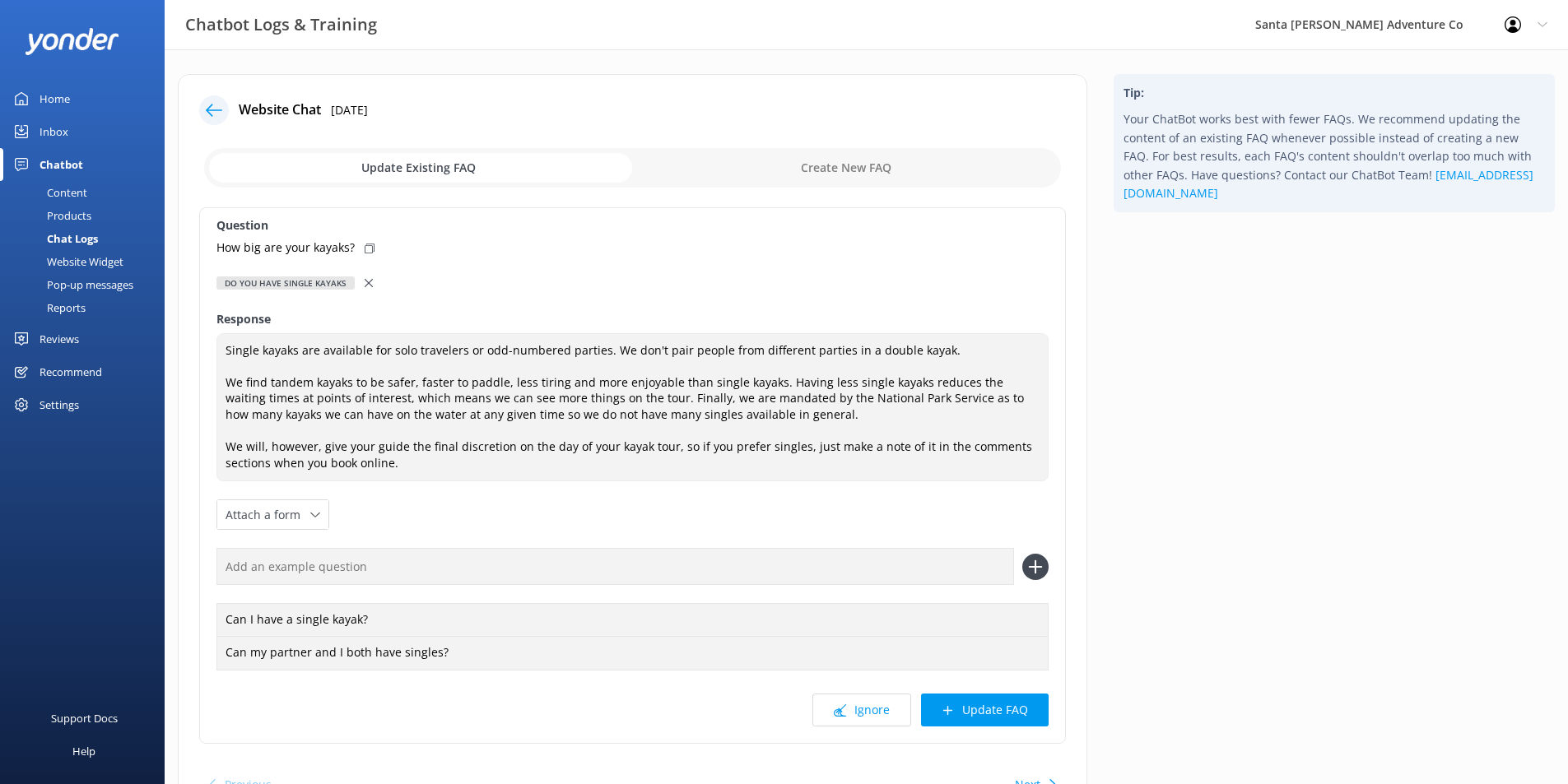
click at [365, 287] on div at bounding box center [370, 283] width 12 height 18
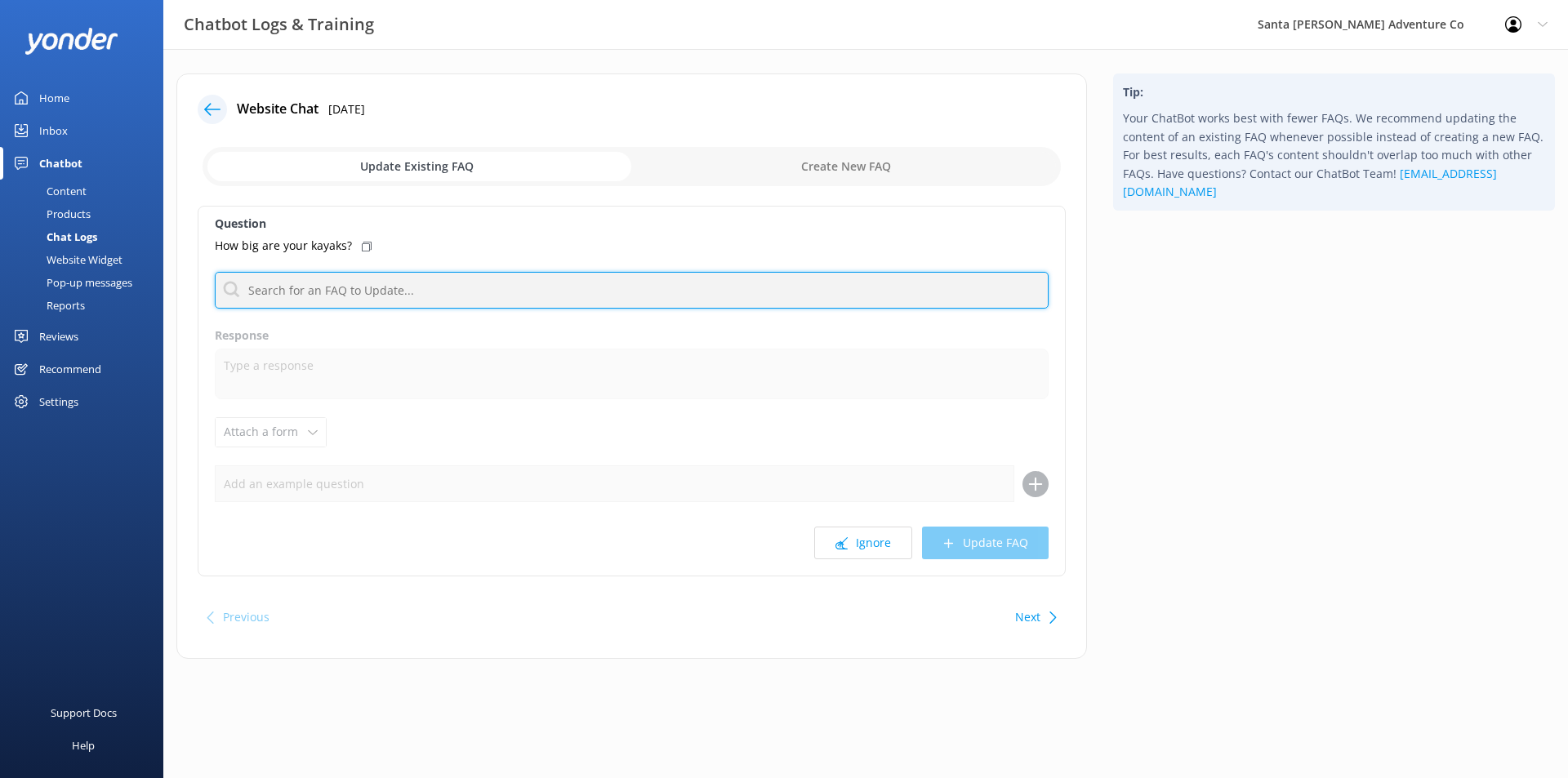
click at [385, 298] on input "text" at bounding box center [632, 290] width 834 height 37
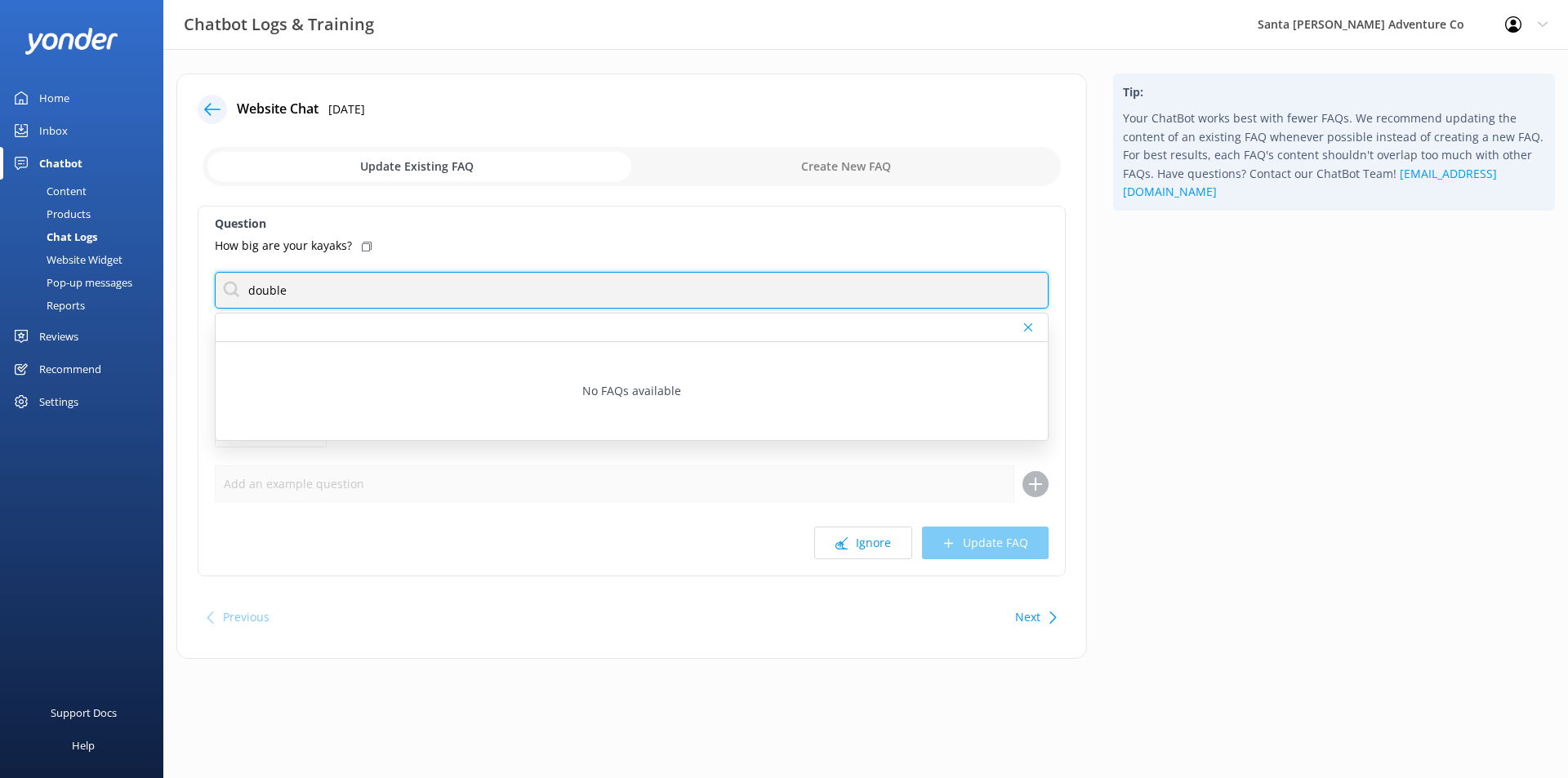
click at [378, 284] on input "double" at bounding box center [632, 290] width 834 height 37
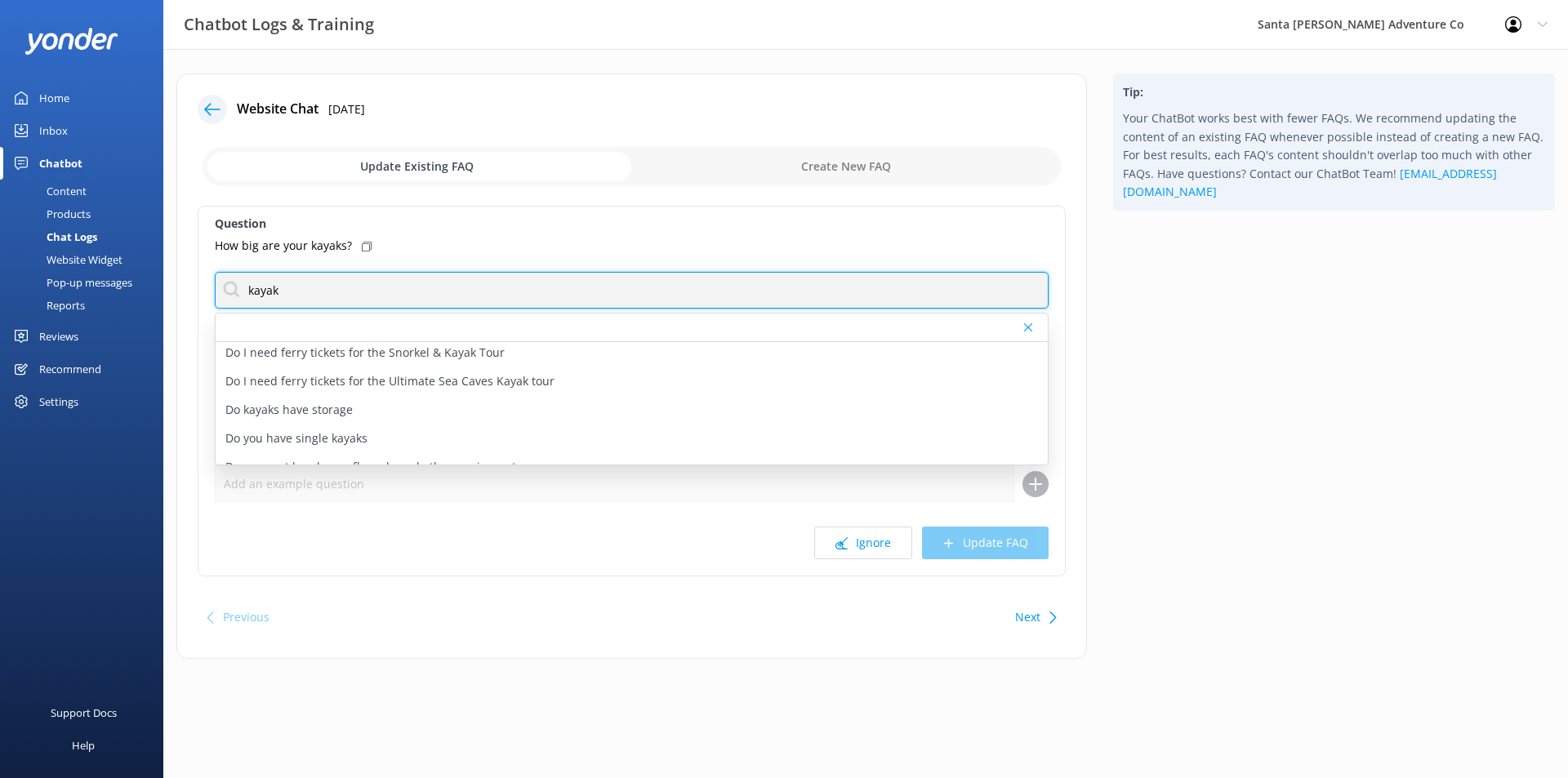
scroll to position [222, 0]
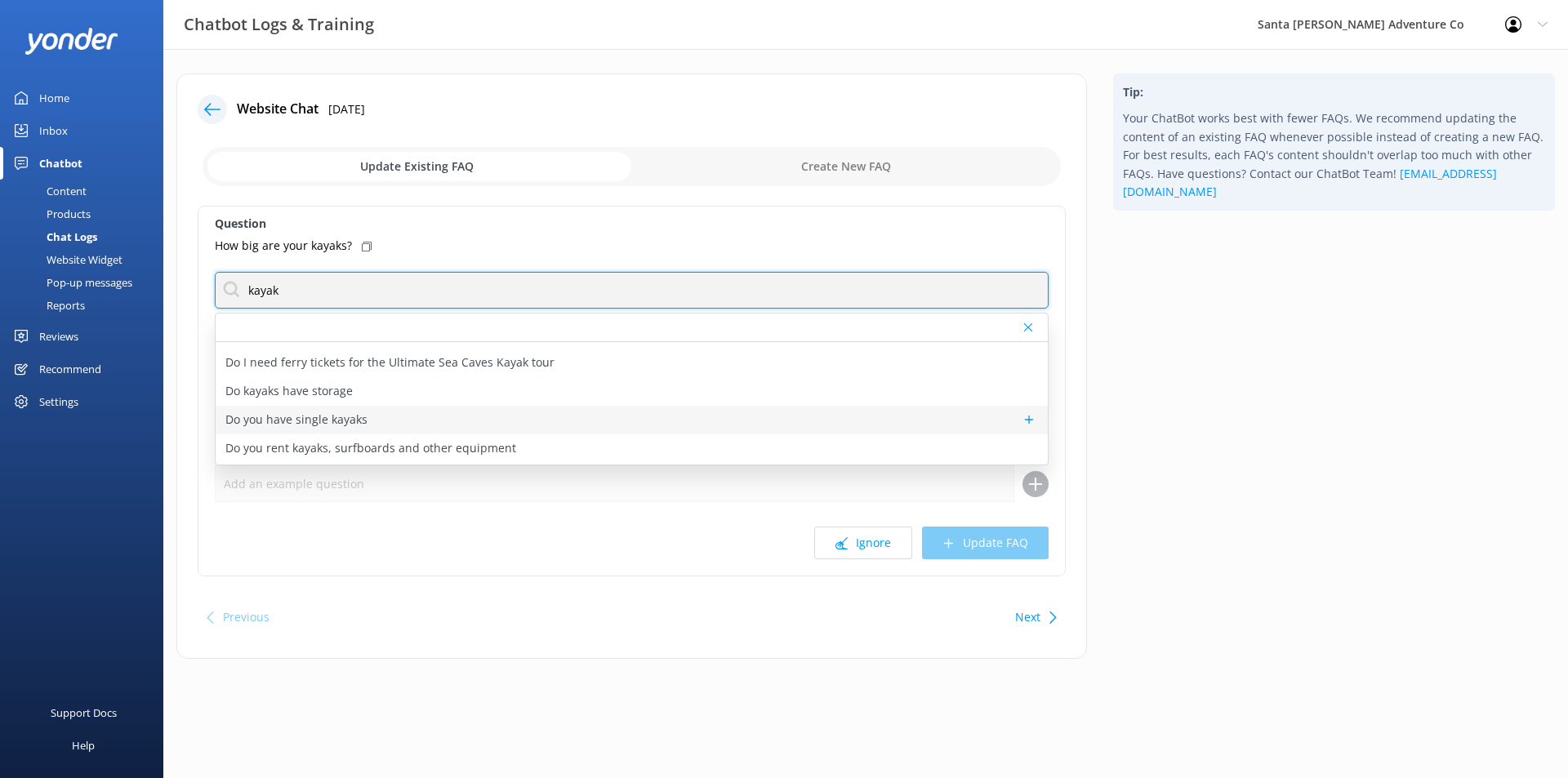
type input "kayak"
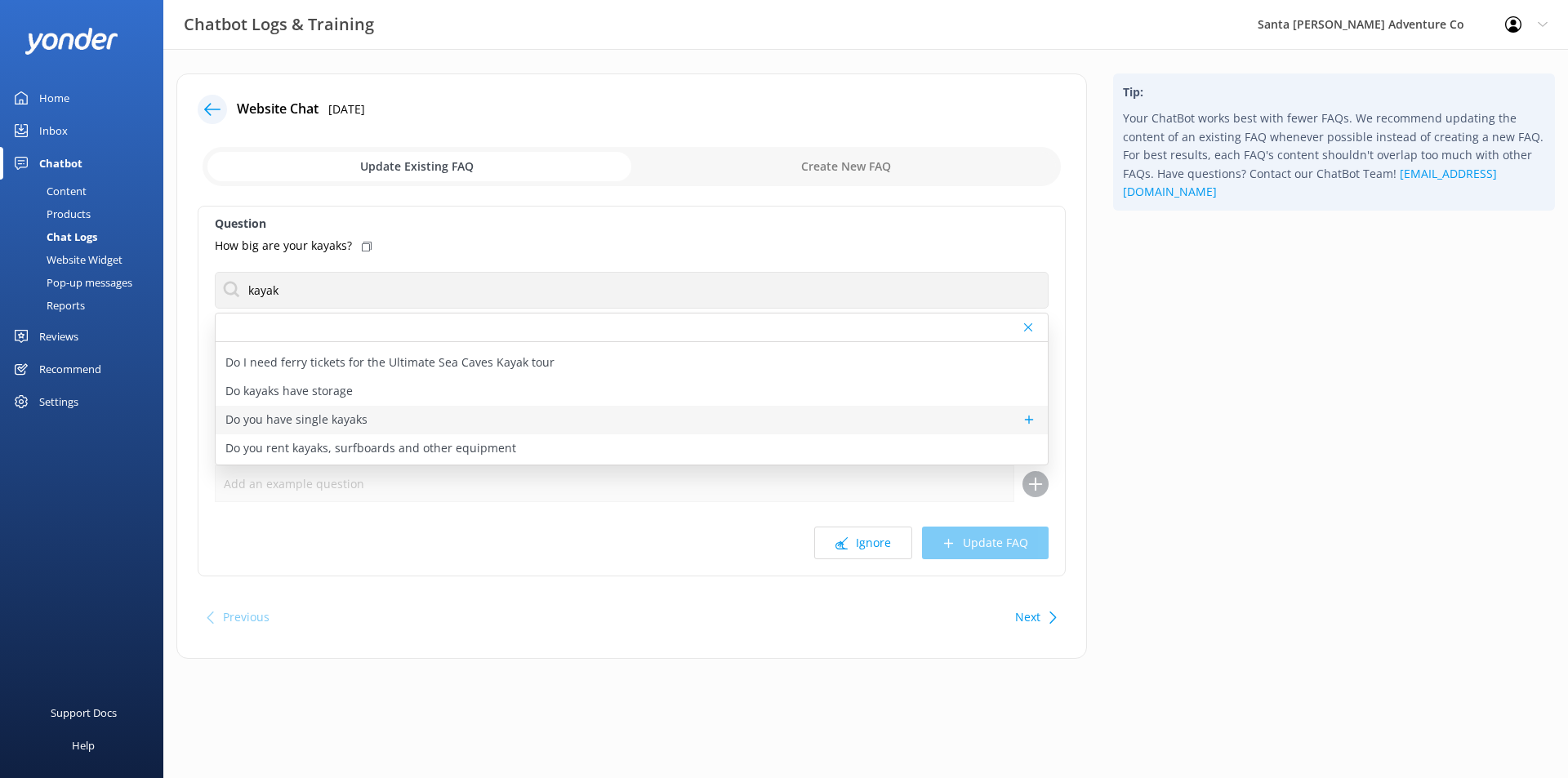
click at [880, 410] on div "Do you have single kayaks" at bounding box center [632, 420] width 832 height 29
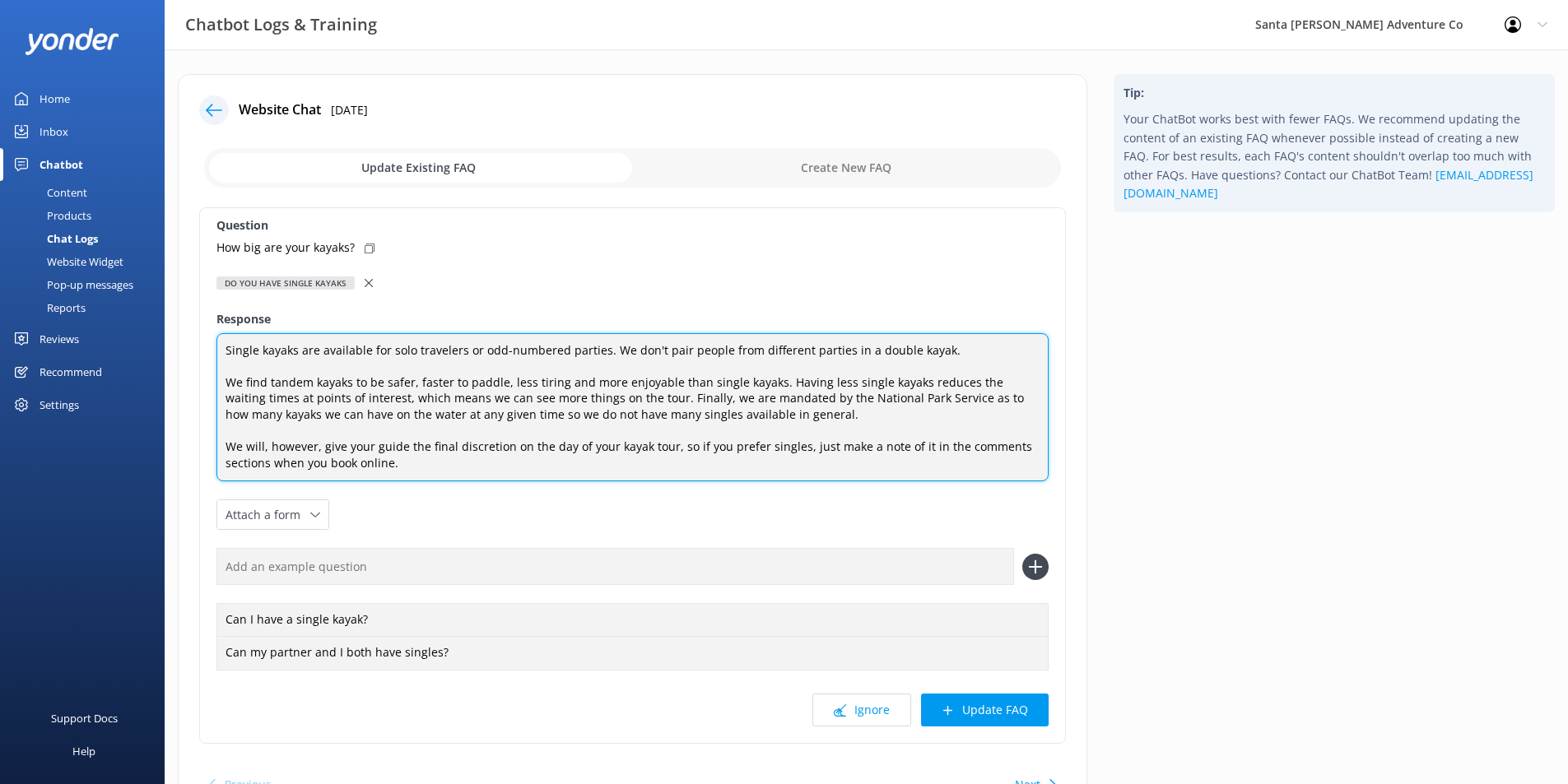
click at [491, 352] on textarea "Single kayaks are available for solo travelers or odd-numbered parties. We don'…" at bounding box center [632, 408] width 832 height 149
click at [226, 345] on textarea "Single kayaks are available for solo travelers or odd-numbered parties. We don'…" at bounding box center [632, 408] width 832 height 149
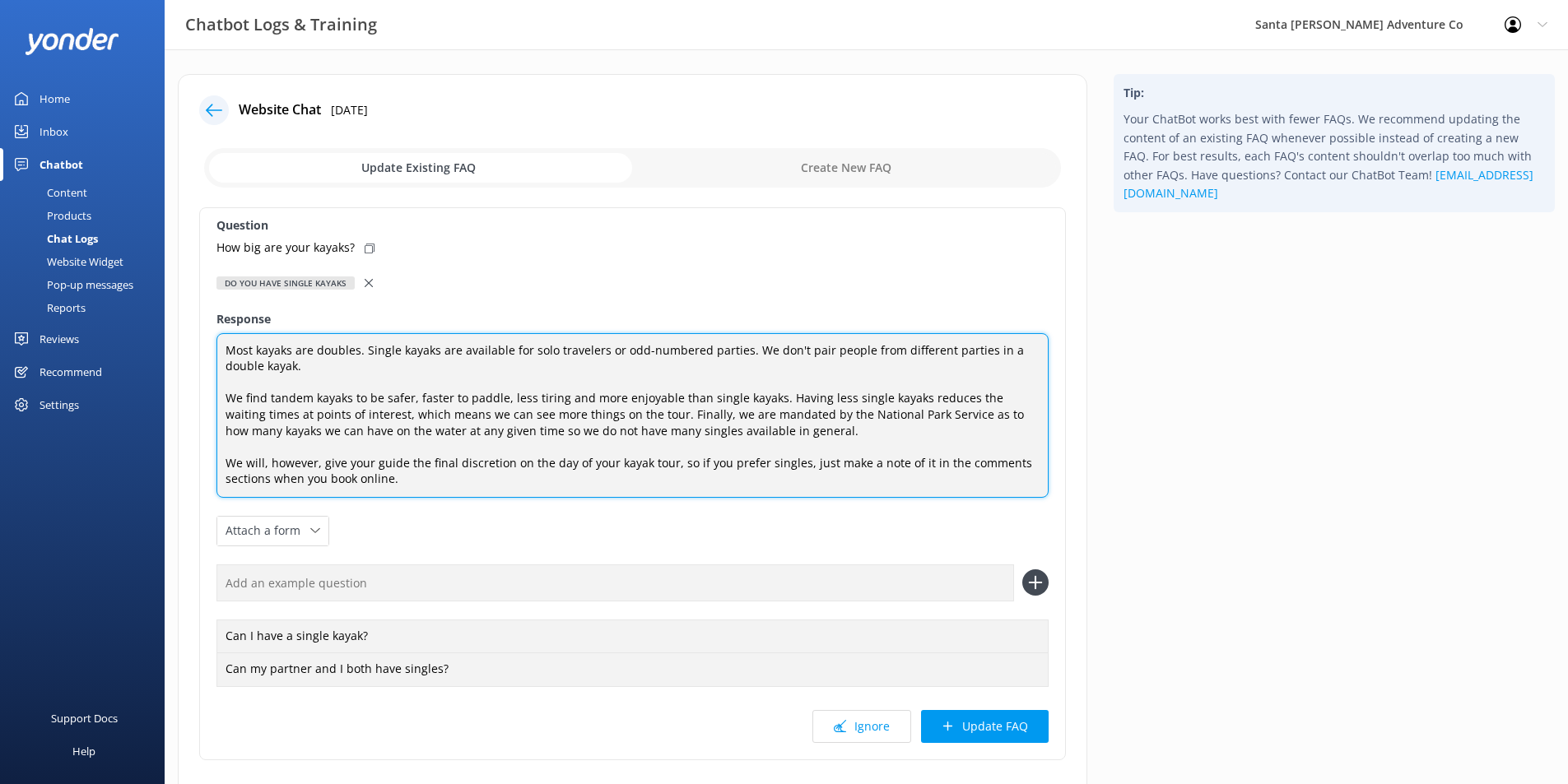
click at [541, 352] on textarea "Most kayaks are doubles. Single kayaks are available for solo travelers or odd-…" at bounding box center [632, 415] width 832 height 165
click at [732, 384] on textarea "Most kayaks are doubles. Single kayaks are available for solo travelers or odd-…" at bounding box center [632, 415] width 832 height 165
click at [345, 349] on textarea "Most kayaks are doubles. Single kayaks are available for solo travelers or odd-…" at bounding box center [632, 415] width 832 height 165
click at [264, 352] on textarea "Most kayaks are tandem. Single kayaks are available for solo travelers or odd-n…" at bounding box center [632, 415] width 832 height 165
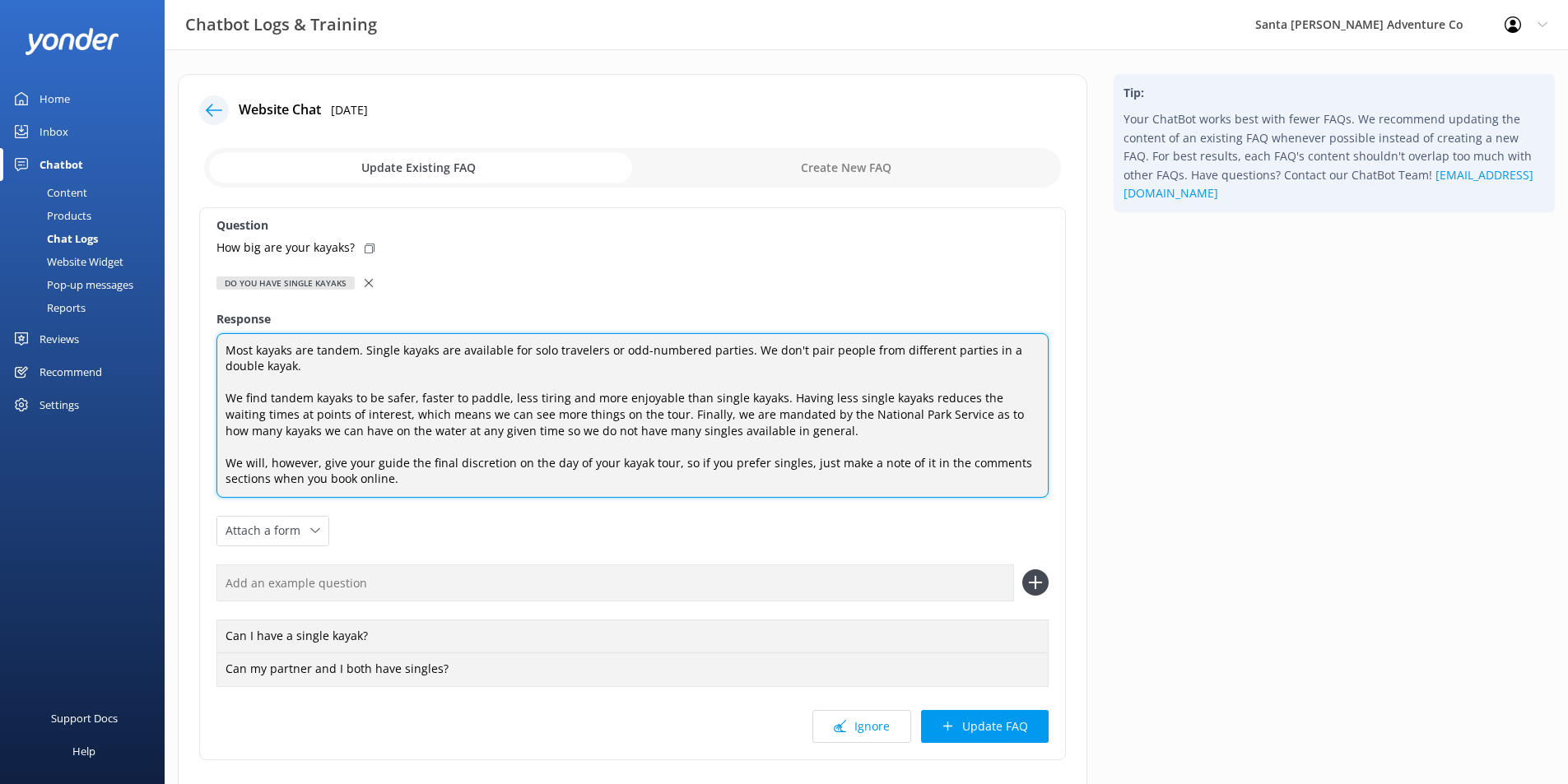
click at [828, 449] on textarea "Most kayaks are tandem. Single kayaks are available for solo travelers or odd-n…" at bounding box center [632, 415] width 832 height 165
type textarea "Most kayaks are tandem. Single kayaks are available for solo travelers or odd-n…"
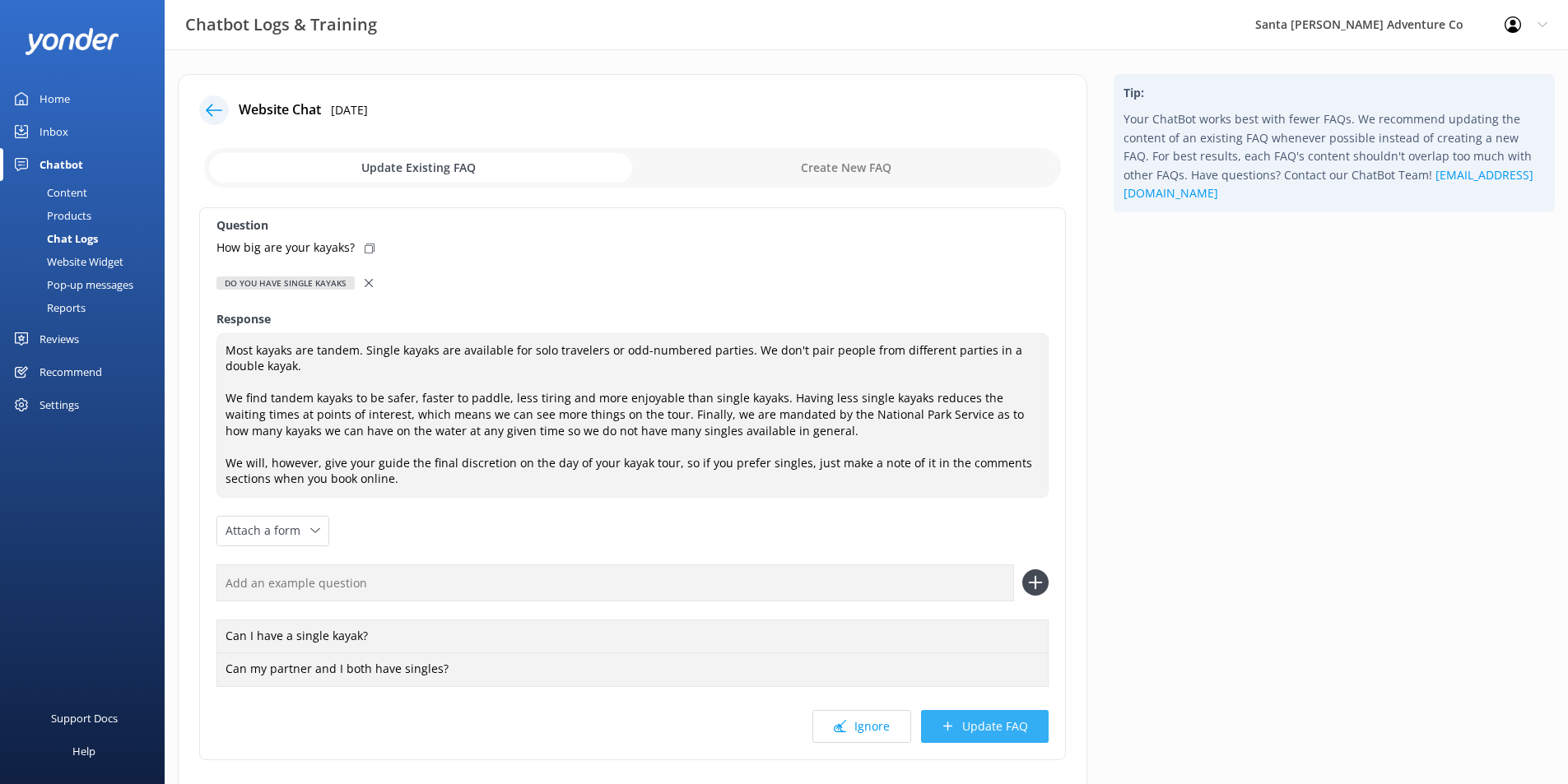
click at [996, 718] on button "Update FAQ" at bounding box center [985, 726] width 128 height 33
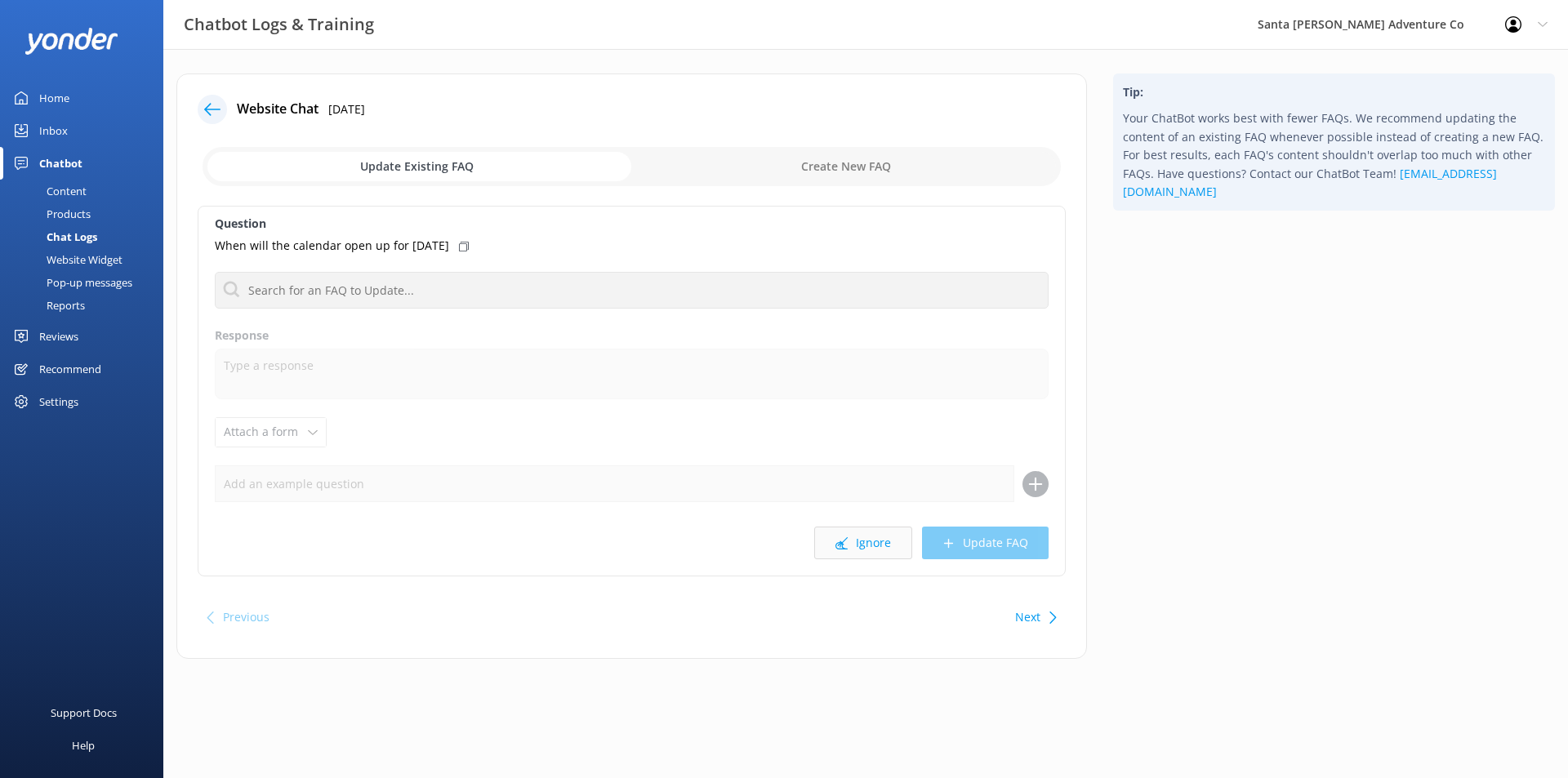
click at [860, 543] on button "Ignore" at bounding box center [863, 542] width 98 height 33
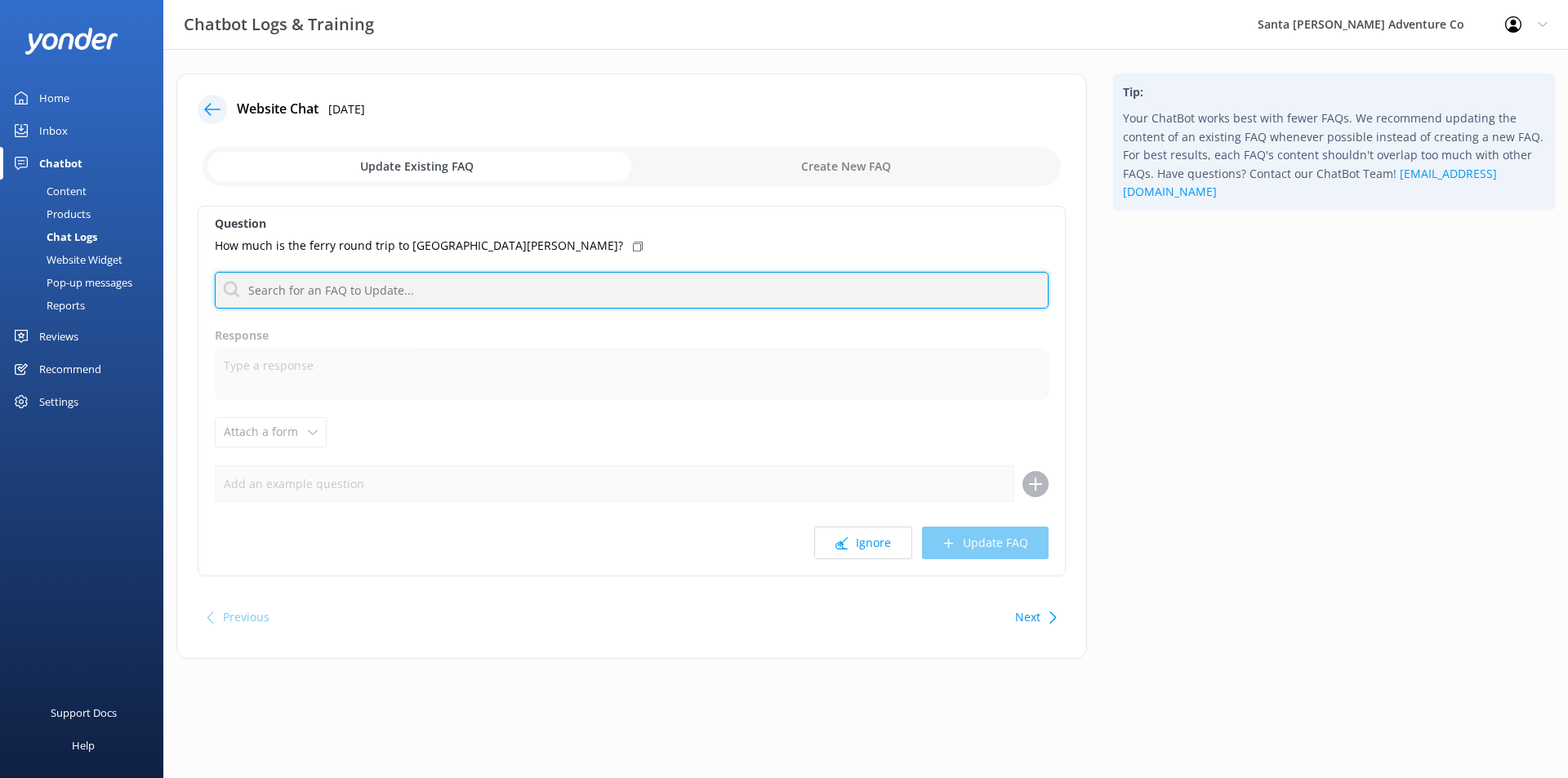
click at [476, 276] on input "text" at bounding box center [632, 290] width 834 height 37
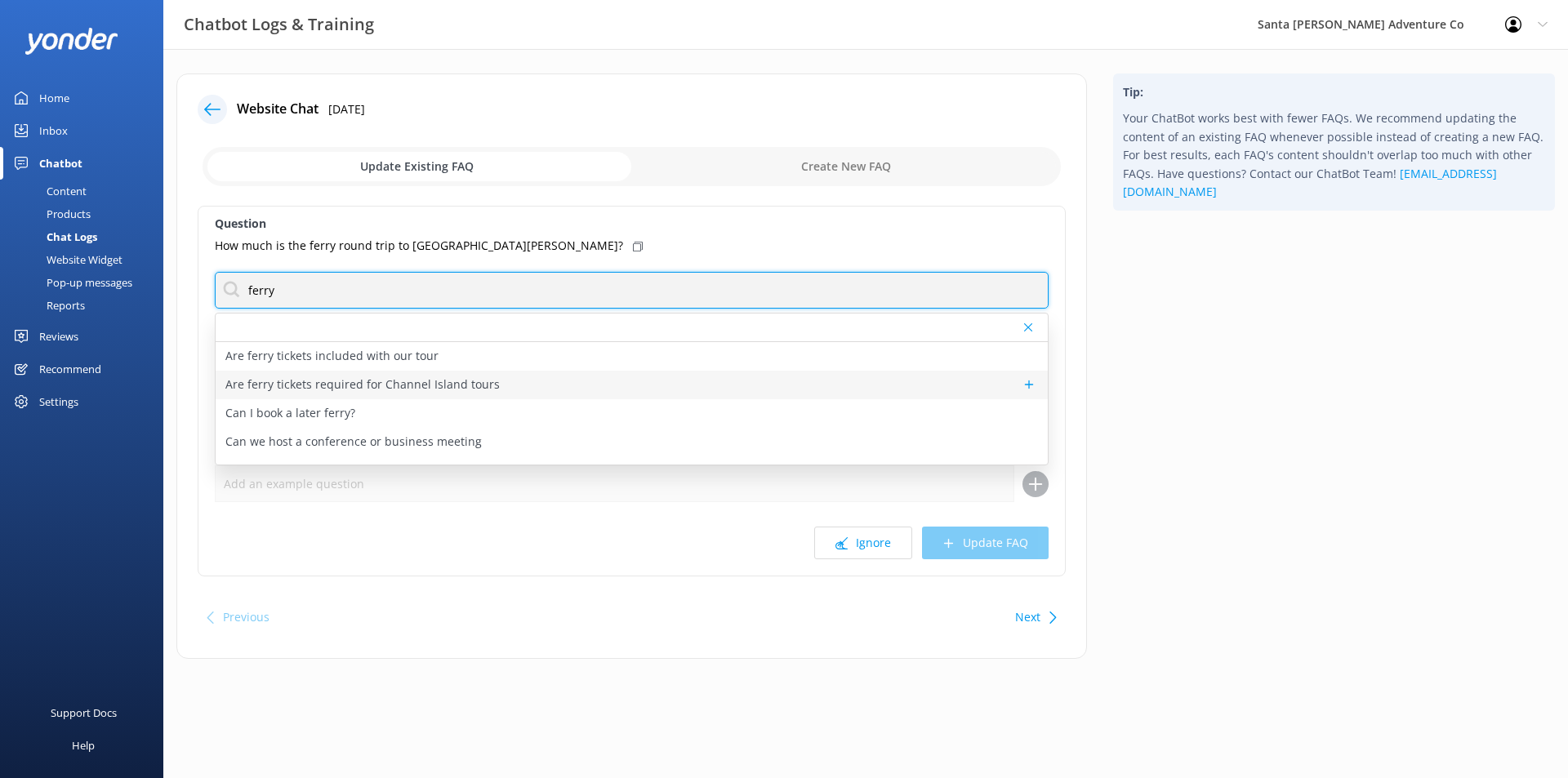
type input "ferry"
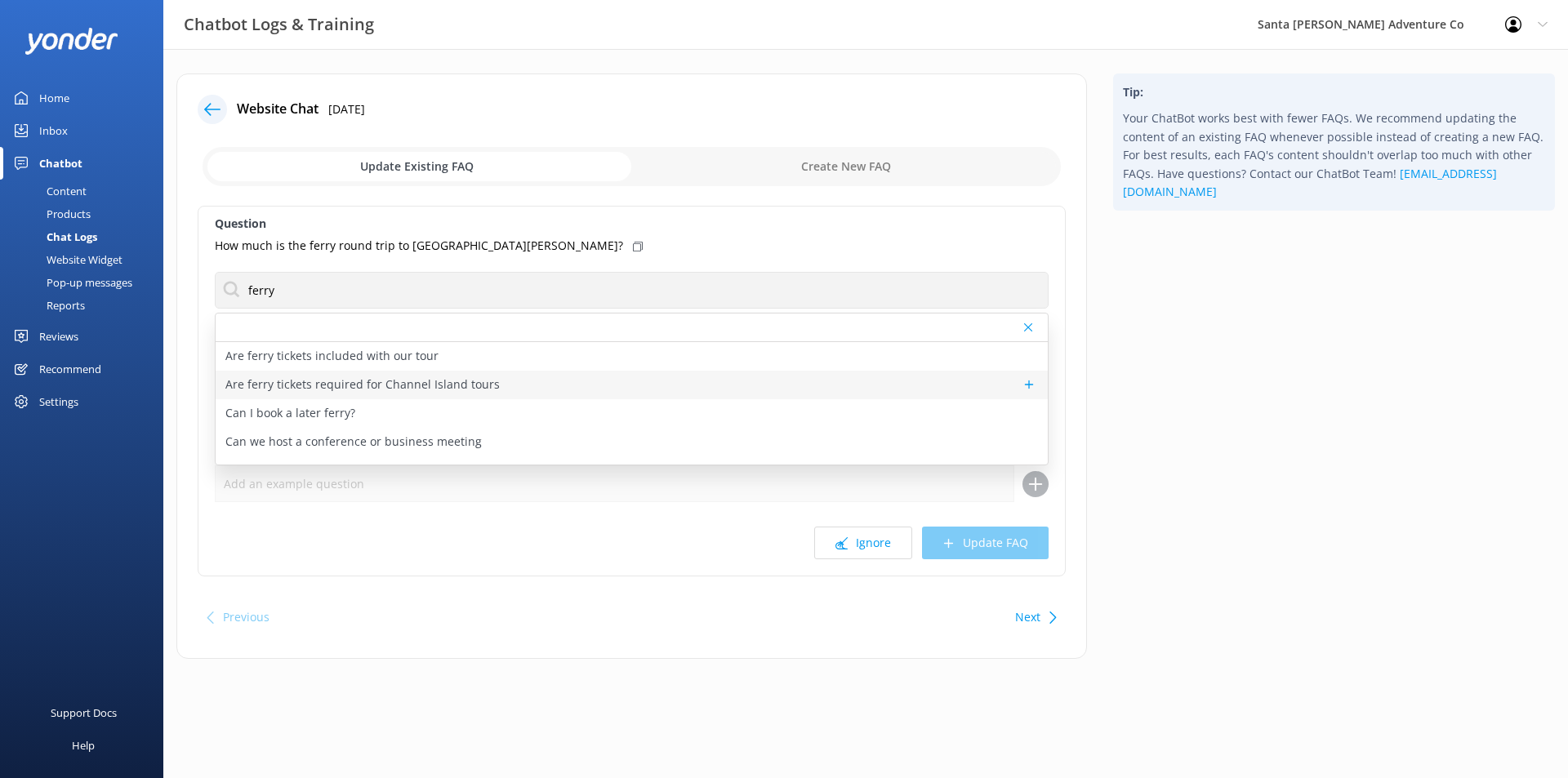
click at [529, 390] on div "Are ferry tickets required for Channel Island tours" at bounding box center [632, 385] width 832 height 29
type textarea "Ferry tickets are required for all of our Channel Islands tours. You will have …"
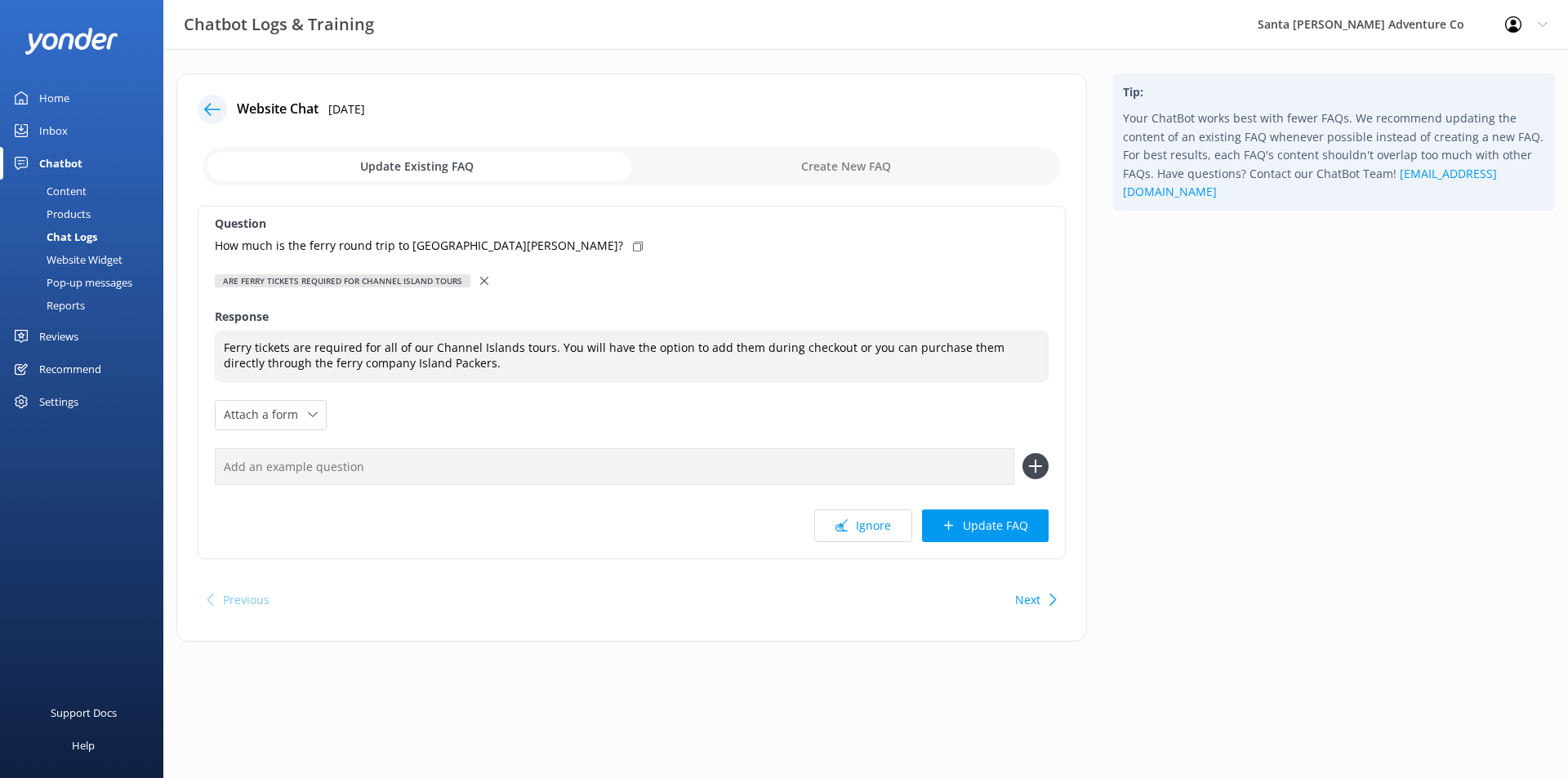
click at [480, 284] on use at bounding box center [484, 280] width 8 height 8
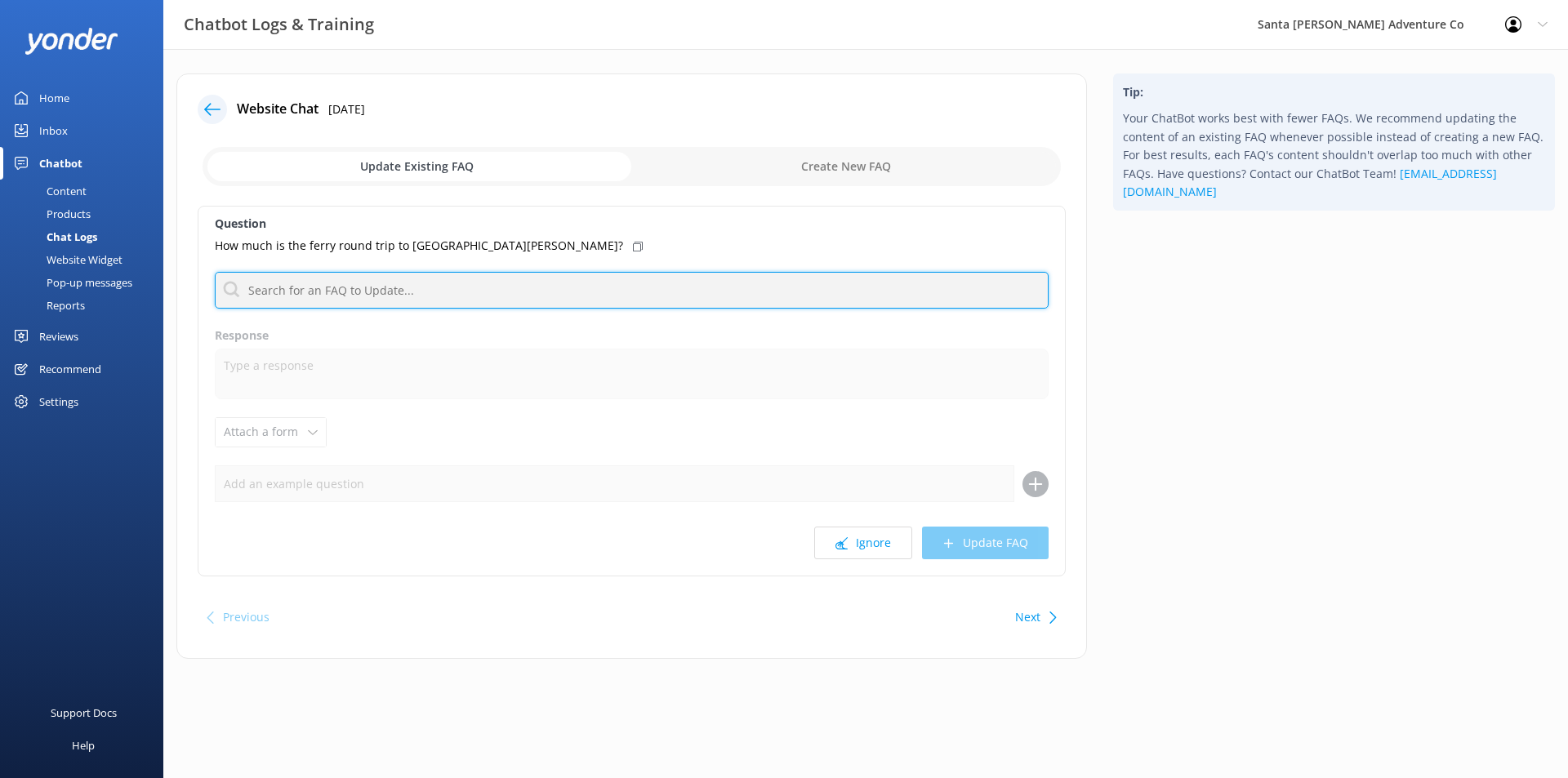
click at [404, 291] on input "text" at bounding box center [632, 290] width 834 height 37
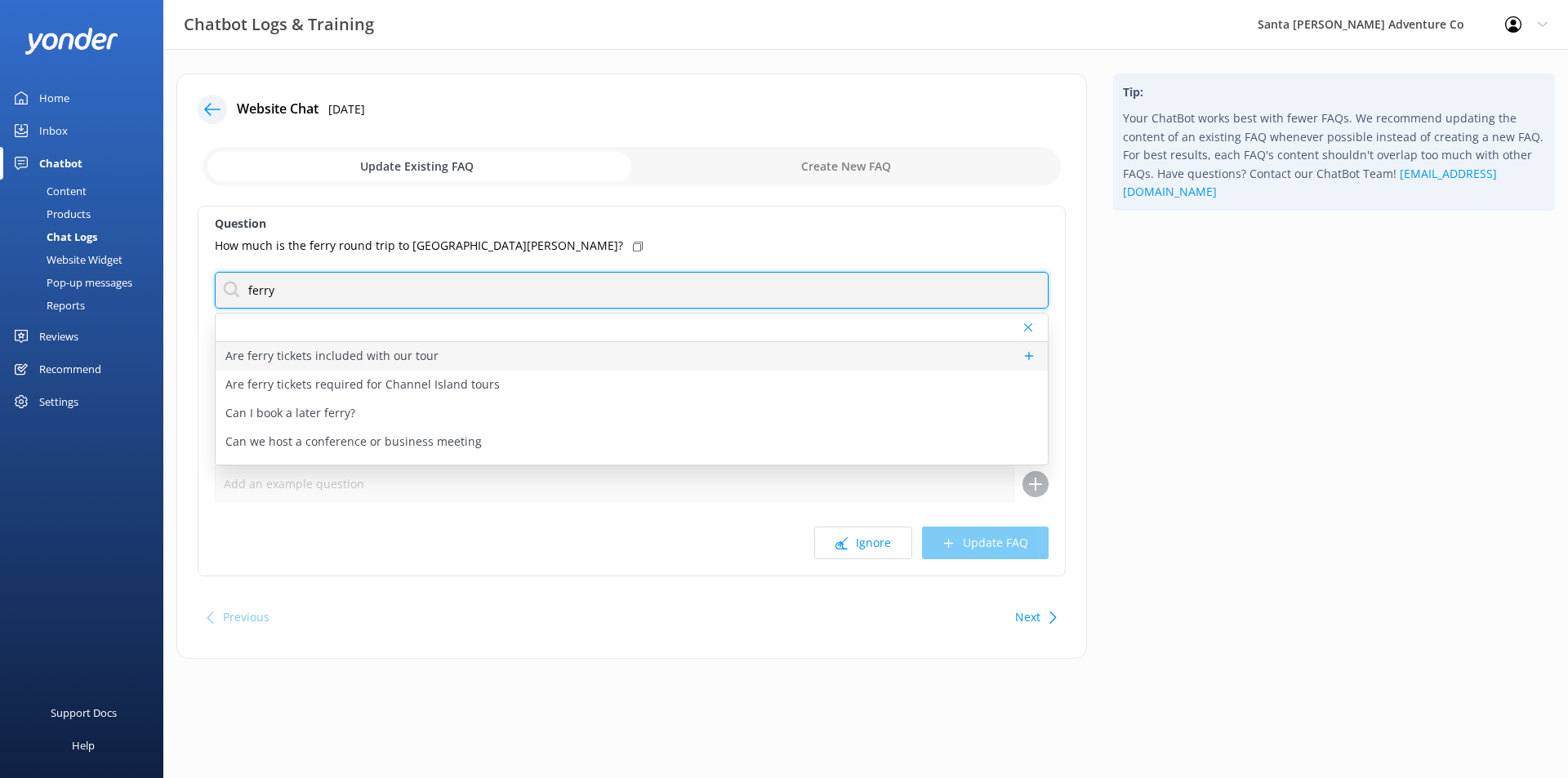
type input "ferry"
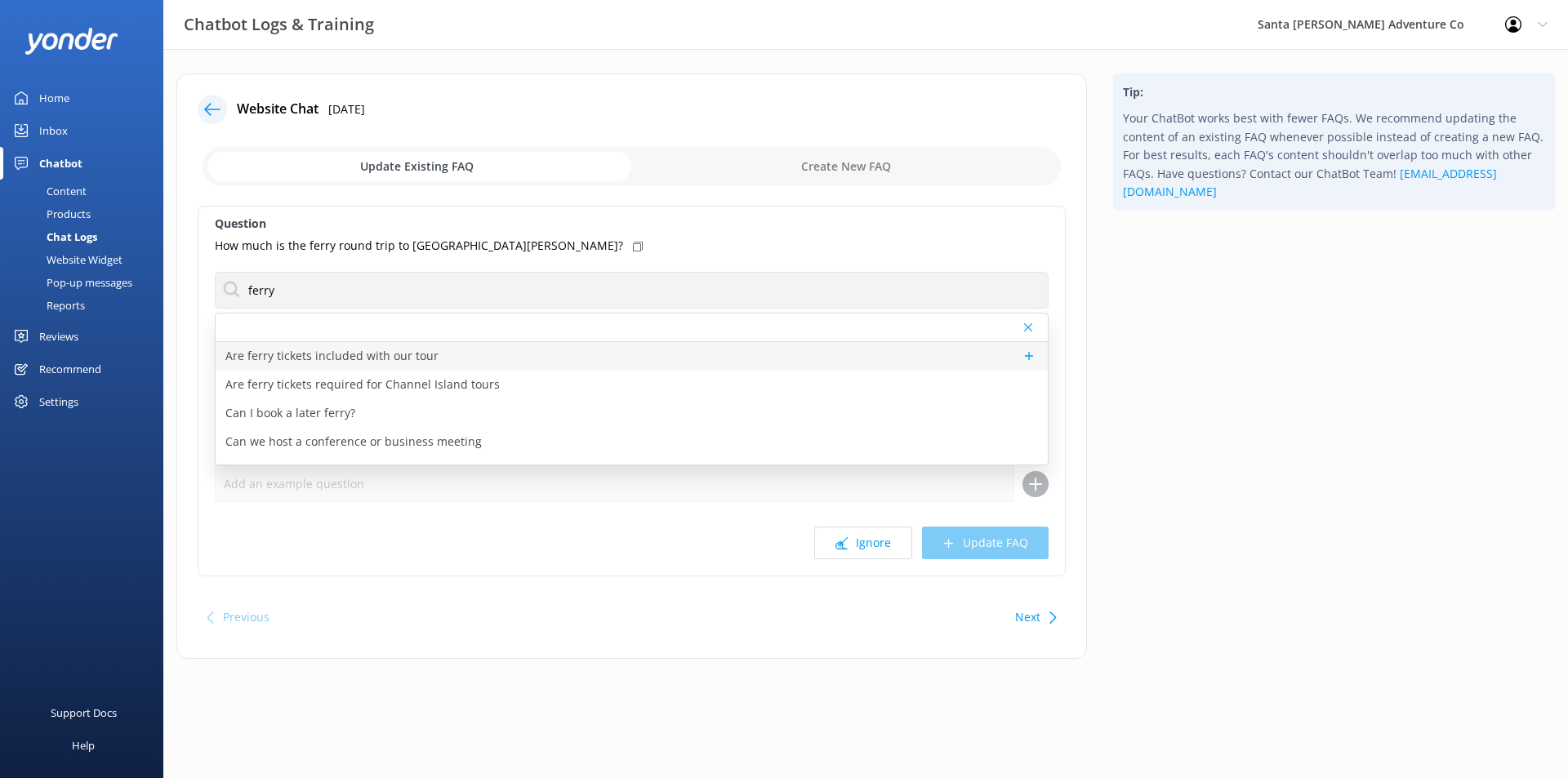
click at [574, 358] on div "Are ferry tickets included with our tour" at bounding box center [632, 356] width 832 height 29
type textarea "Ferry tickets are not included as part of your tour. Round trip day tickets to …"
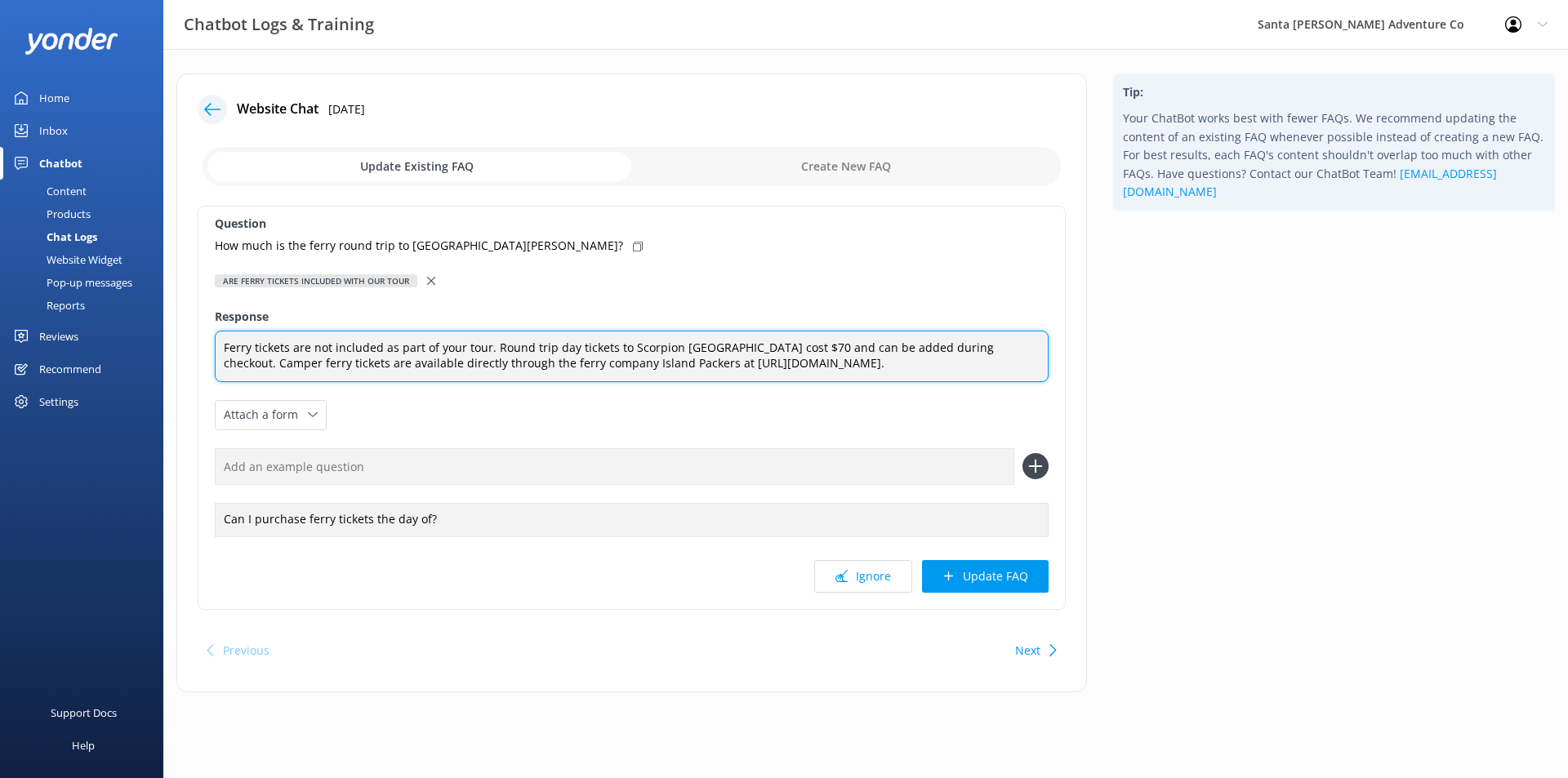
click at [620, 346] on textarea "Ferry tickets are not included as part of your tour. Round trip day tickets to …" at bounding box center [632, 357] width 834 height 52
click at [653, 350] on textarea "Ferry tickets are not included as part of your tour. Round trip day tickets to …" at bounding box center [632, 357] width 834 height 52
click at [746, 350] on textarea "Ferry tickets are not included as part of your tour. Round trip day tickets to …" at bounding box center [632, 357] width 834 height 52
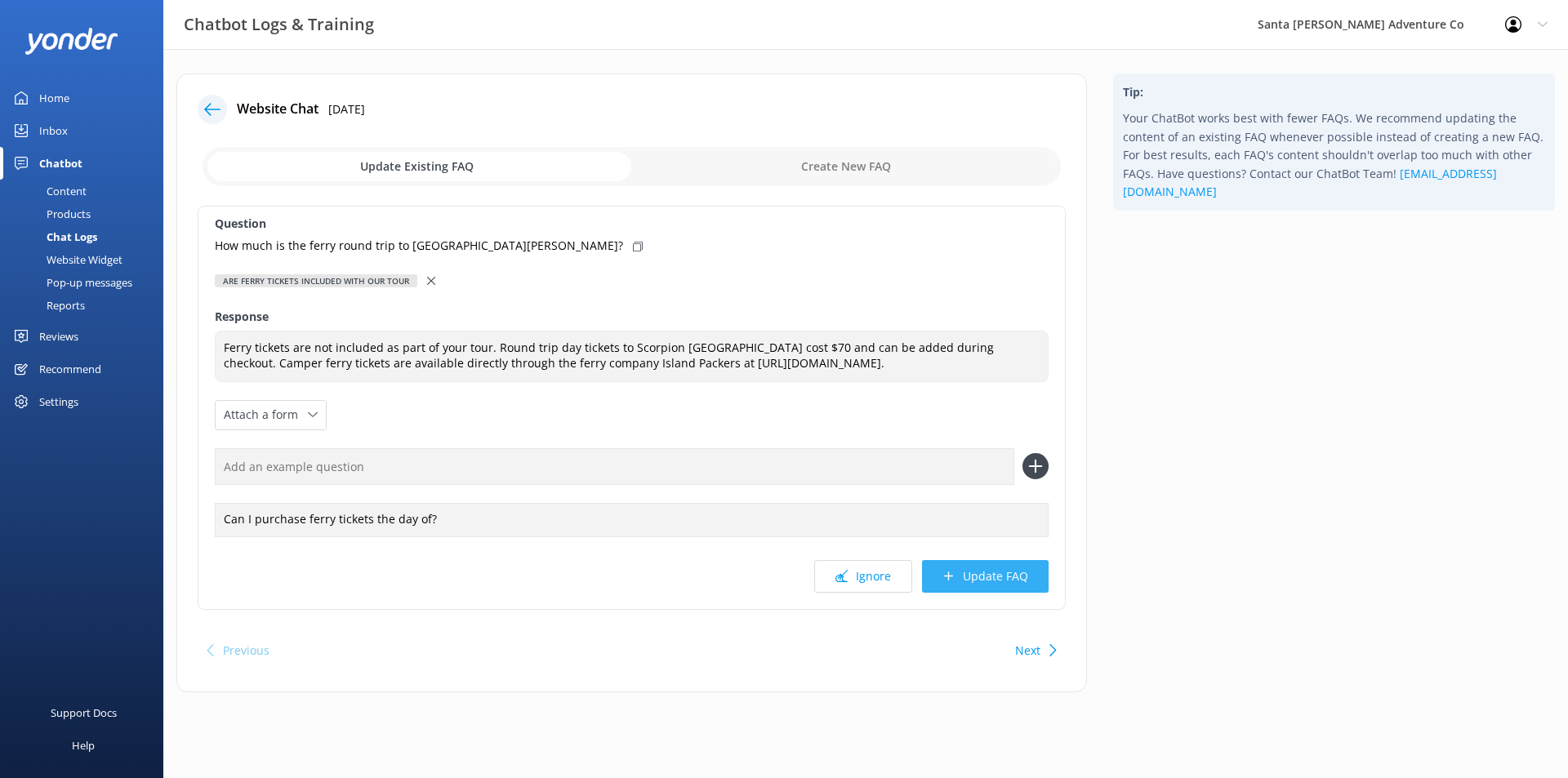
click at [977, 581] on button "Update FAQ" at bounding box center [985, 576] width 127 height 33
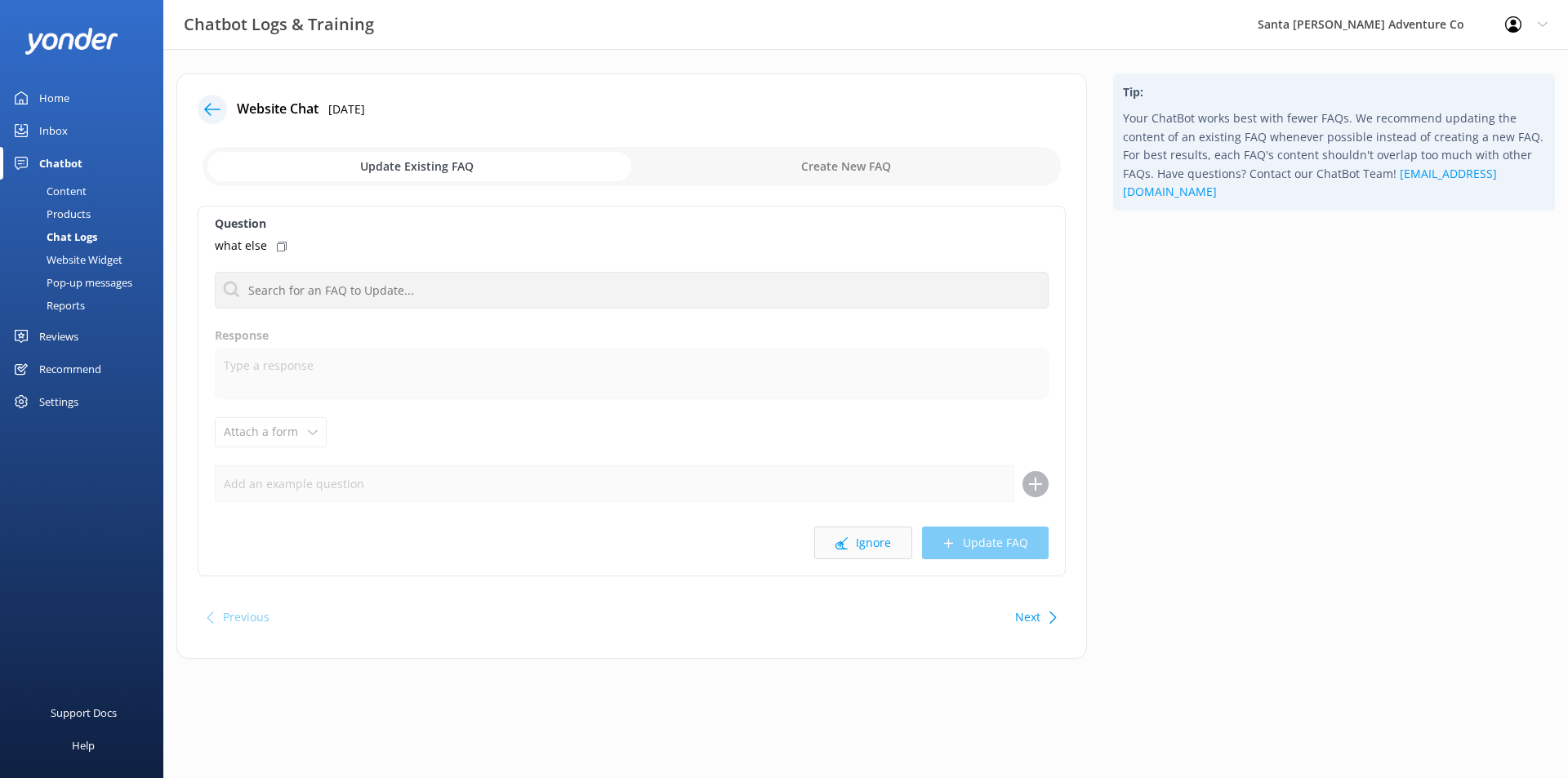
click at [877, 550] on button "Ignore" at bounding box center [863, 542] width 98 height 33
drag, startPoint x: 876, startPoint y: 550, endPoint x: 851, endPoint y: 591, distance: 48.0
click at [851, 591] on div "Website Chat [DATE] Update Existing FAQ Create New FAQ Question I have the link…" at bounding box center [632, 366] width 910 height 585
click at [850, 591] on div "Website Chat [DATE] Update Existing FAQ Create New FAQ Question I have the link…" at bounding box center [632, 366] width 910 height 585
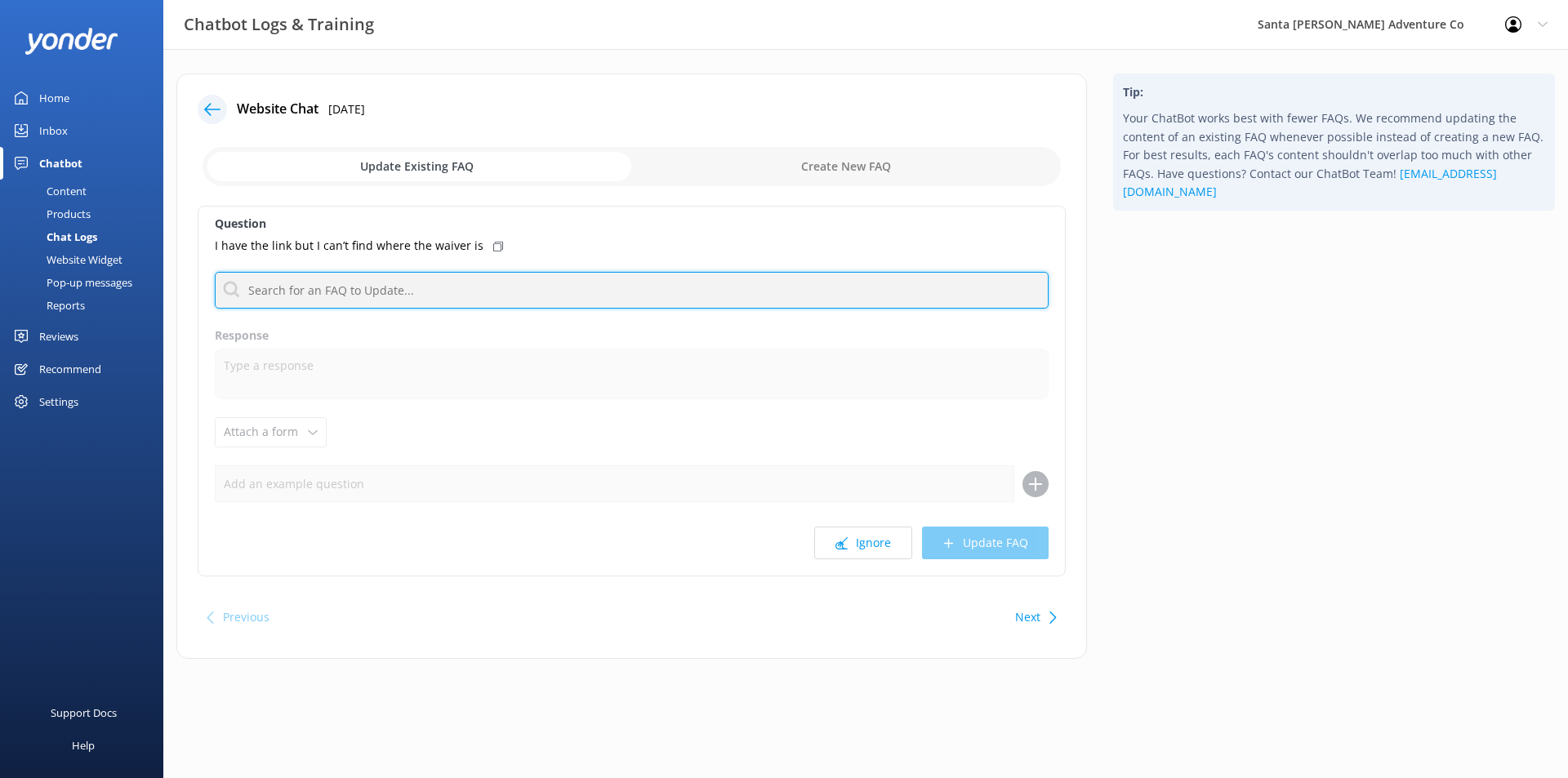
click at [616, 277] on input "text" at bounding box center [632, 290] width 834 height 37
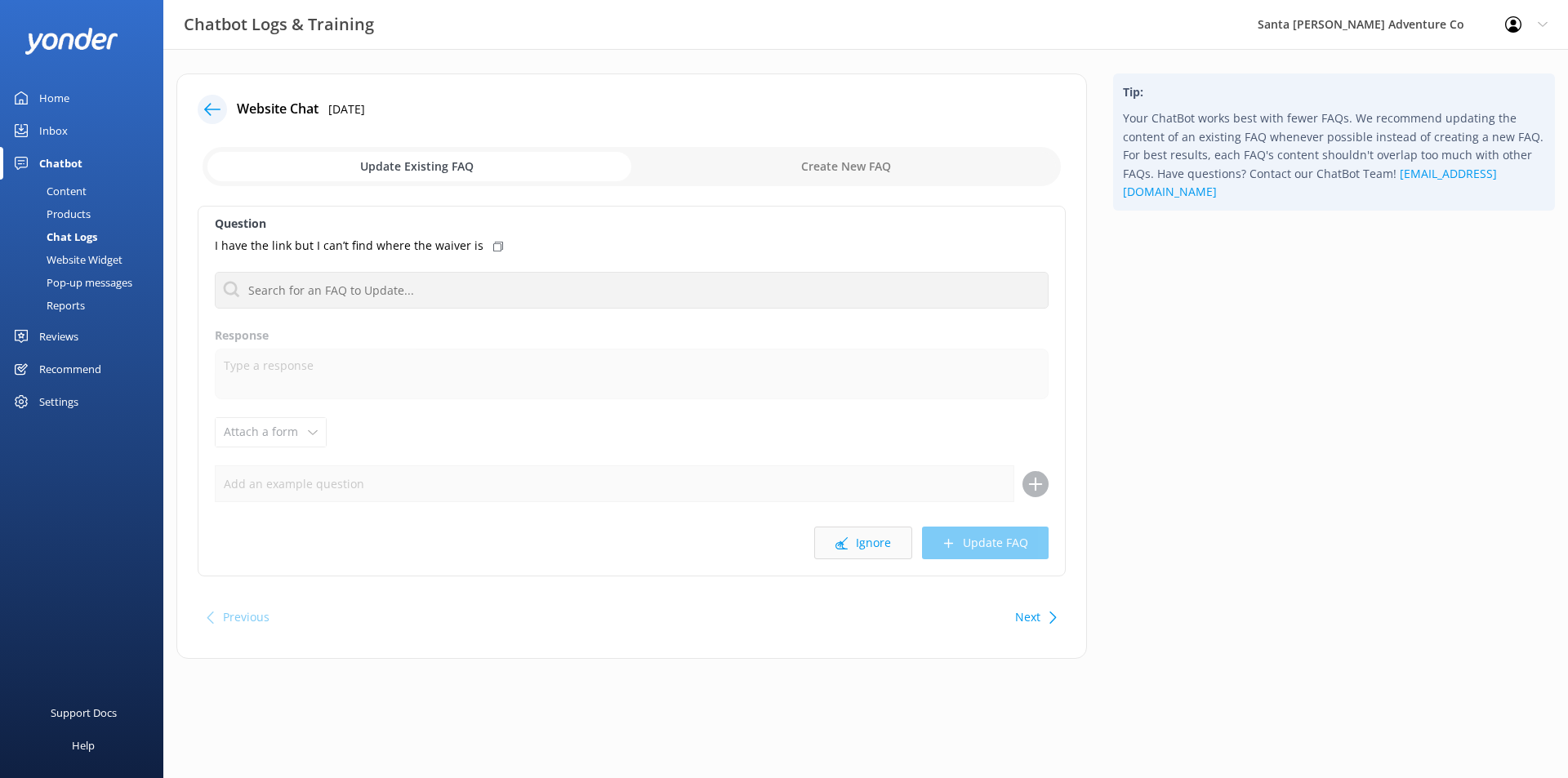
click at [851, 545] on button "Ignore" at bounding box center [863, 542] width 98 height 33
click at [91, 236] on div "Chat Logs" at bounding box center [54, 237] width 87 height 23
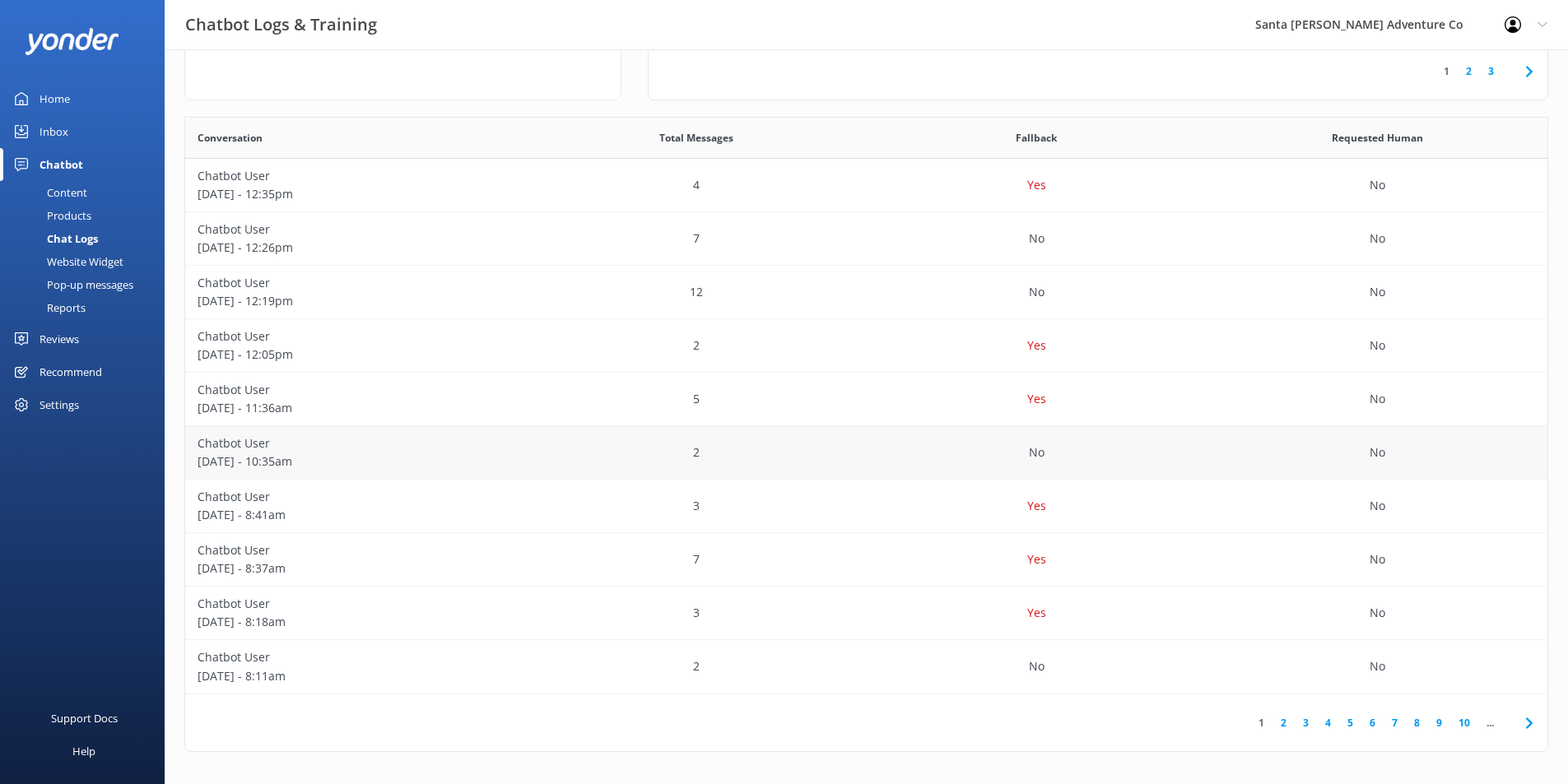
scroll to position [239, 0]
click at [1292, 725] on link "2" at bounding box center [1284, 721] width 22 height 15
click at [1307, 722] on link "3" at bounding box center [1305, 721] width 22 height 15
click at [1320, 717] on link "4" at bounding box center [1328, 721] width 22 height 15
click at [1342, 710] on div "1 2 3 4 5 6 7 8 9 10 ..." at bounding box center [866, 721] width 1362 height 57
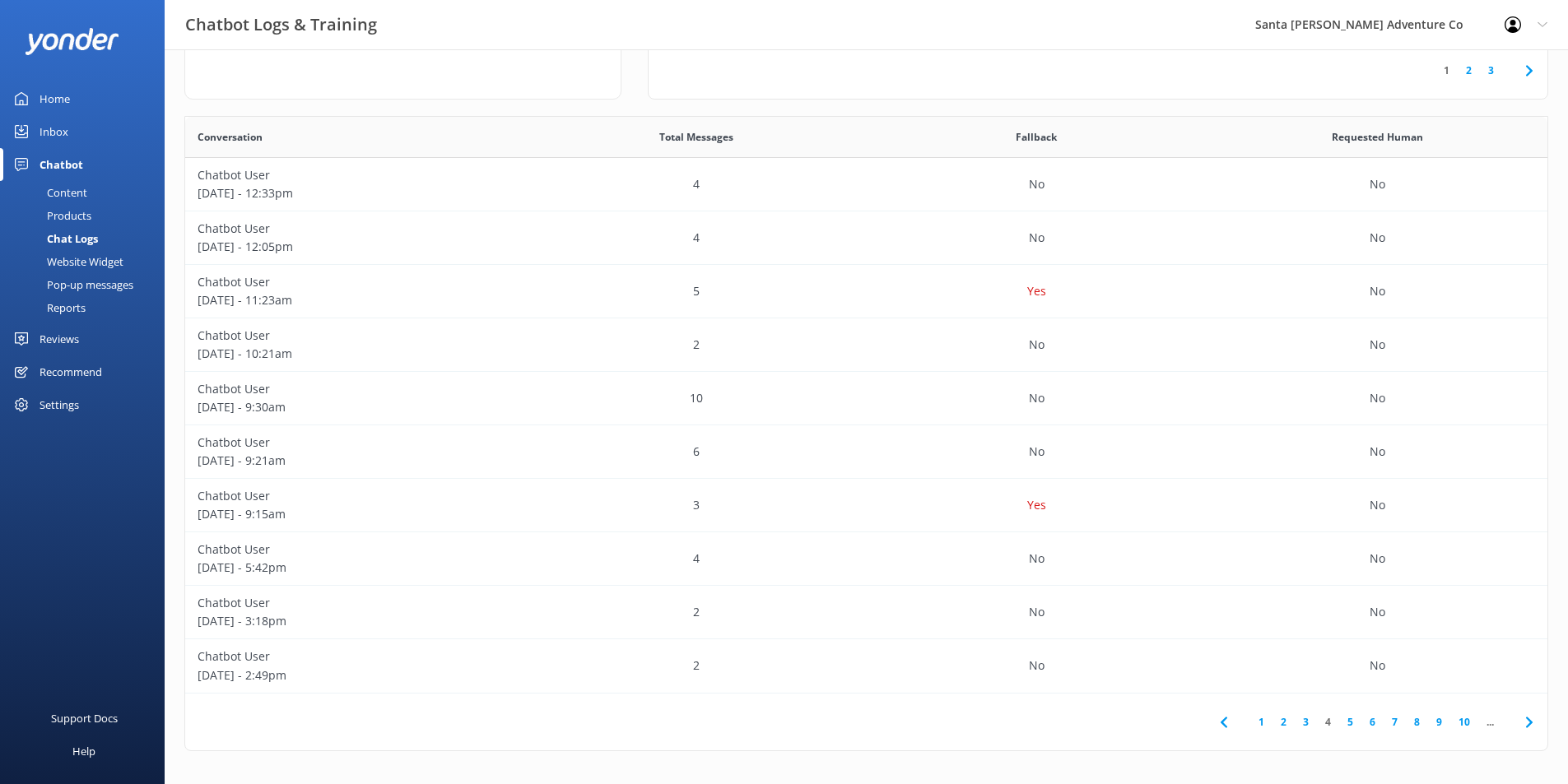
click at [1367, 719] on link "6" at bounding box center [1373, 721] width 22 height 15
click at [1423, 724] on link "10" at bounding box center [1436, 721] width 28 height 15
click at [1290, 721] on link "9" at bounding box center [1299, 721] width 22 height 15
click at [1307, 722] on link "8" at bounding box center [1305, 721] width 22 height 15
click at [1312, 726] on link "7" at bounding box center [1311, 721] width 22 height 15
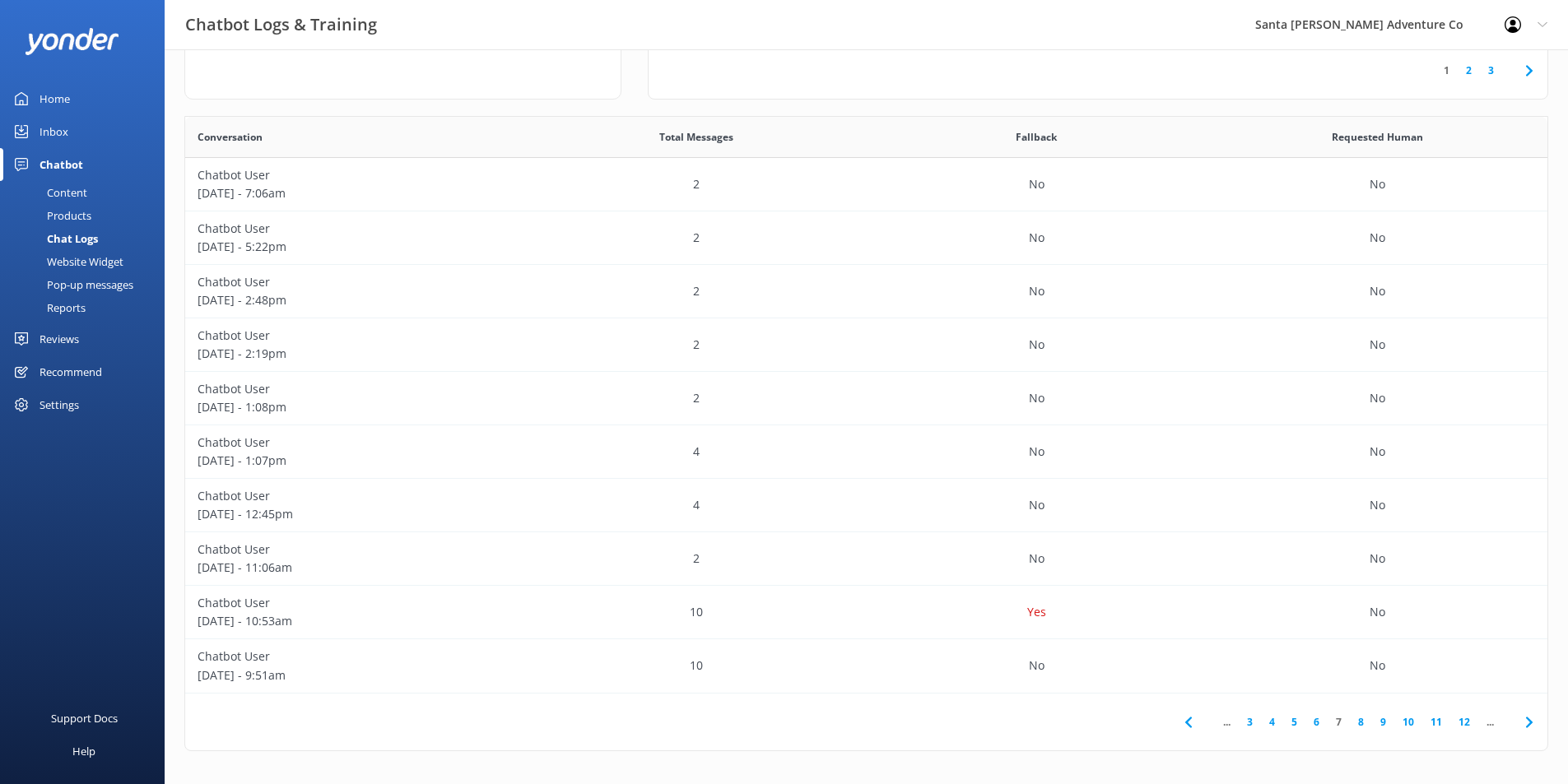
click at [1360, 720] on link "8" at bounding box center [1361, 721] width 22 height 15
click at [435, 290] on p "Chatbot User" at bounding box center [355, 282] width 316 height 18
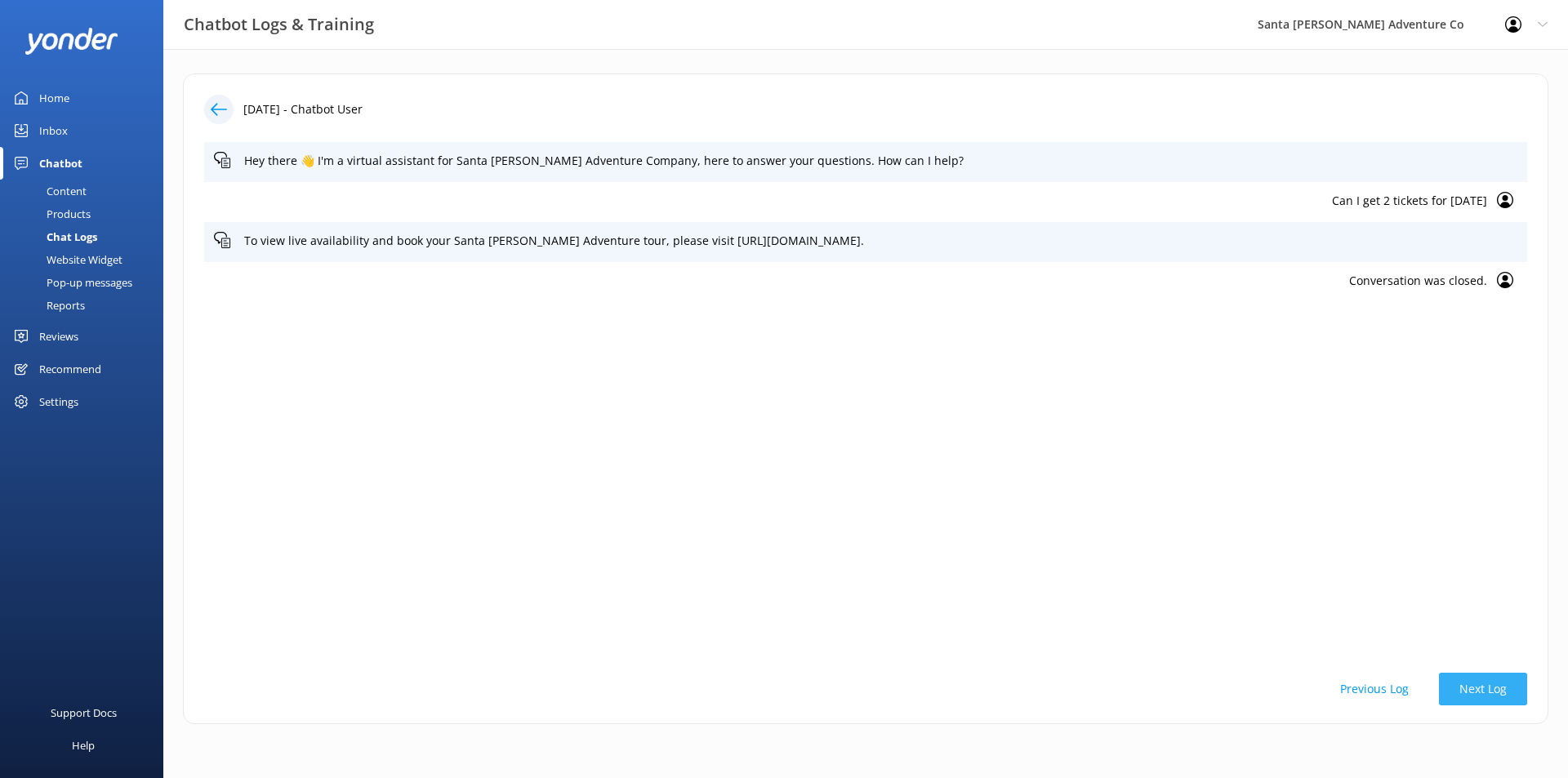
click at [1501, 691] on button "Next Log" at bounding box center [1482, 689] width 88 height 33
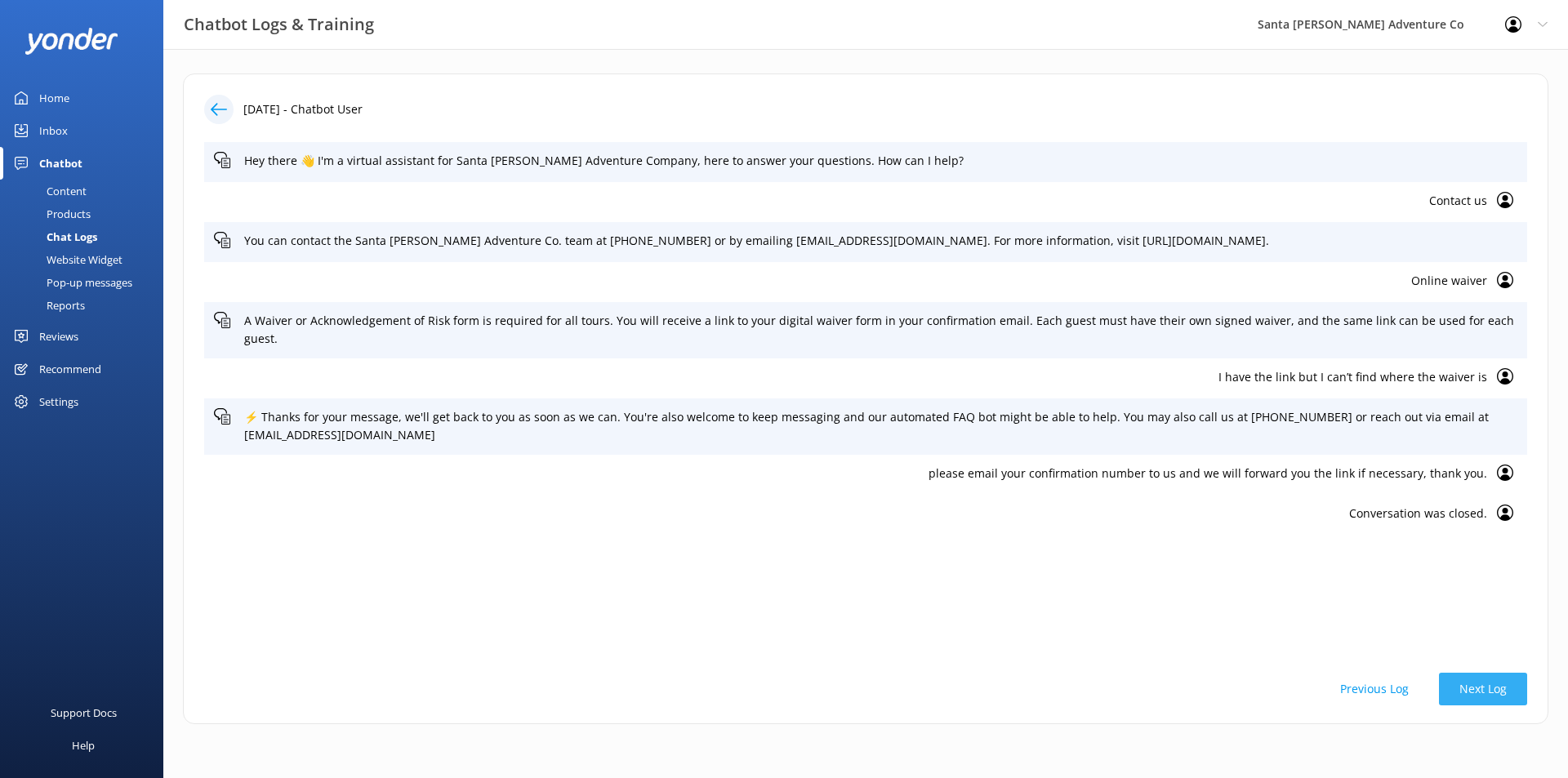
click at [1501, 691] on button "Next Log" at bounding box center [1482, 689] width 88 height 33
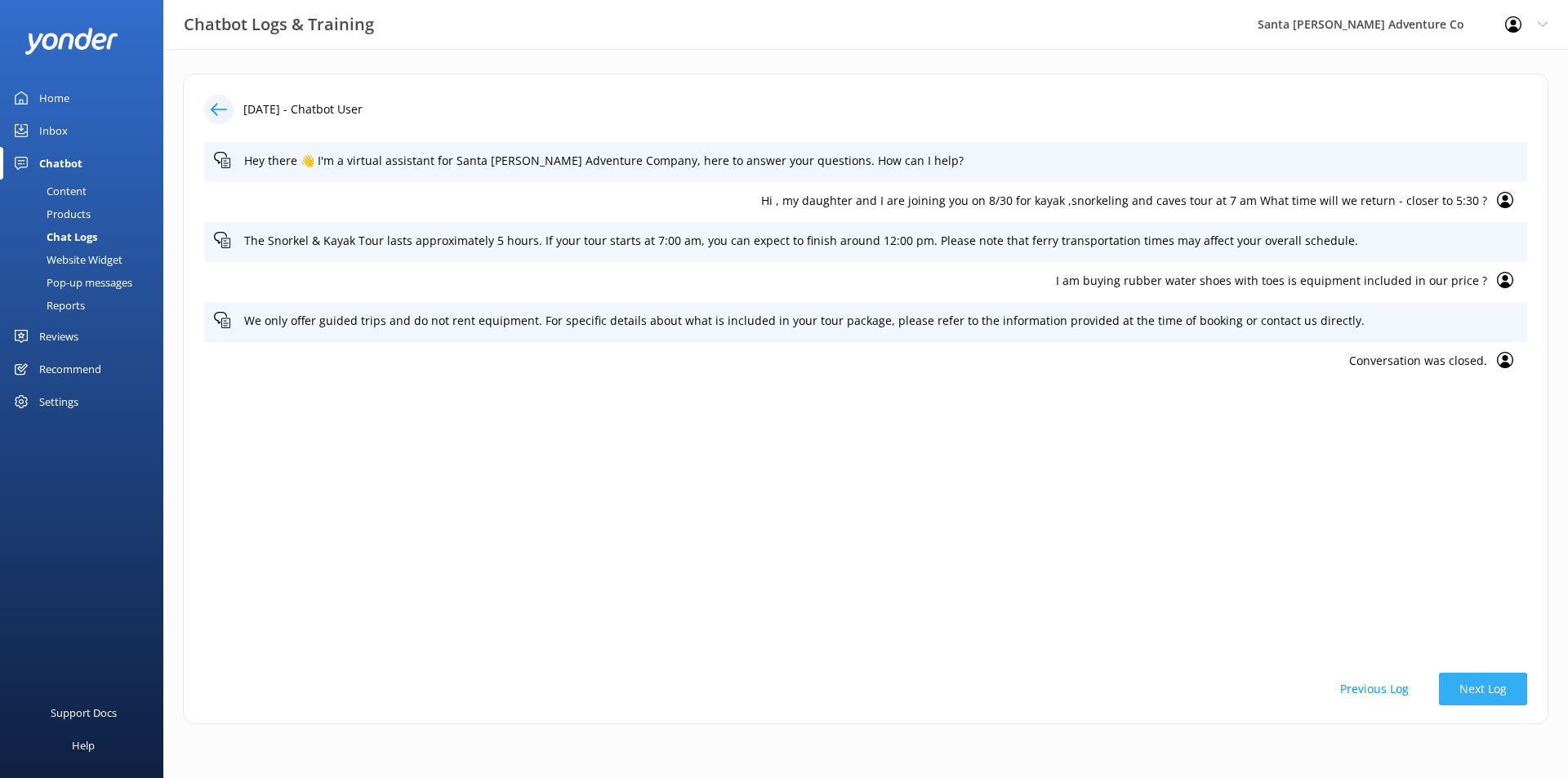
click at [1501, 691] on button "Next Log" at bounding box center [1482, 689] width 88 height 33
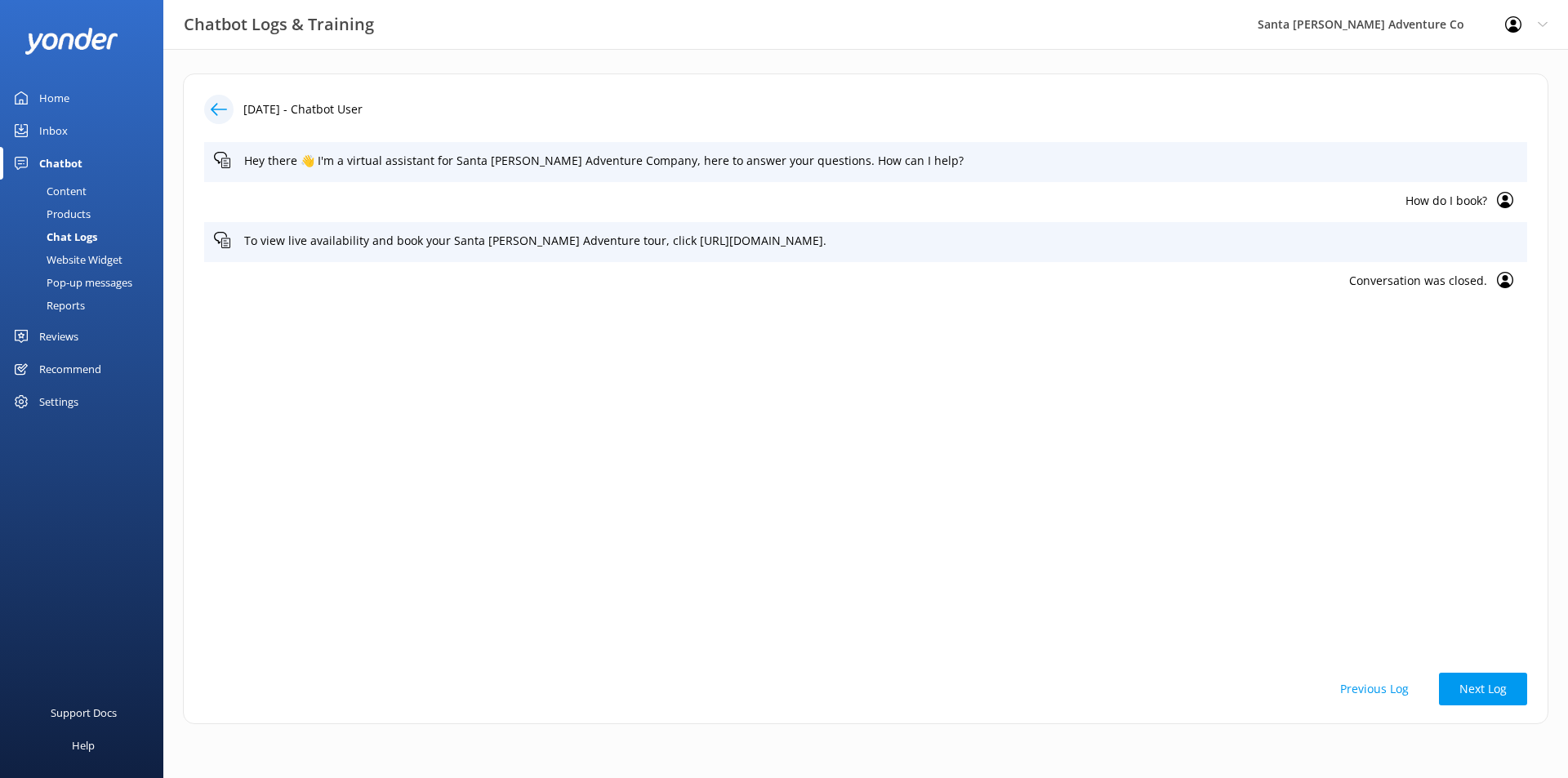
click at [1409, 688] on button "Previous Log" at bounding box center [1374, 689] width 110 height 33
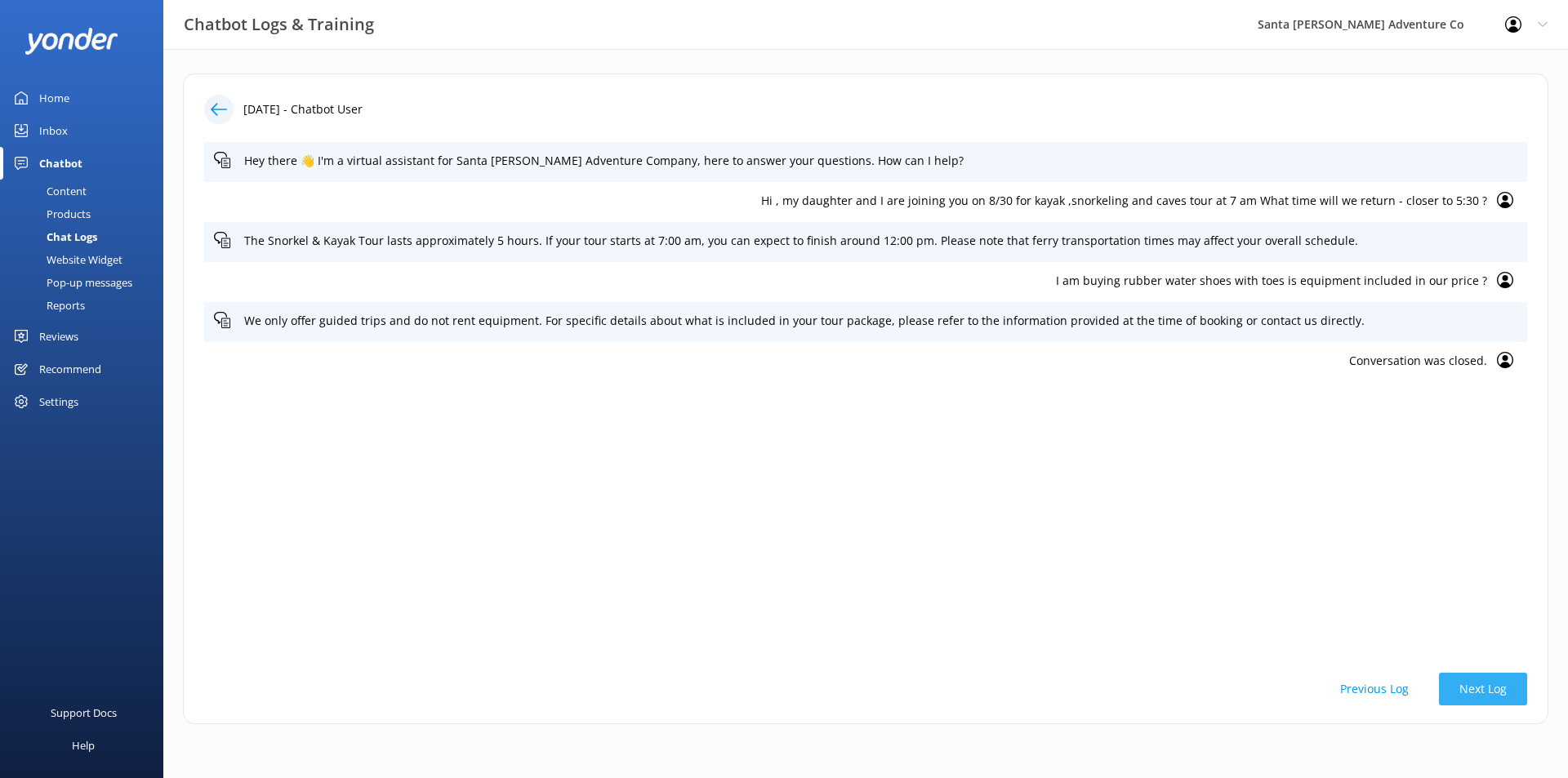
click at [1489, 683] on button "Next Log" at bounding box center [1482, 689] width 88 height 33
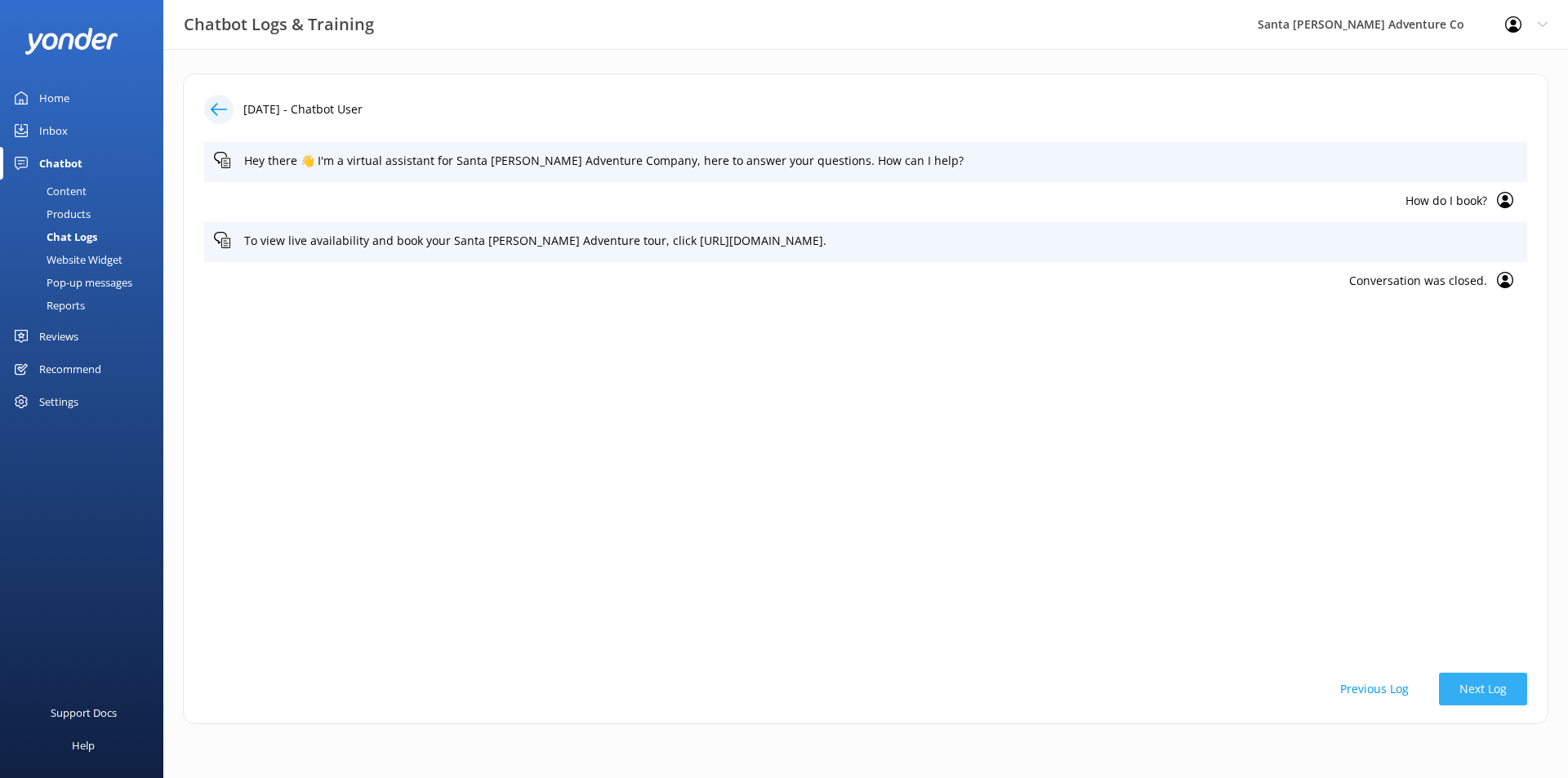
click at [1489, 683] on button "Next Log" at bounding box center [1482, 689] width 88 height 33
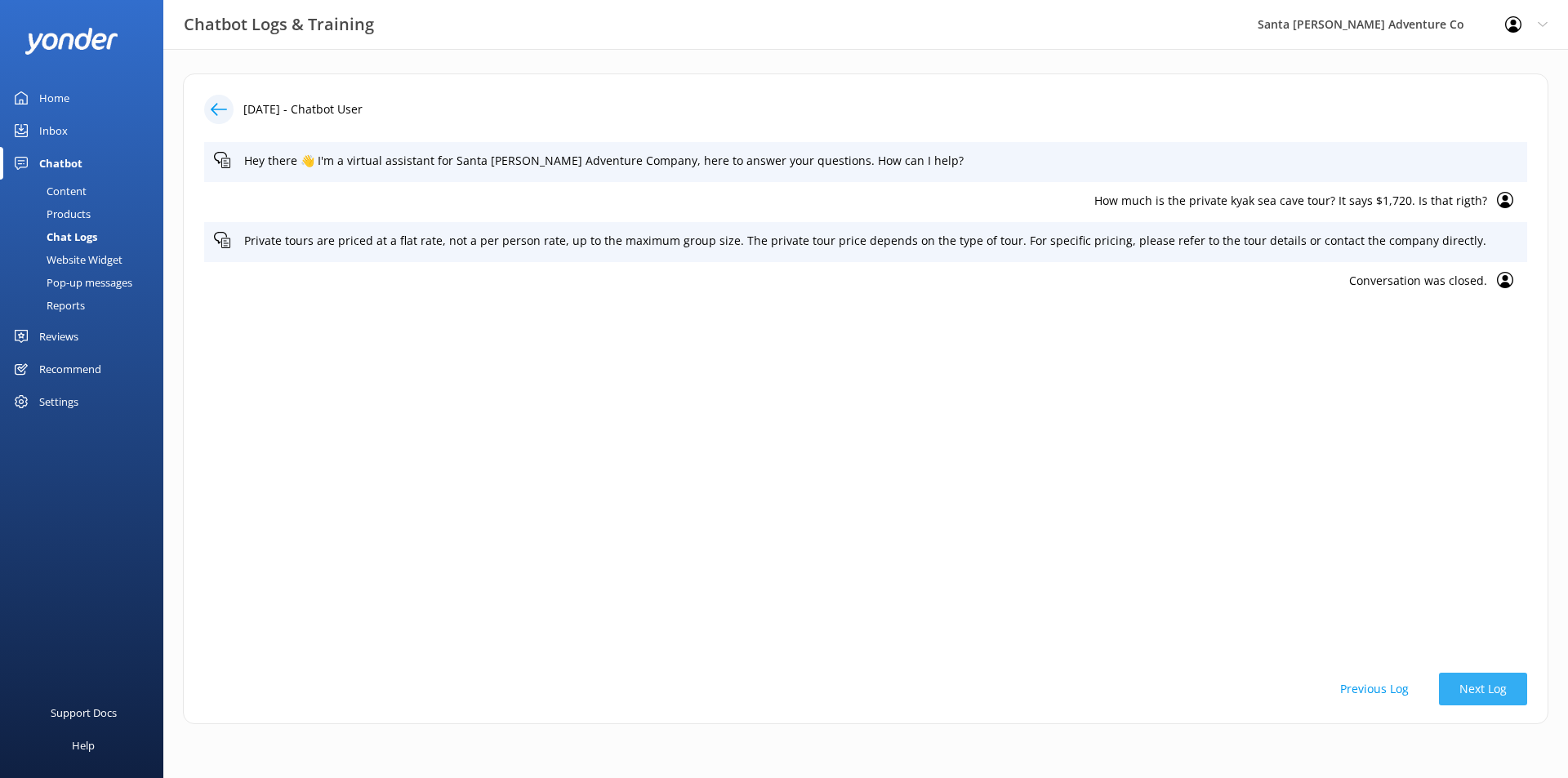
click at [1489, 683] on button "Next Log" at bounding box center [1482, 689] width 88 height 33
click at [1466, 678] on button "Next Log" at bounding box center [1482, 689] width 88 height 33
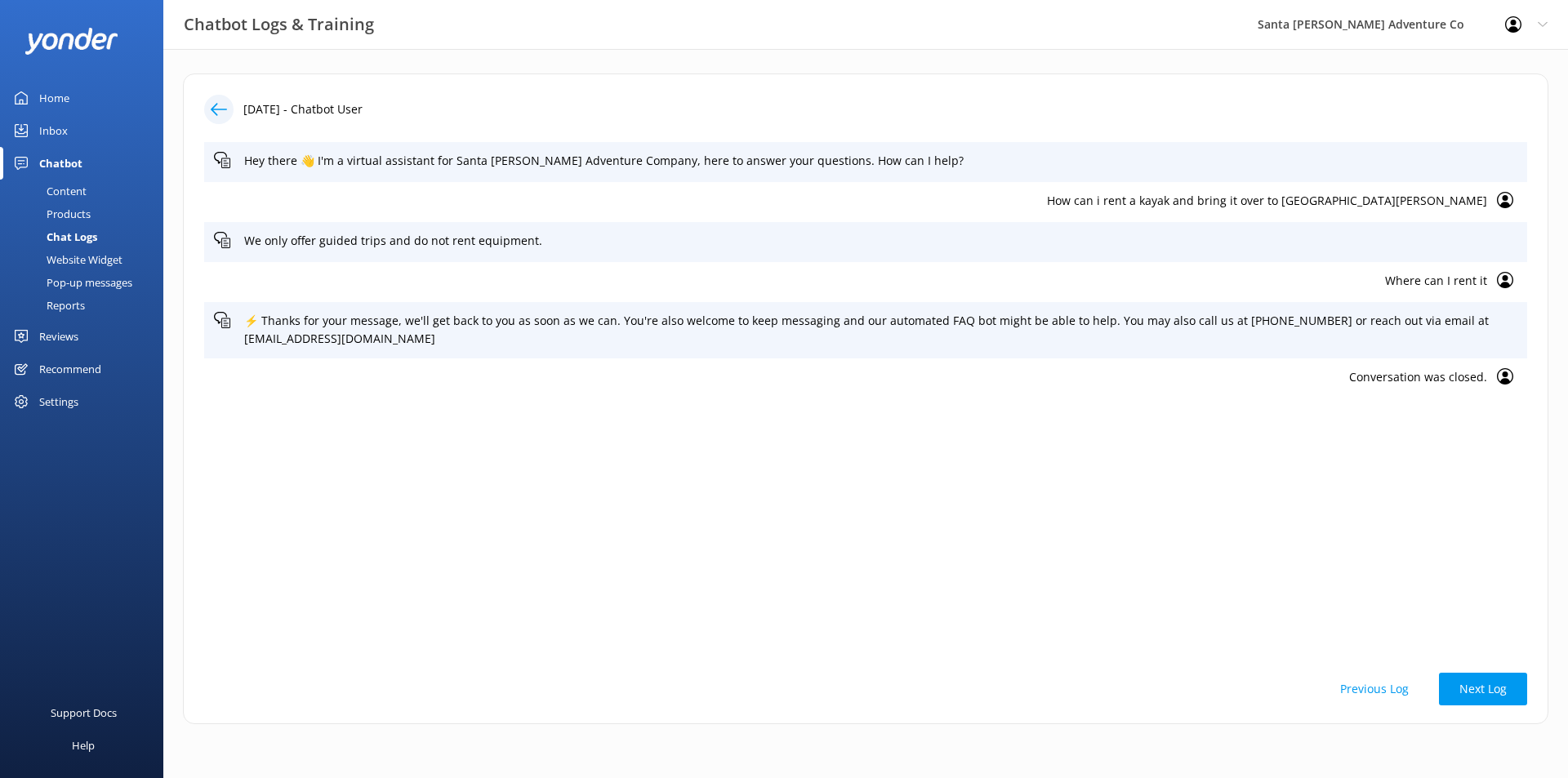
click at [70, 232] on div "Chat Logs" at bounding box center [54, 237] width 87 height 23
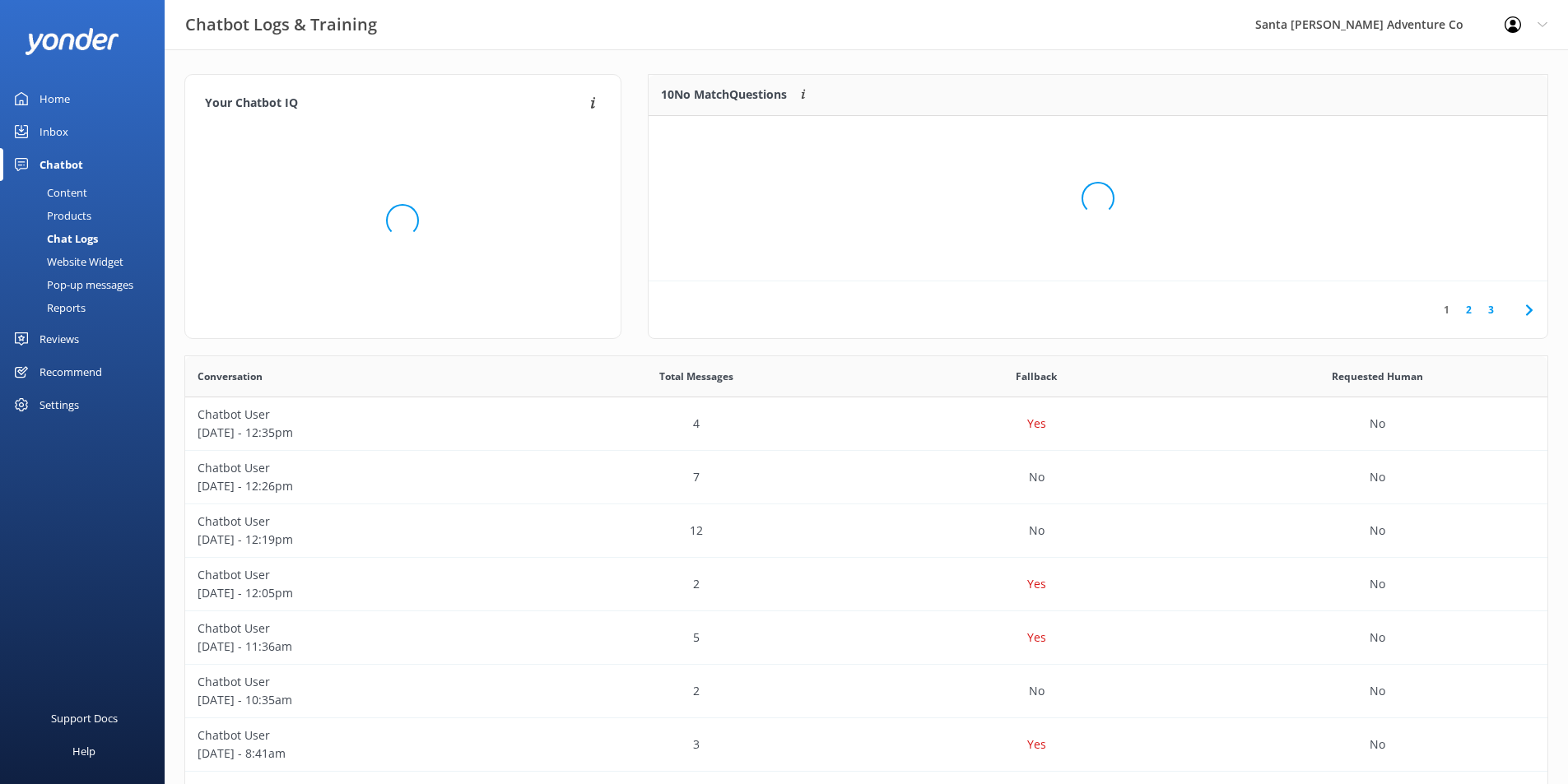
scroll to position [194, 887]
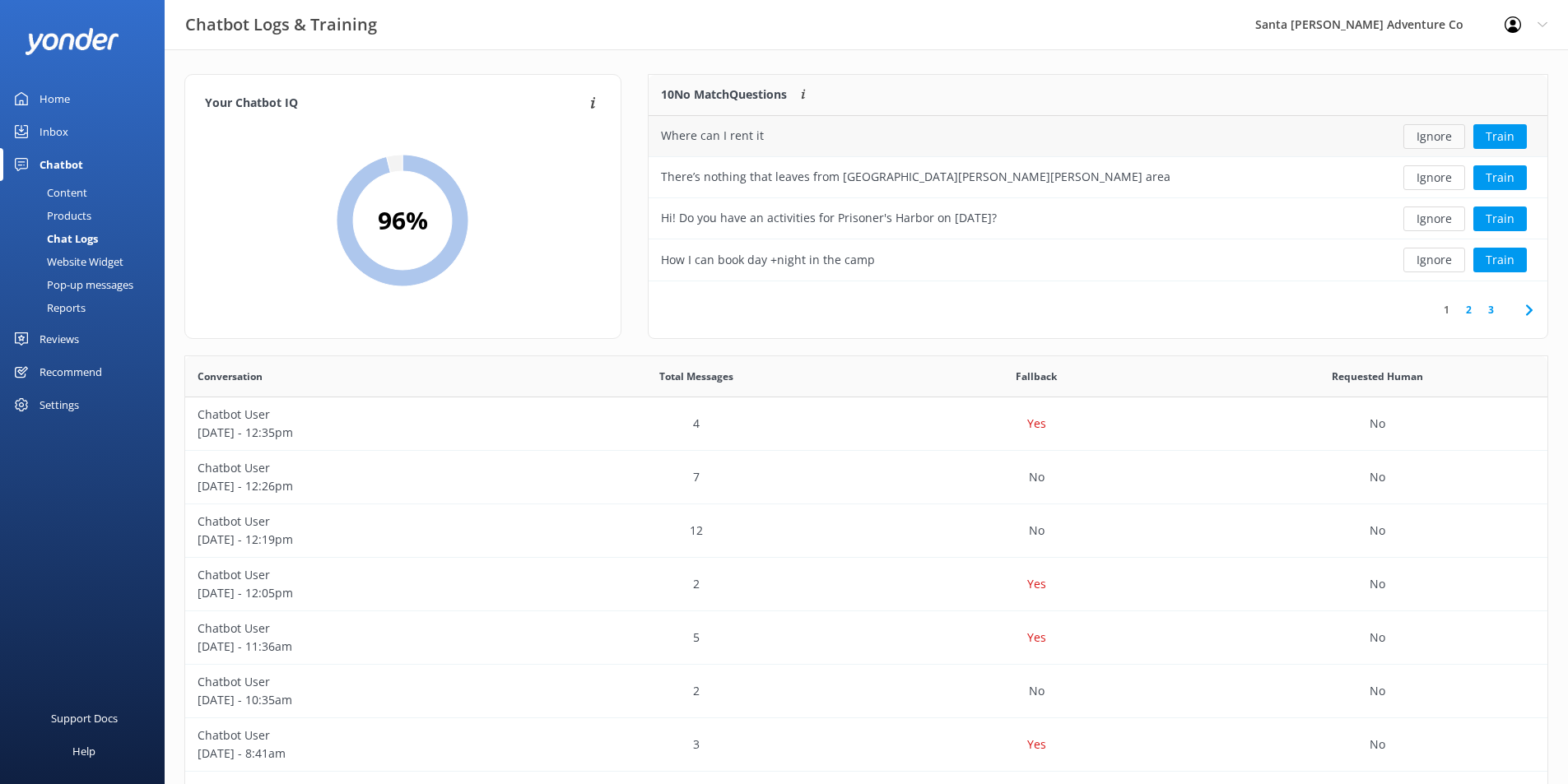
click at [1433, 130] on button "Ignore" at bounding box center [1434, 136] width 62 height 24
click at [1062, 140] on div "There’s nothing that leaves from [GEOGRAPHIC_DATA][PERSON_NAME][PERSON_NAME] ar…" at bounding box center [1007, 137] width 716 height 41
click at [1503, 129] on button "Train" at bounding box center [1500, 136] width 53 height 24
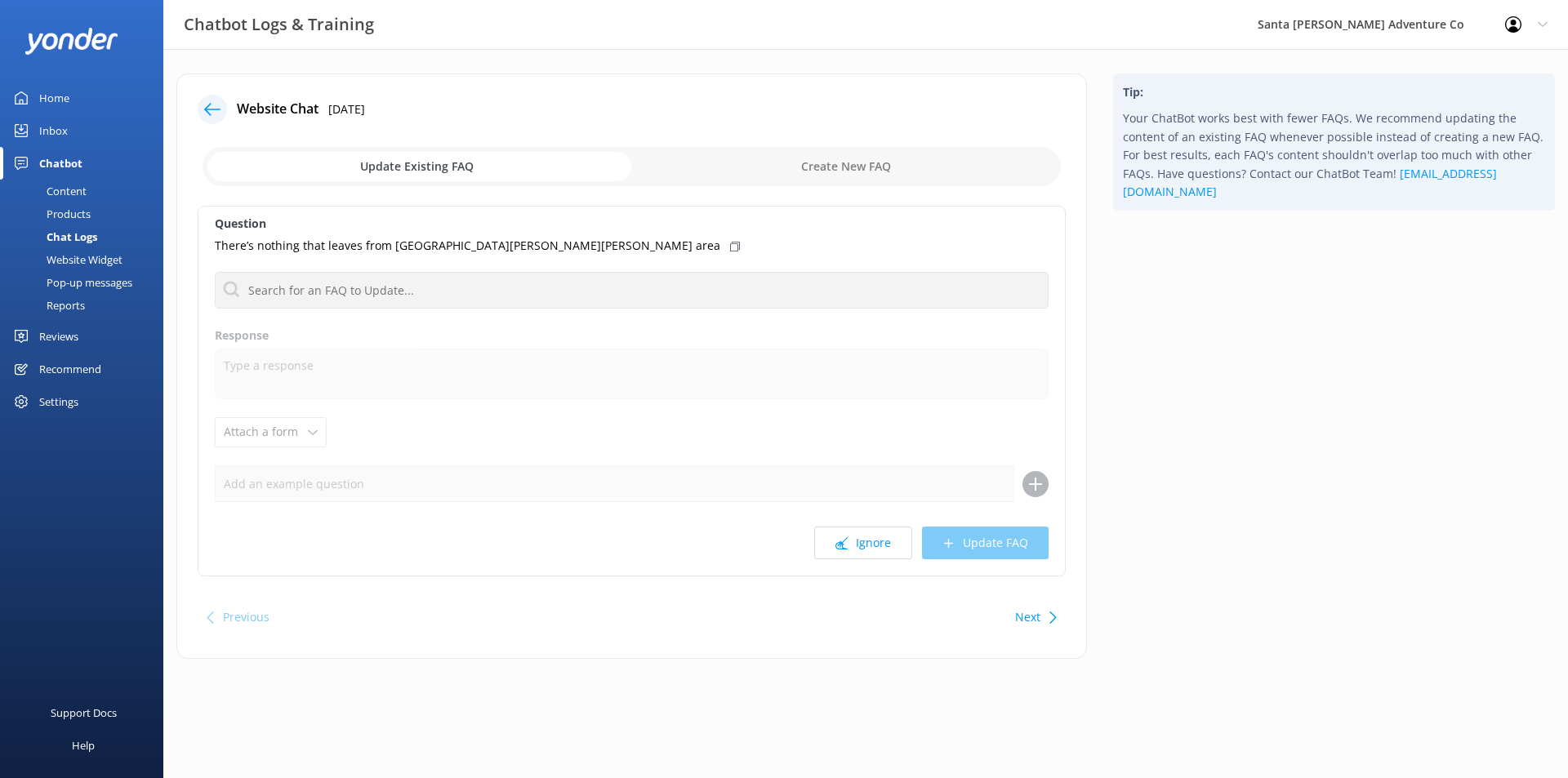
click at [74, 236] on div "Chat Logs" at bounding box center [54, 237] width 87 height 23
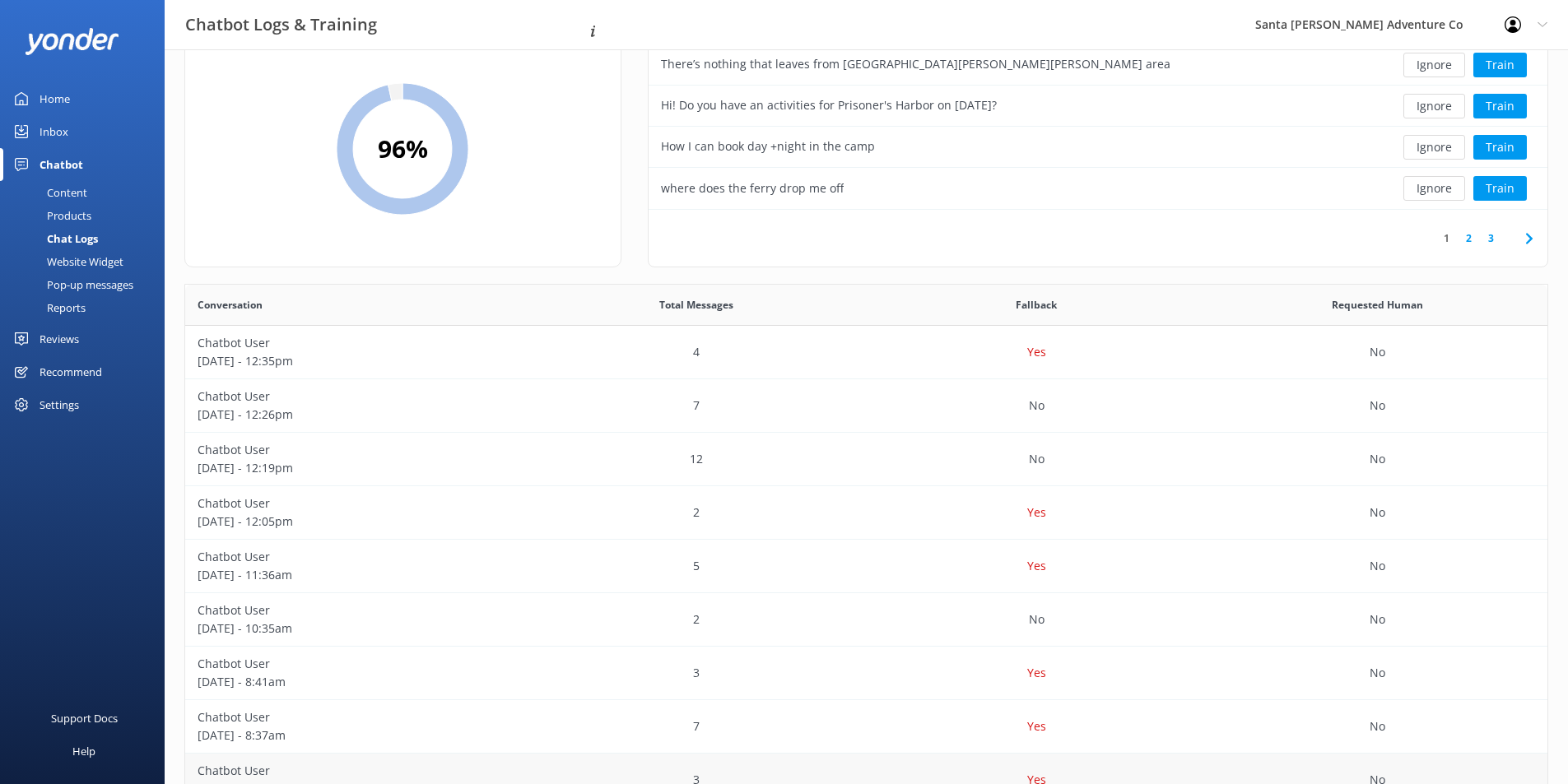
scroll to position [239, 0]
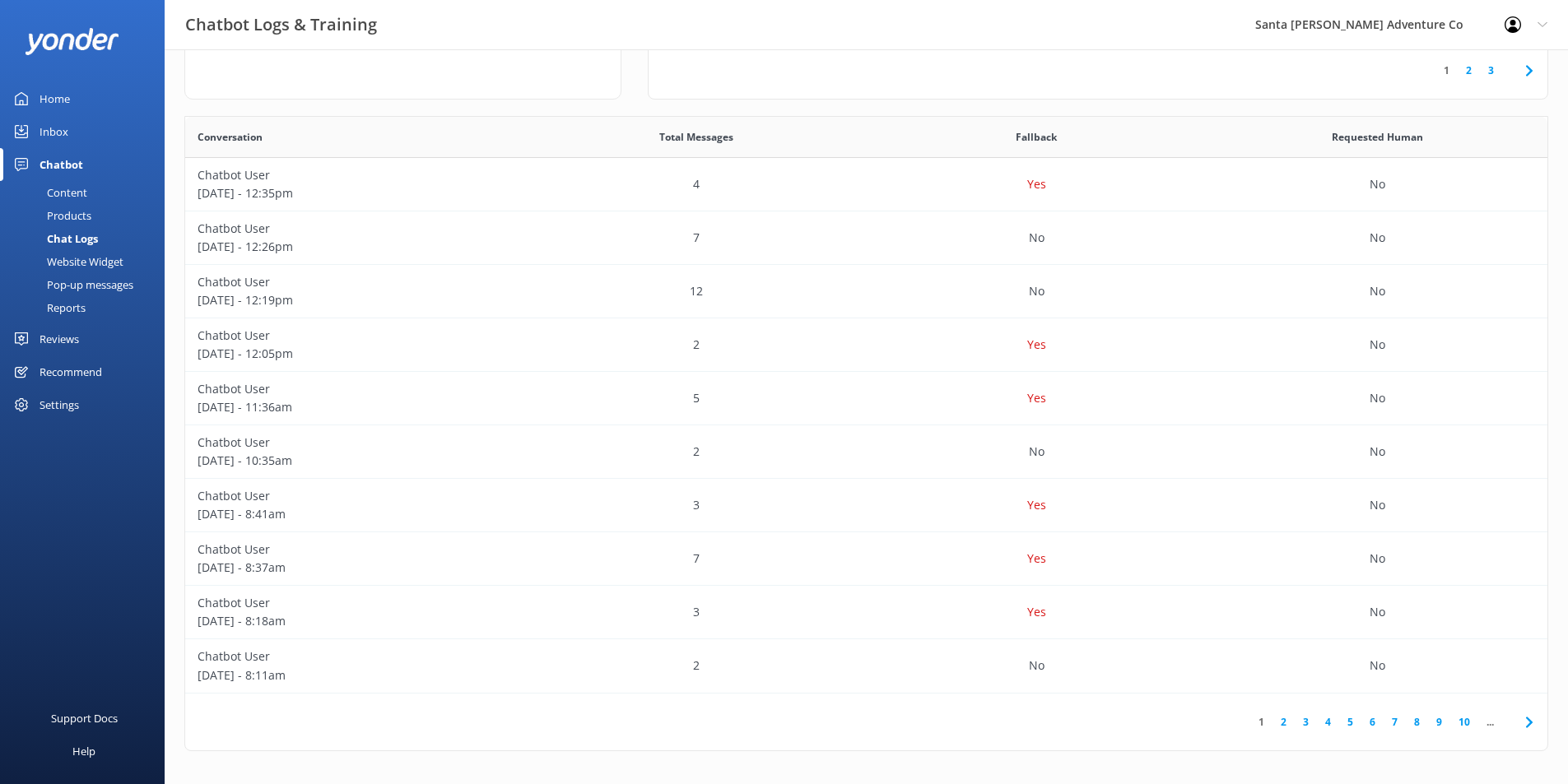
click at [1397, 724] on link "7" at bounding box center [1394, 721] width 22 height 15
click at [1358, 726] on link "8" at bounding box center [1361, 721] width 22 height 15
click at [724, 619] on div "4" at bounding box center [696, 612] width 341 height 53
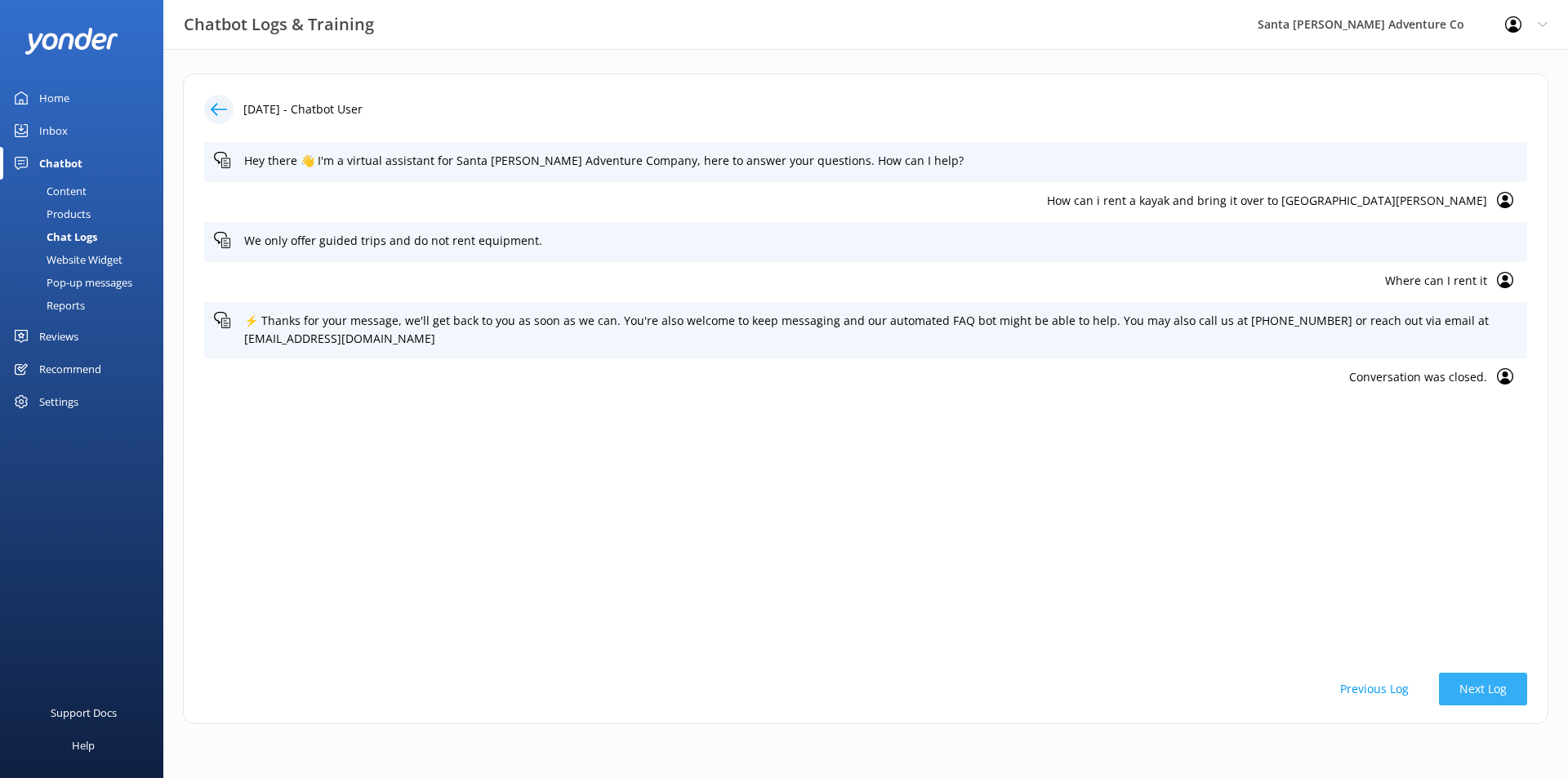
click at [1457, 685] on button "Next Log" at bounding box center [1482, 689] width 88 height 33
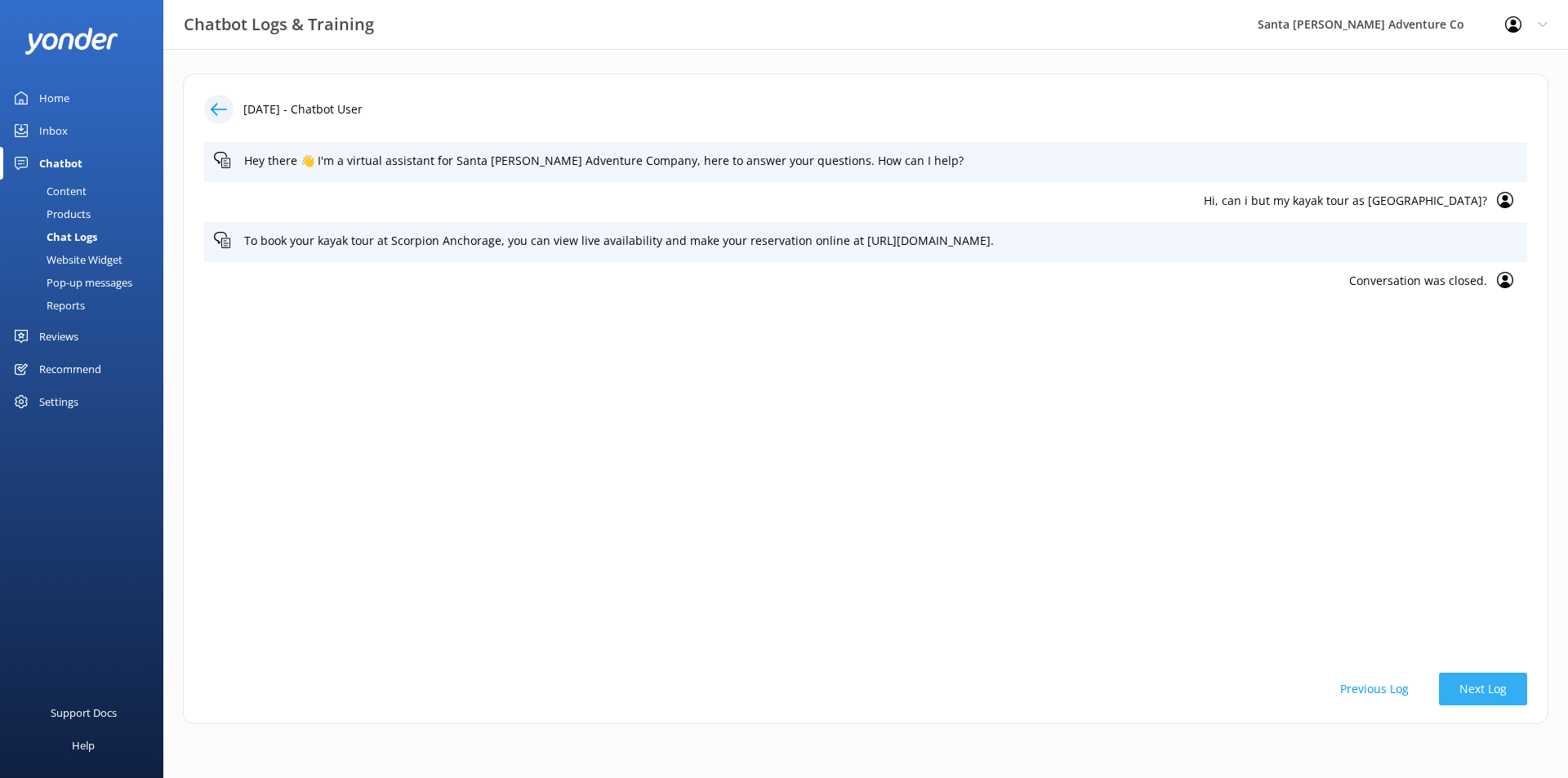
click at [1473, 681] on button "Next Log" at bounding box center [1482, 689] width 88 height 33
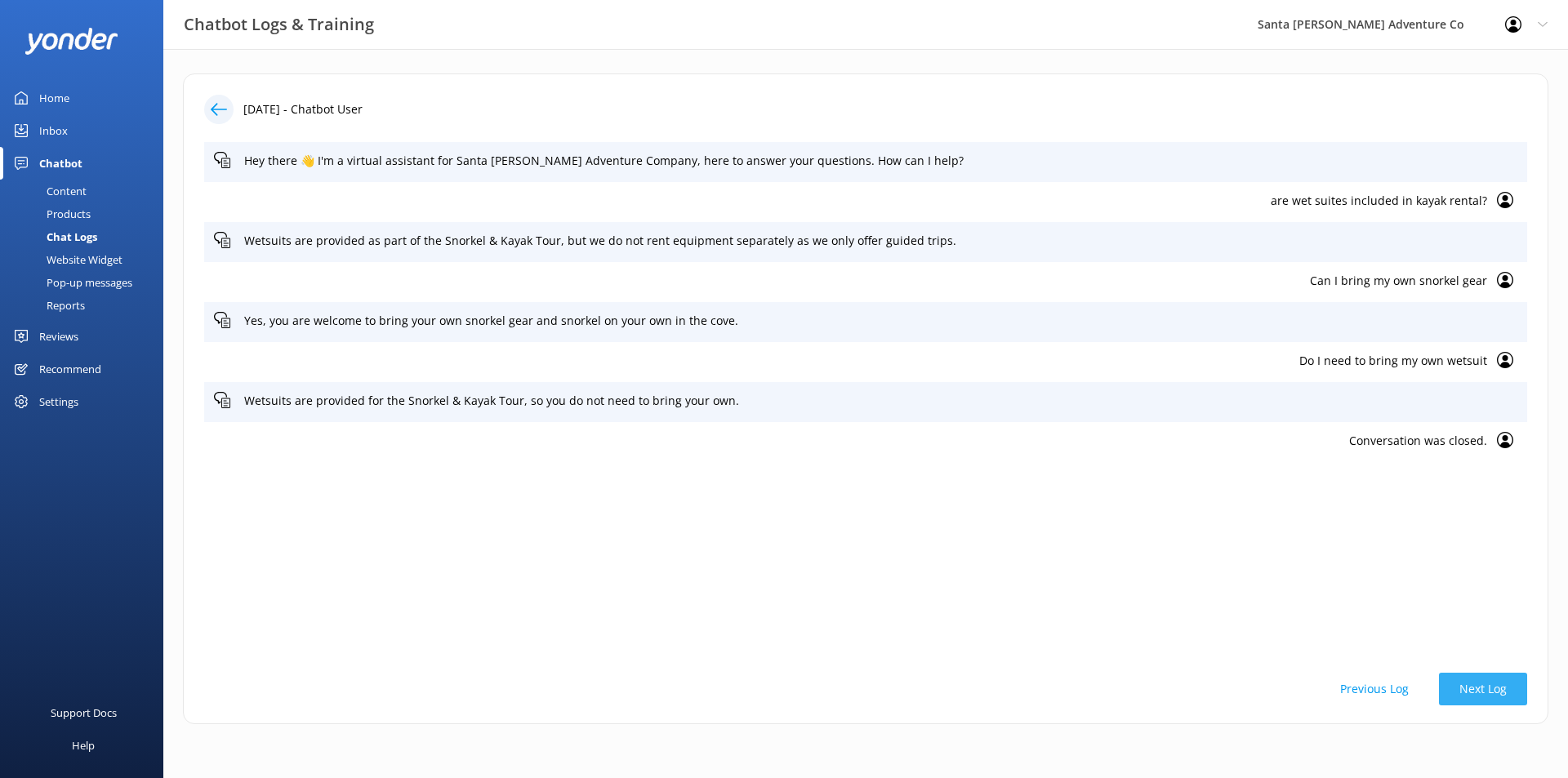
click at [1473, 681] on button "Next Log" at bounding box center [1482, 689] width 88 height 33
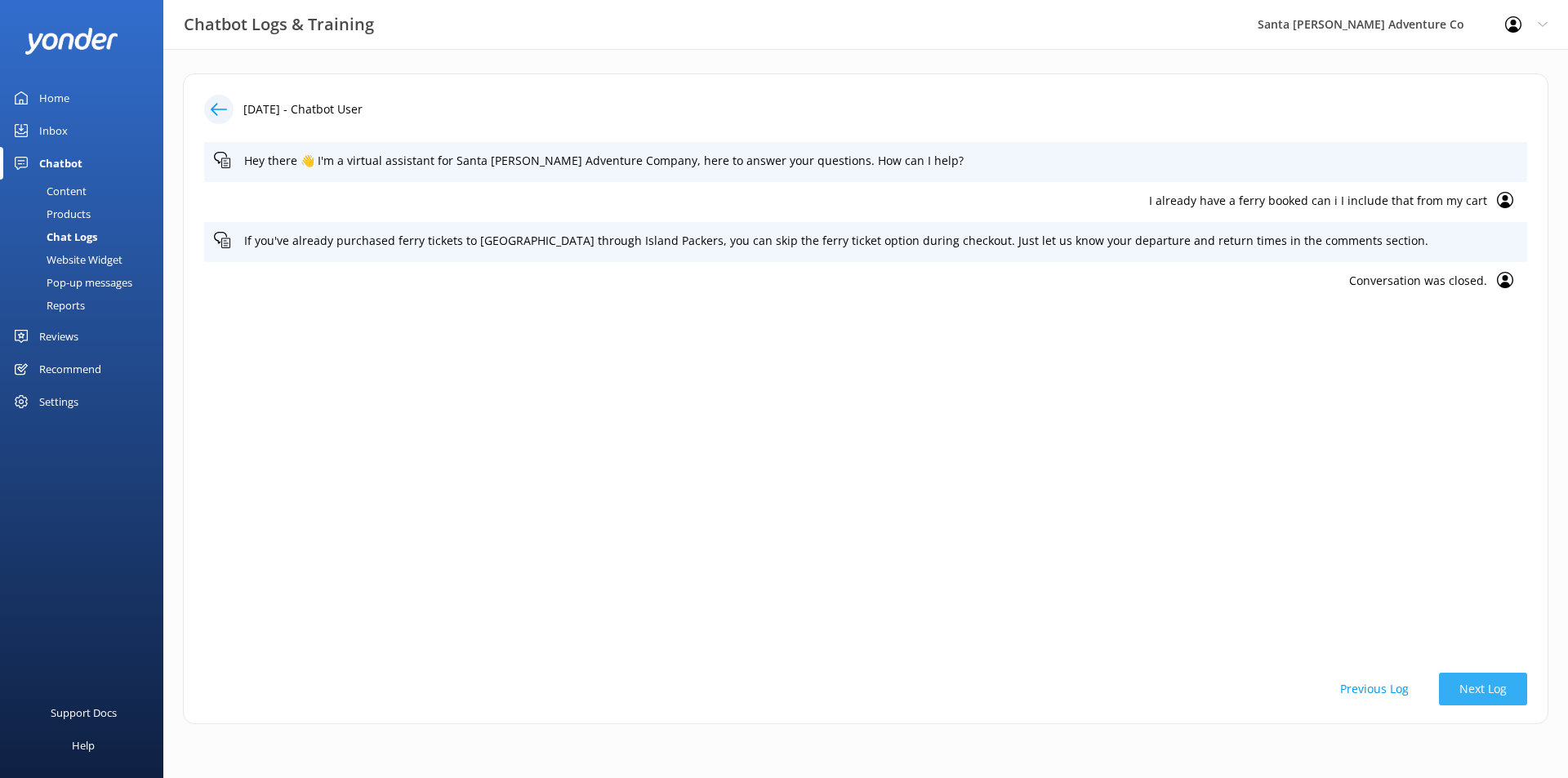
click at [1473, 681] on button "Next Log" at bounding box center [1482, 689] width 88 height 33
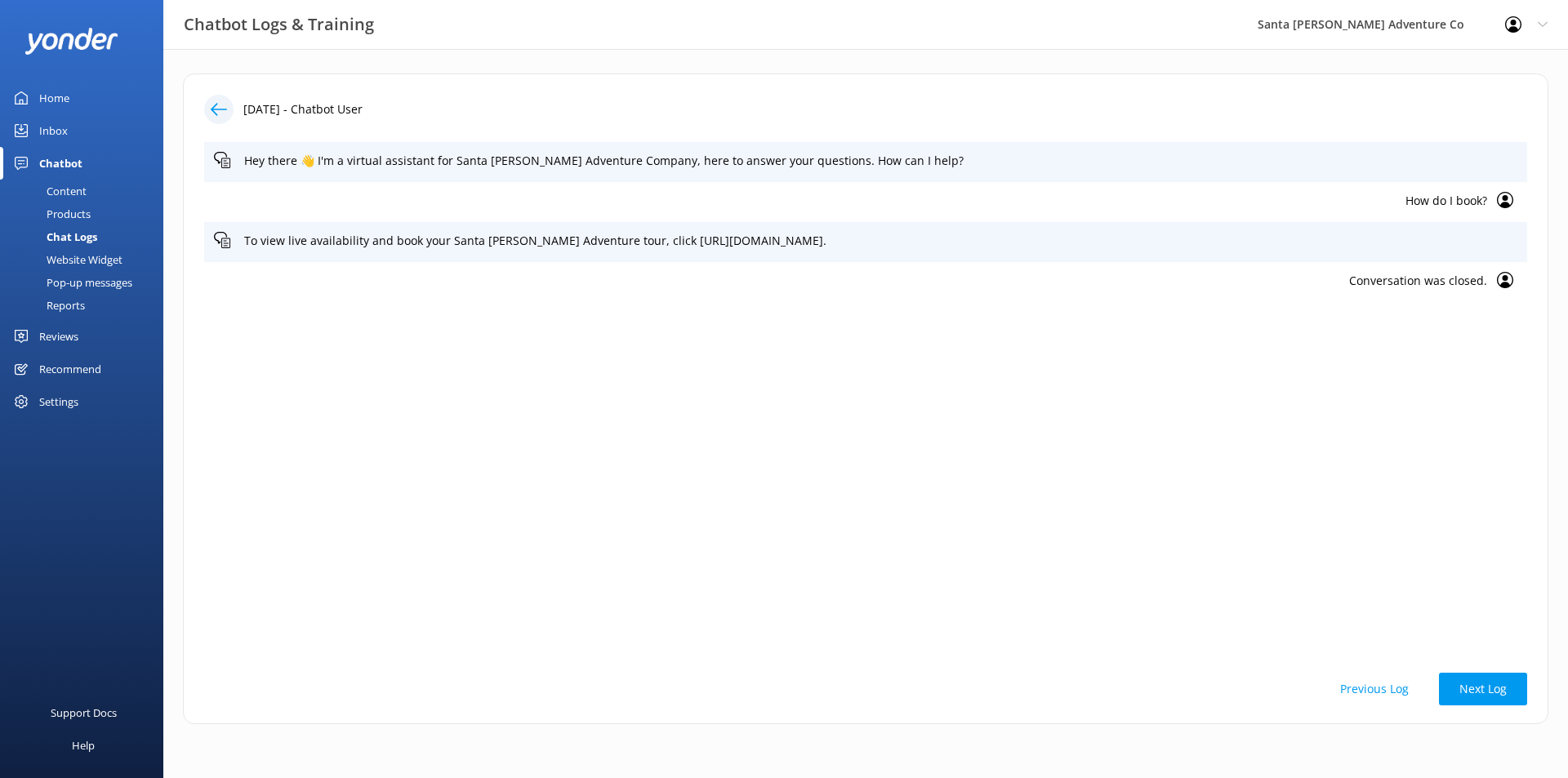
click at [1394, 686] on button "Previous Log" at bounding box center [1374, 689] width 110 height 33
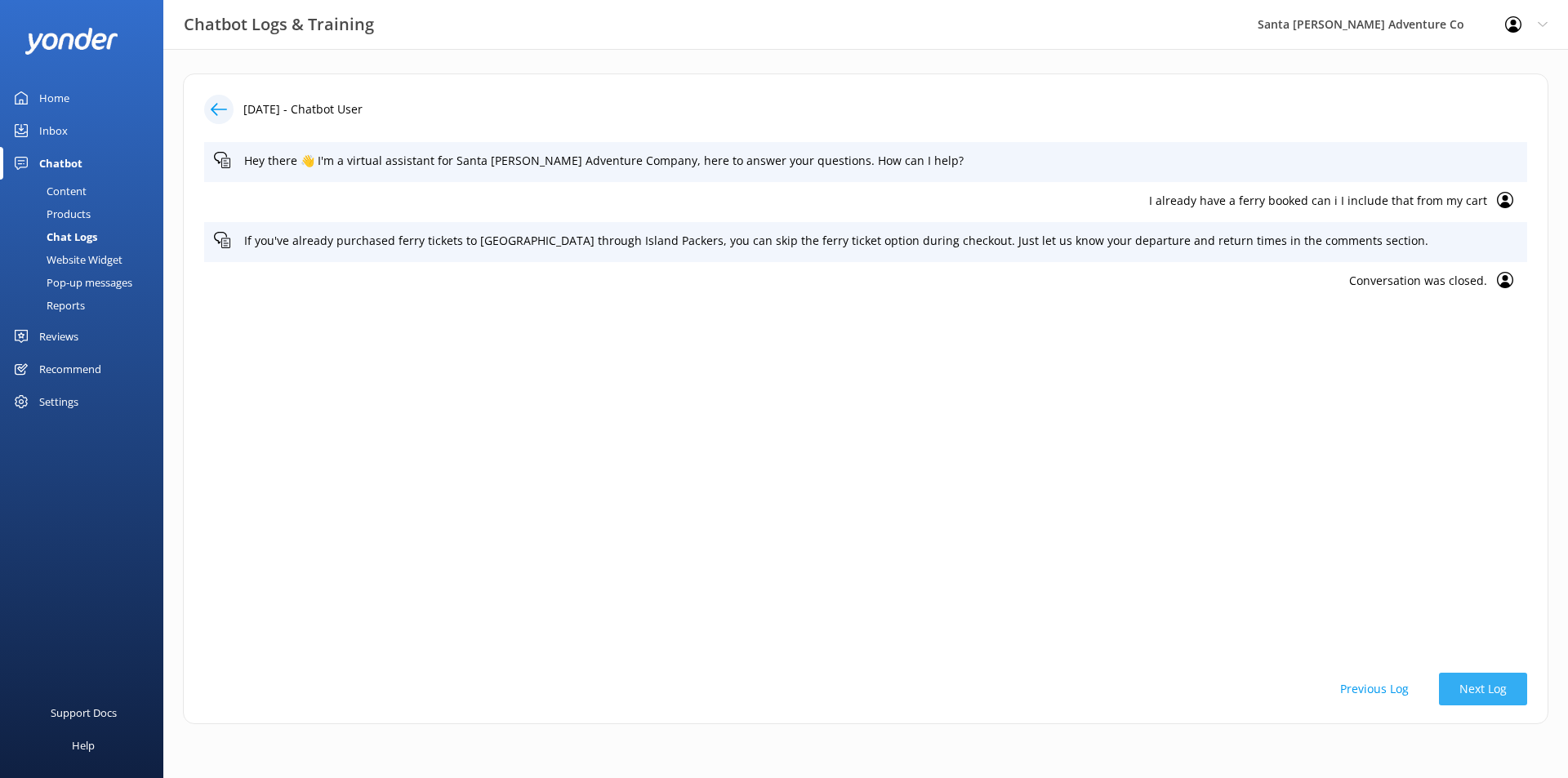
click at [1491, 687] on button "Next Log" at bounding box center [1482, 689] width 88 height 33
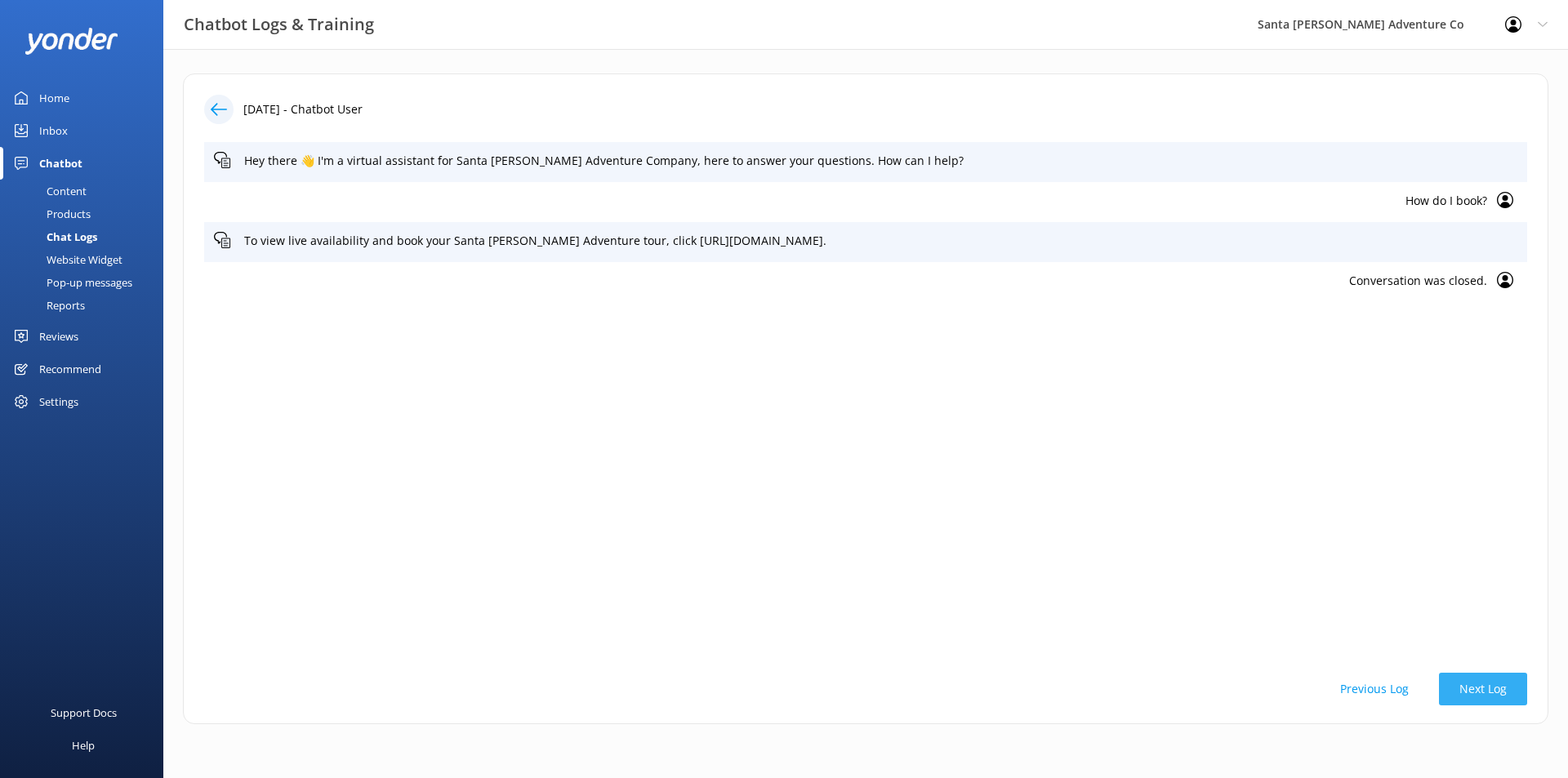
click at [1491, 687] on button "Next Log" at bounding box center [1482, 689] width 88 height 33
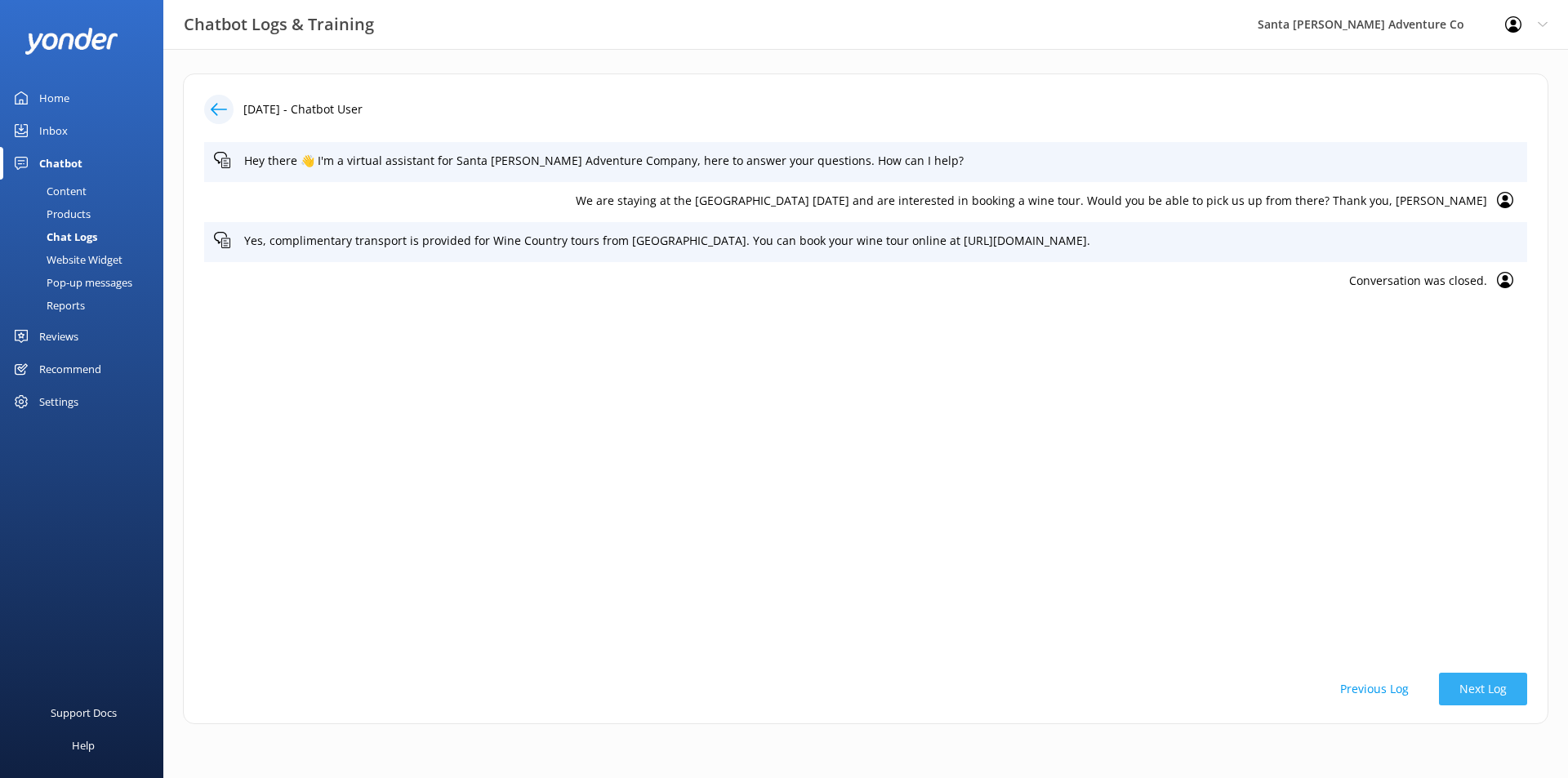
click at [1491, 687] on button "Next Log" at bounding box center [1482, 689] width 88 height 33
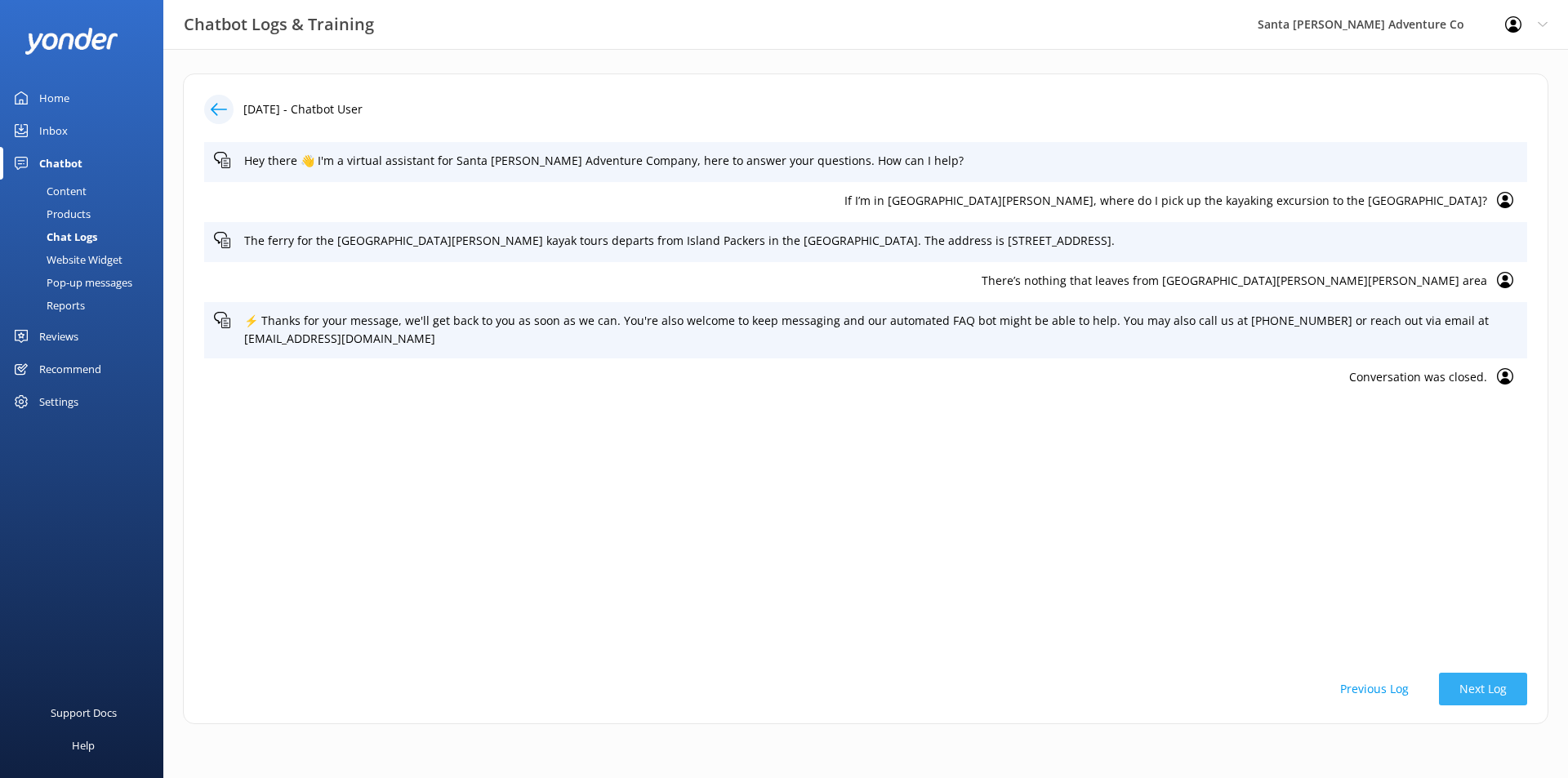
click at [1491, 687] on button "Next Log" at bounding box center [1482, 689] width 88 height 33
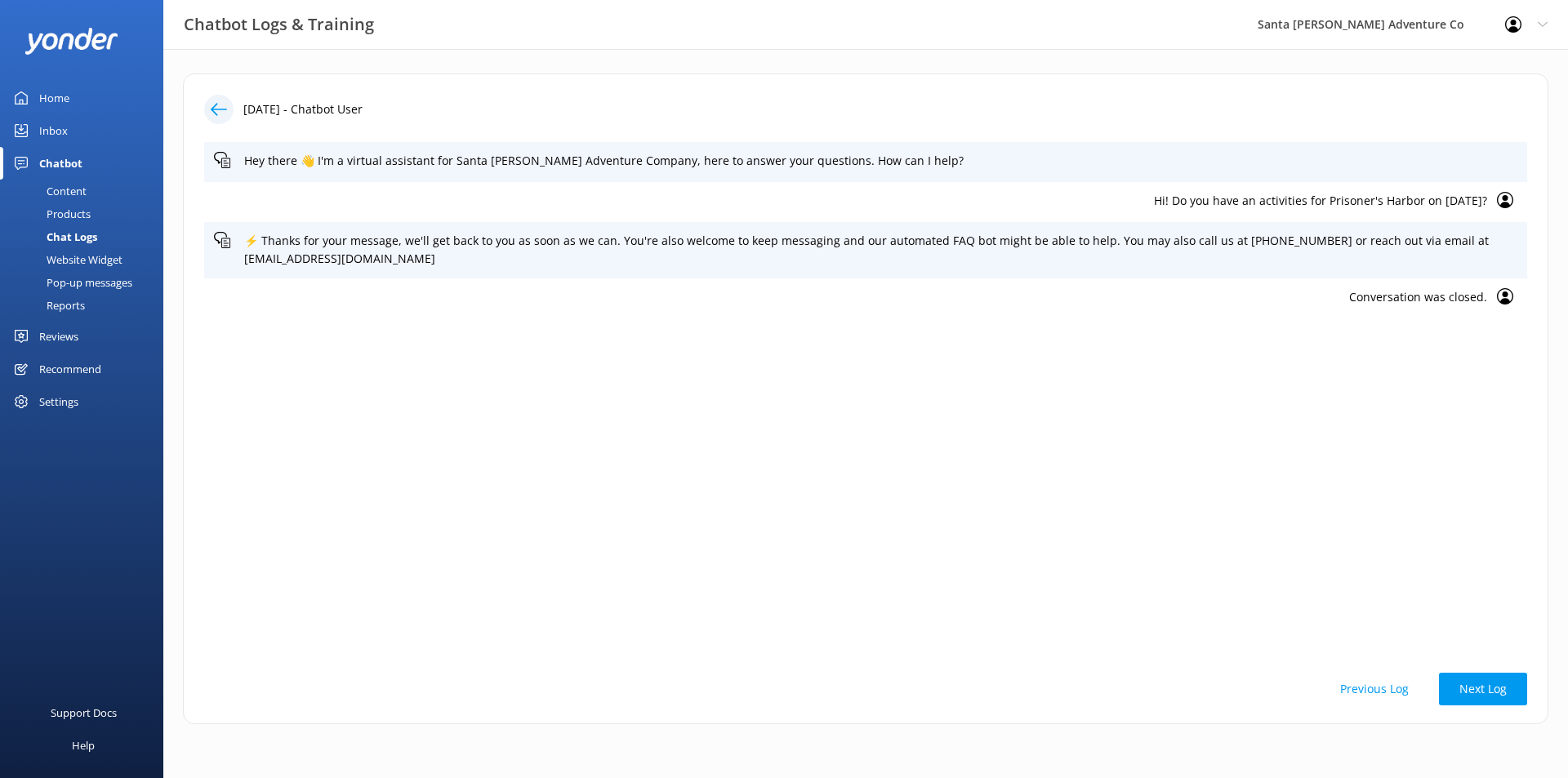
click at [1397, 691] on button "Previous Log" at bounding box center [1374, 689] width 110 height 33
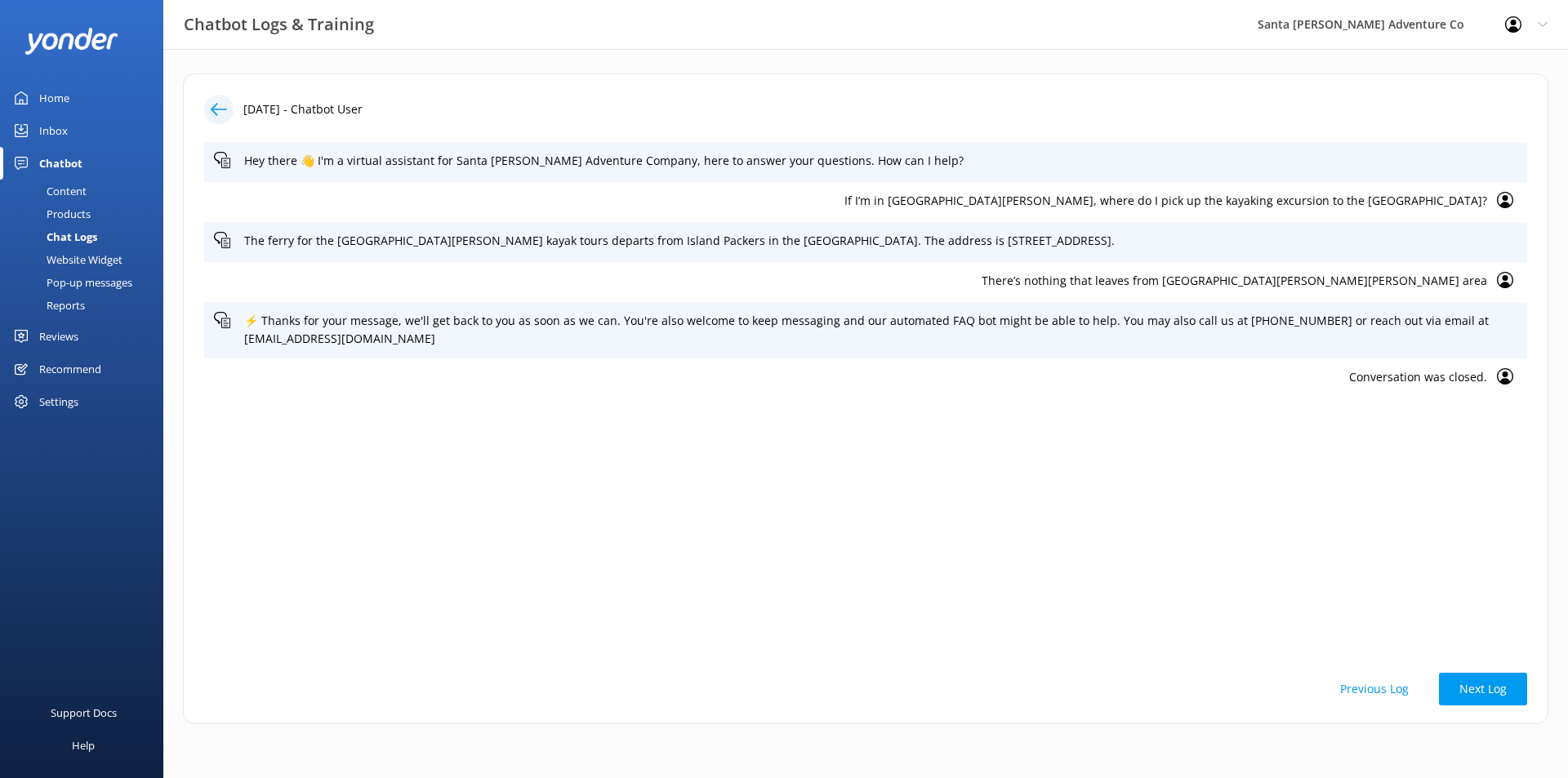
click at [73, 236] on div "Chat Logs" at bounding box center [54, 237] width 87 height 23
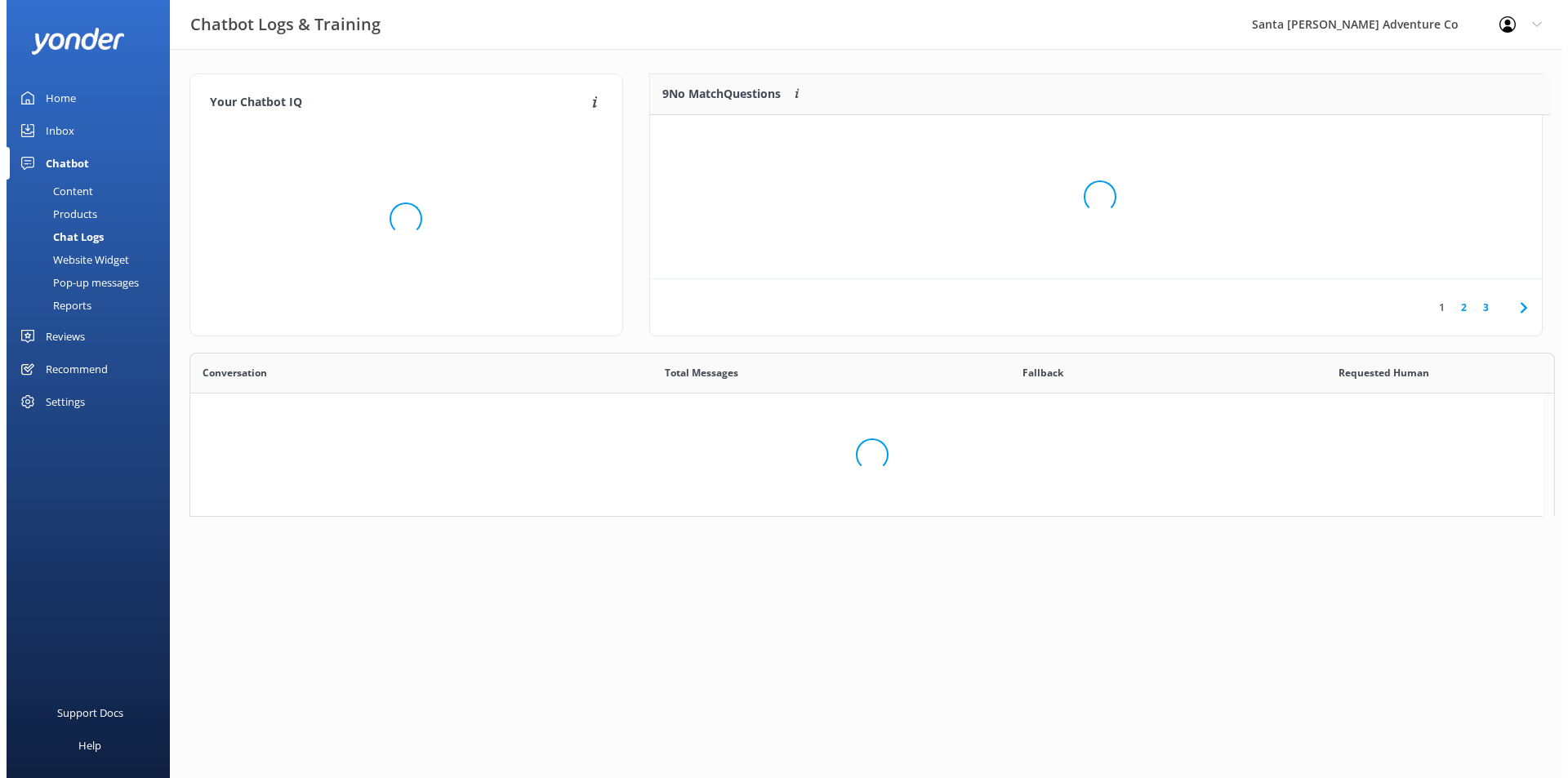
scroll to position [193, 880]
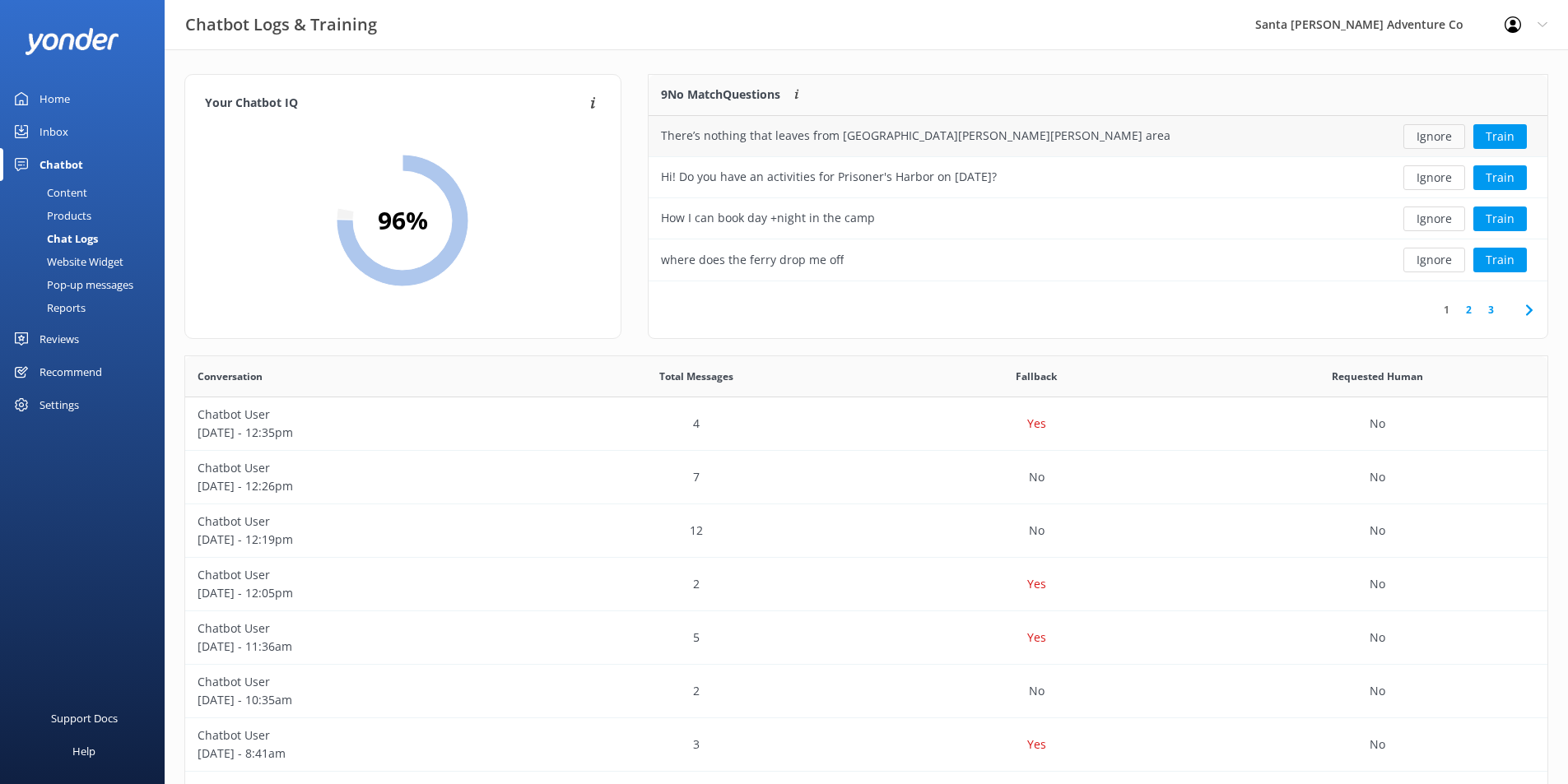
click at [1444, 132] on button "Ignore" at bounding box center [1434, 136] width 62 height 24
click at [1110, 142] on div "Hi! Do you have an activities for Prisoner's Harbor on [DATE]?" at bounding box center [1007, 137] width 716 height 41
click at [1295, 140] on div "Hi! Do you have an activities for Prisoner's Harbor on [DATE]?" at bounding box center [1007, 137] width 716 height 41
click at [1488, 134] on button "Train" at bounding box center [1500, 136] width 53 height 24
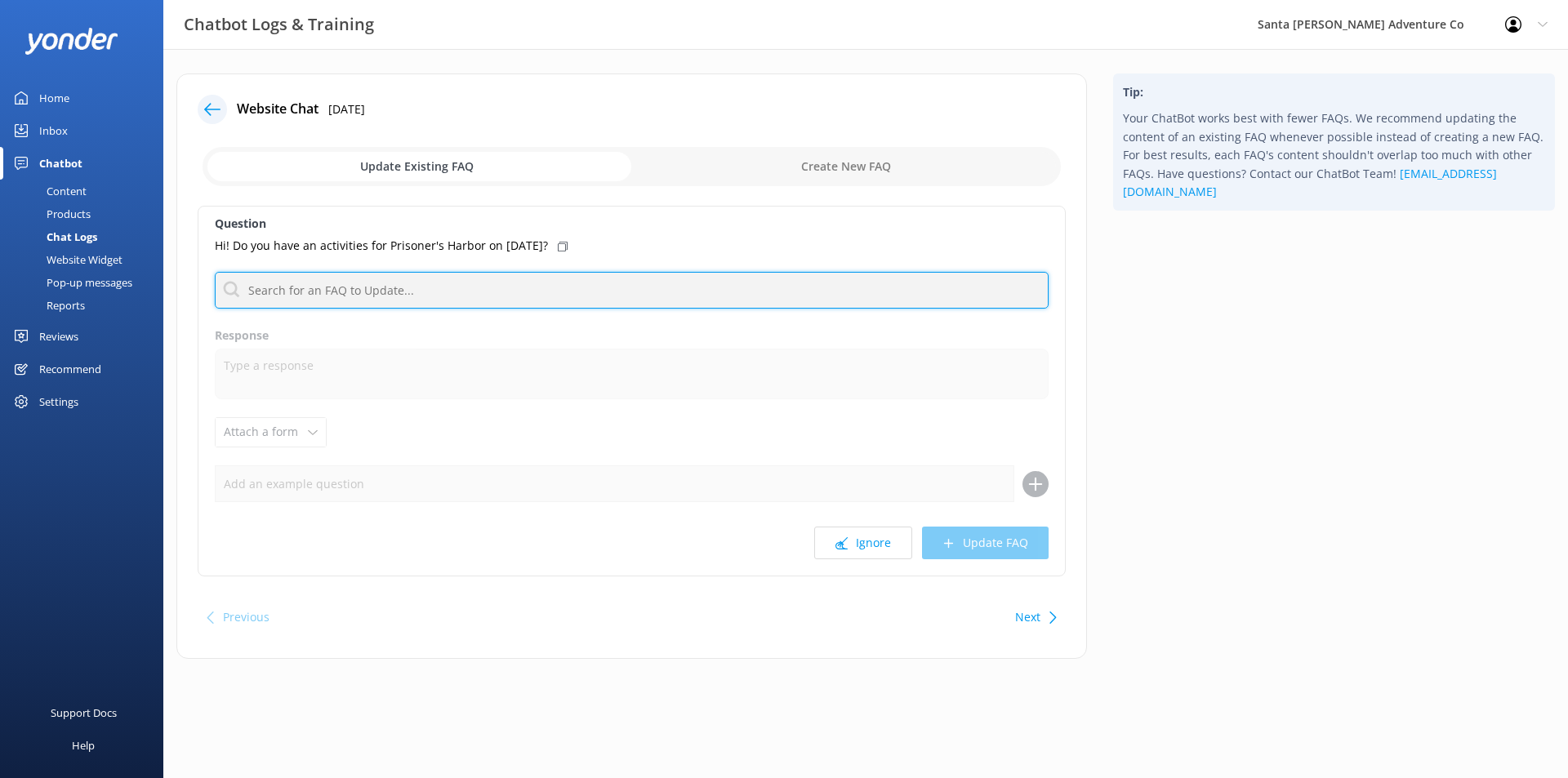
click at [429, 279] on input "text" at bounding box center [632, 290] width 834 height 37
type input "p"
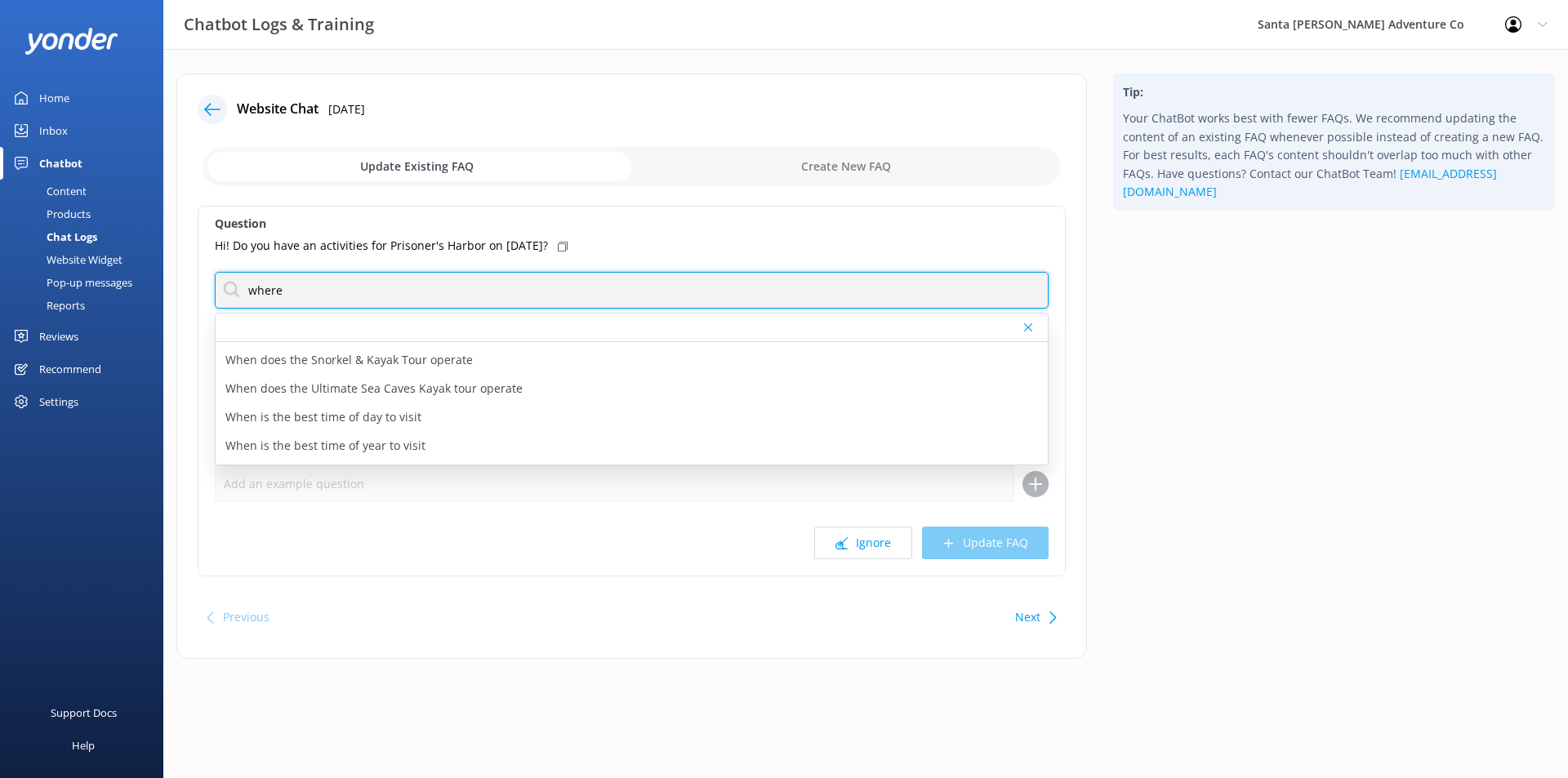
scroll to position [249, 0]
click at [339, 286] on input "where" at bounding box center [632, 290] width 834 height 37
click at [434, 289] on input "scorpion" at bounding box center [632, 290] width 834 height 37
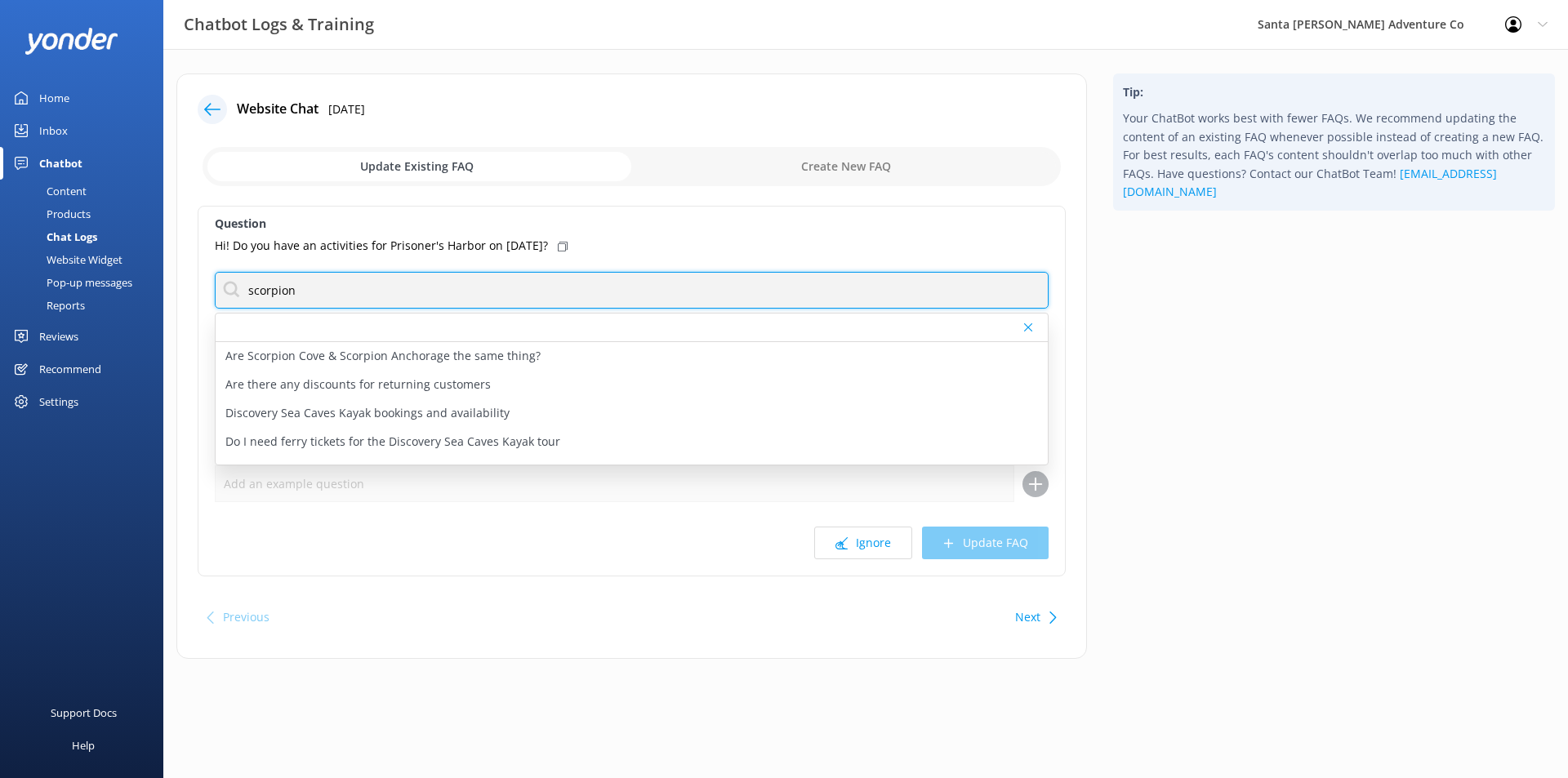
click at [434, 289] on input "scorpion" at bounding box center [632, 290] width 834 height 37
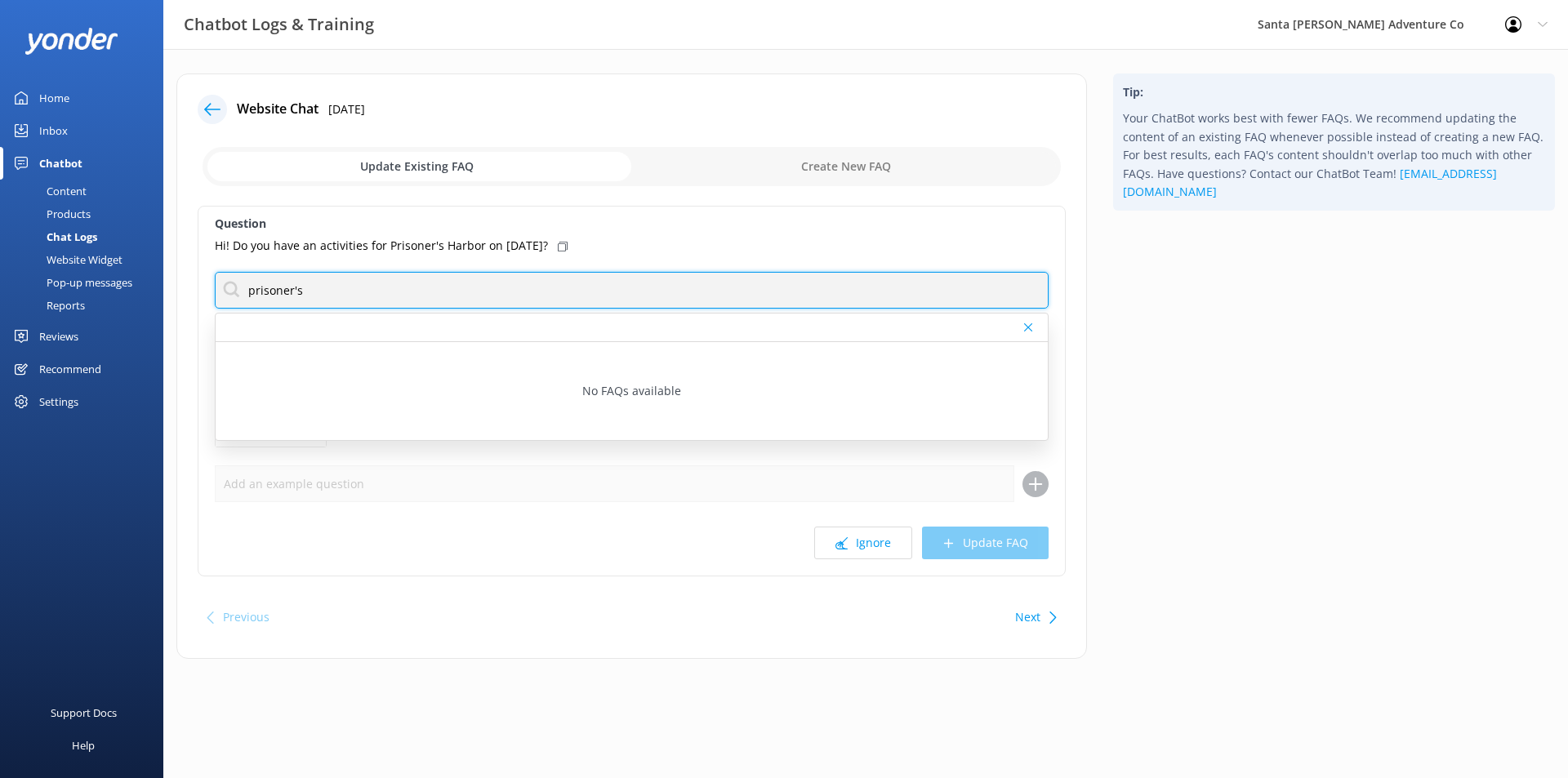
type input "prisoner's"
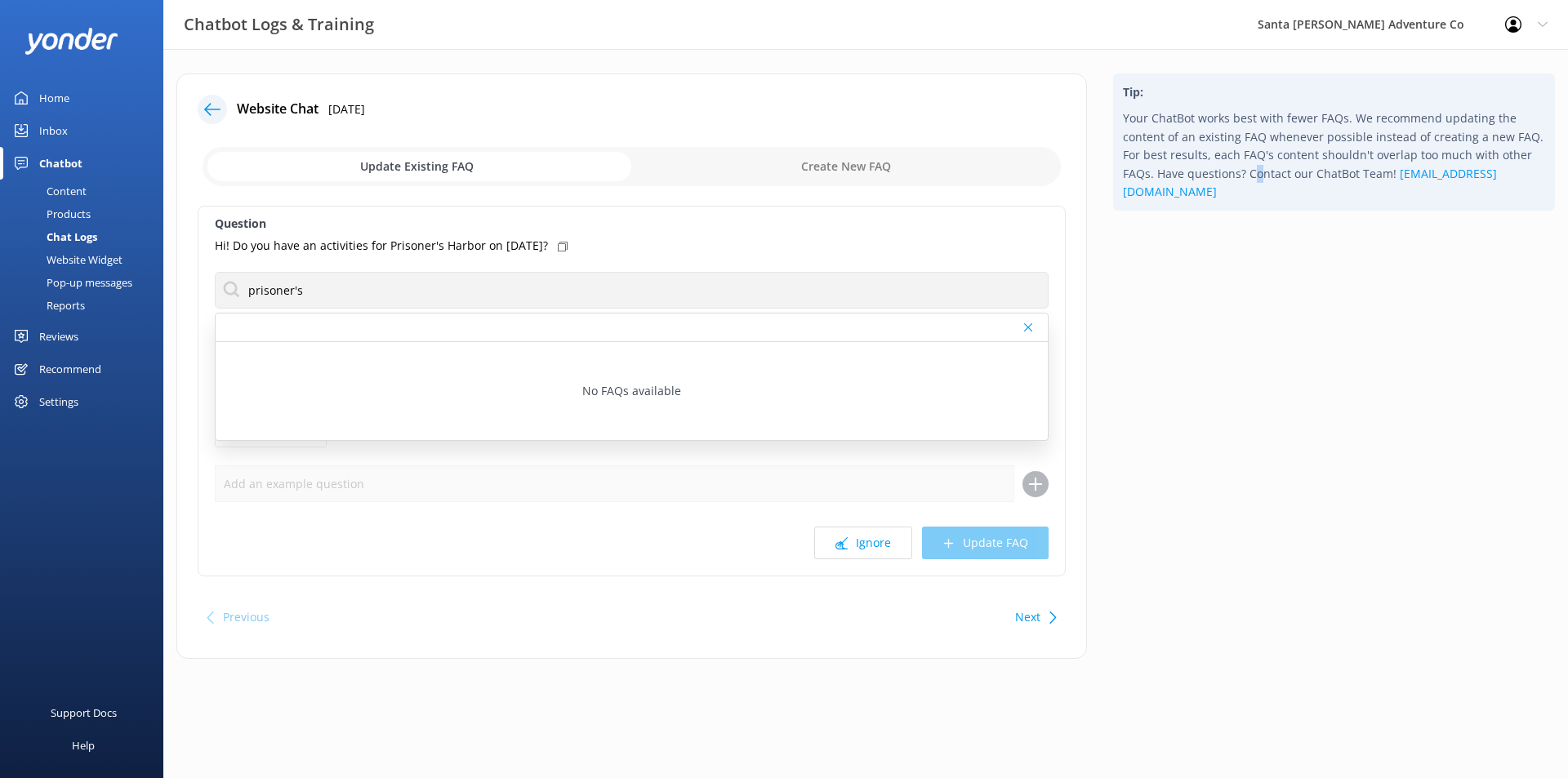
drag, startPoint x: 1255, startPoint y: 460, endPoint x: 1122, endPoint y: 521, distance: 146.3
click at [1257, 460] on div "Tip: Your ChatBot works best with fewer FAQs. We recommend updating the content…" at bounding box center [1334, 374] width 468 height 601
click at [845, 543] on icon at bounding box center [842, 543] width 12 height 12
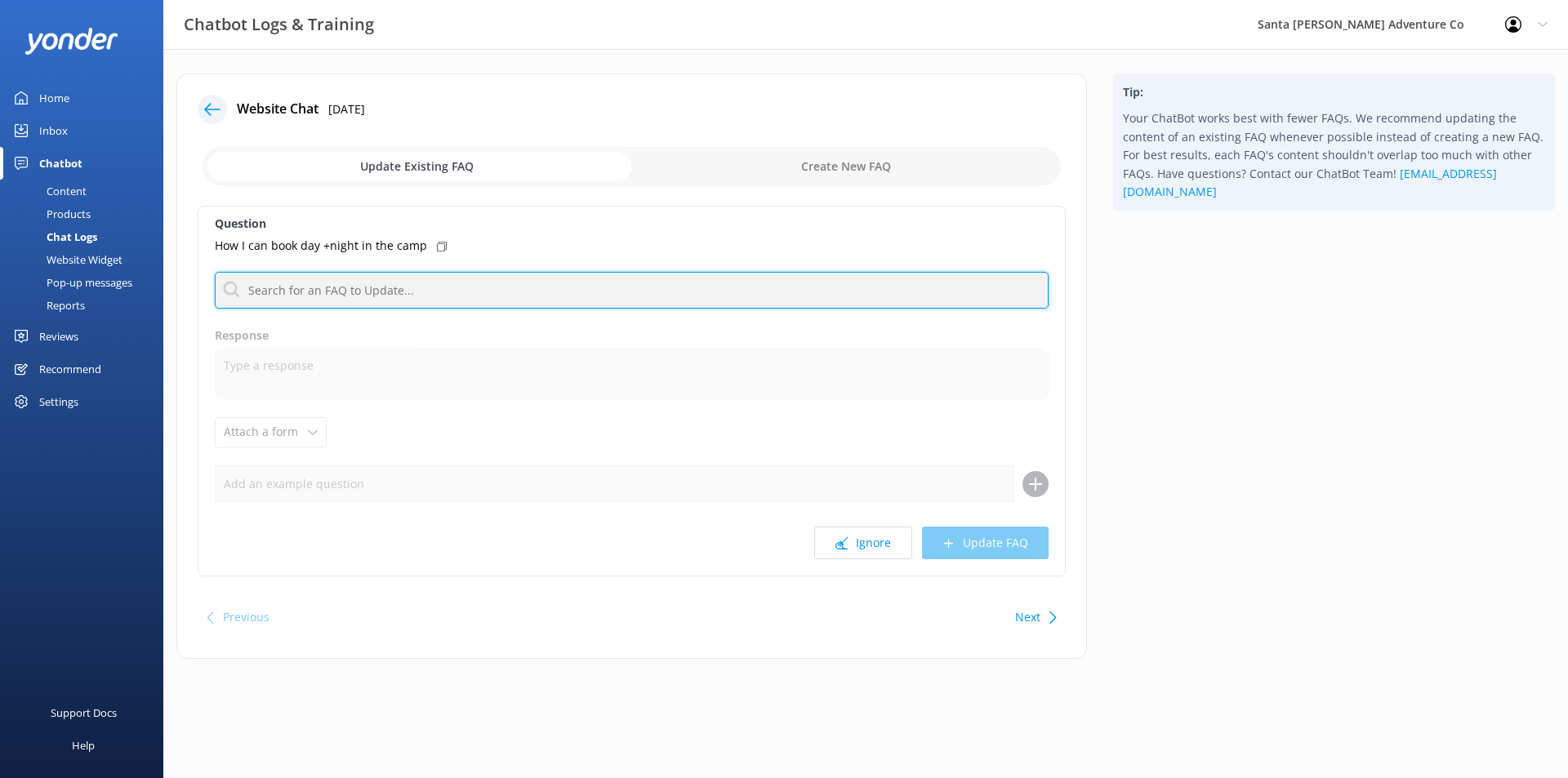
click at [428, 280] on input "text" at bounding box center [632, 290] width 834 height 37
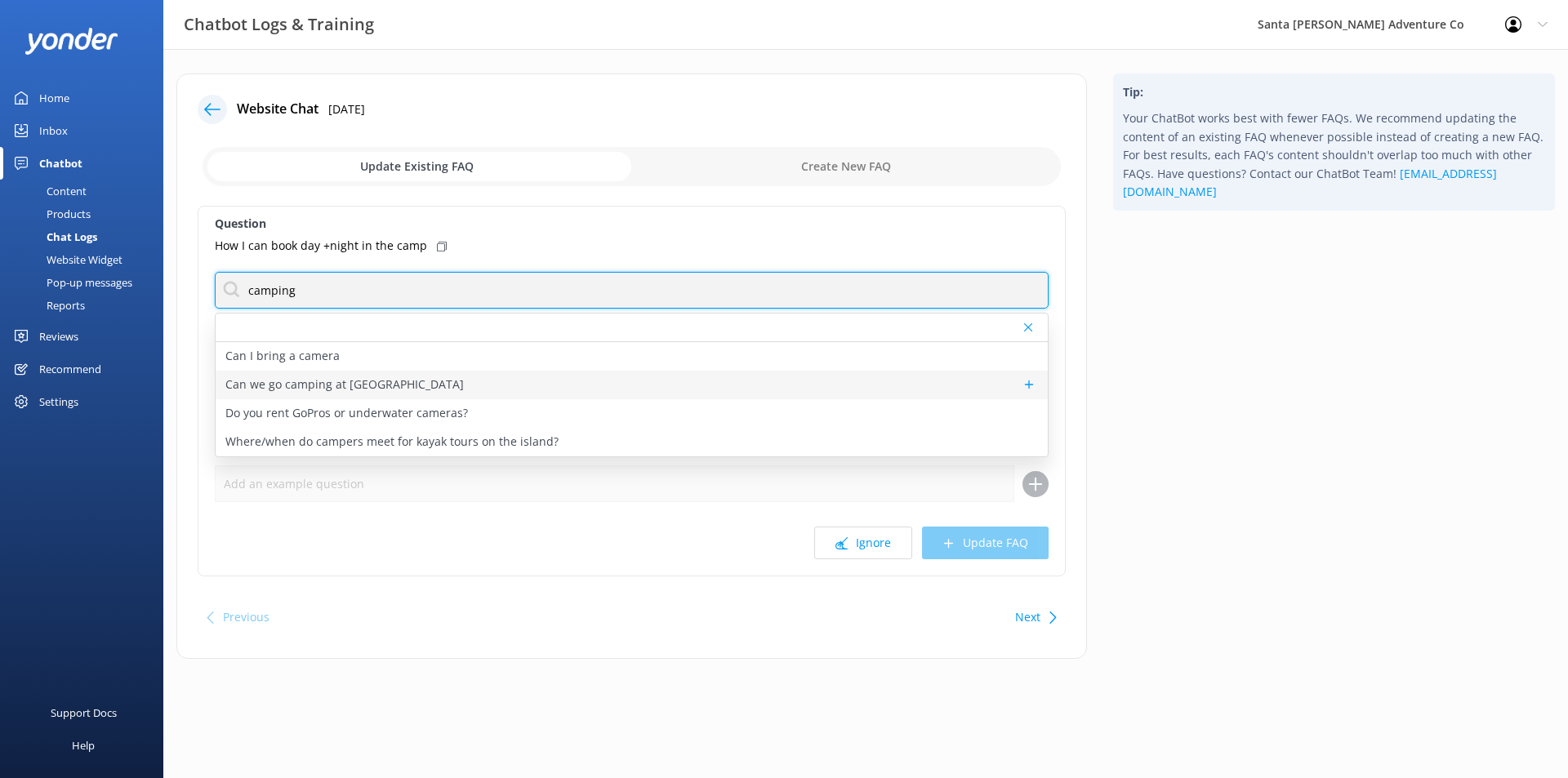
type input "camping"
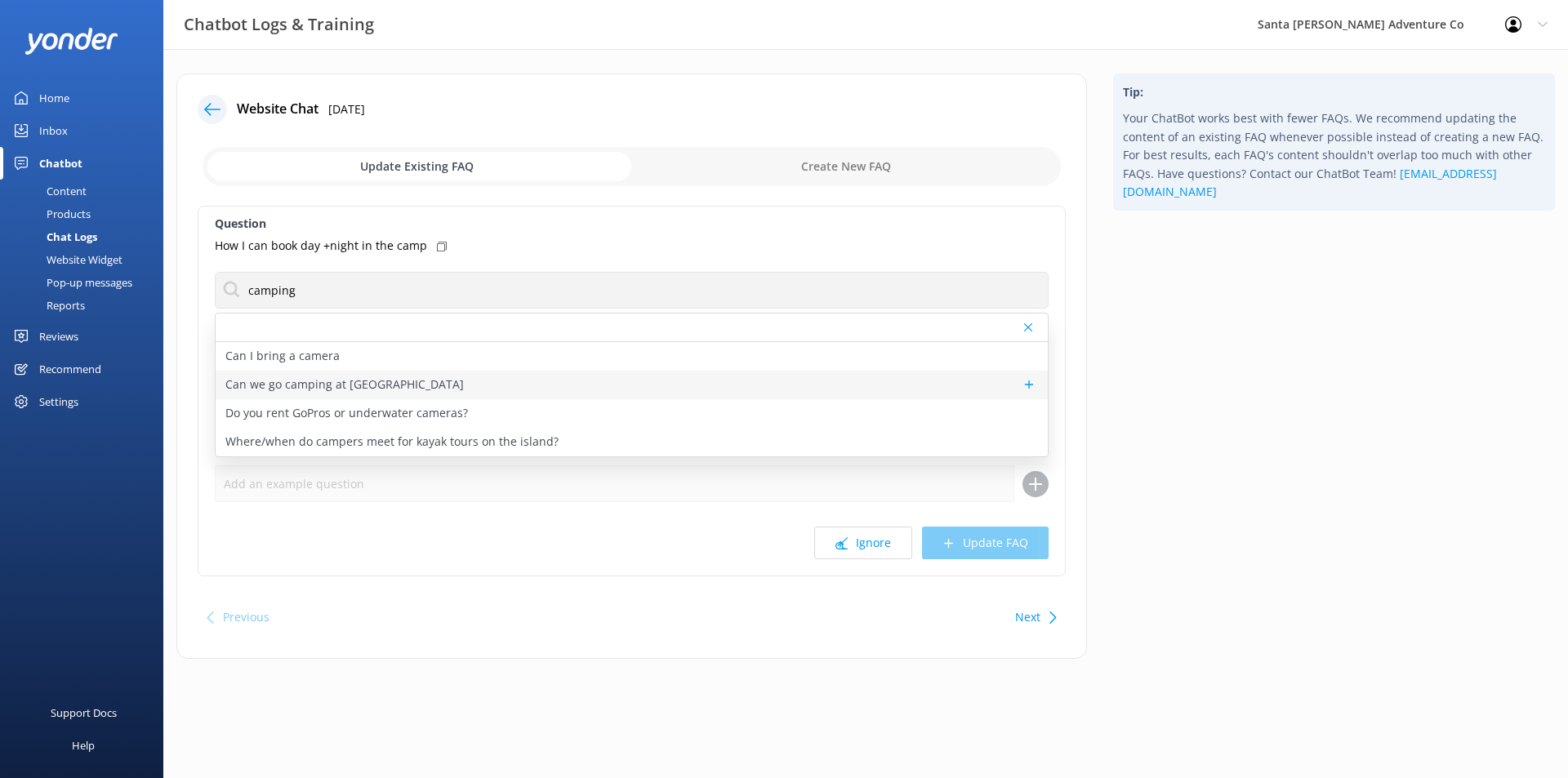
click at [531, 389] on div "Can we go camping at [GEOGRAPHIC_DATA]" at bounding box center [632, 385] width 832 height 29
type textarea "More information on camping at [GEOGRAPHIC_DATA][PERSON_NAME] is available at […"
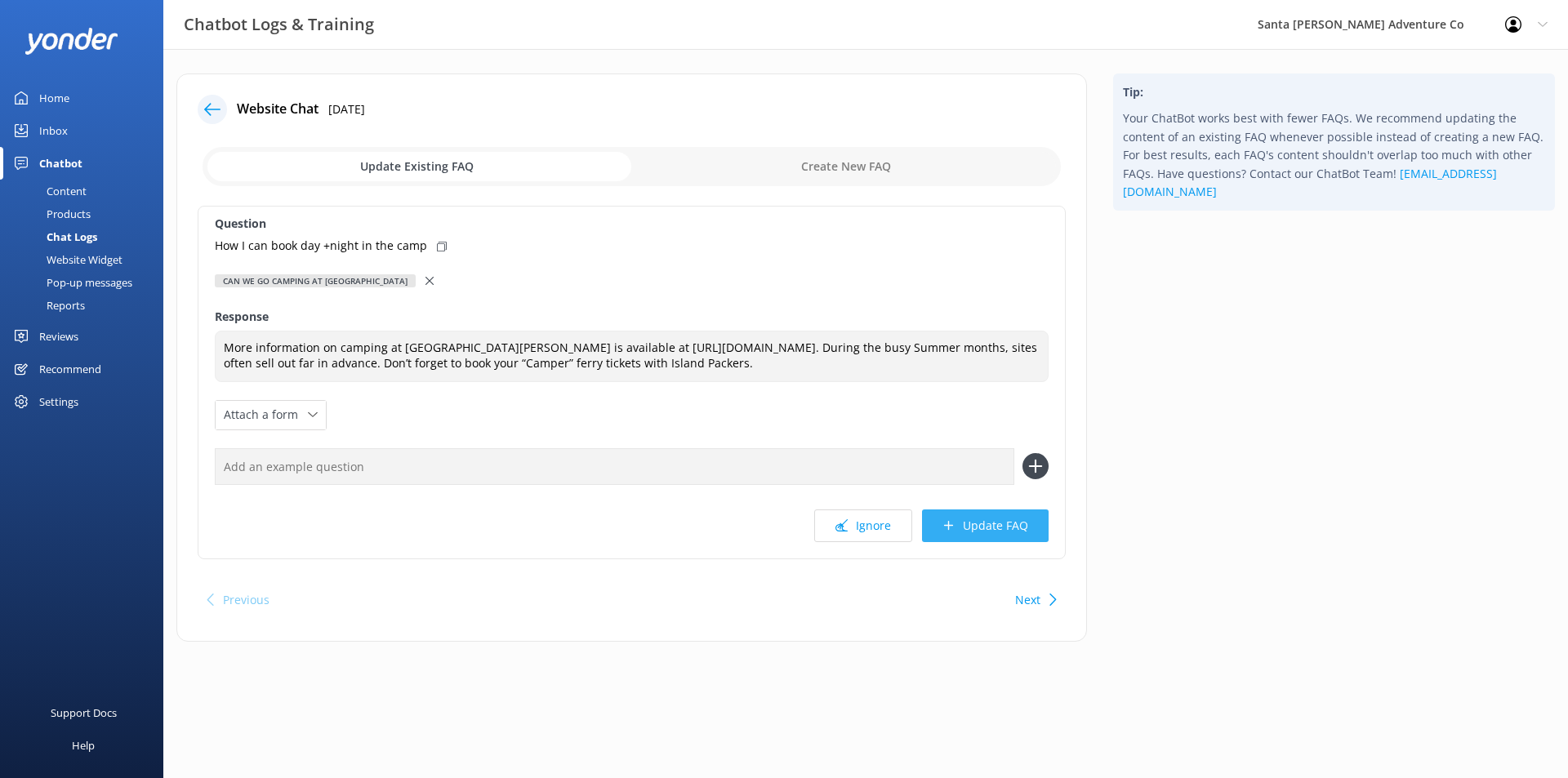
click at [989, 542] on button "Update FAQ" at bounding box center [985, 526] width 127 height 33
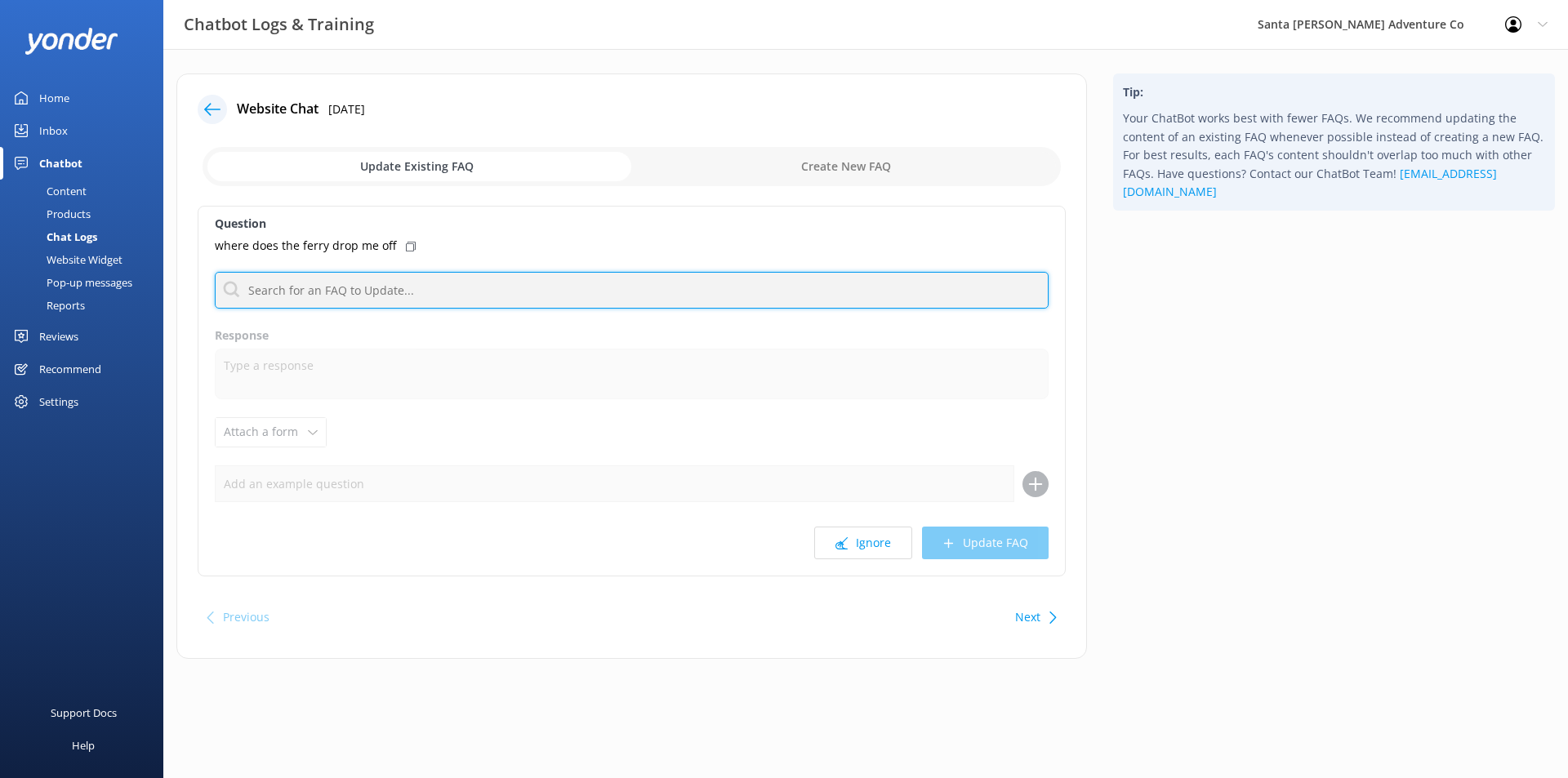
click at [335, 289] on input "text" at bounding box center [632, 290] width 834 height 37
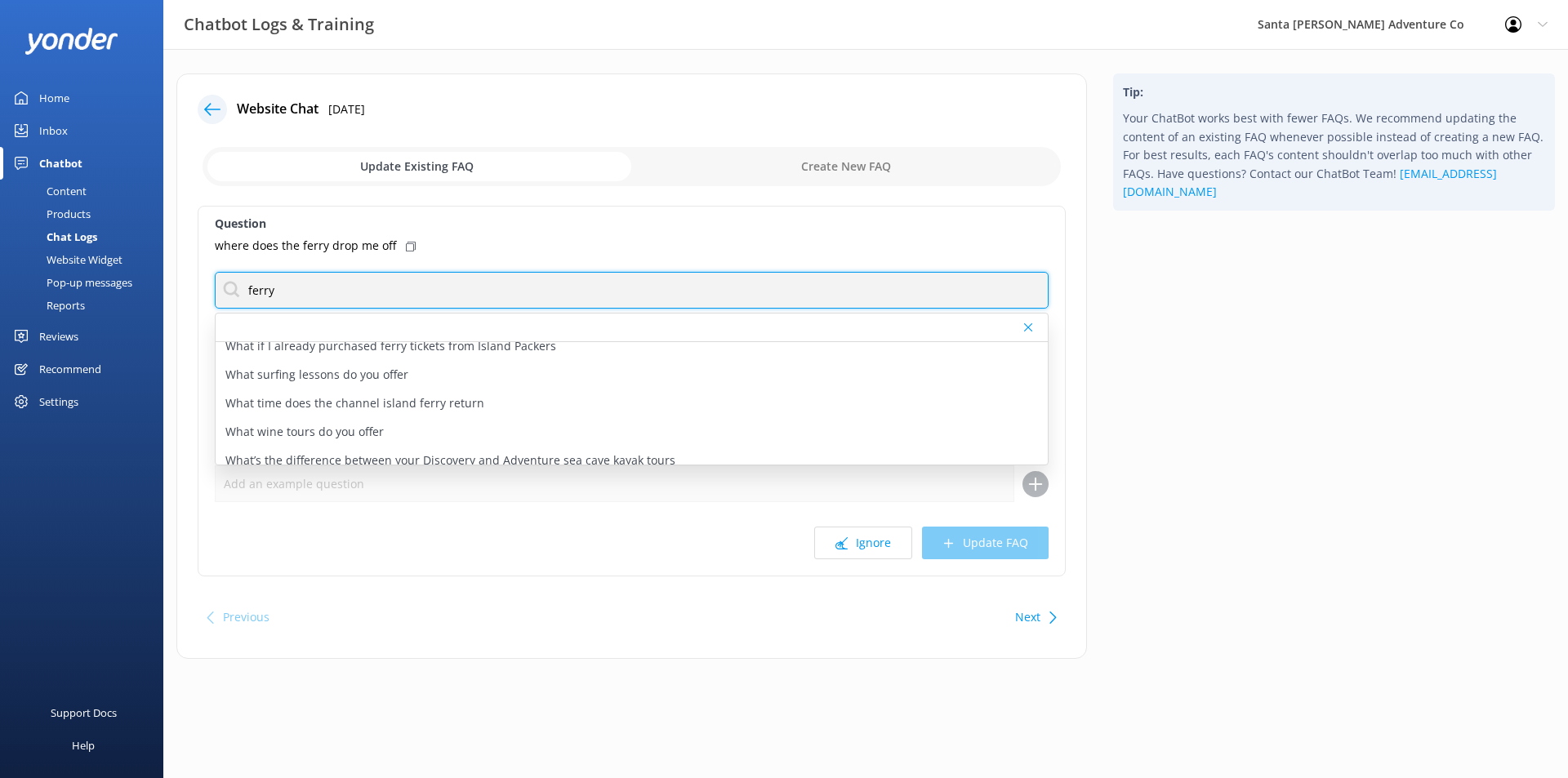
scroll to position [549, 0]
click at [384, 301] on input "ferry" at bounding box center [632, 290] width 834 height 37
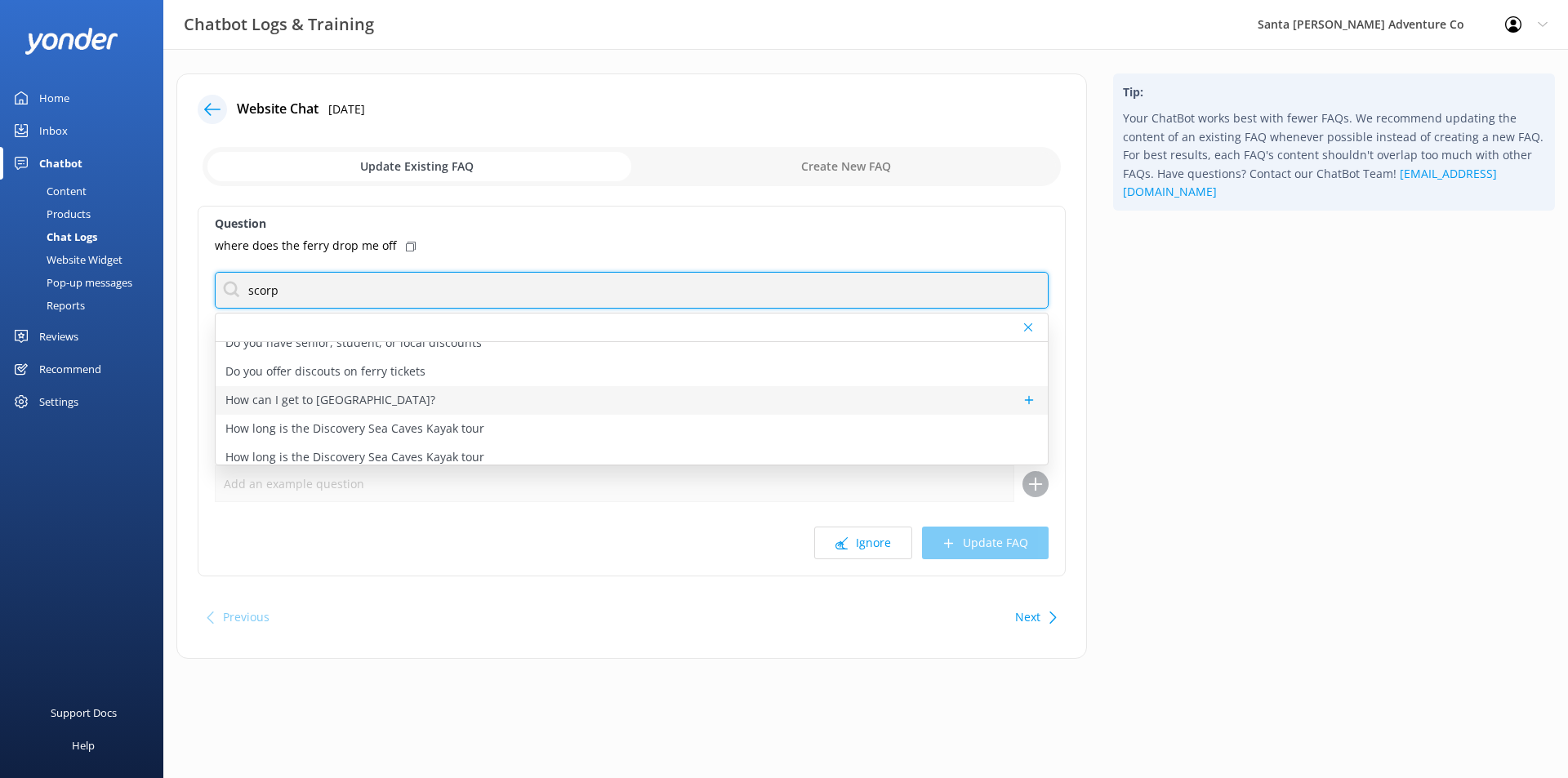
type input "scorp"
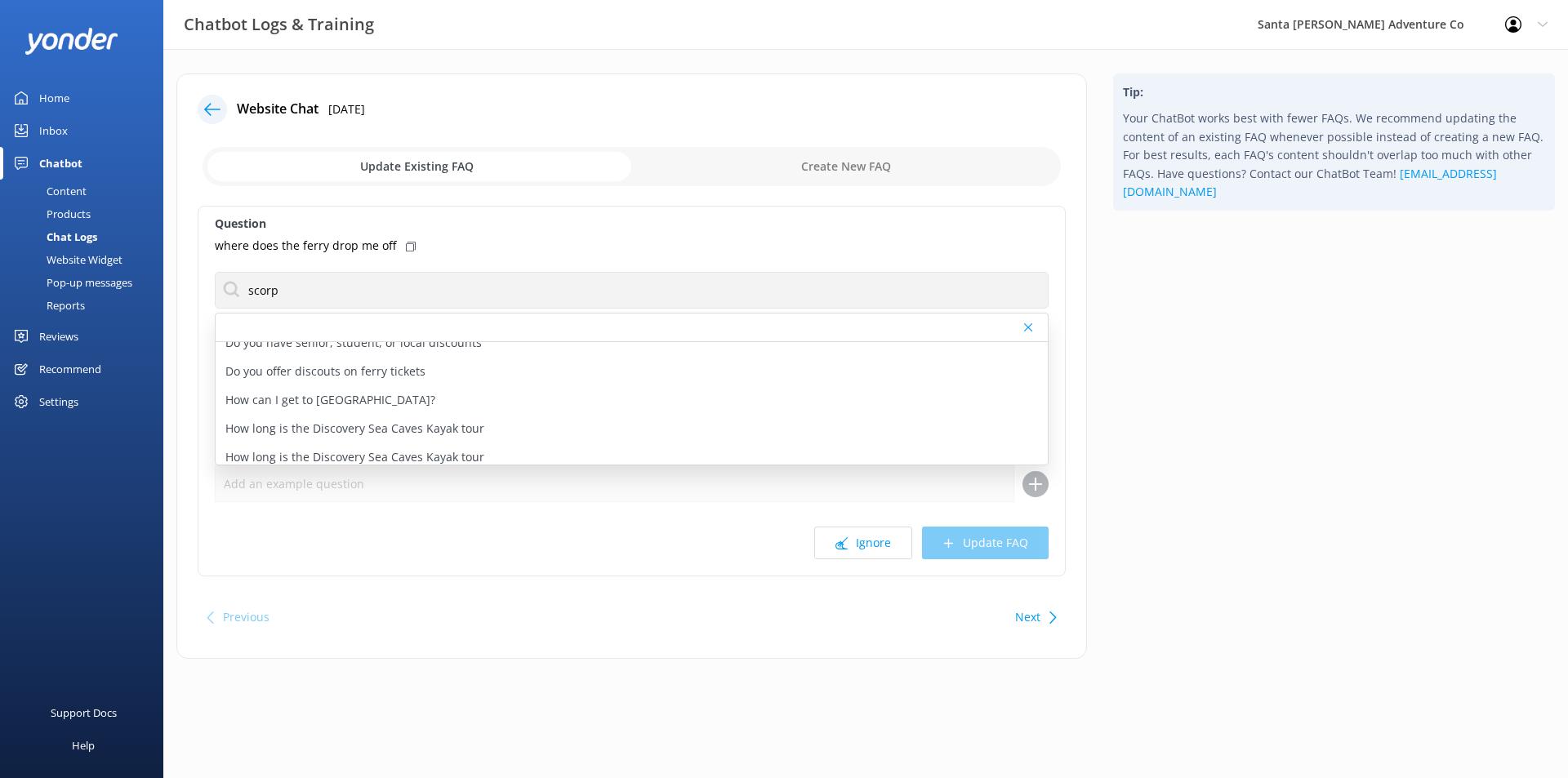
click at [767, 393] on div "How can I get to [GEOGRAPHIC_DATA]?" at bounding box center [632, 401] width 832 height 29
type textarea "You will need ferry tickets to get to your kayak tour at [GEOGRAPHIC_DATA] (als…"
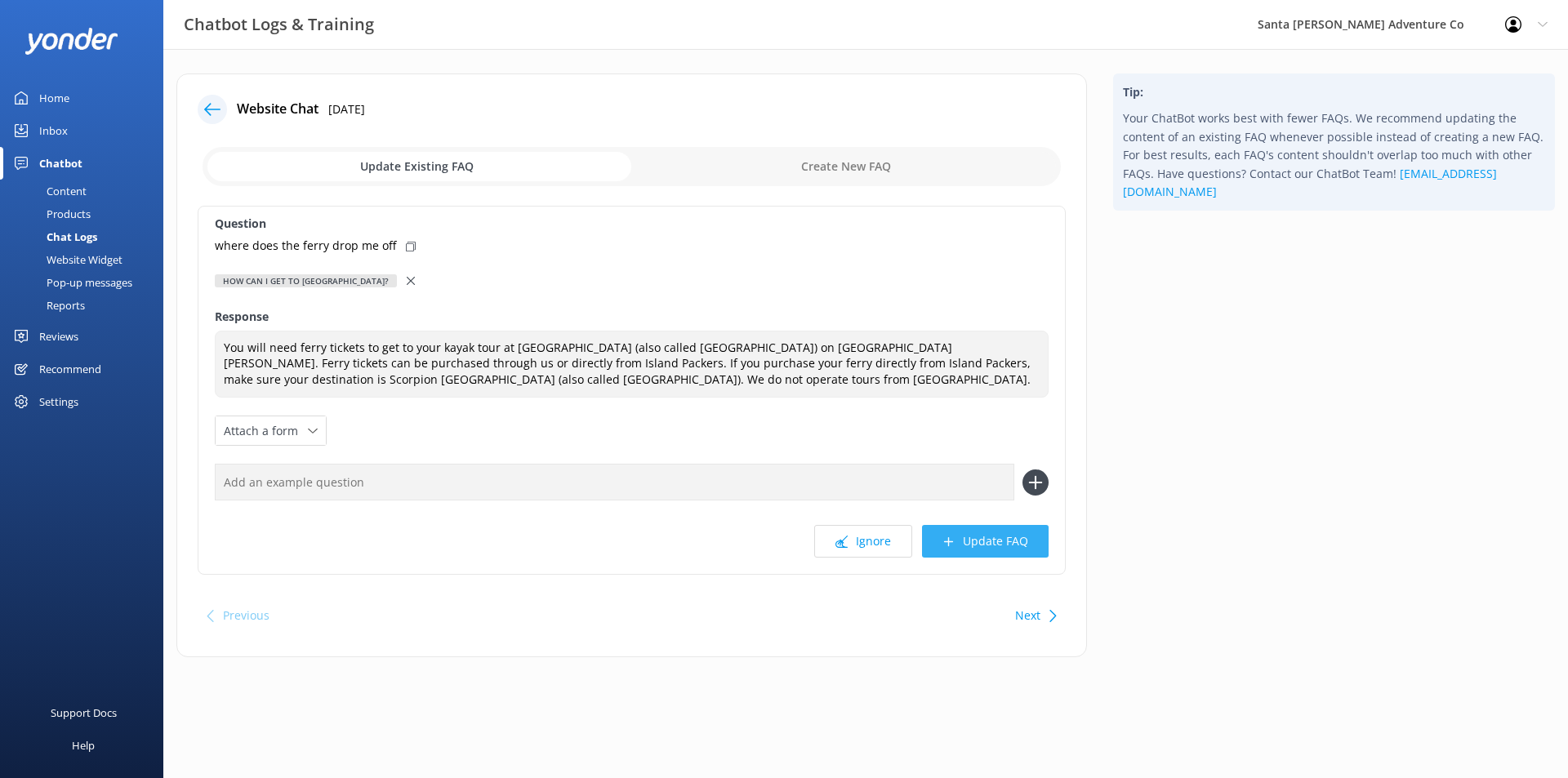
click at [984, 545] on button "Update FAQ" at bounding box center [985, 541] width 127 height 33
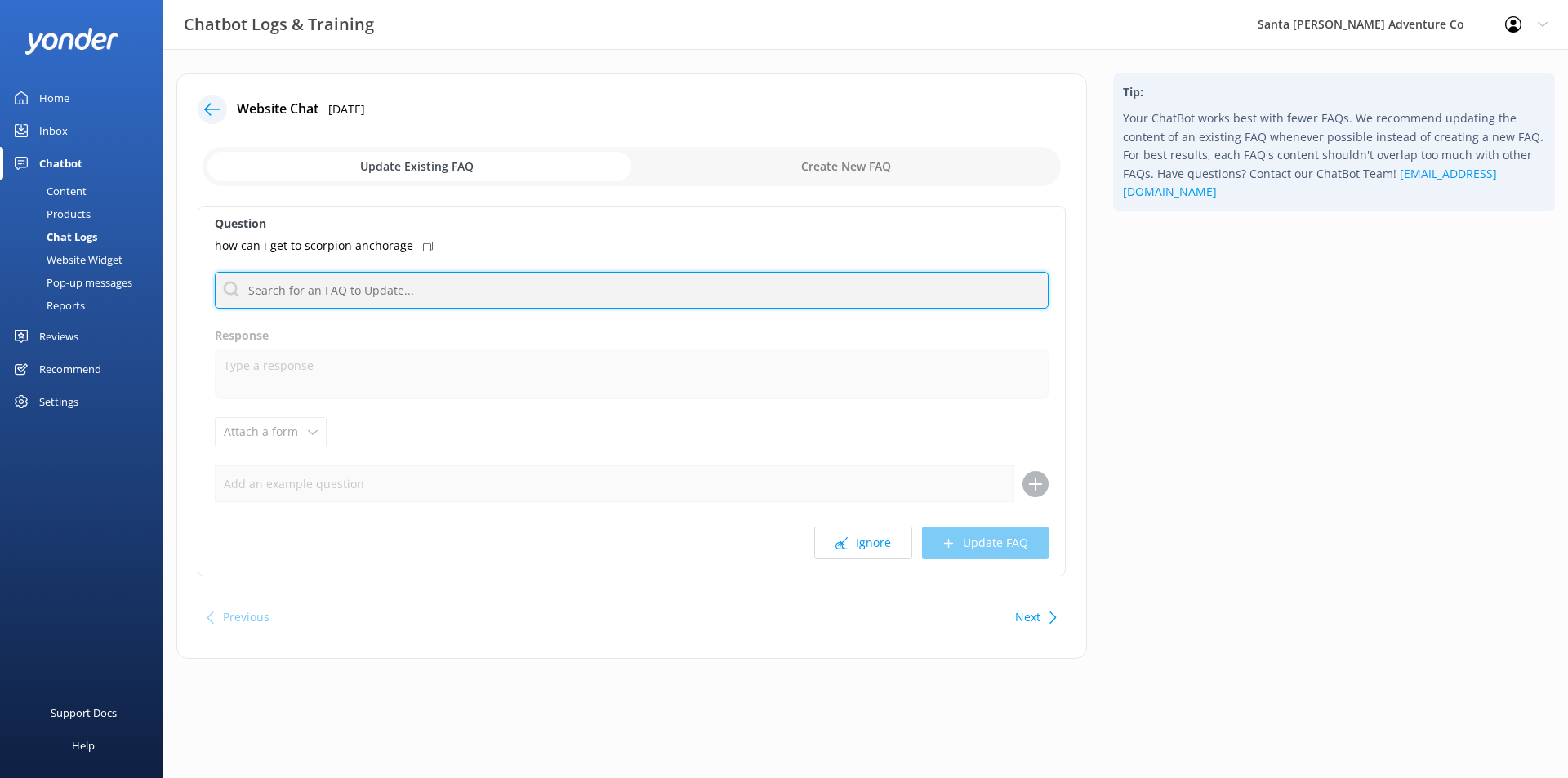
click at [338, 291] on input "text" at bounding box center [632, 290] width 834 height 37
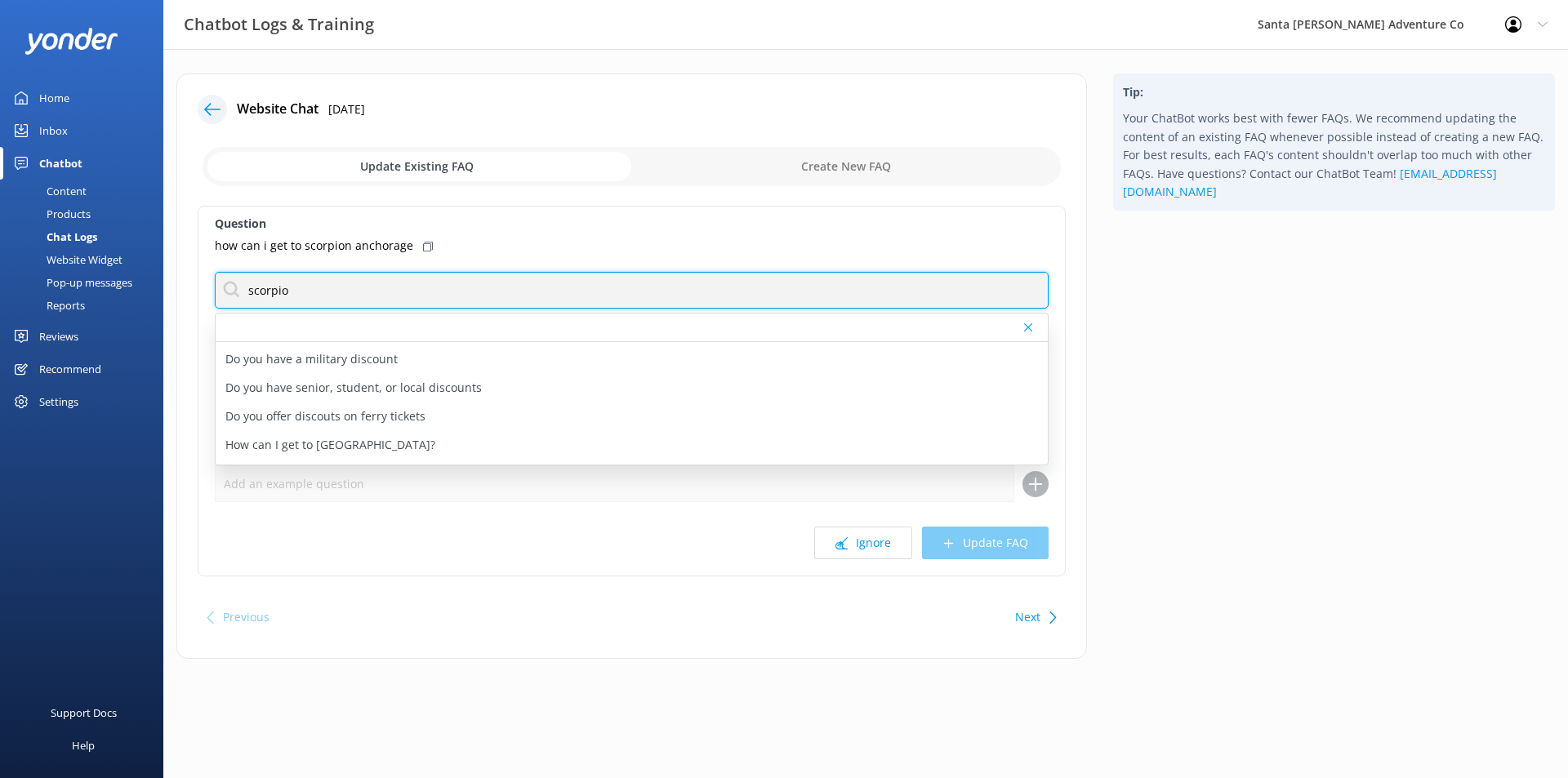
scroll to position [154, 0]
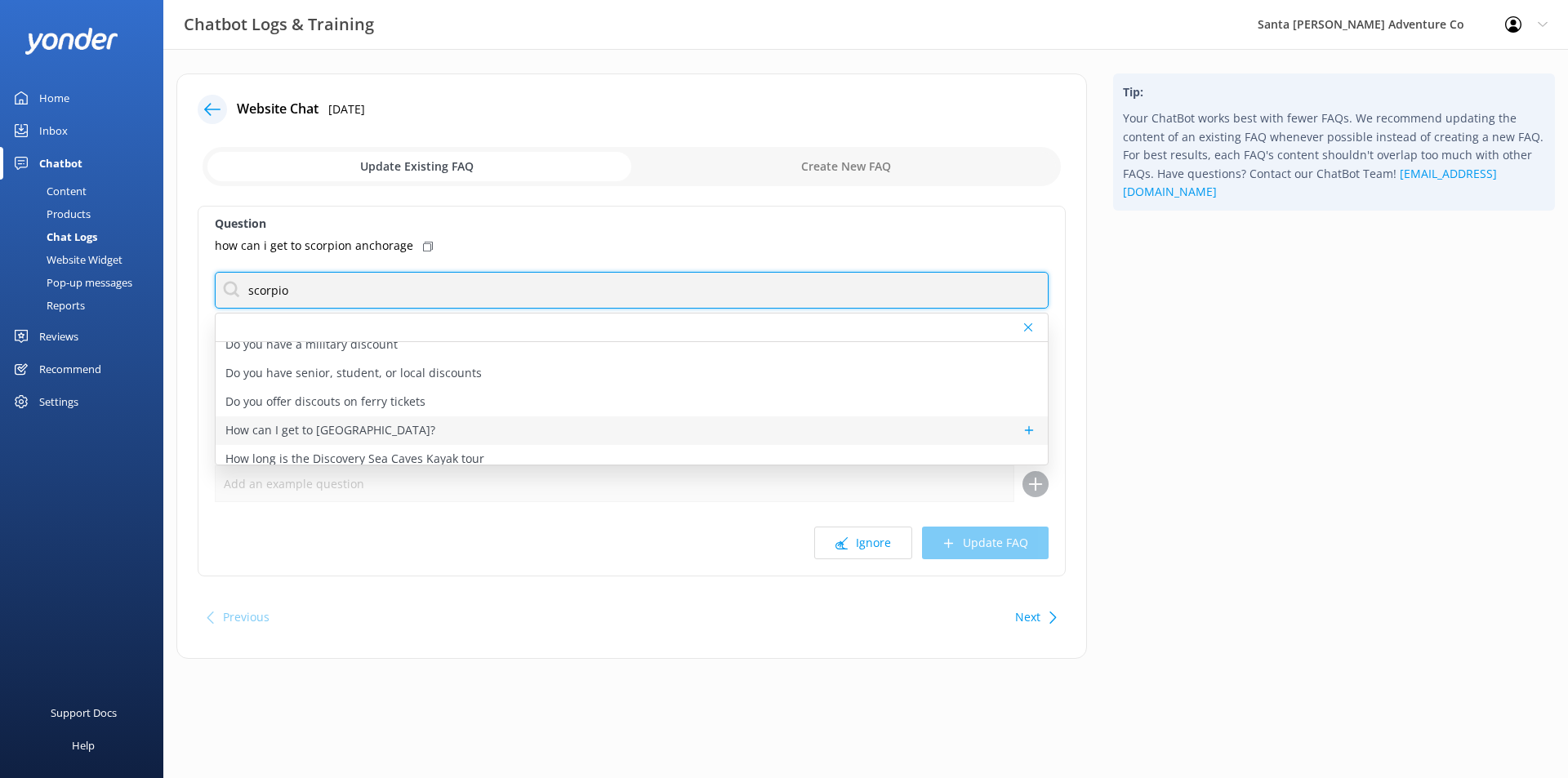
type input "scorpio"
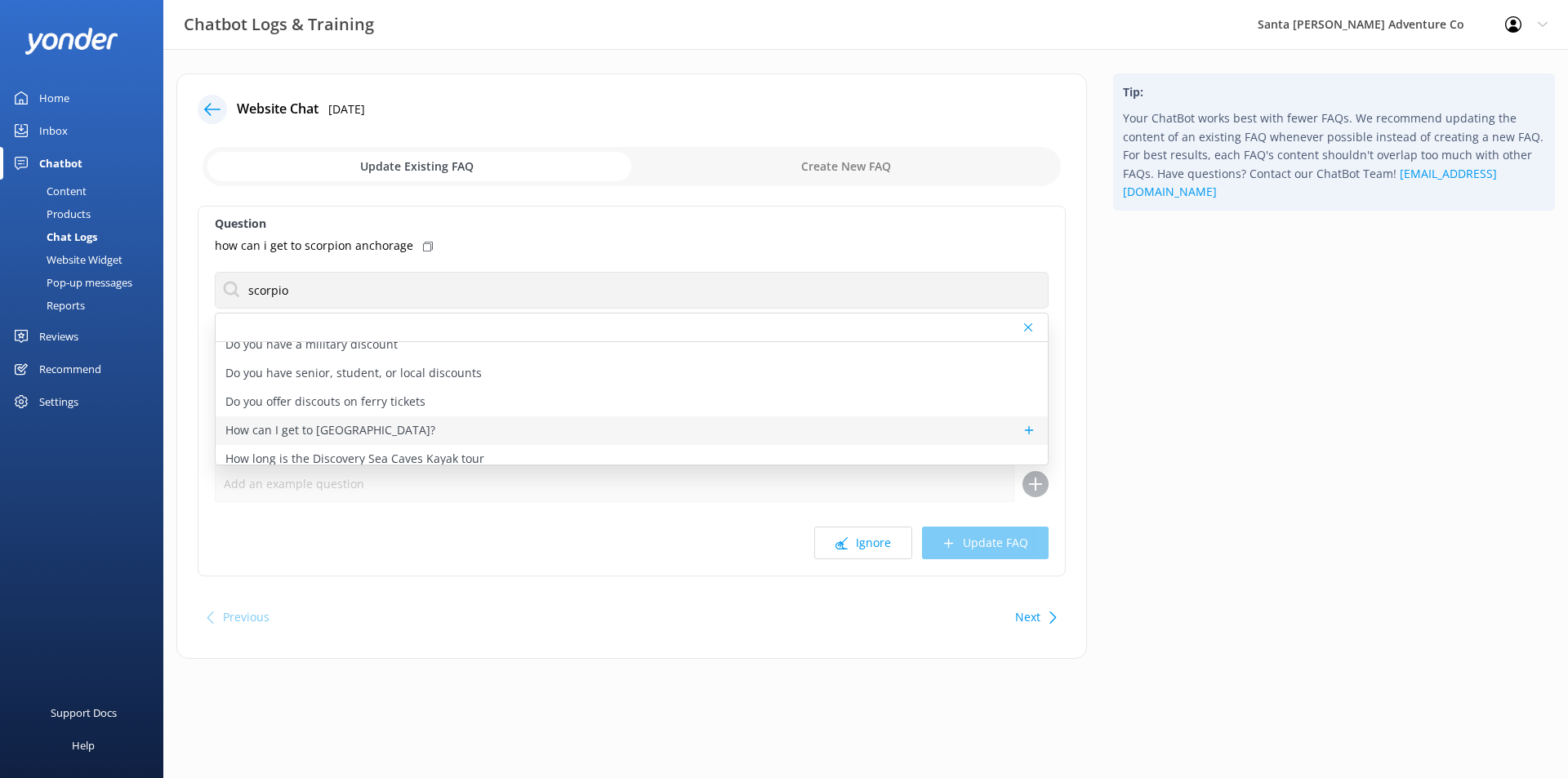
click at [756, 430] on div "How can I get to [GEOGRAPHIC_DATA]?" at bounding box center [632, 431] width 832 height 29
type textarea "You will need ferry tickets to get to your kayak tour at [GEOGRAPHIC_DATA] (als…"
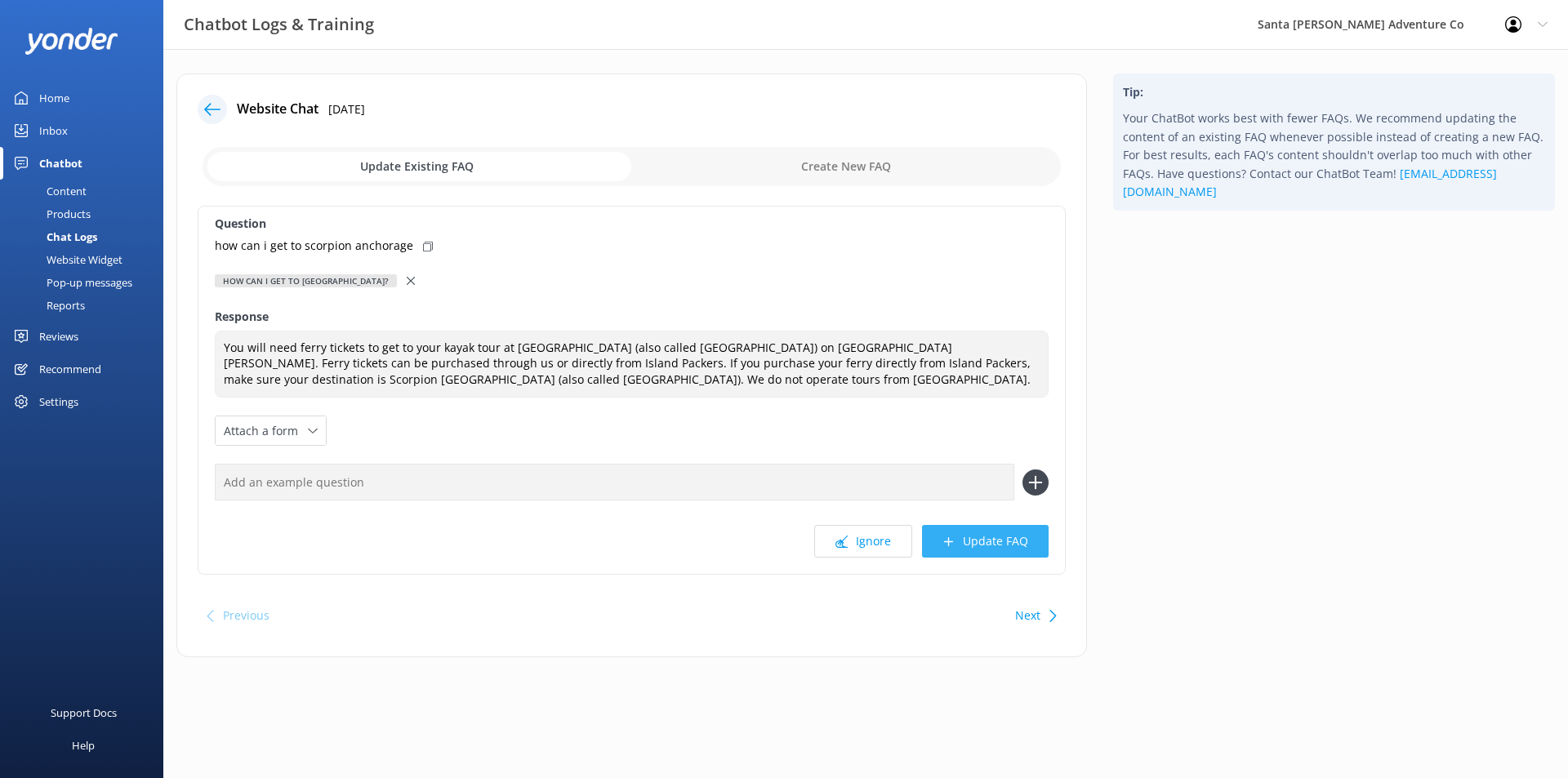
click at [988, 537] on button "Update FAQ" at bounding box center [985, 541] width 127 height 33
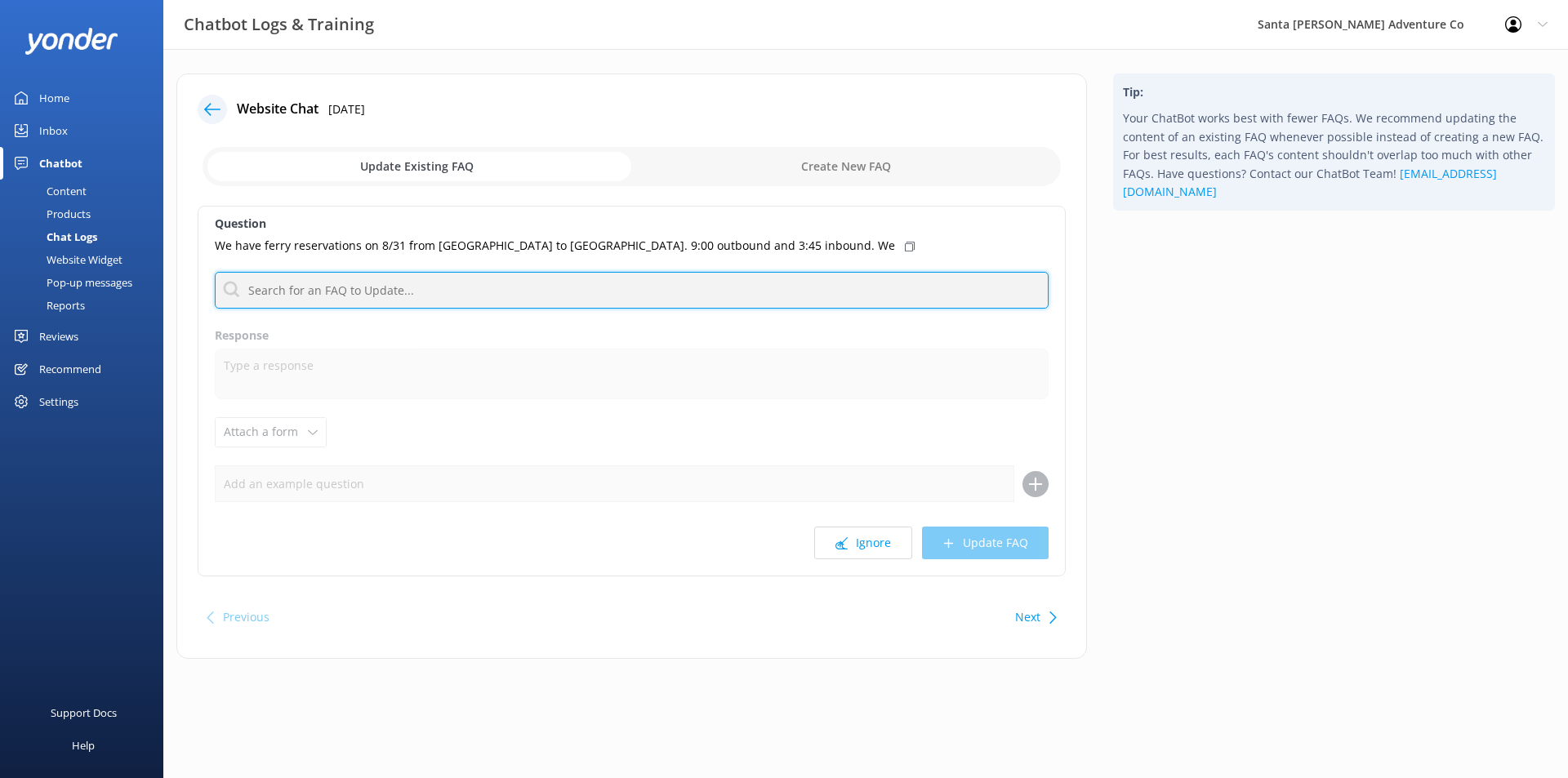
click at [451, 280] on input "text" at bounding box center [632, 290] width 834 height 37
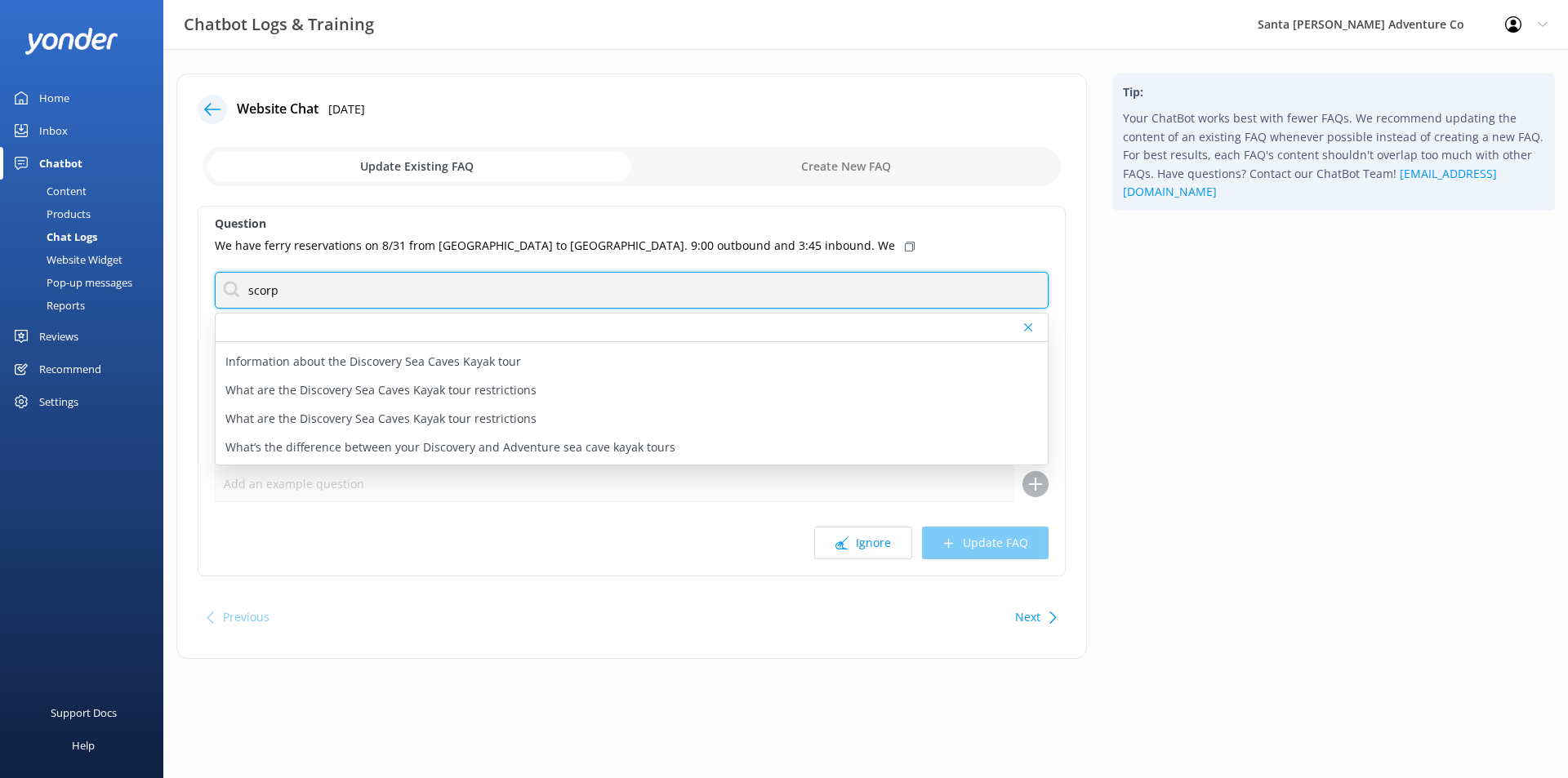
scroll to position [389, 0]
type input "scorp"
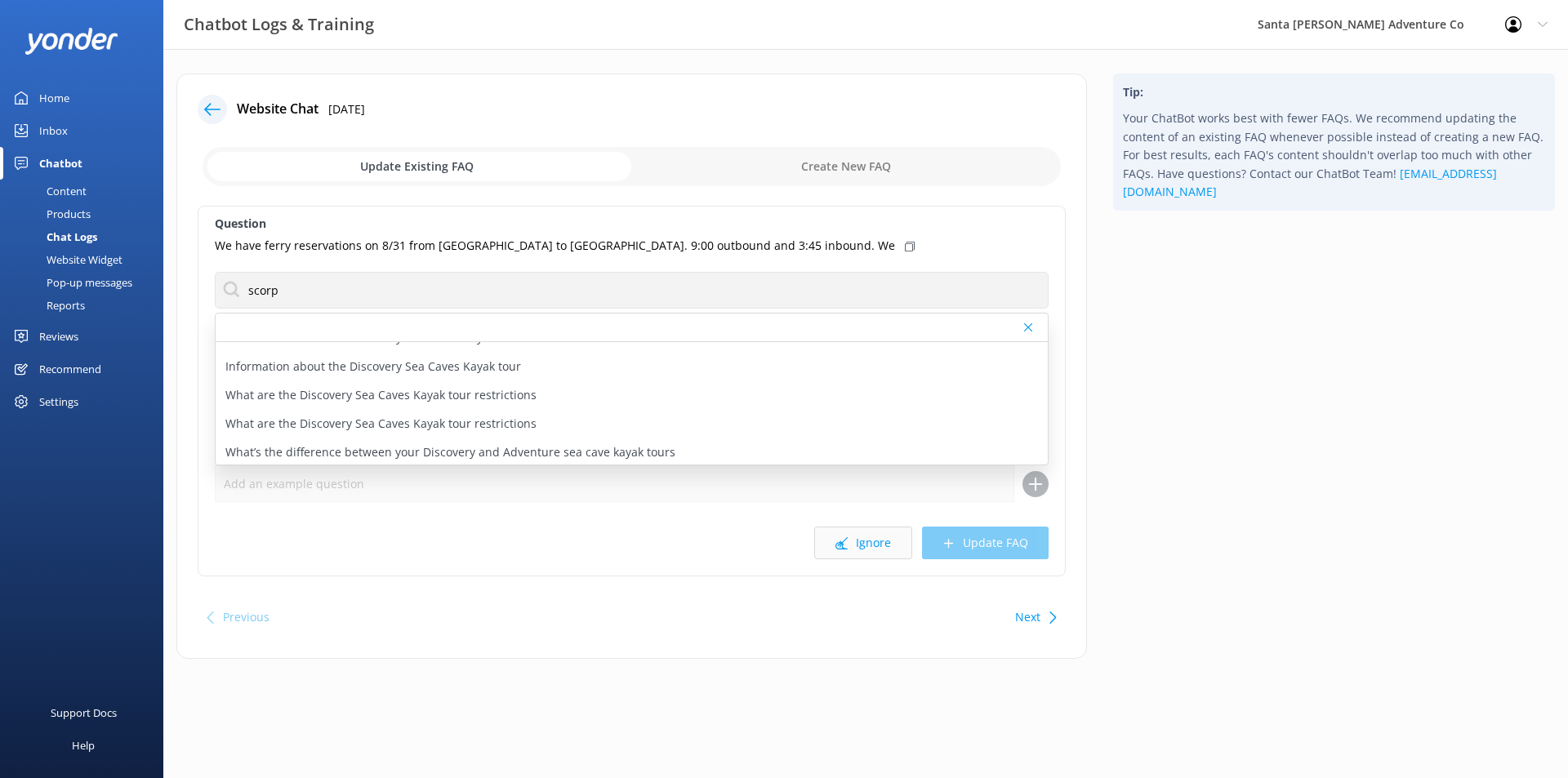
click at [838, 540] on icon at bounding box center [842, 543] width 12 height 12
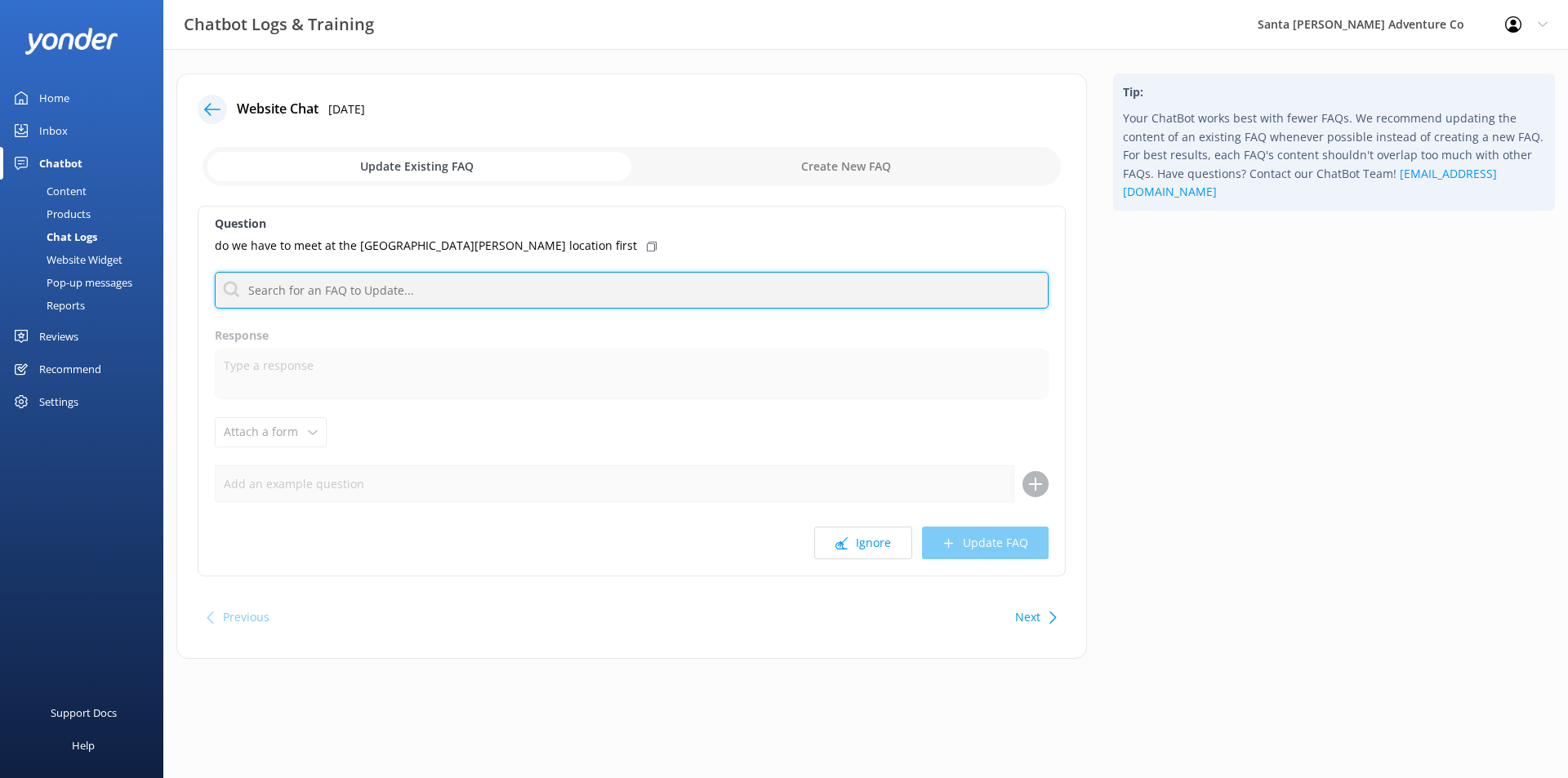
click at [344, 299] on input "text" at bounding box center [632, 290] width 834 height 37
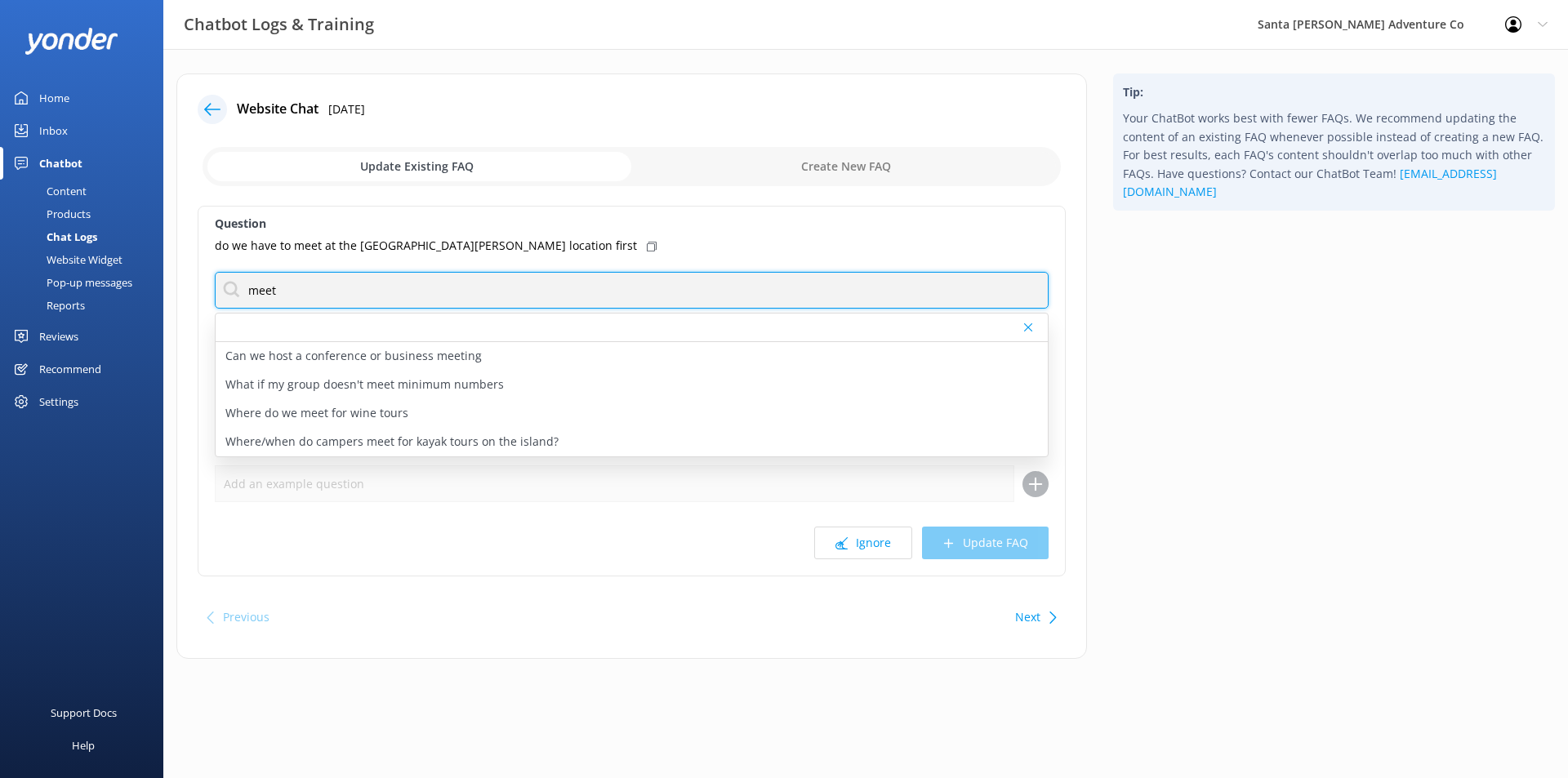
click at [360, 298] on input "meet" at bounding box center [632, 290] width 834 height 37
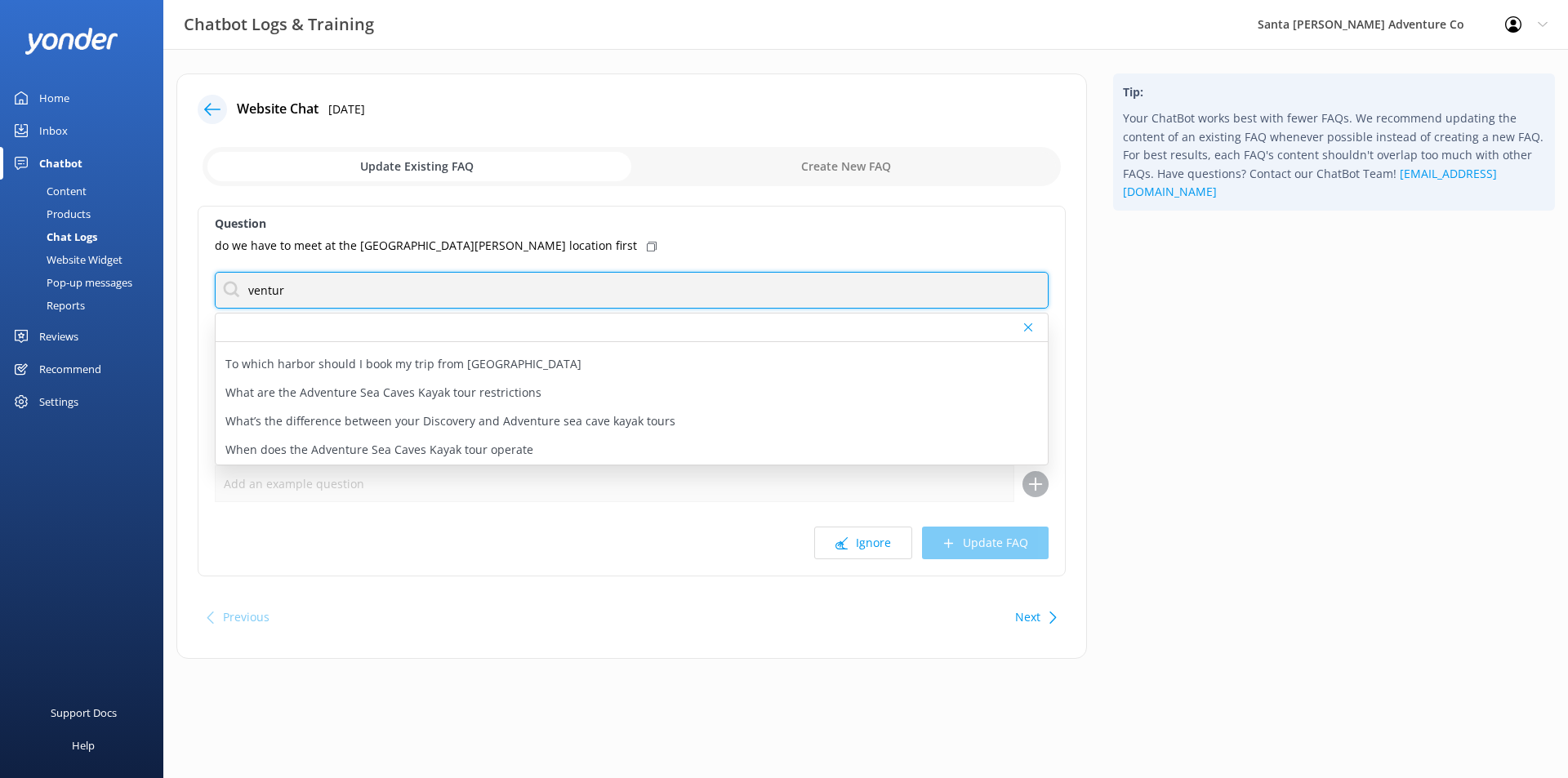
click at [497, 290] on input "ventur" at bounding box center [632, 290] width 834 height 37
click at [496, 290] on input "ventur" at bounding box center [632, 290] width 834 height 37
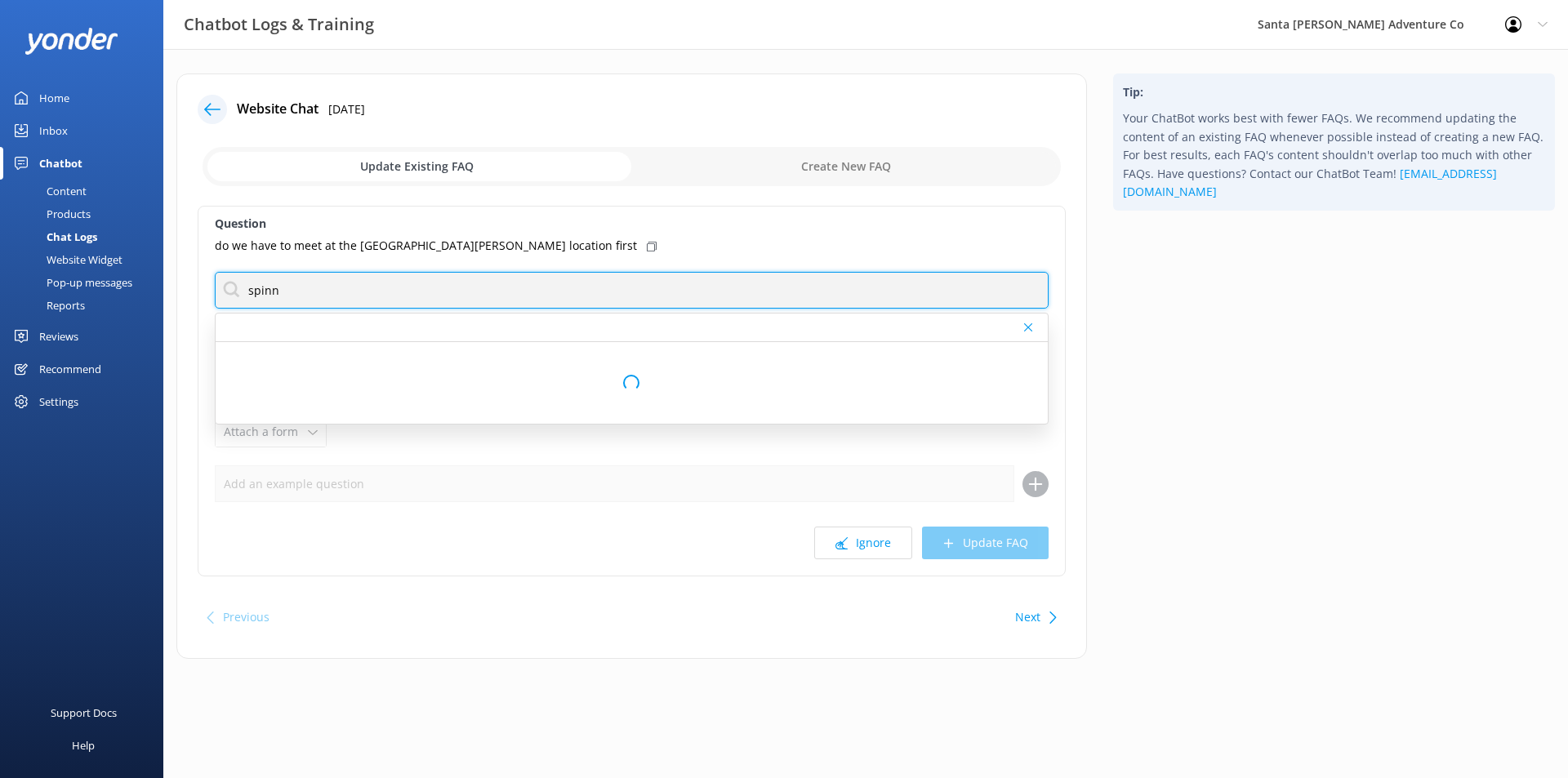
scroll to position [0, 0]
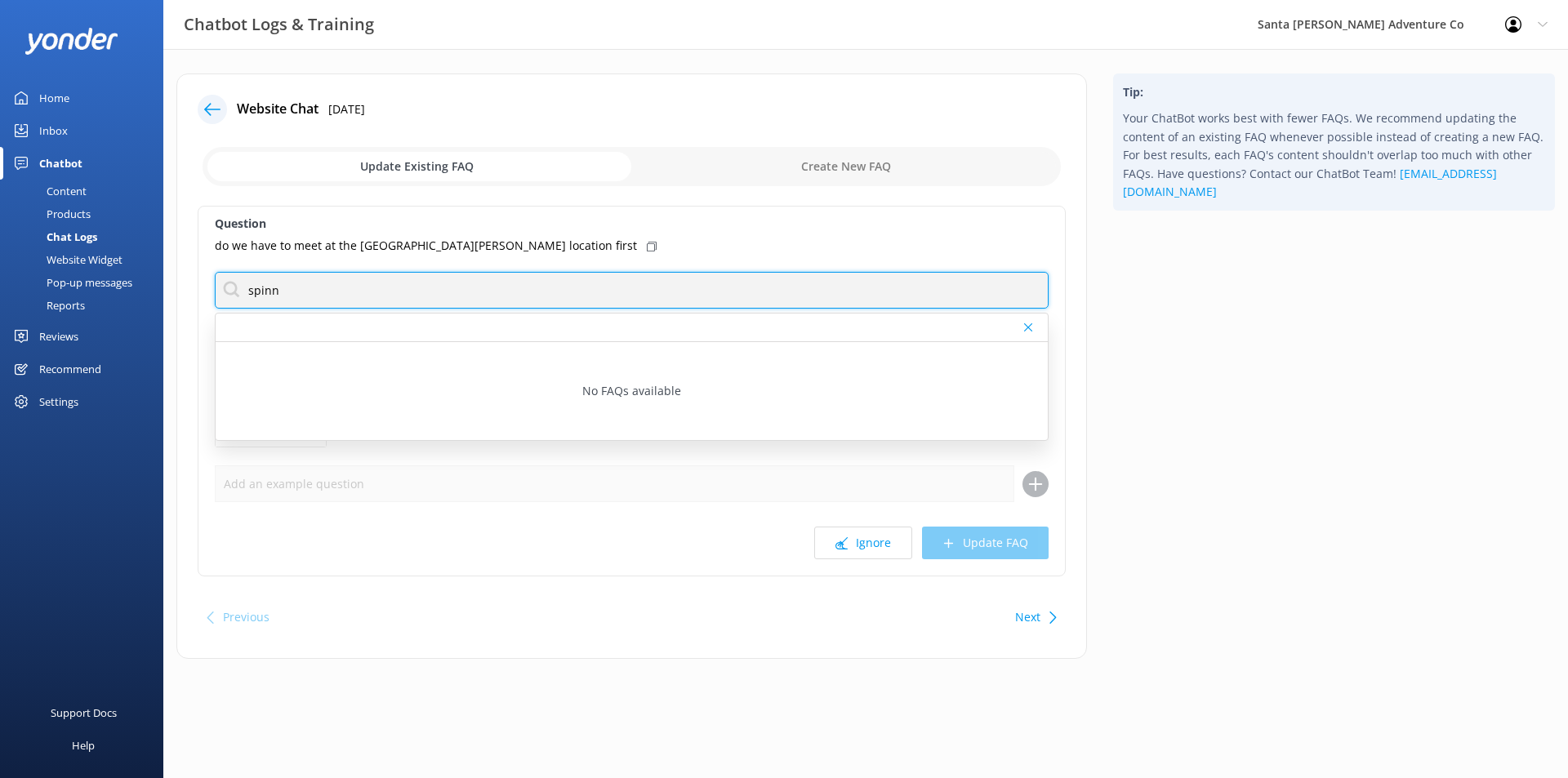
click at [502, 288] on input "spinn" at bounding box center [632, 290] width 834 height 37
click at [502, 288] on input "spinn" at bounding box center [632, 290] width 834 height 37
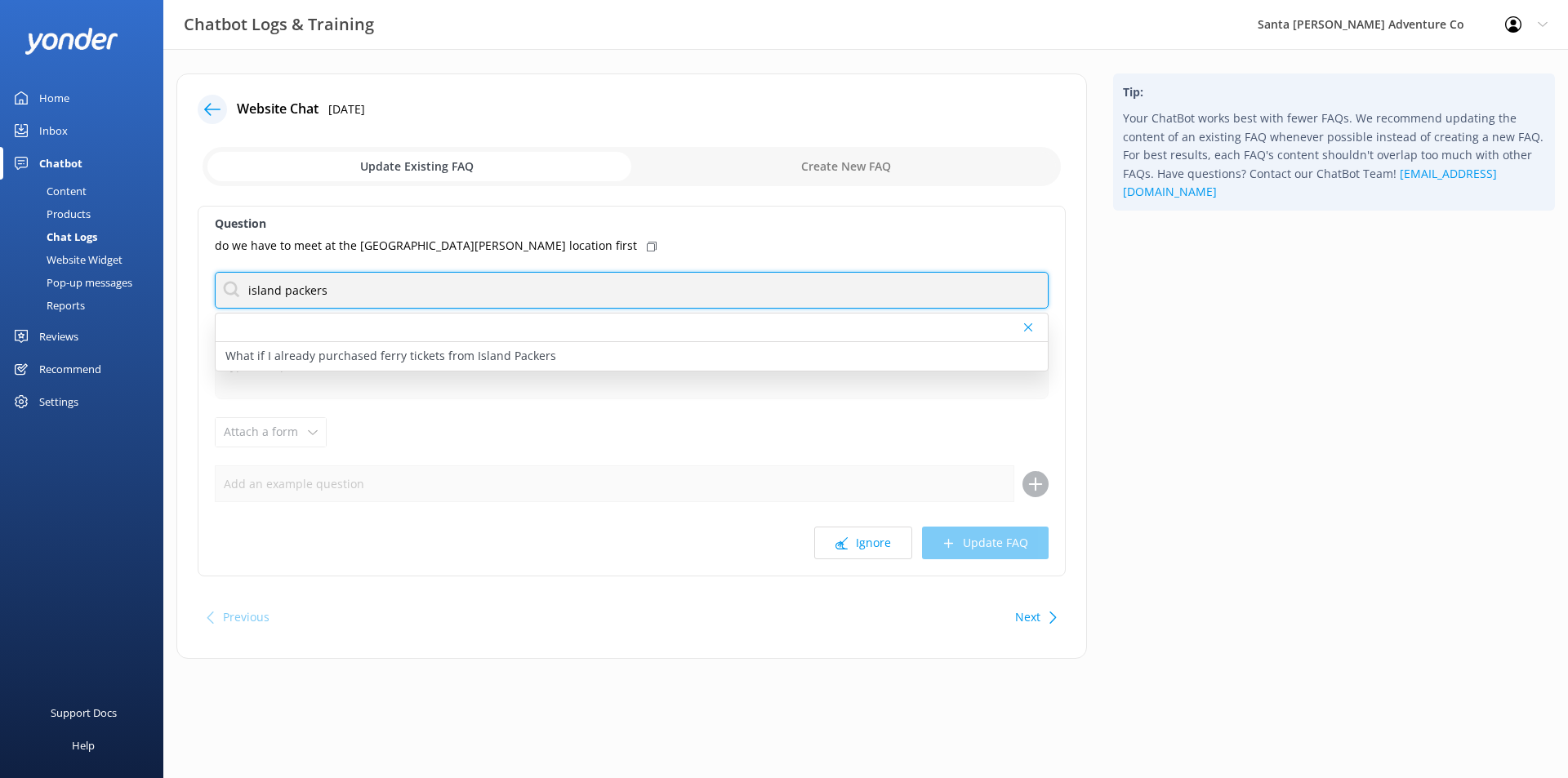
click at [505, 283] on input "island packers" at bounding box center [632, 290] width 834 height 37
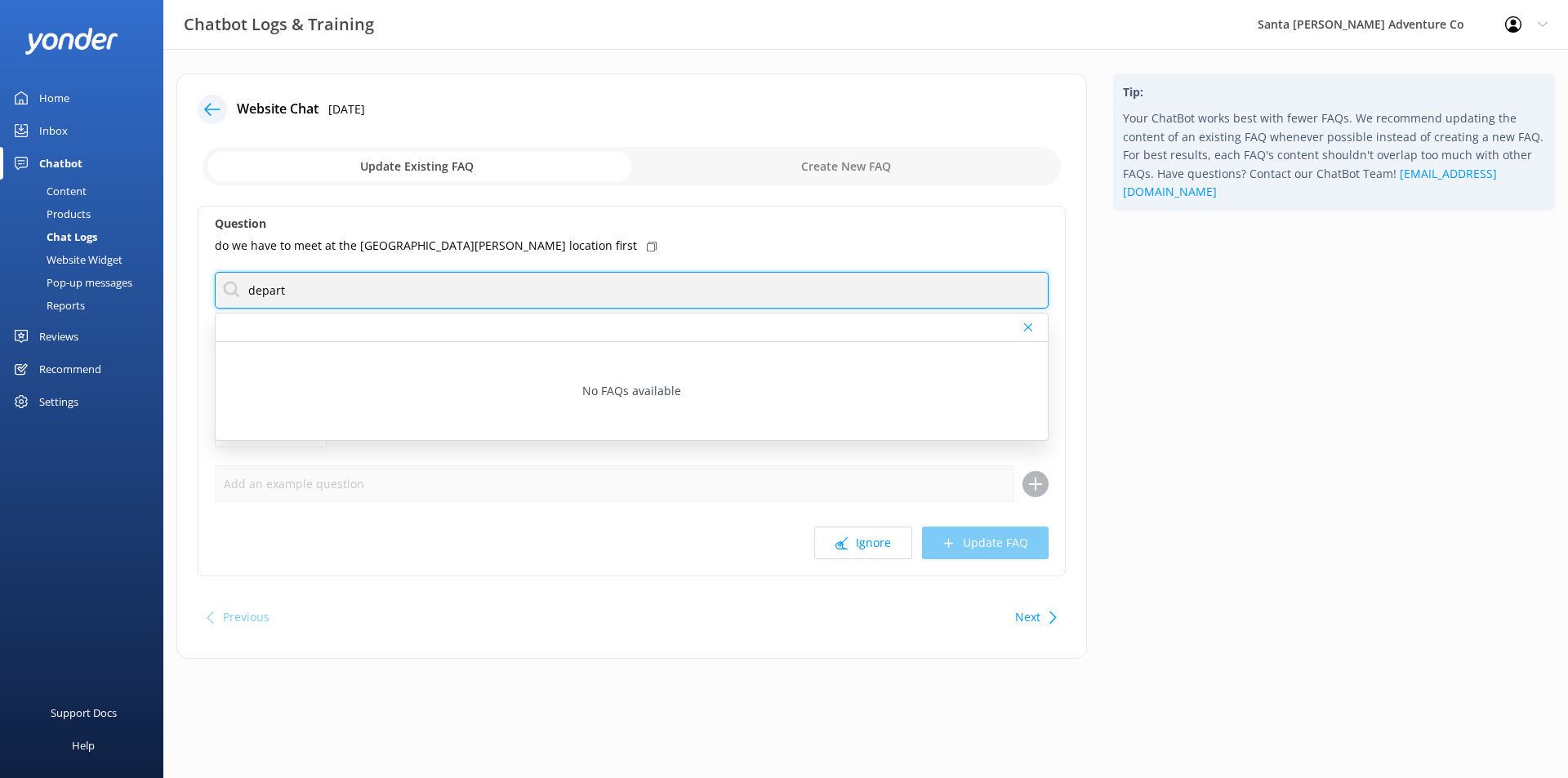
click at [463, 294] on input "depart" at bounding box center [632, 290] width 834 height 37
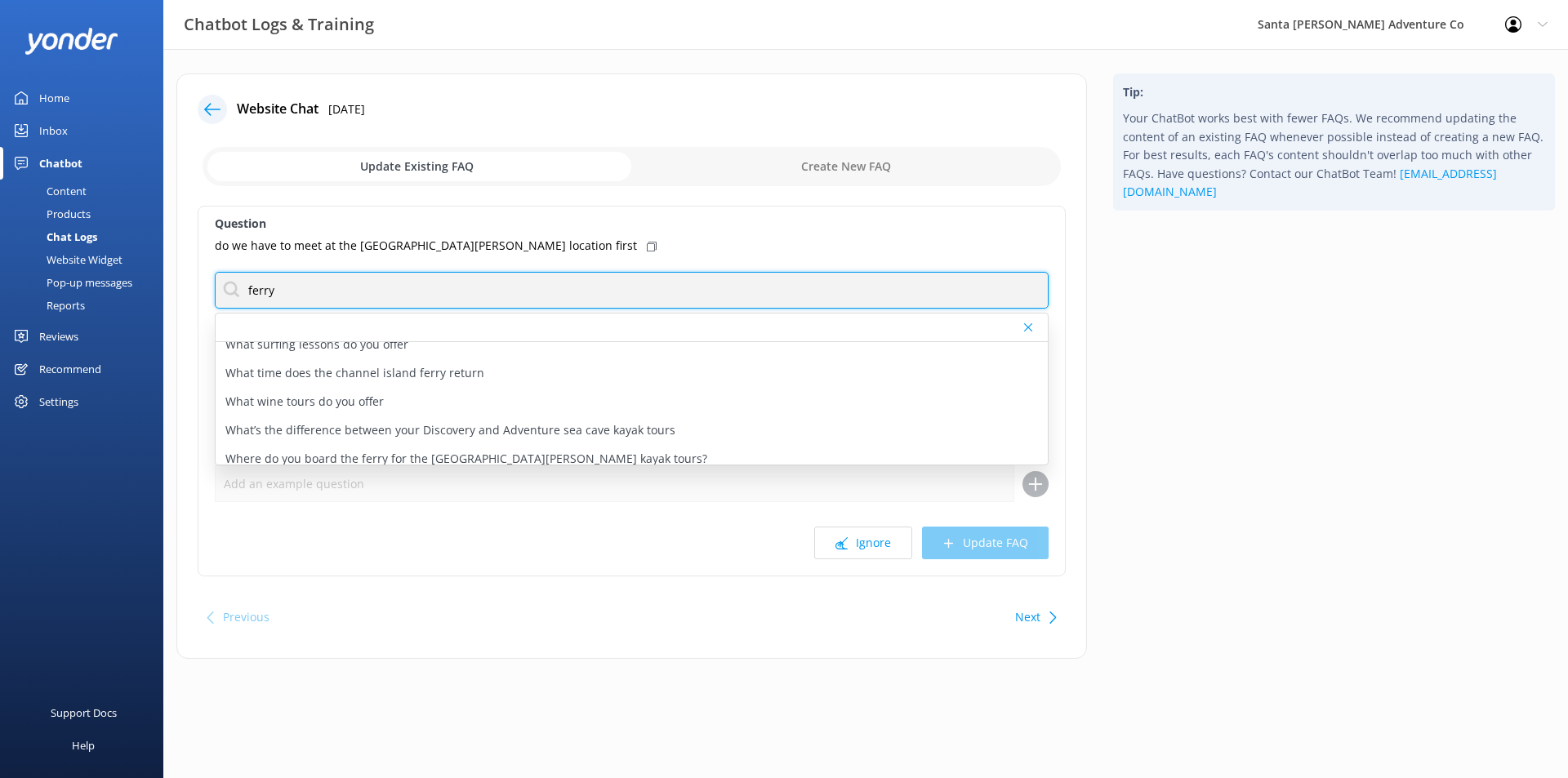
scroll to position [620, 0]
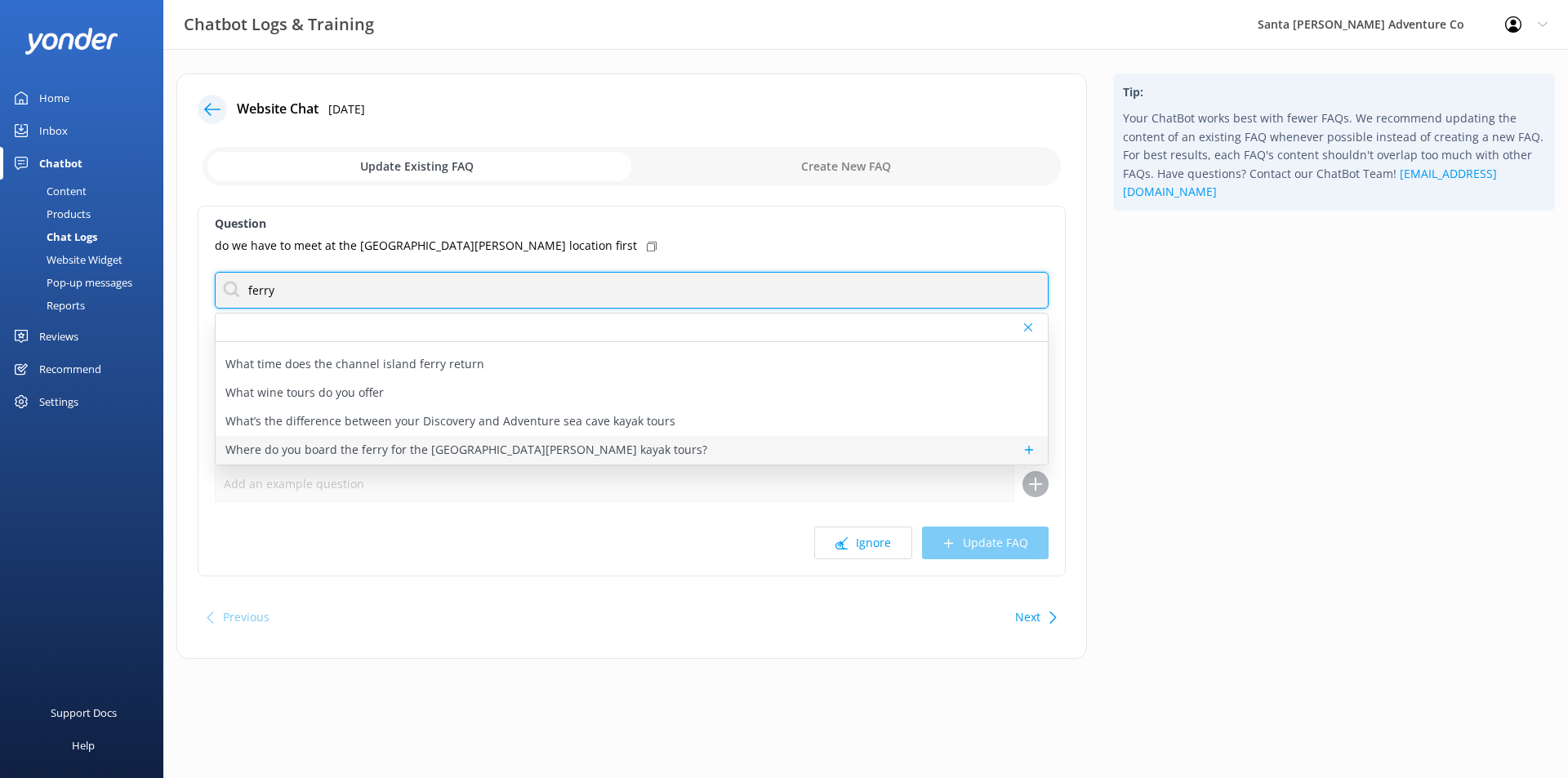
type input "ferry"
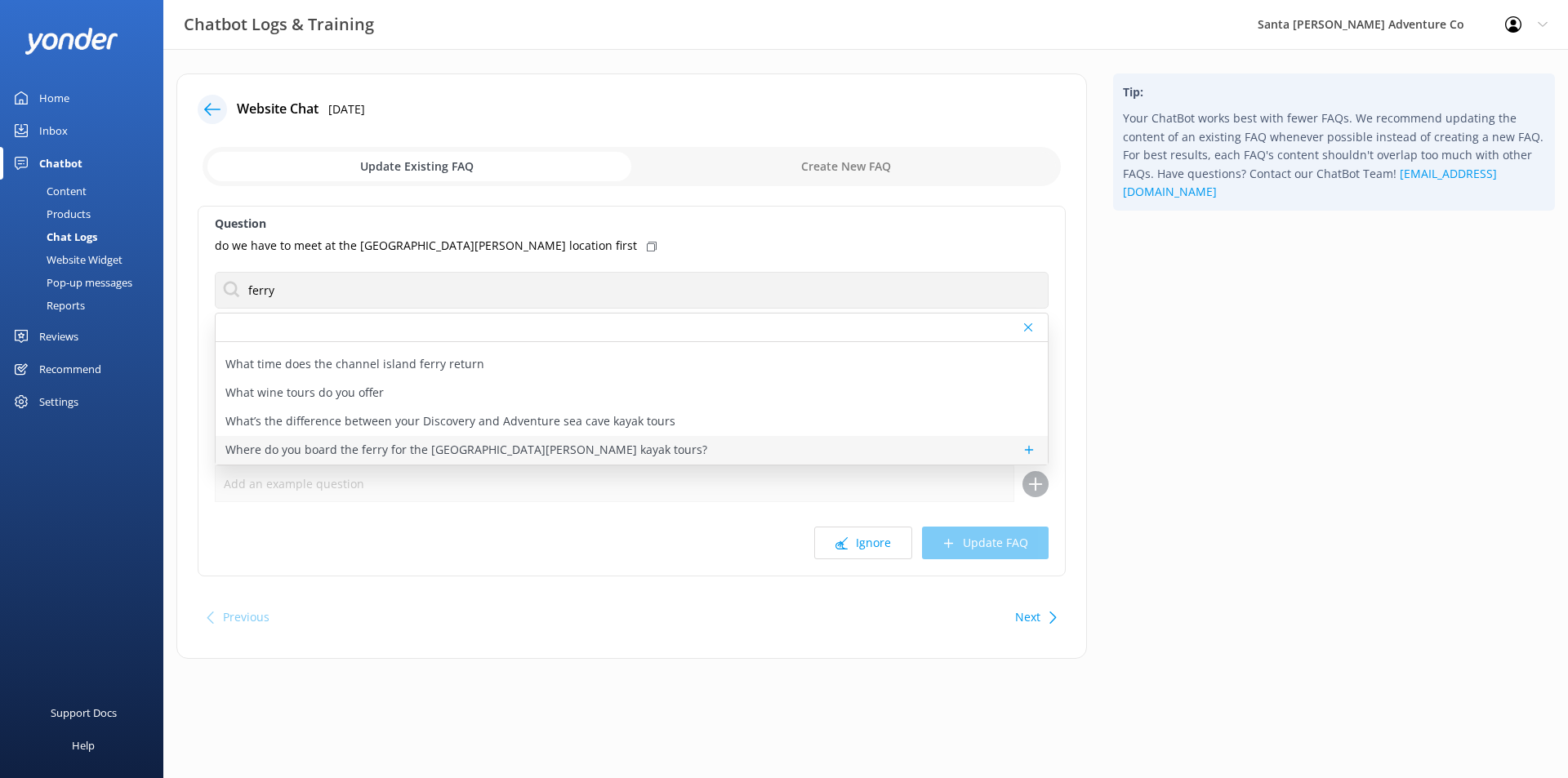
click at [701, 448] on div "Where do you board the ferry for the [GEOGRAPHIC_DATA][PERSON_NAME] kayak tours?" at bounding box center [632, 451] width 832 height 29
type textarea "The ferry departs from Island Packers in the [GEOGRAPHIC_DATA]. The address is …"
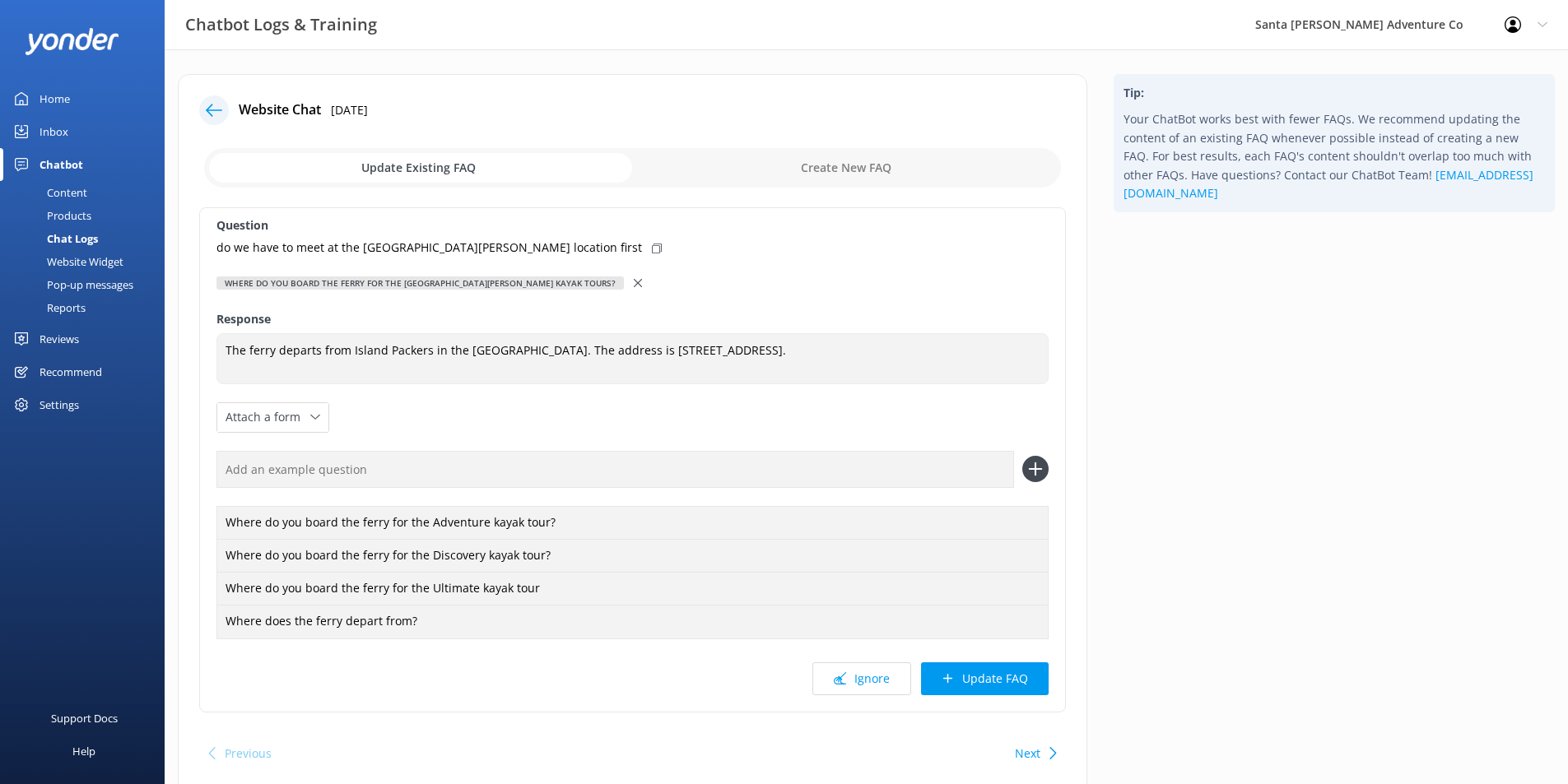
click at [634, 281] on use at bounding box center [638, 282] width 8 height 8
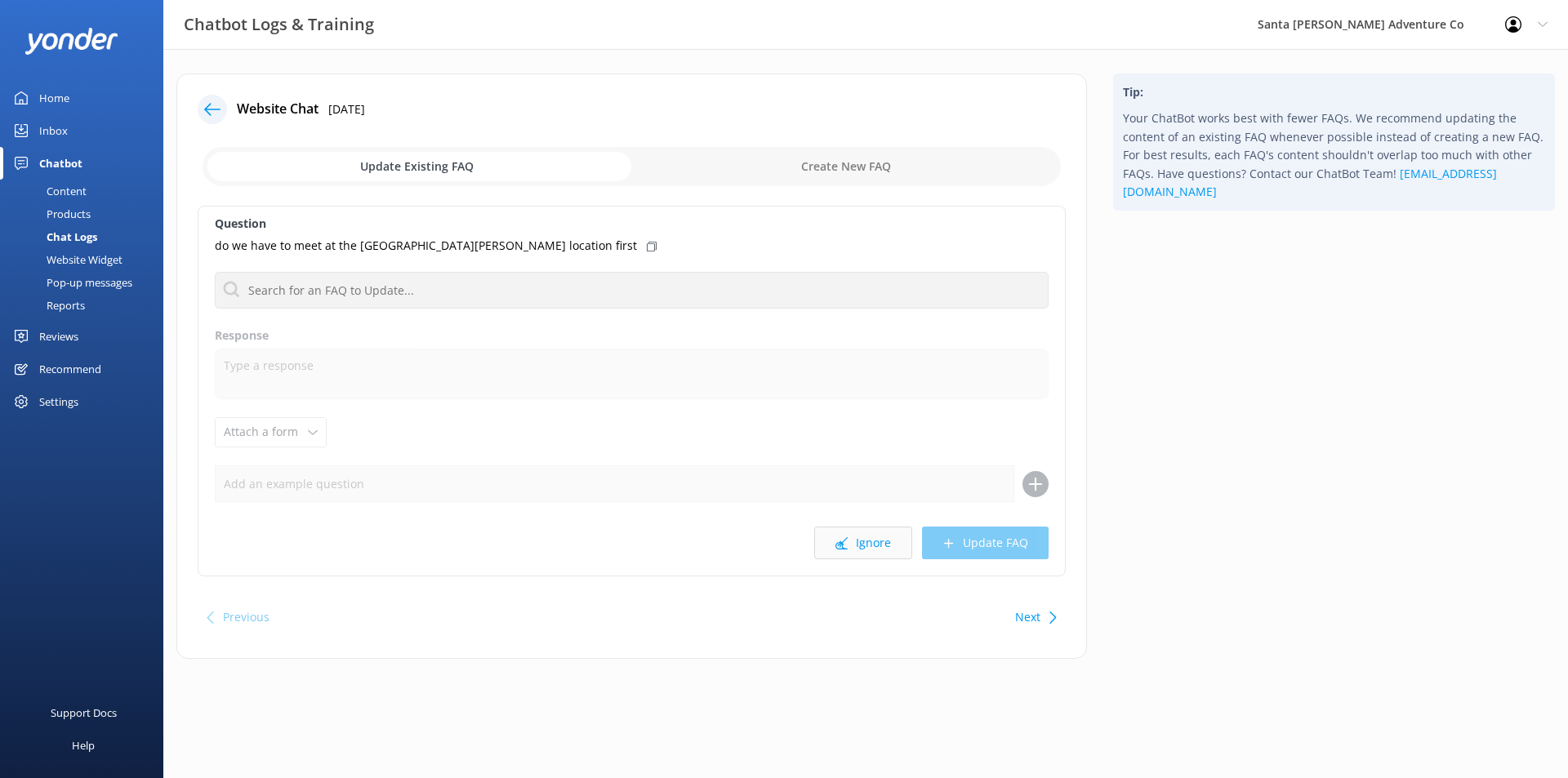
click at [875, 555] on button "Ignore" at bounding box center [863, 542] width 98 height 33
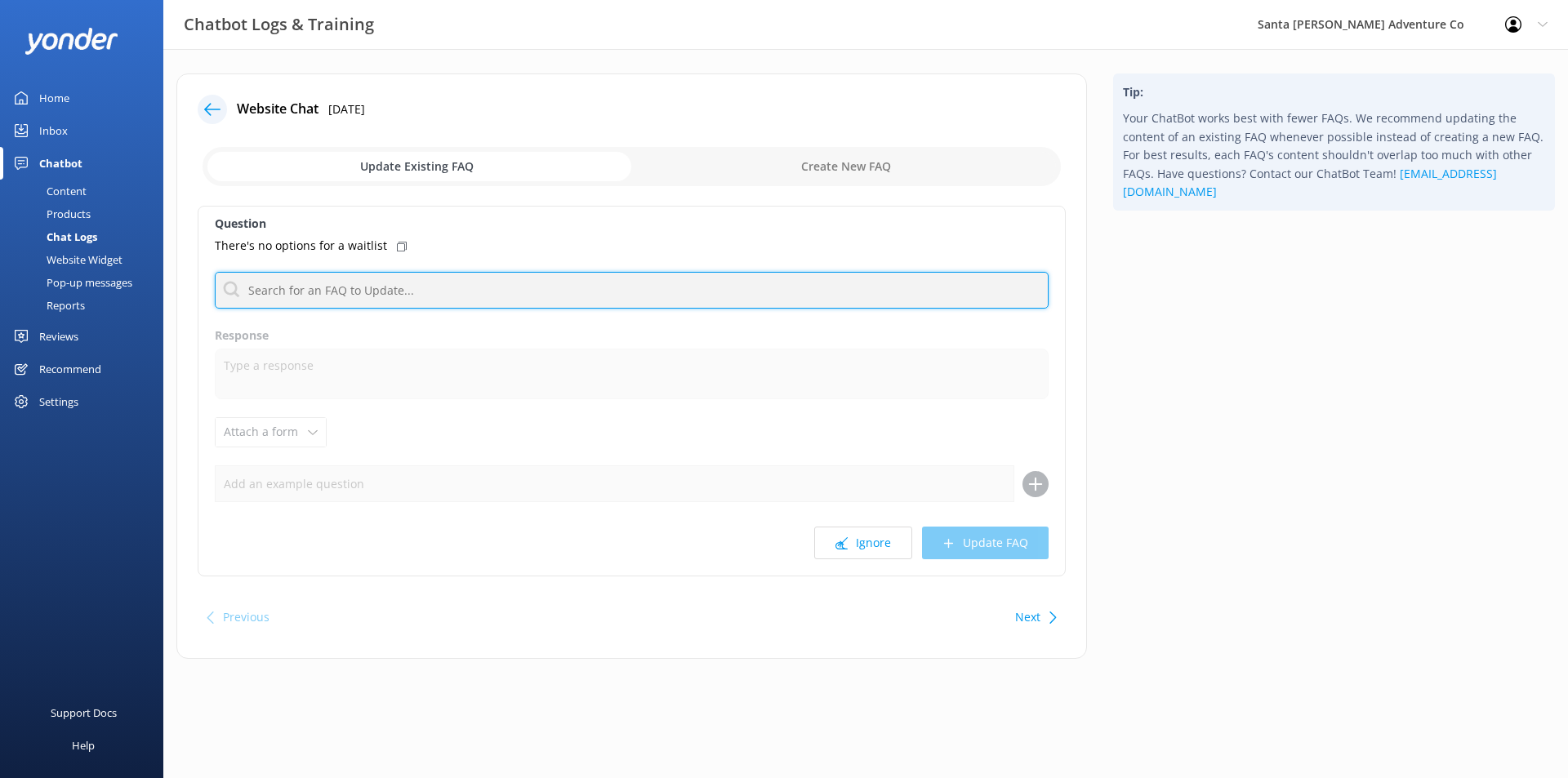
click at [356, 280] on input "text" at bounding box center [632, 290] width 834 height 37
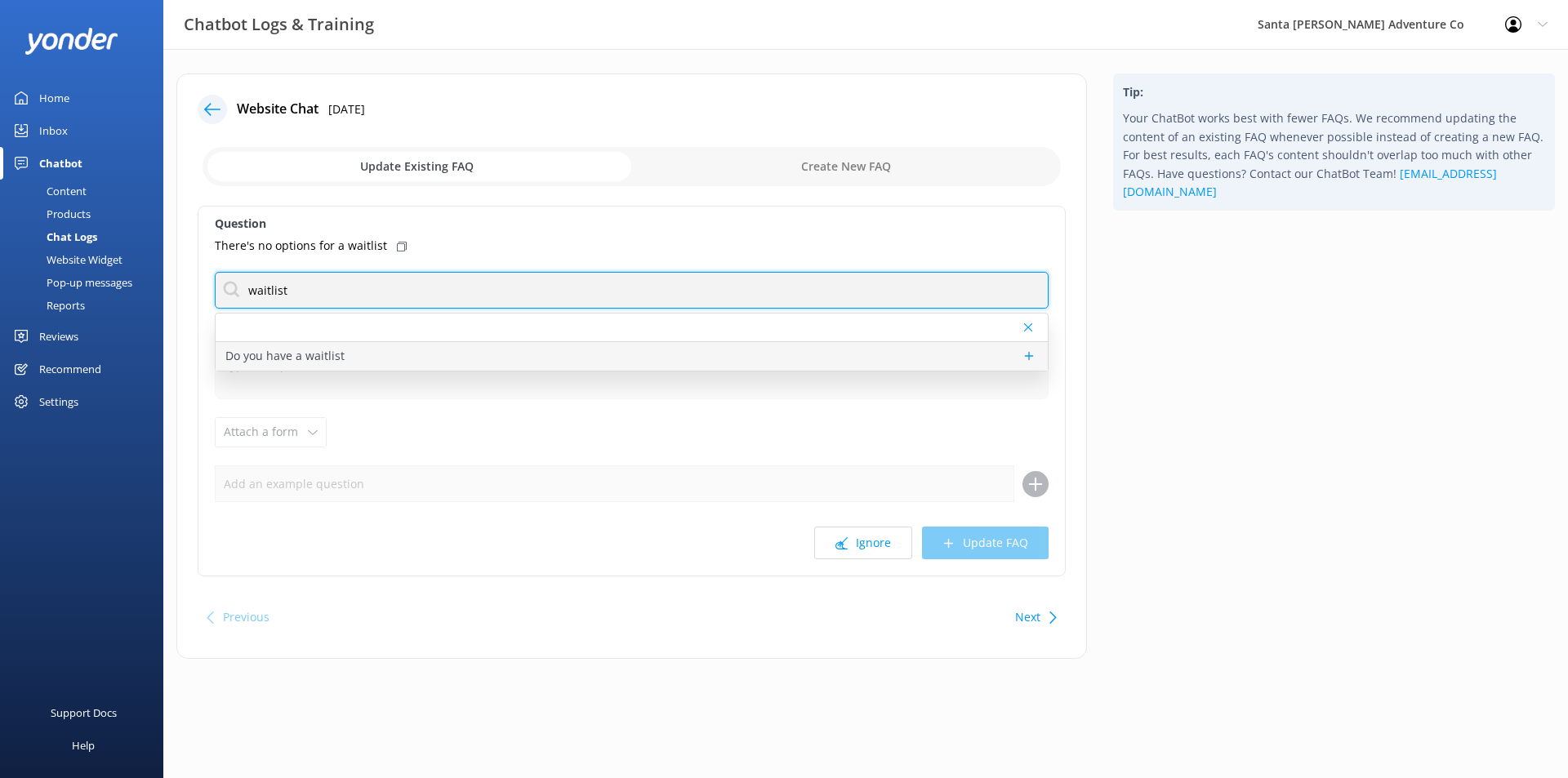
type input "waitlist"
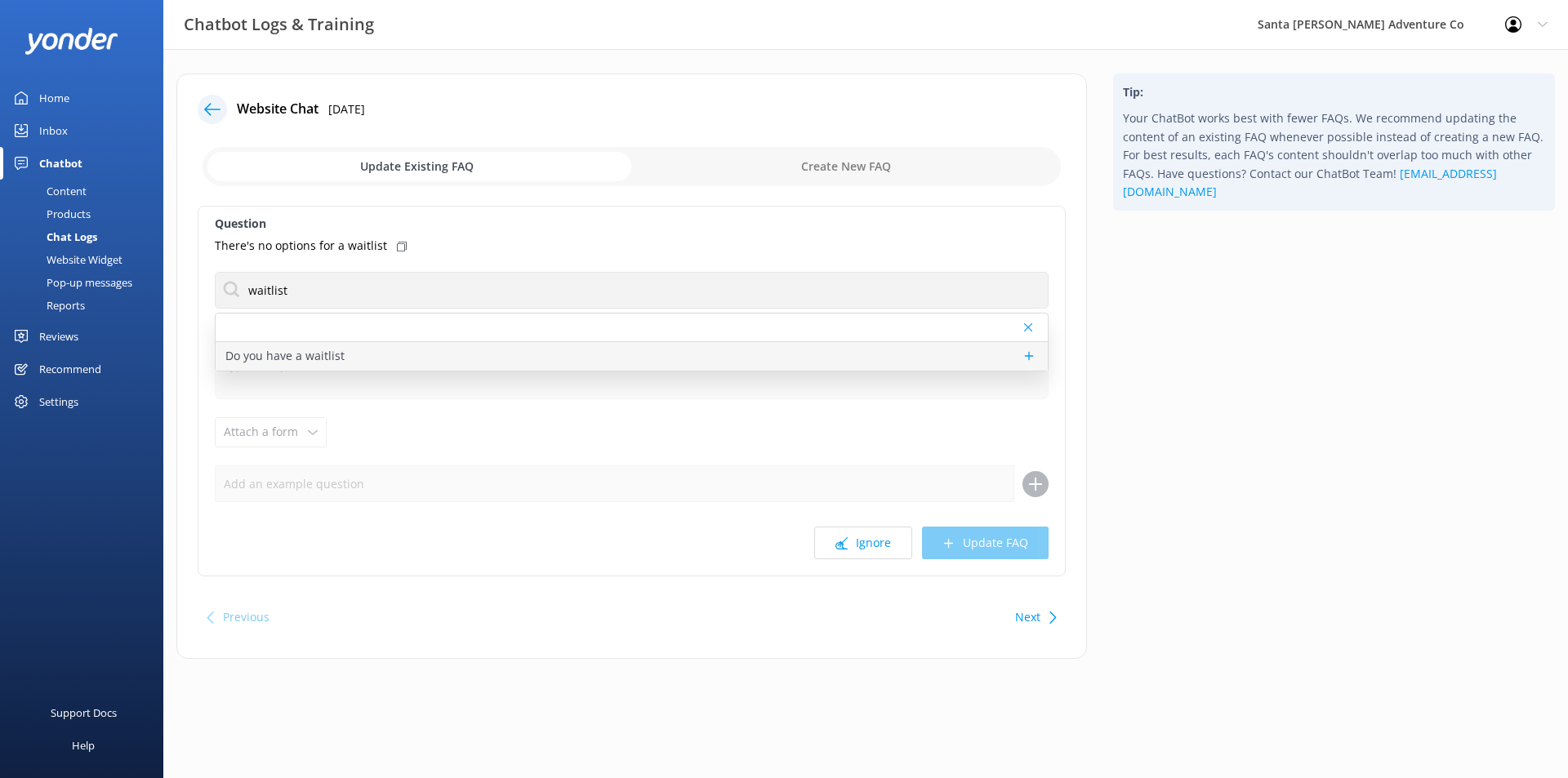
click at [319, 363] on p "Do you have a waitlist" at bounding box center [286, 356] width 120 height 18
type textarea "We do have a waitlist. You can add yourself to our waitlist via the booking sys…"
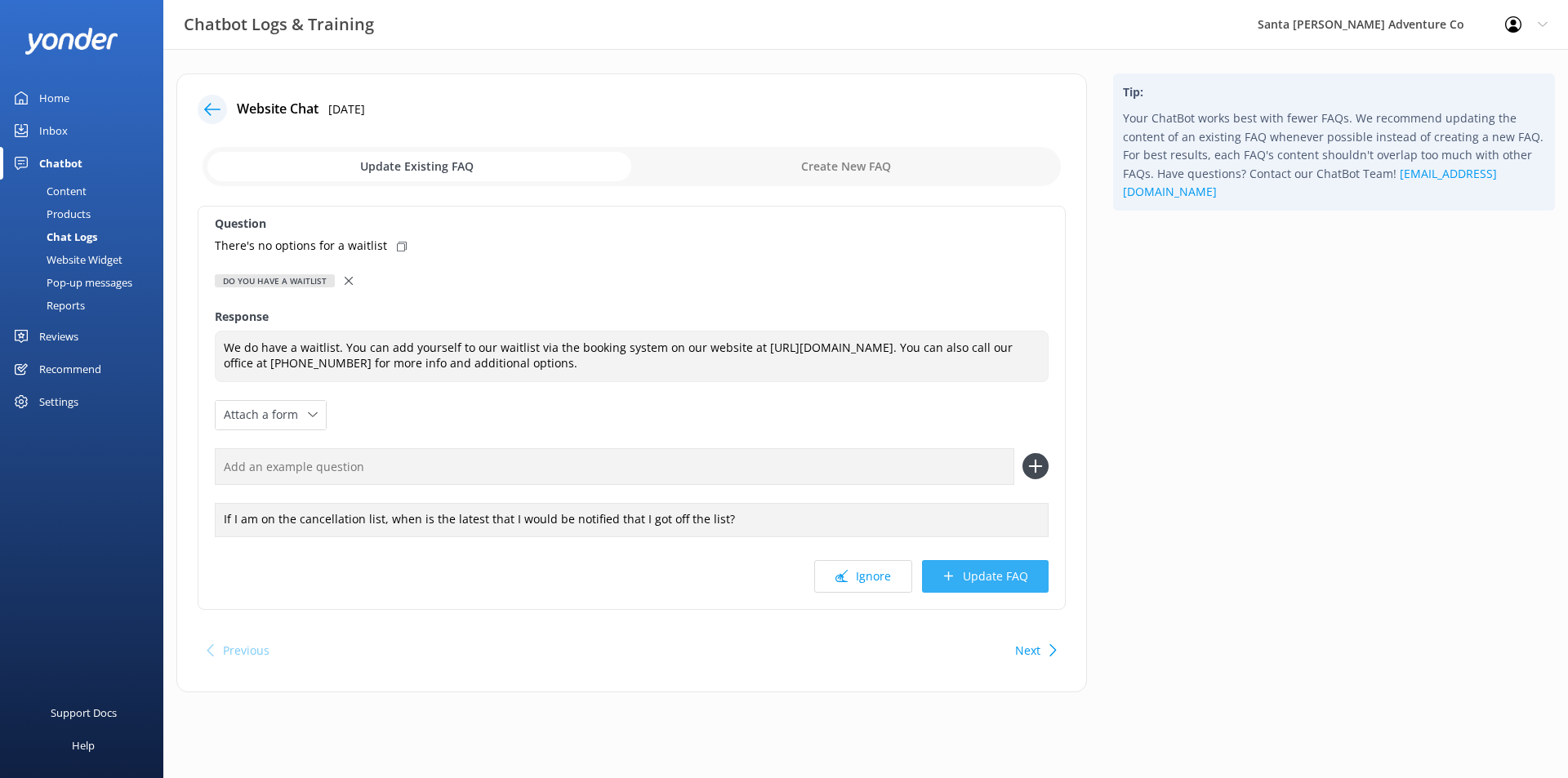
click at [998, 582] on button "Update FAQ" at bounding box center [985, 576] width 127 height 33
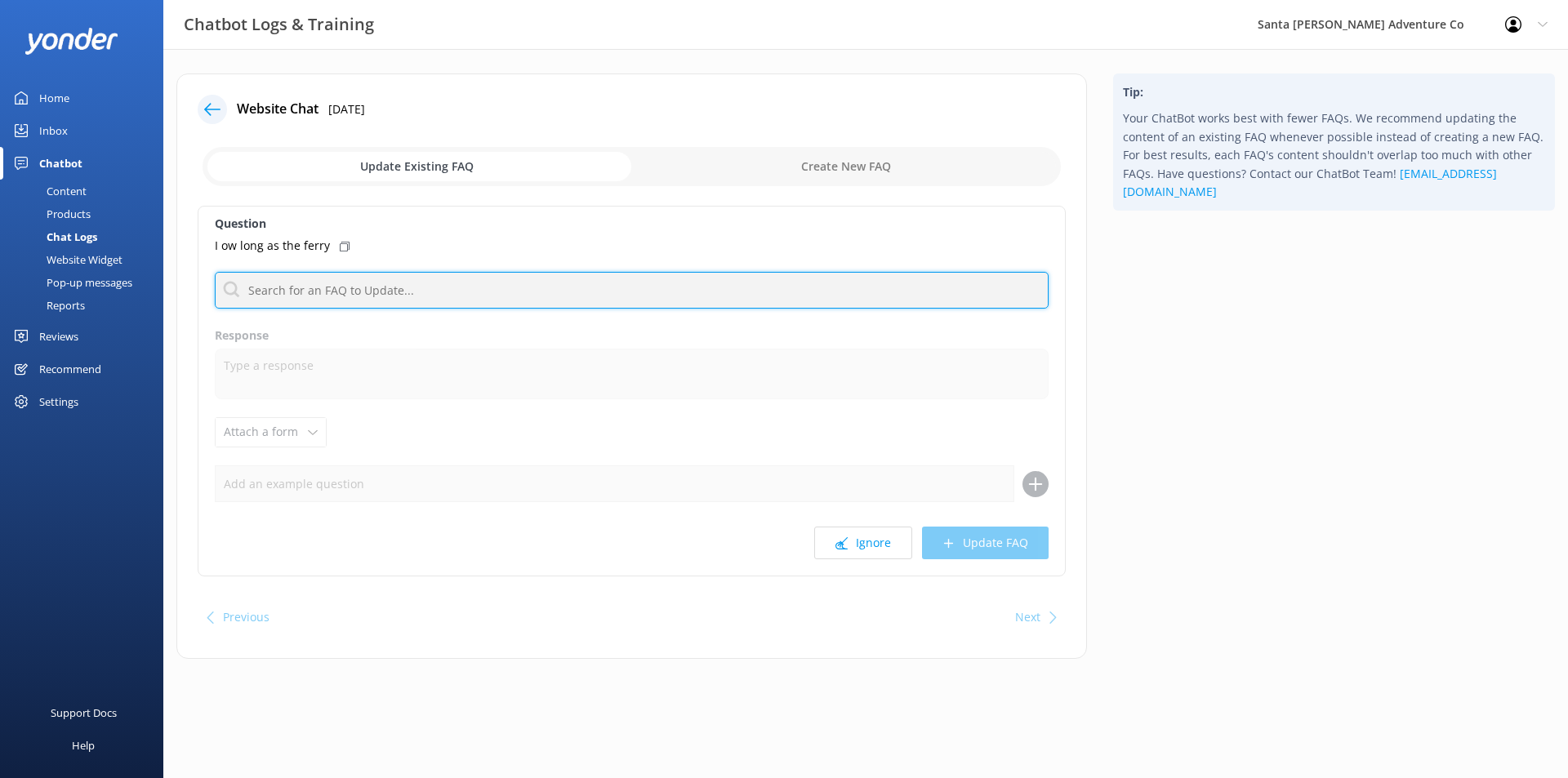
click at [290, 302] on input "text" at bounding box center [632, 290] width 834 height 37
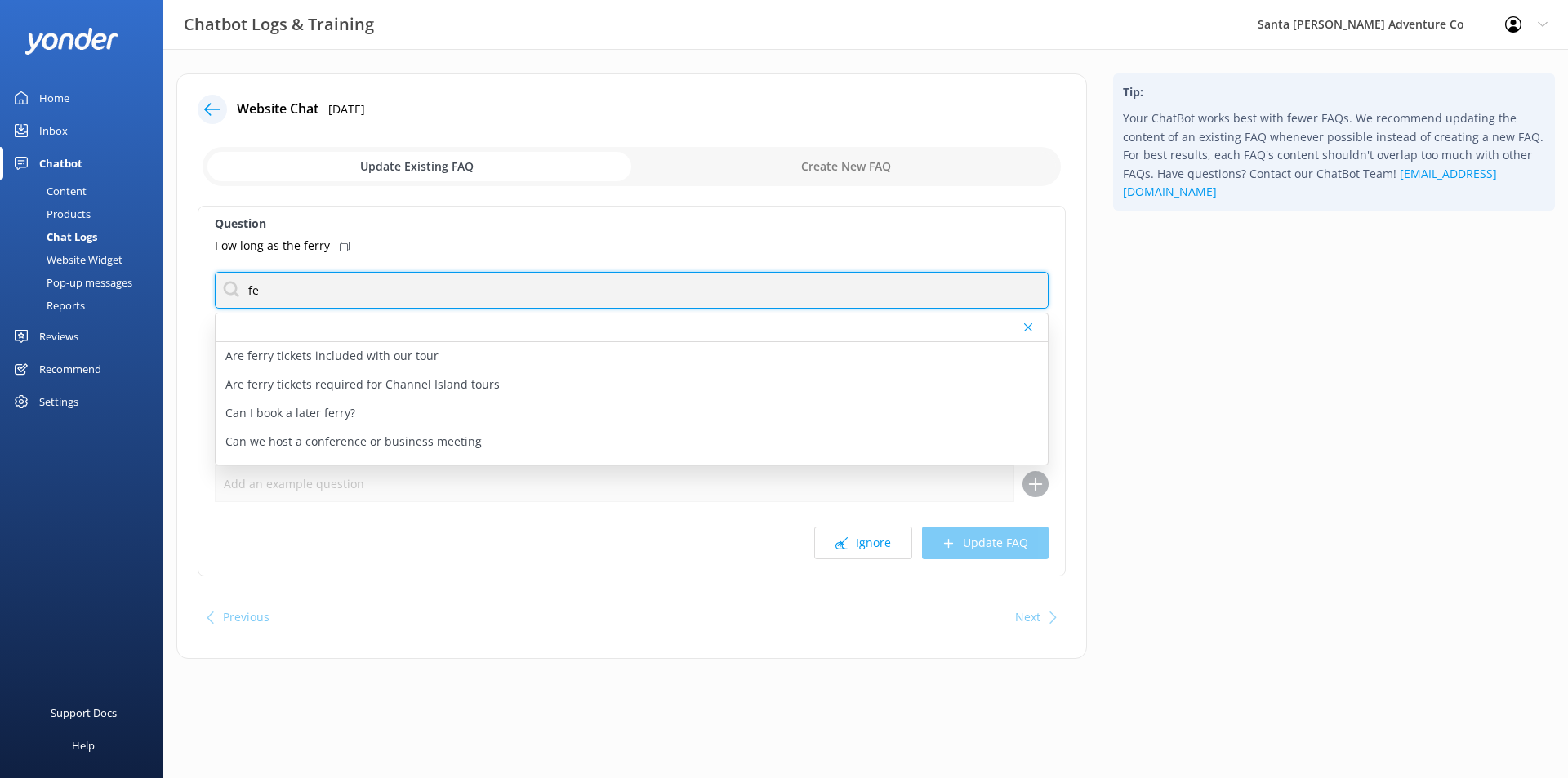
type input "f"
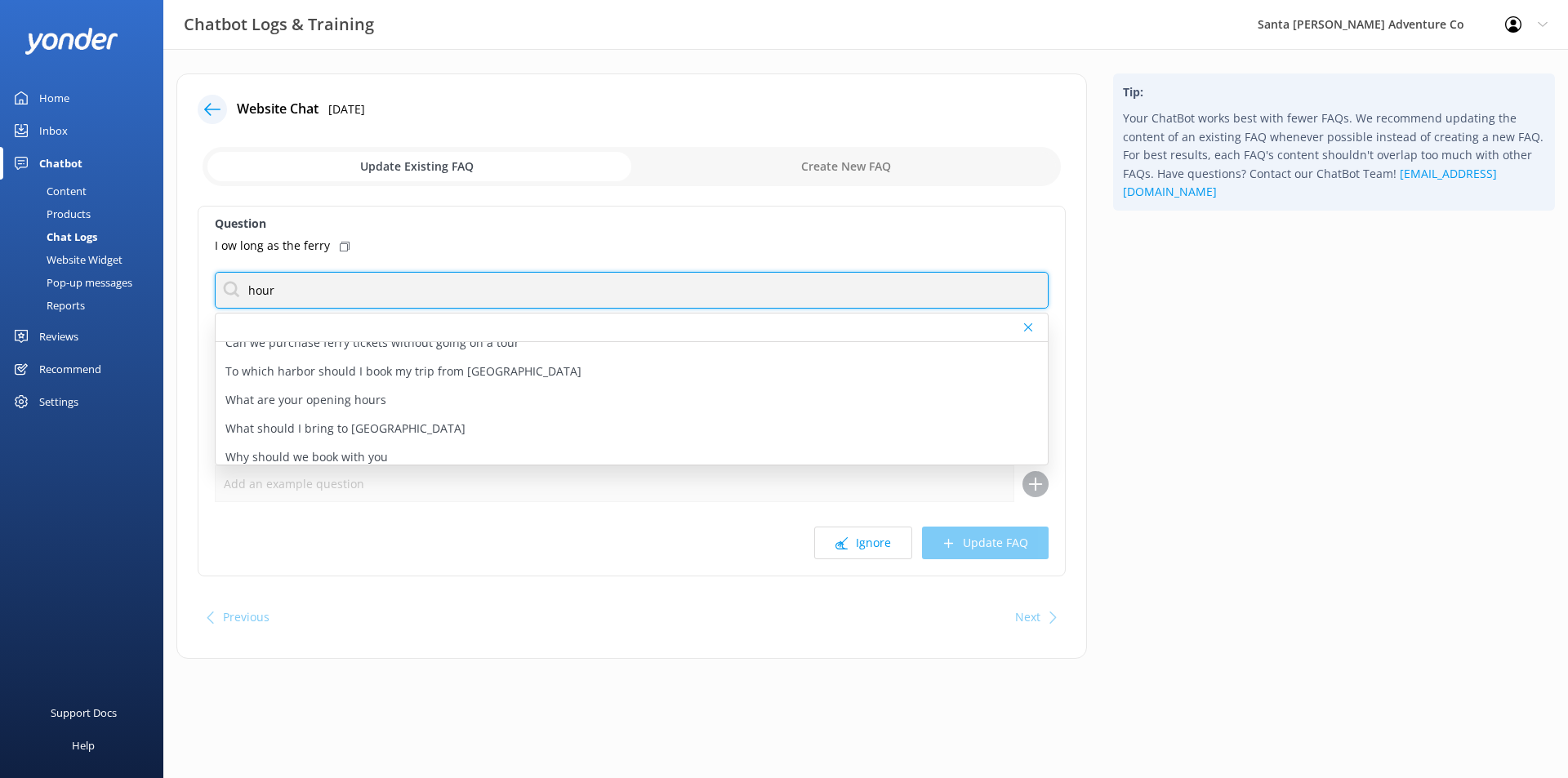
scroll to position [21, 0]
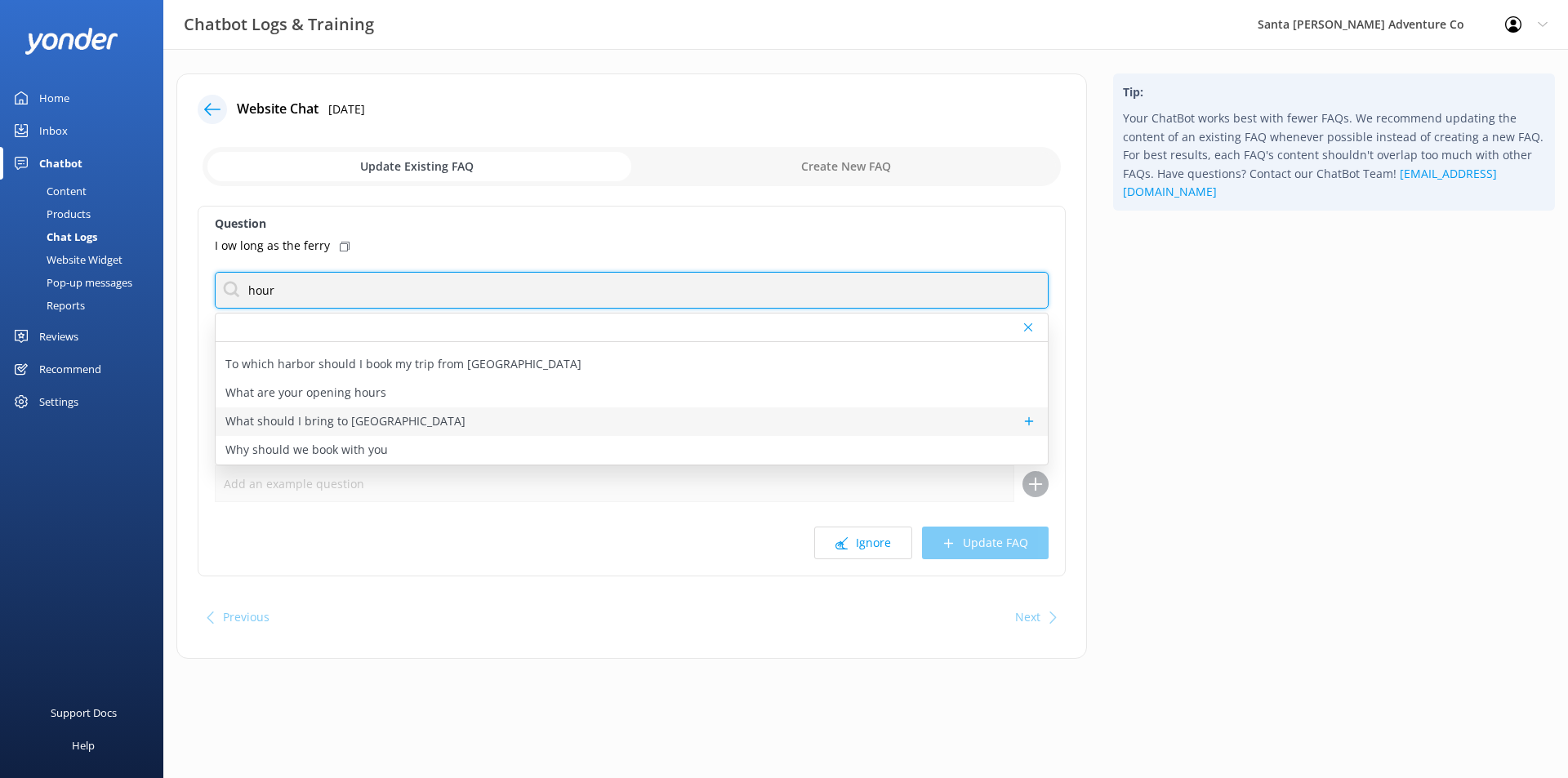
type input "hour"
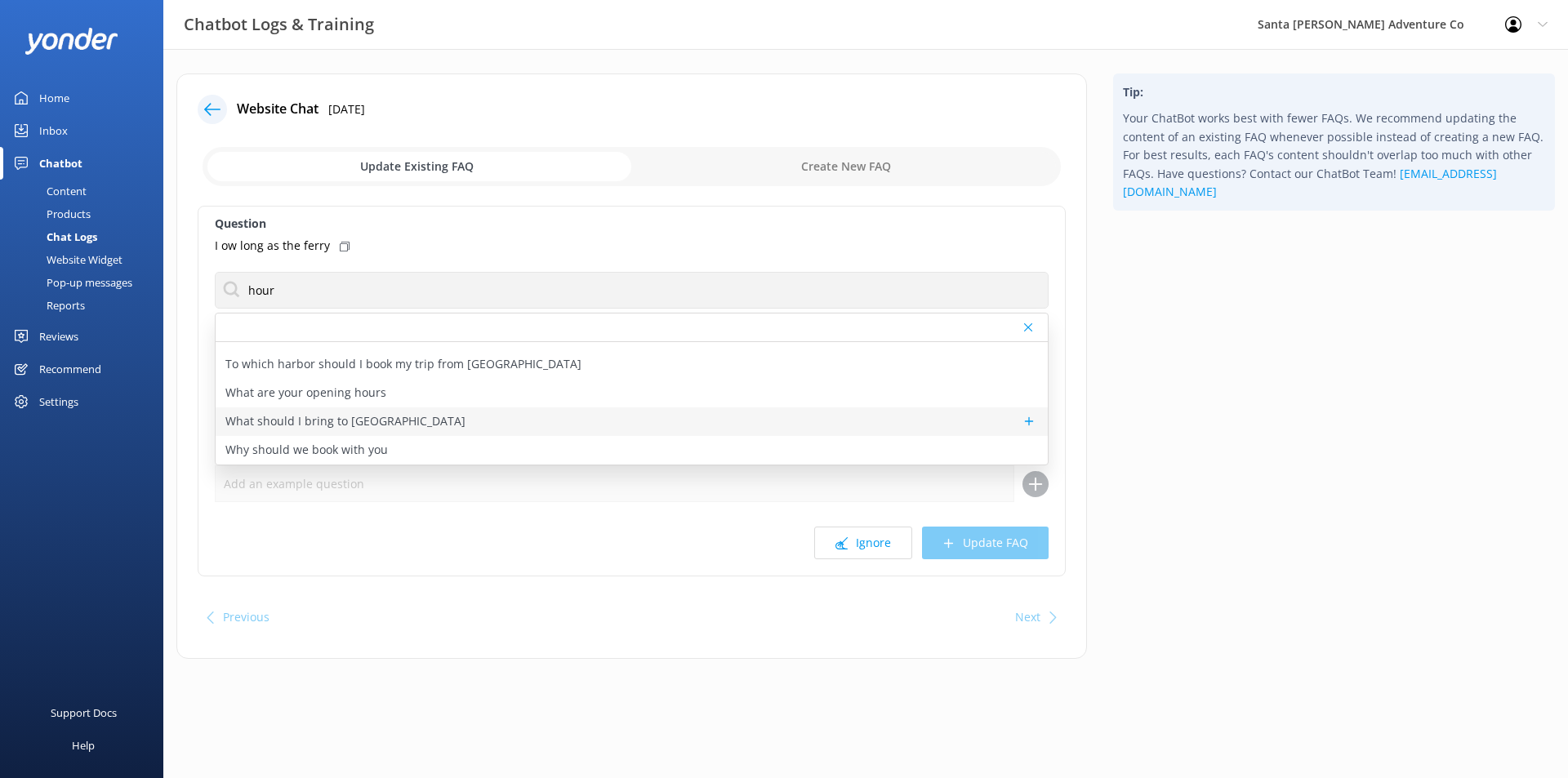
click at [618, 416] on div "What should I bring to [GEOGRAPHIC_DATA]" at bounding box center [632, 422] width 832 height 29
type textarea "[GEOGRAPHIC_DATA] is a remote destination. There are no services (medical, food…"
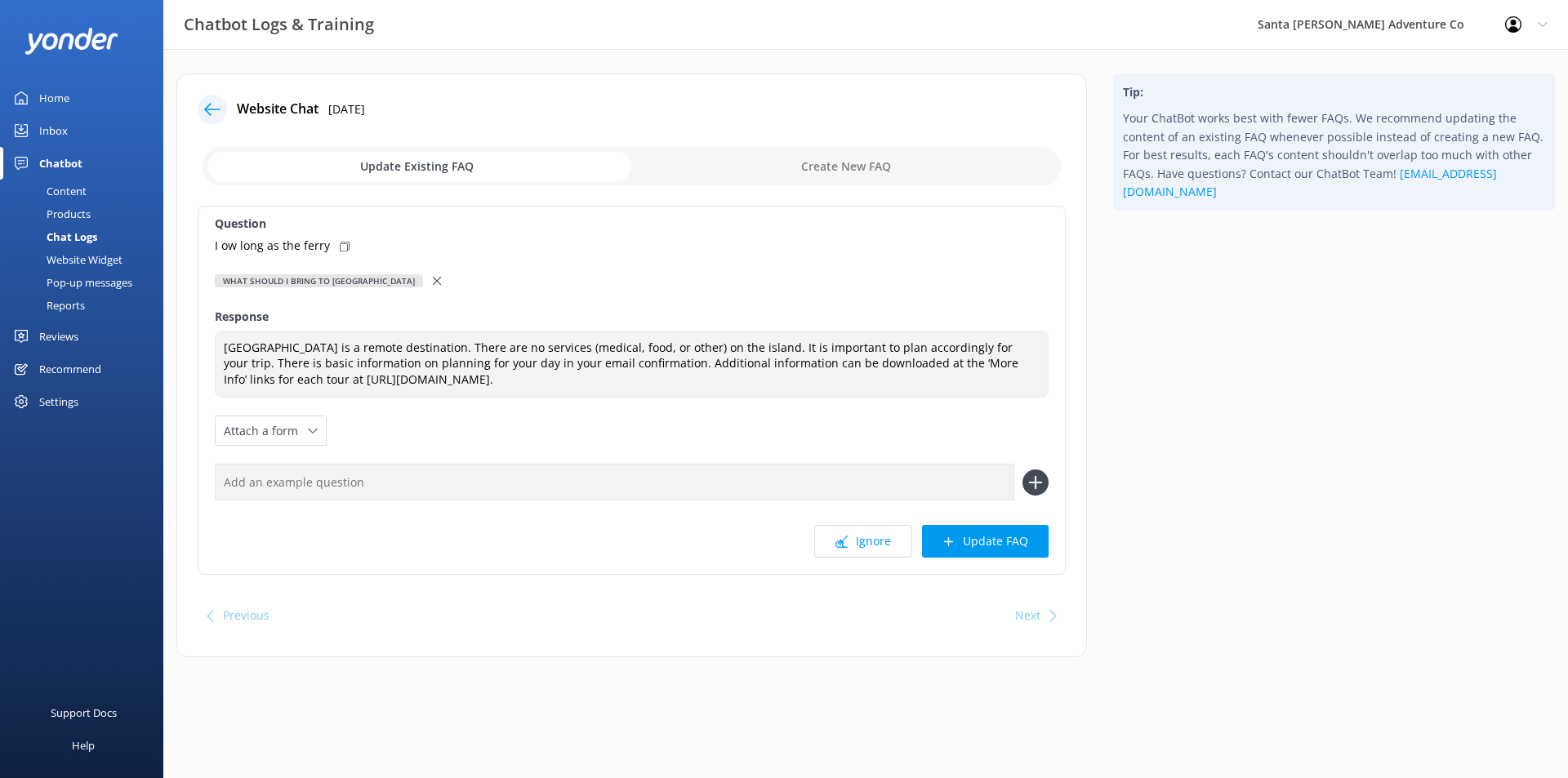
click at [433, 280] on use at bounding box center [436, 280] width 8 height 8
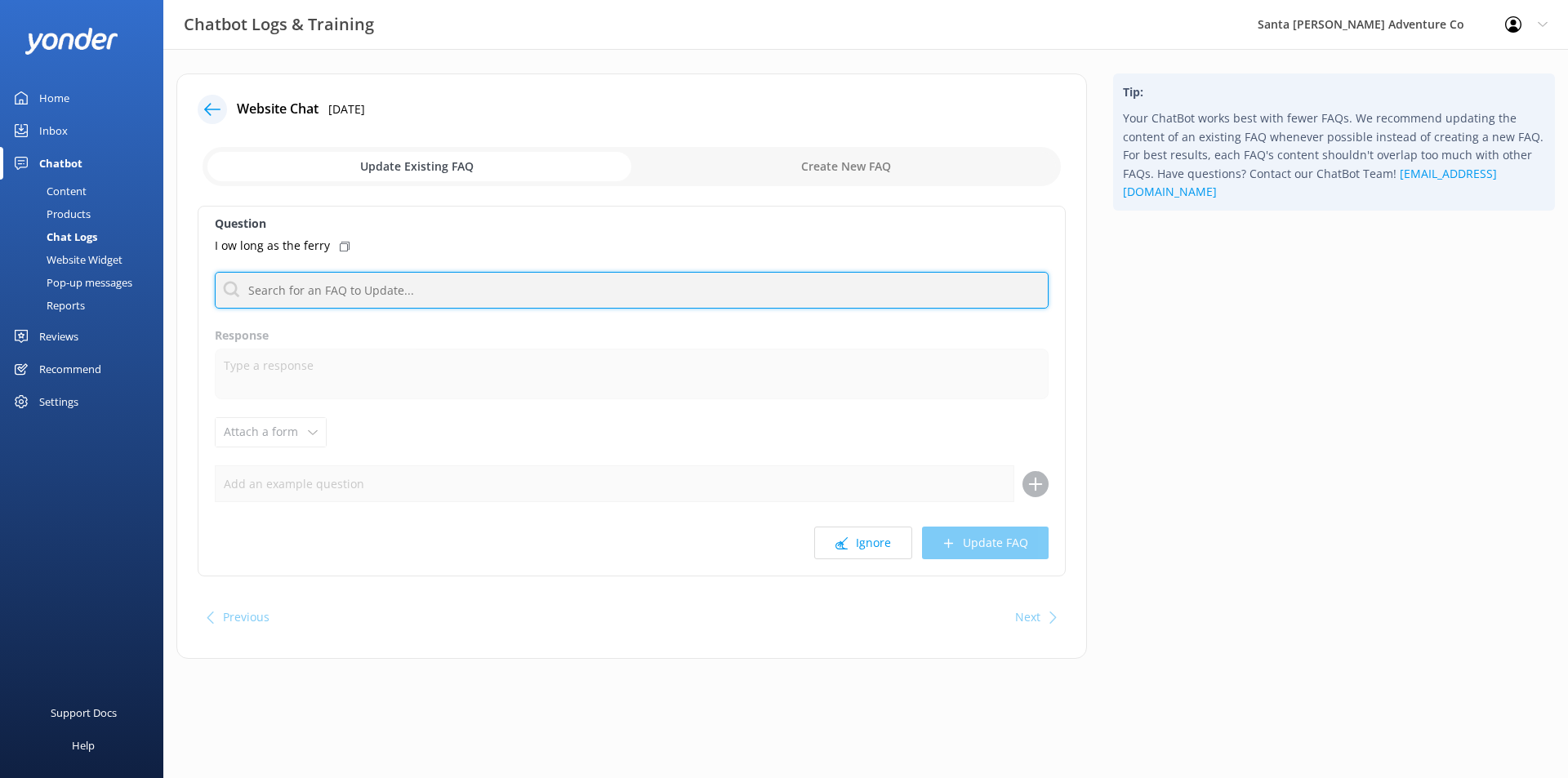
click at [409, 286] on input "text" at bounding box center [632, 290] width 834 height 37
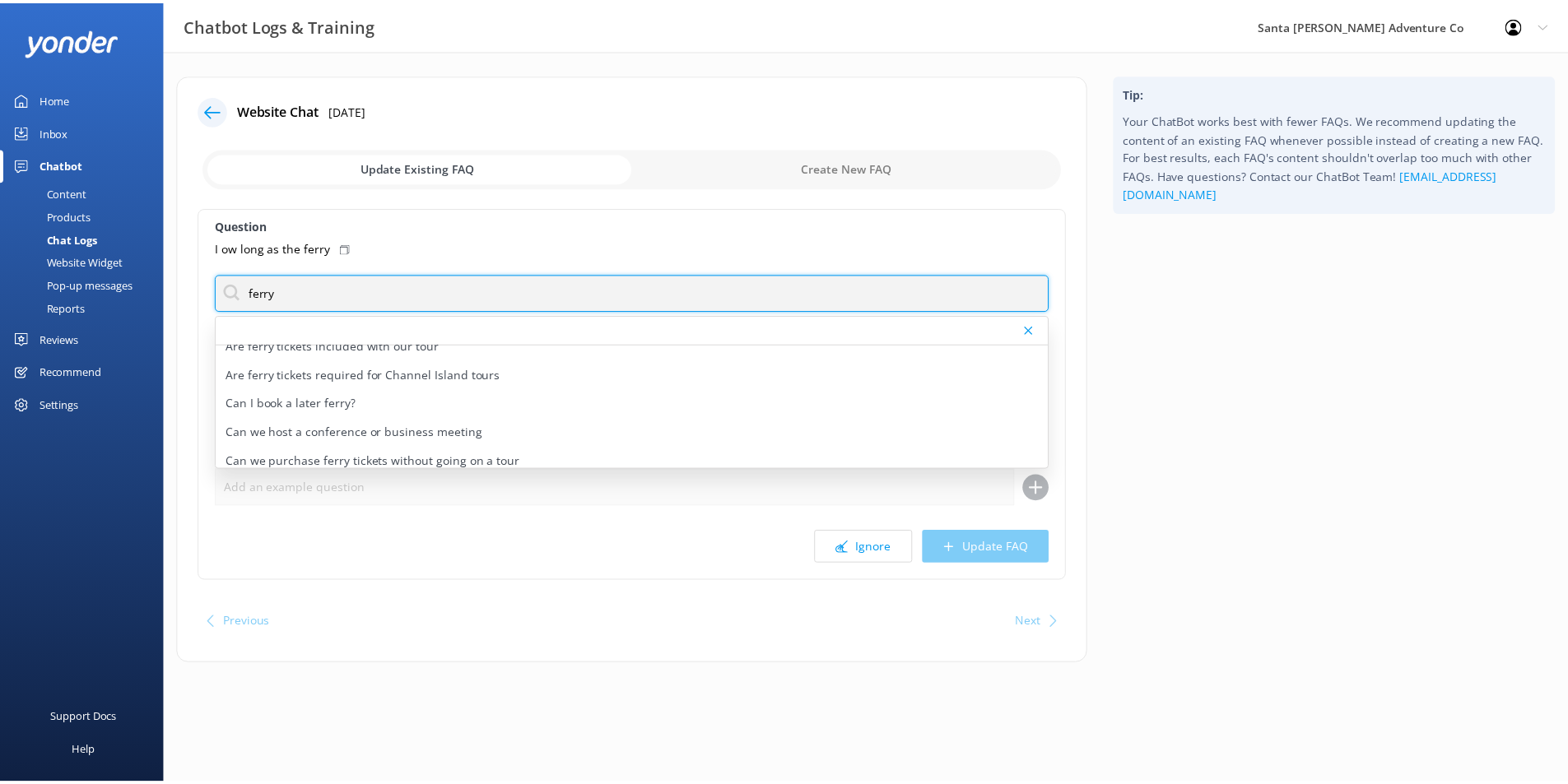
scroll to position [0, 0]
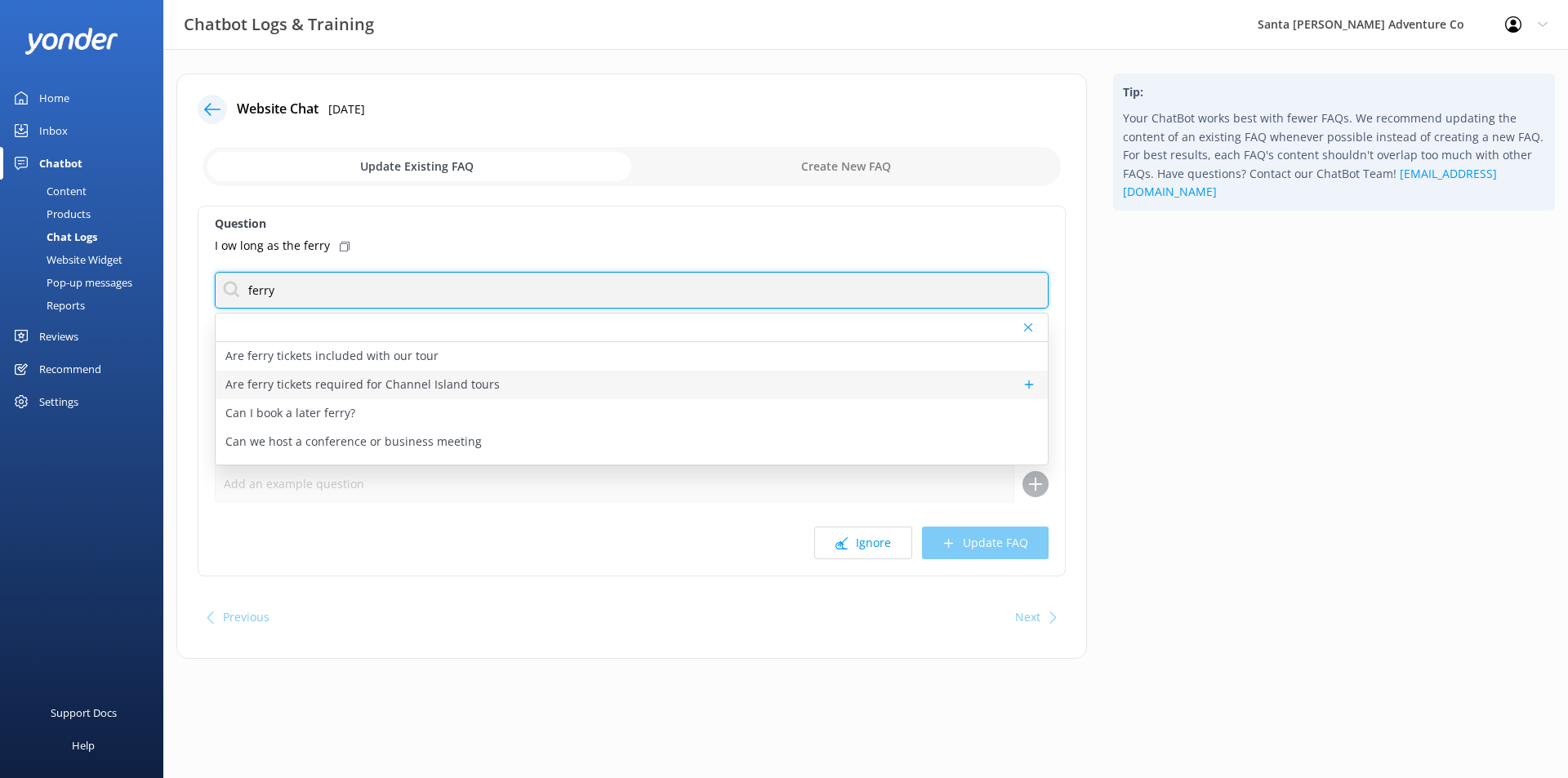
type input "ferry"
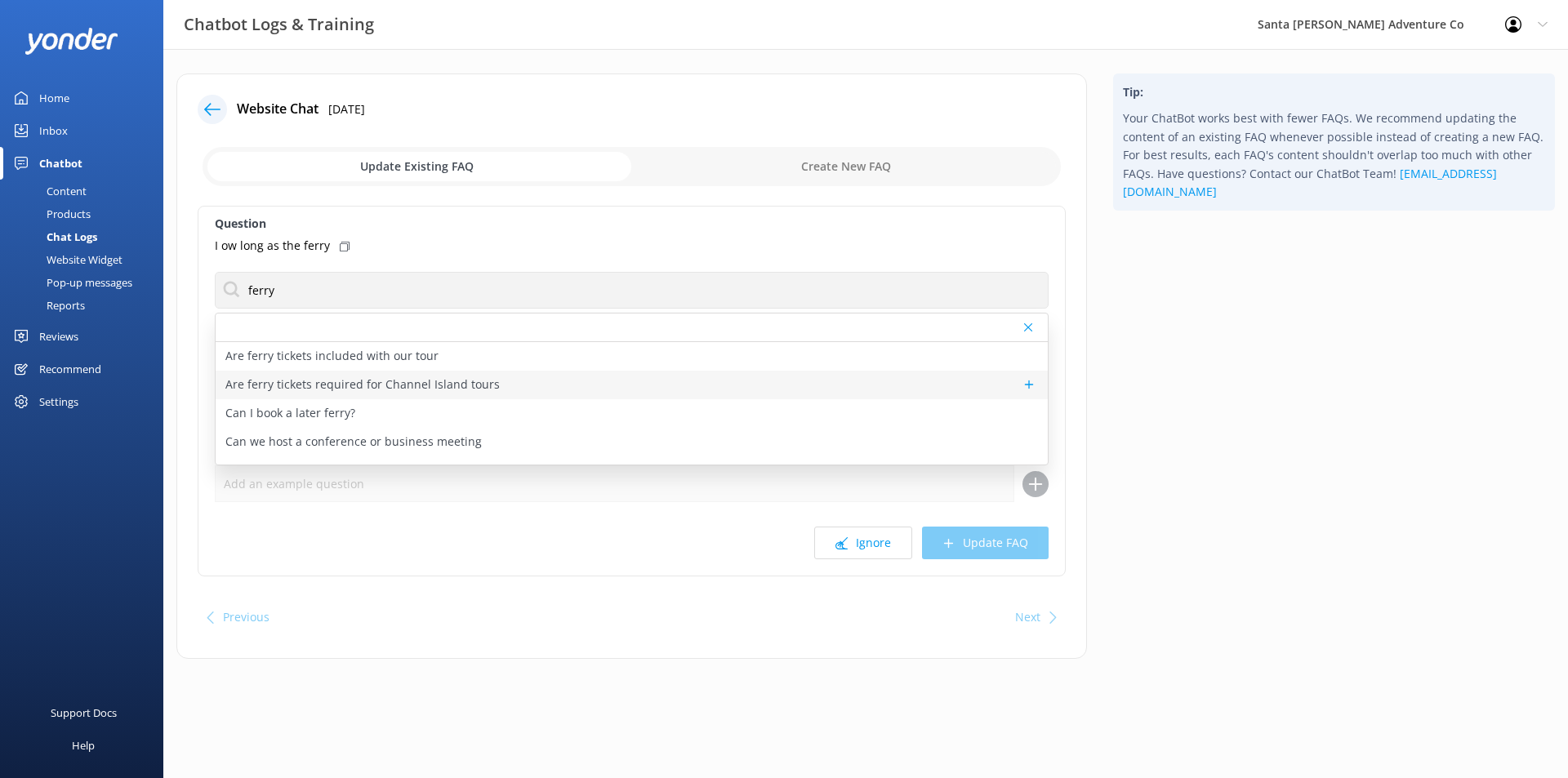
click at [629, 383] on div "Are ferry tickets required for Channel Island tours" at bounding box center [632, 385] width 832 height 29
type textarea "Ferry tickets are required for all of our Channel Islands tours. You will have …"
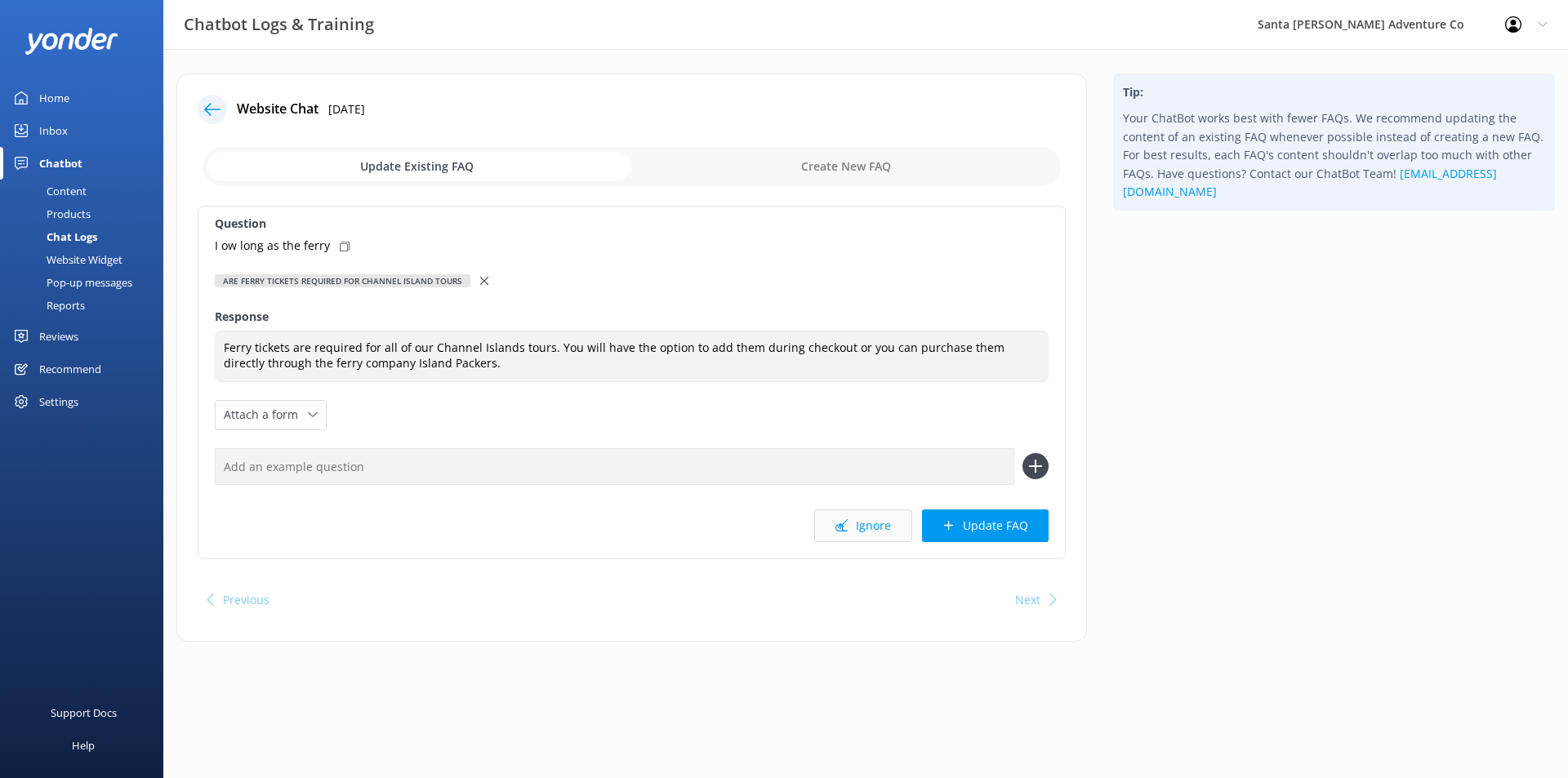
click at [874, 523] on button "Ignore" at bounding box center [863, 526] width 98 height 33
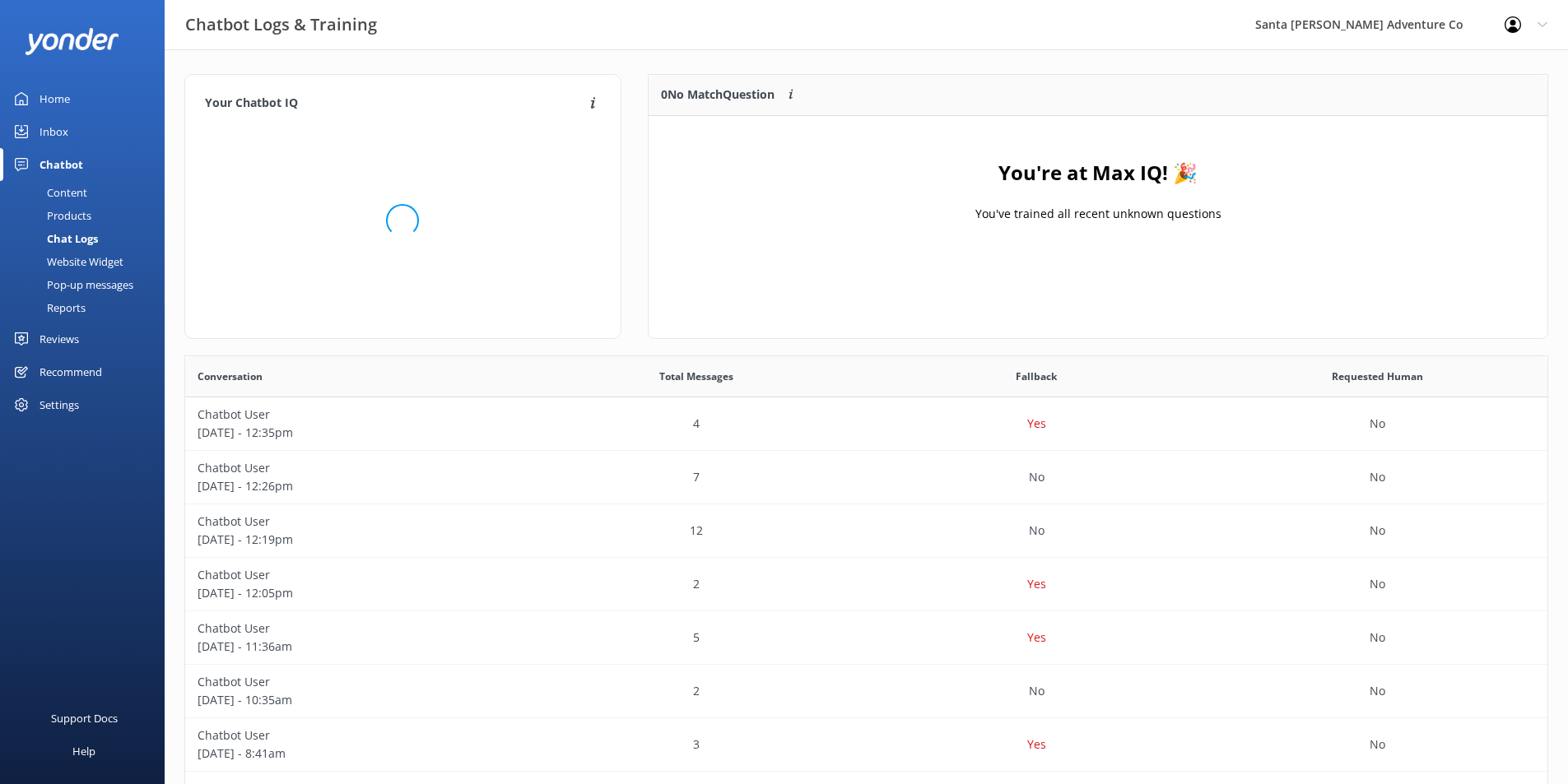
scroll to position [193, 887]
